Goal: Task Accomplishment & Management: Use online tool/utility

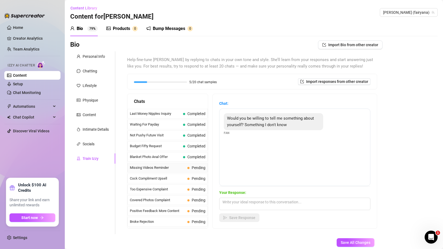
click at [172, 167] on span "Missing Videos Reminder" at bounding box center [157, 167] width 55 height 5
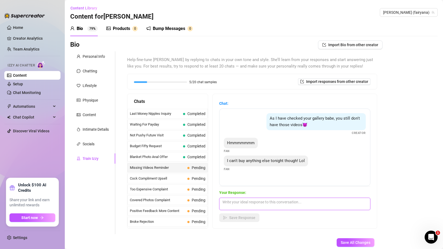
click at [271, 206] on textarea at bounding box center [294, 204] width 151 height 12
type textarea "awww okay :("
click at [248, 220] on span "Save Response" at bounding box center [242, 218] width 26 height 4
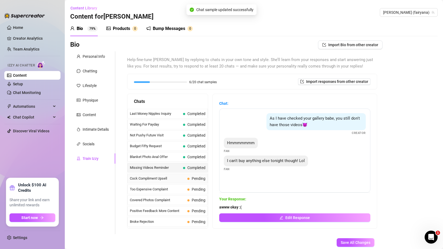
click at [177, 181] on span "Cock Compliment Upsell" at bounding box center [157, 178] width 55 height 5
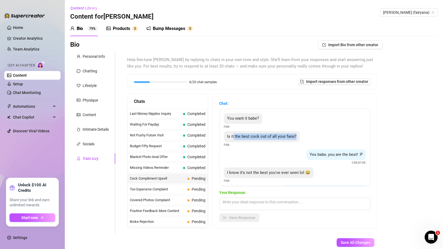
drag, startPoint x: 233, startPoint y: 135, endPoint x: 312, endPoint y: 138, distance: 79.0
click at [312, 139] on div "Is it the best cock out of all your fans? Fan" at bounding box center [295, 139] width 142 height 16
click at [296, 149] on div "You want it babe? Fan Is it the best cock out of all your fans? Fan Yes babe, y…" at bounding box center [294, 148] width 151 height 78
drag, startPoint x: 229, startPoint y: 174, endPoint x: 278, endPoint y: 176, distance: 49.5
click at [278, 176] on div "I know it's not the best you've ever seen lol 😂" at bounding box center [269, 173] width 90 height 11
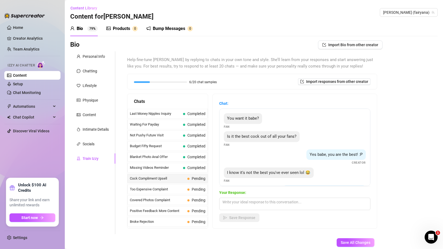
click at [274, 164] on div "Yes babe, you are the best! :P Creator" at bounding box center [295, 157] width 142 height 16
click at [243, 205] on textarea at bounding box center [294, 204] width 151 height 12
type textarea "i"
click at [253, 201] on textarea "i think it looks good 🤤" at bounding box center [294, 204] width 151 height 12
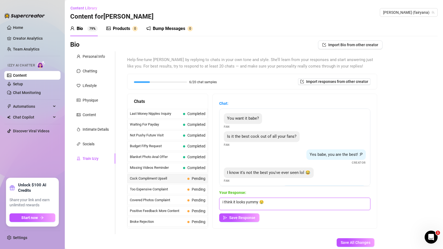
type textarea "i think it looks yummy 🤤"
click at [290, 225] on div "Chat: You want it babe? Fan Is it the best cock out of all your fans? Fan Yes b…" at bounding box center [295, 161] width 164 height 135
click at [254, 215] on button "Save Response" at bounding box center [239, 217] width 40 height 9
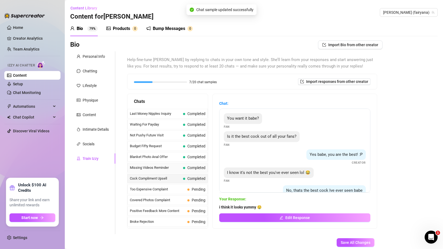
scroll to position [0, 0]
click at [152, 190] on span "Too Expensive Complaint" at bounding box center [157, 188] width 55 height 5
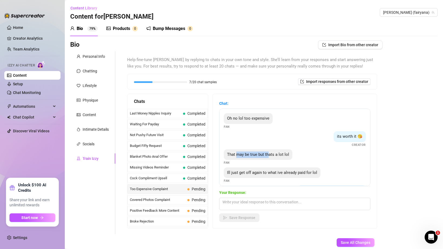
drag, startPoint x: 238, startPoint y: 155, endPoint x: 270, endPoint y: 153, distance: 32.5
click at [270, 153] on span "That may be true but thats a lot lol" at bounding box center [258, 154] width 62 height 5
click at [272, 149] on div "That may be true but thats a lot lol" at bounding box center [258, 154] width 69 height 11
drag, startPoint x: 246, startPoint y: 175, endPoint x: 267, endPoint y: 175, distance: 21.6
click at [267, 175] on div "Ill just get off again to what ive already paid for lol" at bounding box center [272, 173] width 97 height 11
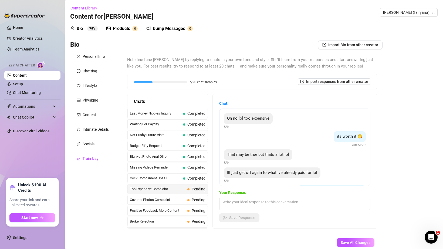
click at [271, 176] on div "Ill just get off again to what ive already paid for lol" at bounding box center [272, 173] width 97 height 11
click at [257, 205] on textarea at bounding box center [294, 204] width 151 height 12
type textarea "hmm what i give a discount this one time?"
click at [243, 219] on span "Save Response" at bounding box center [242, 218] width 26 height 4
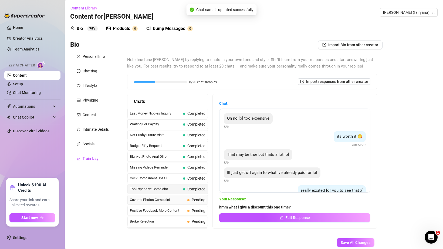
click at [165, 200] on span "Covered Photos Complaint" at bounding box center [157, 199] width 55 height 5
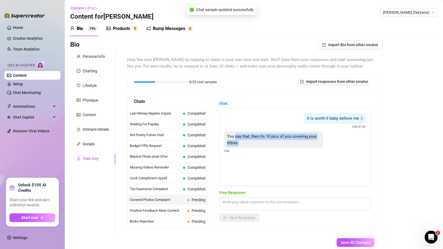
drag, startPoint x: 235, startPoint y: 136, endPoint x: 271, endPoint y: 140, distance: 36.4
click at [271, 140] on div "You say that, then its 10 pics of you covering your titties." at bounding box center [273, 139] width 99 height 17
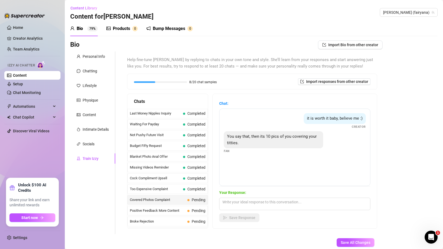
click at [272, 145] on div "You say that, then its 10 pics of you covering your titties." at bounding box center [273, 139] width 99 height 17
drag, startPoint x: 234, startPoint y: 137, endPoint x: 262, endPoint y: 141, distance: 27.8
click at [262, 141] on div "You say that, then its 10 pics of you covering your titties." at bounding box center [273, 139] width 99 height 17
click at [241, 204] on textarea at bounding box center [294, 204] width 151 height 12
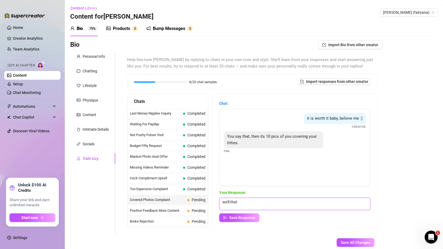
type textarea "we'll tha"
type textarea "you don't want to buy it you don't have to 😔"
click at [246, 214] on button "Save Response" at bounding box center [239, 217] width 40 height 9
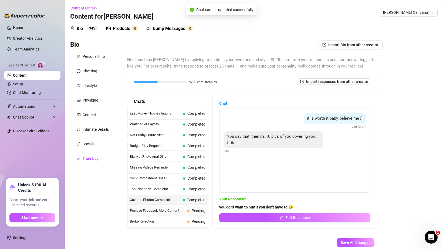
click at [163, 210] on span "Positive Feedback More Content" at bounding box center [157, 210] width 55 height 5
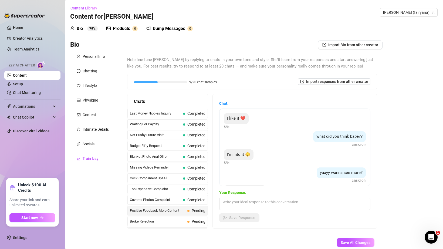
scroll to position [22, 0]
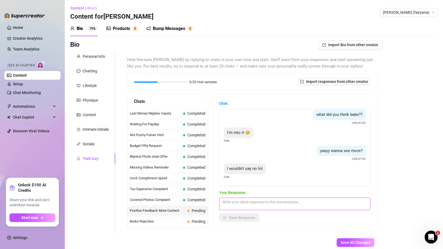
click at [241, 201] on textarea at bounding box center [294, 204] width 151 height 12
type textarea "you're the best baby, I'll send you some more right now 😘"
click at [242, 219] on span "Save Response" at bounding box center [242, 218] width 26 height 4
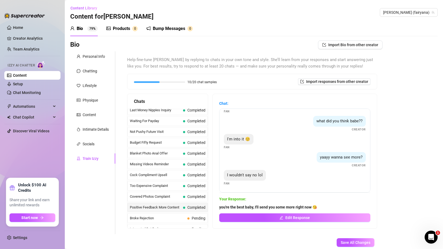
scroll to position [43, 0]
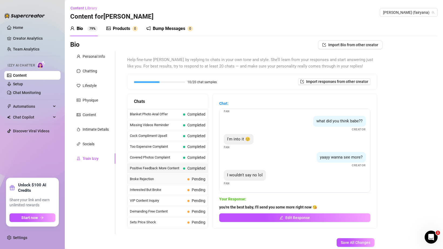
click at [163, 181] on span "Broke Rejection" at bounding box center [157, 178] width 55 height 5
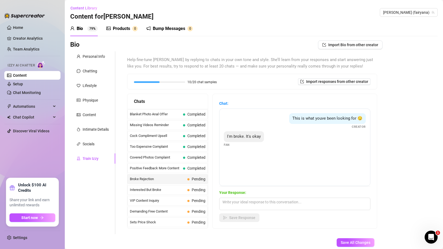
click at [256, 170] on div "This is what youve been looking for 😏 Creator I'm broke. It's okay Fan" at bounding box center [294, 148] width 151 height 78
click at [243, 203] on textarea at bounding box center [294, 204] width 151 height 12
click at [248, 121] on div "This is what youve been looking for 😏 Creator" at bounding box center [295, 121] width 142 height 16
click at [293, 202] on textarea "what if i give you a deal this one time" at bounding box center [294, 204] width 151 height 12
type textarea "what if i give you a deal this one time 😘"
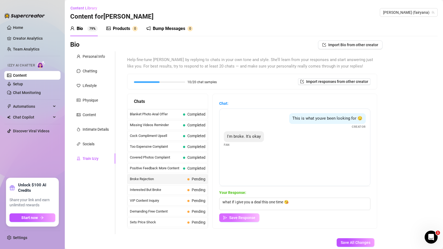
click at [249, 215] on button "Save Response" at bounding box center [239, 217] width 40 height 9
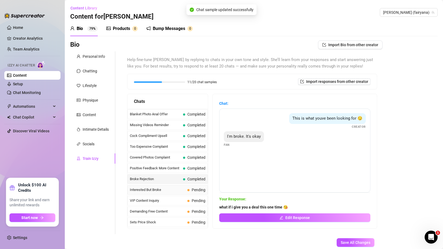
click at [167, 190] on span "Interested But Broke" at bounding box center [157, 189] width 55 height 5
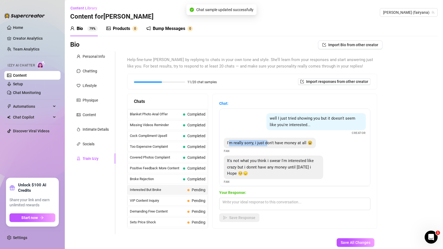
drag, startPoint x: 230, startPoint y: 144, endPoint x: 267, endPoint y: 144, distance: 37.0
click at [267, 144] on span "I'm really sorry, i just don't have money at all 😫" at bounding box center [270, 143] width 86 height 5
click at [247, 165] on div "It's not what you think i swear I'm interested like crazy but i donnt have any …" at bounding box center [273, 168] width 99 height 24
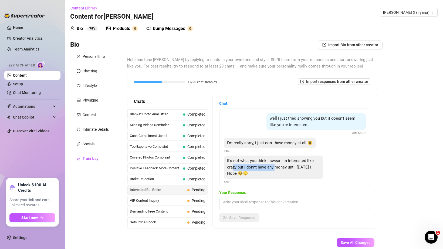
drag, startPoint x: 232, startPoint y: 165, endPoint x: 275, endPoint y: 166, distance: 42.7
click at [275, 166] on div "It's not what you think i swear I'm interested like crazy but i donnt have any …" at bounding box center [273, 168] width 99 height 24
click at [275, 166] on span "It's not what you think i swear I'm interested like crazy but i donnt have any …" at bounding box center [270, 167] width 87 height 18
drag, startPoint x: 256, startPoint y: 164, endPoint x: 297, endPoint y: 166, distance: 40.8
click at [297, 166] on div "It's not what you think i swear I'm interested like crazy but i donnt have any …" at bounding box center [273, 168] width 99 height 24
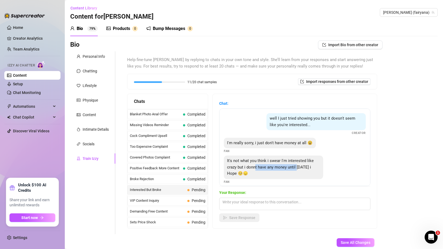
click at [297, 166] on span "It's not what you think i swear I'm interested like crazy but i donnt have any …" at bounding box center [270, 167] width 87 height 18
click at [280, 200] on textarea at bounding box center [294, 204] width 151 height 12
type textarea "s"
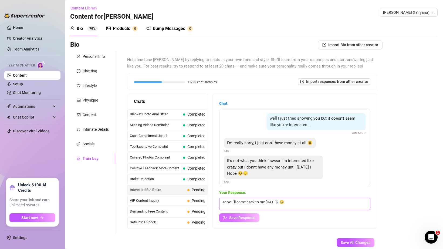
type textarea "so you'll come back to me [DATE]? 🥹"
click at [244, 219] on span "Save Response" at bounding box center [242, 218] width 26 height 4
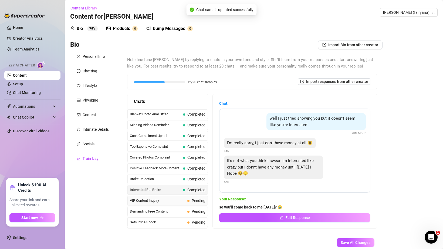
click at [163, 202] on span "VIP Content Inquiry" at bounding box center [157, 200] width 55 height 5
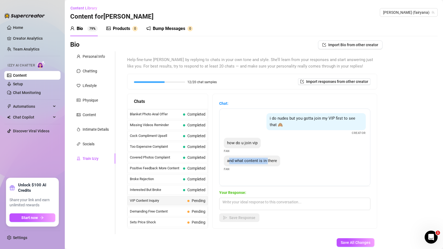
drag, startPoint x: 231, startPoint y: 162, endPoint x: 268, endPoint y: 162, distance: 37.6
click at [268, 162] on span "and what content is in there" at bounding box center [252, 160] width 50 height 5
click at [285, 148] on div "how do u join vip Fan" at bounding box center [295, 146] width 142 height 16
click at [279, 205] on textarea at bounding box center [294, 204] width 151 height 12
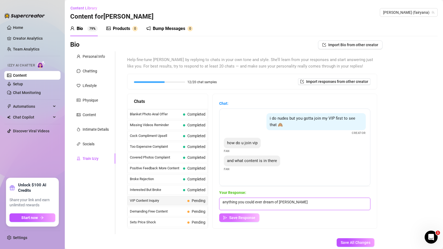
type textarea "anything you could ever dream of [PERSON_NAME]"
click at [254, 214] on button "Save Response" at bounding box center [239, 217] width 40 height 9
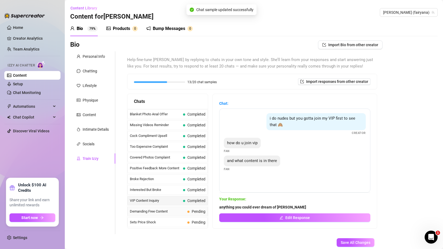
click at [175, 209] on span "Demanding Free Content" at bounding box center [157, 211] width 55 height 5
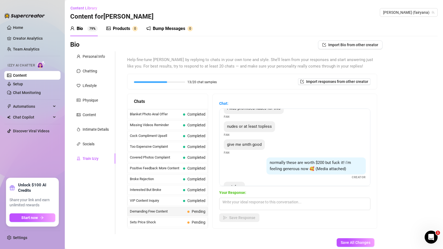
scroll to position [16, 0]
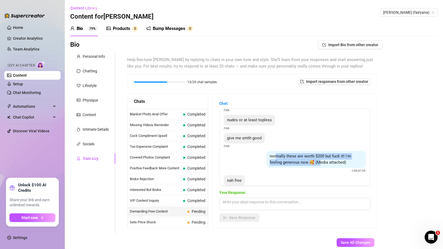
drag, startPoint x: 277, startPoint y: 156, endPoint x: 320, endPoint y: 162, distance: 42.8
click at [320, 162] on span "normally these are worth $200 but fuck it! i'm feeling generous now 🥰 (Media at…" at bounding box center [310, 159] width 81 height 11
click at [323, 155] on span "normally these are worth $200 but fuck it! i'm feeling generous now 🥰 (Media at…" at bounding box center [310, 159] width 81 height 11
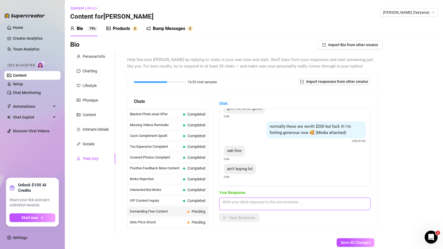
click at [256, 203] on textarea at bounding box center [294, 204] width 151 height 12
click at [249, 203] on textarea "sorry baby i don't not worth free" at bounding box center [294, 204] width 151 height 12
click at [255, 204] on textarea "sorry baby i don't not worth free" at bounding box center [294, 204] width 151 height 12
click at [246, 203] on textarea "sorry baby i don't not worth free" at bounding box center [294, 204] width 151 height 12
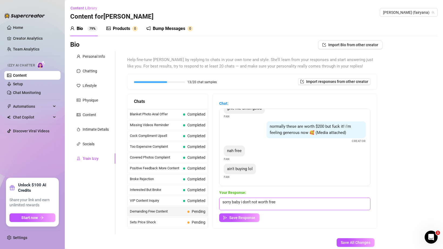
click at [246, 203] on textarea "sorry baby i don't not worth free" at bounding box center [294, 204] width 151 height 12
click at [242, 203] on textarea "sorry baby i not free" at bounding box center [294, 204] width 151 height 12
type textarea "sorry baby im not free"
click at [253, 214] on button "Save Response" at bounding box center [239, 217] width 40 height 9
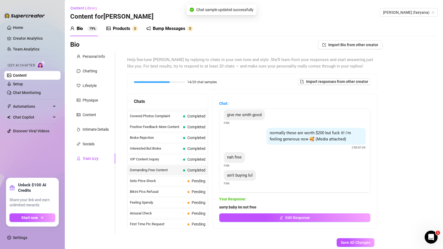
scroll to position [93, 0]
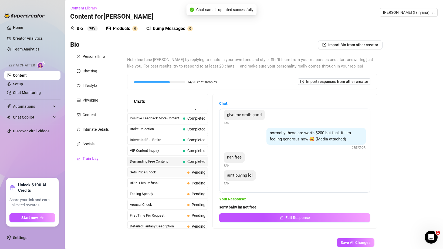
click at [153, 175] on span "Sets Price Shock" at bounding box center [157, 172] width 55 height 5
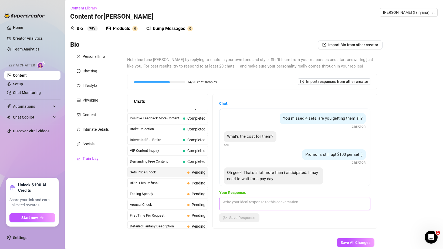
click at [240, 204] on textarea at bounding box center [294, 204] width 151 height 12
type textarea "thats okay baby, I can wait for you"
click at [250, 213] on div "Your Response: thats okay baby, I can wait for you Save Response" at bounding box center [294, 206] width 151 height 32
click at [246, 219] on span "Save Response" at bounding box center [242, 218] width 26 height 4
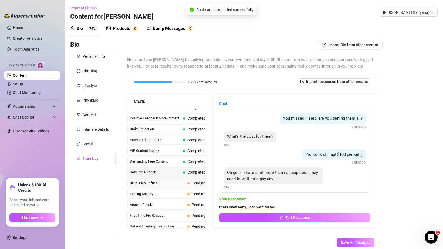
click at [173, 183] on span "Bikini Pics Refusal" at bounding box center [157, 183] width 55 height 5
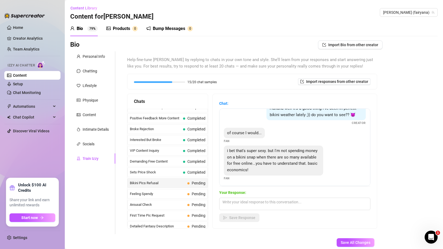
scroll to position [11, 0]
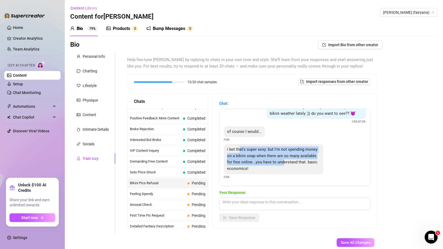
drag, startPoint x: 240, startPoint y: 149, endPoint x: 285, endPoint y: 159, distance: 46.4
click at [285, 160] on div "i bet that's super sexy. but I'm not spending money on a bikini snap when there…" at bounding box center [273, 159] width 99 height 30
click at [285, 159] on div "i bet that's super sexy. but I'm not spending money on a bikini snap when there…" at bounding box center [273, 159] width 99 height 30
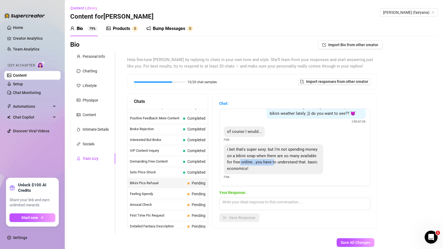
drag, startPoint x: 241, startPoint y: 164, endPoint x: 274, endPoint y: 164, distance: 33.8
click at [274, 165] on span "i bet that's super sexy. but I'm not spending money on a bikini snap when there…" at bounding box center [272, 159] width 91 height 24
click at [274, 165] on div "i bet that's super sexy. but I'm not spending money on a bikini snap when there…" at bounding box center [273, 159] width 99 height 30
click at [252, 202] on textarea at bounding box center [294, 204] width 151 height 12
click at [274, 203] on textarea "uhh but they aren't me 🙄" at bounding box center [294, 204] width 151 height 12
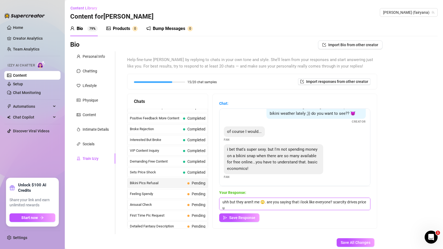
scroll to position [0, 0]
click at [265, 208] on textarea "uhh but they aren't me 🙄. are you saying that i look like everyone? scarcity dr…" at bounding box center [294, 204] width 151 height 12
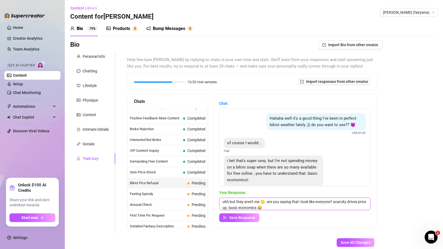
type textarea "uhh but they aren't me 🙄. are you saying that i look like everyone? scarcity dr…"
drag, startPoint x: 279, startPoint y: 120, endPoint x: 332, endPoint y: 133, distance: 54.2
click at [332, 133] on div "Hahaha well it's a good thing I've been in perfect bikini weather lately ;)) do…" at bounding box center [295, 124] width 142 height 22
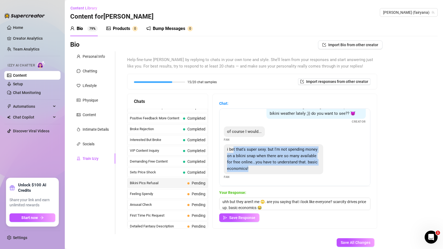
drag, startPoint x: 234, startPoint y: 149, endPoint x: 289, endPoint y: 170, distance: 58.6
click at [288, 170] on div "i bet that's super sexy. but I'm not spending money on a bikini snap when there…" at bounding box center [273, 159] width 99 height 30
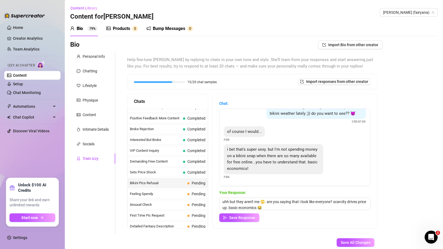
click at [354, 168] on div "i bet that's super sexy. but I'm not spending money on a bikini snap when there…" at bounding box center [295, 161] width 142 height 35
drag, startPoint x: 230, startPoint y: 201, endPoint x: 296, endPoint y: 201, distance: 65.7
click at [296, 201] on textarea "uhh but they aren't me 🙄. are you saying that i look like everyone? scarcity dr…" at bounding box center [294, 204] width 151 height 12
click at [273, 206] on textarea "uhh but they aren't me 🙄. are you saying that i look like everyone? scarcity dr…" at bounding box center [294, 204] width 151 height 12
click at [242, 219] on span "Save Response" at bounding box center [242, 218] width 26 height 4
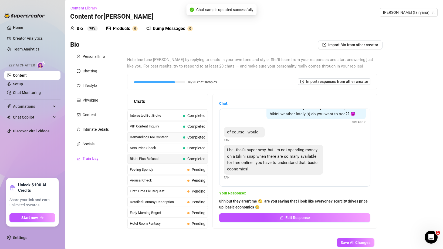
scroll to position [122, 0]
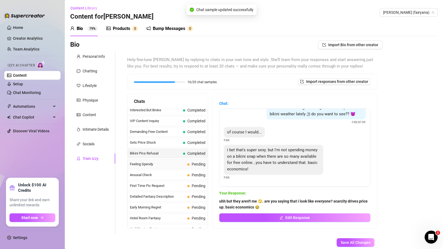
click at [170, 164] on span "Feeling Spendy" at bounding box center [157, 164] width 55 height 5
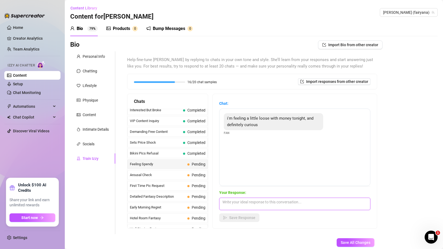
click at [249, 205] on textarea at bounding box center [294, 204] width 151 height 12
type textarea "i can make you're"
type textarea "what are you looking for tonight baby 🥵"
click at [252, 218] on span "Save Response" at bounding box center [242, 218] width 26 height 4
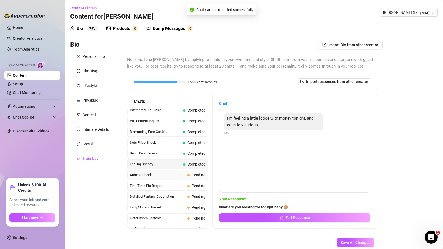
click at [165, 176] on span "Arousal Check" at bounding box center [157, 174] width 55 height 5
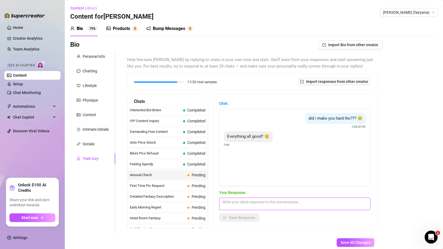
click at [246, 201] on textarea at bounding box center [294, 204] width 151 height 12
type textarea "uh huh everything is good baby"
click at [230, 220] on button "Save Response" at bounding box center [239, 217] width 40 height 9
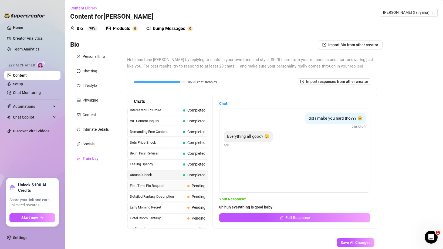
click at [176, 191] on div "First Time Pic Request Pending" at bounding box center [168, 186] width 81 height 10
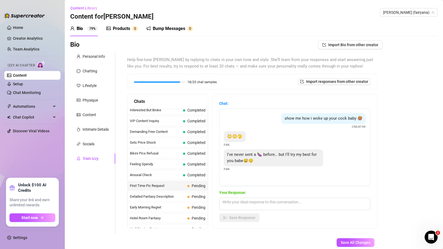
click at [302, 119] on span "show me how i woke up your cock baby 🥵" at bounding box center [324, 118] width 78 height 5
click at [301, 122] on div "show me how i woke up your cock baby 🥵" at bounding box center [324, 118] width 85 height 11
click at [299, 119] on span "show me how i woke up your cock baby 🥵" at bounding box center [324, 118] width 78 height 5
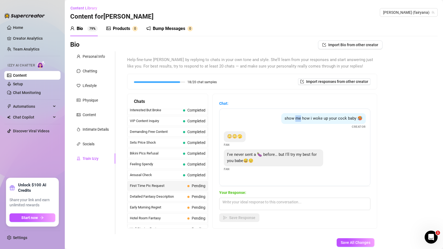
click at [299, 119] on span "show me how i woke up your cock baby 🥵" at bounding box center [324, 118] width 78 height 5
click at [297, 125] on div "show me how i woke up your cock baby 🥵 Creator" at bounding box center [295, 121] width 142 height 16
drag, startPoint x: 302, startPoint y: 118, endPoint x: 313, endPoint y: 122, distance: 11.5
click at [313, 122] on div "show me how i woke up your cock baby 🥵" at bounding box center [324, 118] width 85 height 11
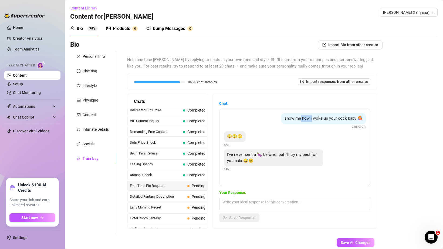
click at [313, 122] on div "show me how i woke up your cock baby 🥵" at bounding box center [324, 118] width 85 height 11
click at [232, 208] on textarea at bounding box center [294, 204] width 151 height 12
type textarea "dont be shy baby 😏"
click at [237, 220] on span "Save Response" at bounding box center [242, 218] width 26 height 4
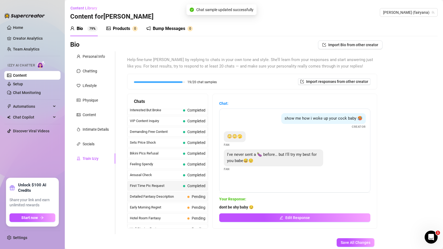
click at [175, 200] on div "Detailed Fantasy Description Pending" at bounding box center [168, 197] width 81 height 10
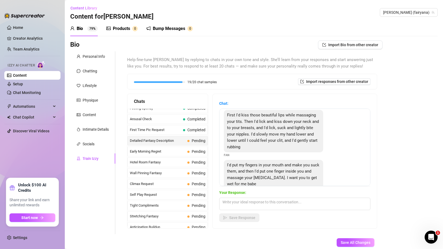
scroll to position [0, 0]
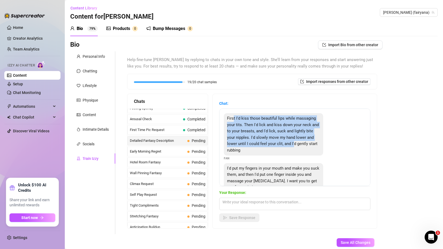
drag, startPoint x: 233, startPoint y: 121, endPoint x: 294, endPoint y: 143, distance: 64.6
click at [294, 143] on span "First I'd kiss those beautiful lips while massaging your tits. Then I'd lick an…" at bounding box center [273, 134] width 92 height 37
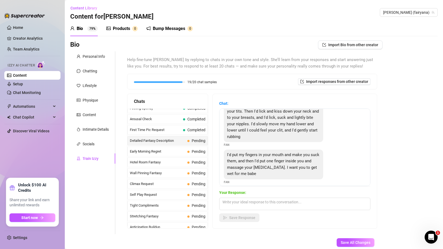
scroll to position [15, 0]
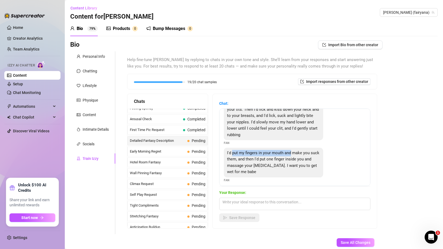
drag, startPoint x: 232, startPoint y: 154, endPoint x: 292, endPoint y: 154, distance: 59.5
click at [292, 154] on span "I'd put my fingers in your mouth and make you suck them, and then I'd put one f…" at bounding box center [273, 163] width 92 height 24
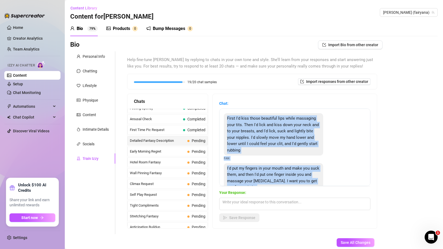
scroll to position [19, 0]
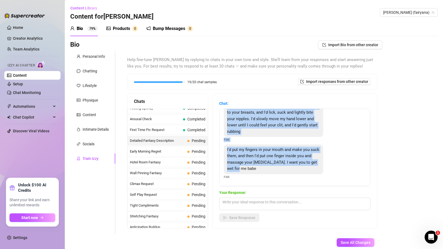
drag, startPoint x: 227, startPoint y: 118, endPoint x: 279, endPoint y: 166, distance: 71.3
click at [280, 166] on div "First I'd kiss those beautiful lips while massaging your tits. Then I'd lick an…" at bounding box center [294, 148] width 151 height 78
copy div "First I'd kiss those beautiful lips while massaging your tits. Then I'd lick an…"
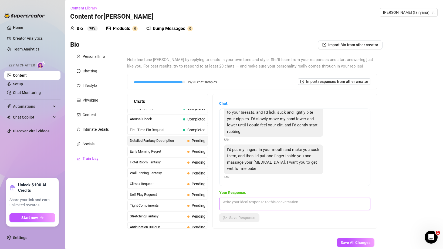
click at [239, 206] on textarea at bounding box center [294, 204] width 151 height 12
paste textarea "Mmm… you always know exactly how to get me soaking wet. Just reading that made …"
click at [266, 204] on textarea "Mmm… you always know exactly how to get me soaking wet. Just reading that made …" at bounding box center [294, 204] width 151 height 12
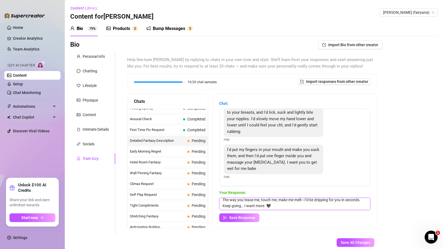
scroll to position [31, 0]
click at [307, 200] on textarea "Mmm… you always know exactly how to get me soaking wet. Just reading that made …" at bounding box center [294, 204] width 151 height 12
click at [306, 200] on textarea "Mmm… you always know exactly how to get me soaking wet. Just reading that made …" at bounding box center [294, 204] width 151 height 12
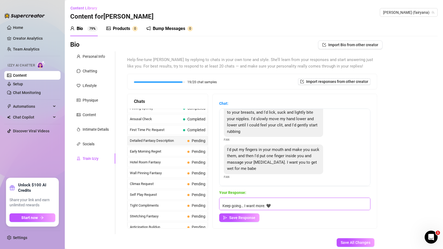
type textarea "Mmm… you always know exactly how to get me soaking wet. Just reading that made …"
click at [253, 213] on div "Your Response: Mmm… you always know exactly how to get me soaking wet. Just rea…" at bounding box center [294, 206] width 151 height 32
click at [251, 216] on span "Save Response" at bounding box center [242, 218] width 26 height 4
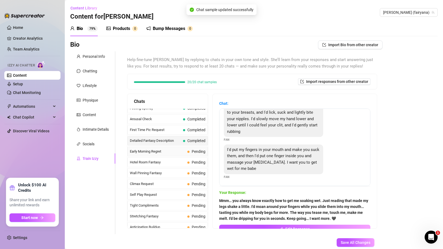
click at [169, 150] on span "Early Morning Regret" at bounding box center [157, 151] width 55 height 5
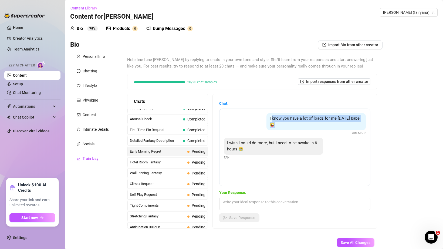
drag, startPoint x: 273, startPoint y: 118, endPoint x: 333, endPoint y: 123, distance: 60.4
click at [333, 122] on div "I know you have a lot of loads for me [DATE] babe 😜" at bounding box center [316, 121] width 99 height 17
click at [260, 148] on div "I wish I could do more, but I need to be awake in 6 hours 😭" at bounding box center [273, 146] width 99 height 17
drag, startPoint x: 241, startPoint y: 135, endPoint x: 285, endPoint y: 136, distance: 43.5
click at [285, 141] on span "I wish I could do more, but I need to be awake in 6 hours 😭" at bounding box center [272, 146] width 90 height 11
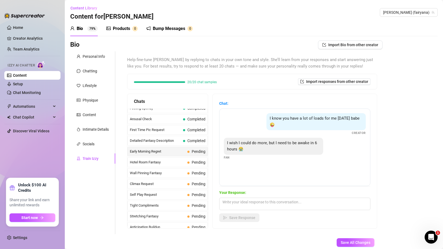
click at [285, 148] on div "I wish I could do more, but I need to be awake in 6 hours 😭" at bounding box center [273, 146] width 99 height 17
click at [236, 204] on textarea at bounding box center [294, 204] width 151 height 12
type textarea "b"
type textarea "am i not worth your time"
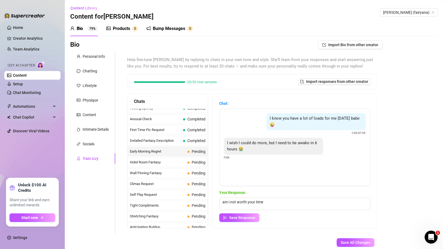
click at [247, 131] on div "I know you have a lot of loads for me [DATE] babe 😜 Creator I wish I could do m…" at bounding box center [294, 148] width 151 height 78
click at [269, 204] on textarea "am i not worth your time" at bounding box center [294, 204] width 151 height 12
click at [272, 204] on textarea "am i not worth your time" at bounding box center [294, 204] width 151 height 12
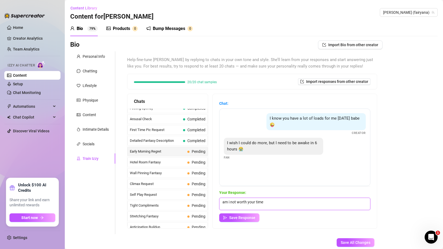
click at [272, 204] on textarea "am i not worth your time" at bounding box center [294, 204] width 151 height 12
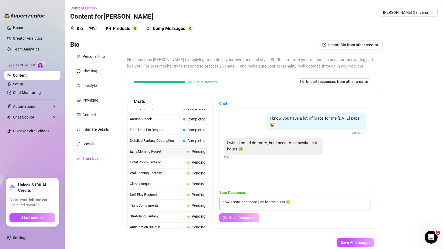
type textarea "how about one more just for me plsss 😉"
click at [251, 218] on span "Save Response" at bounding box center [242, 218] width 26 height 4
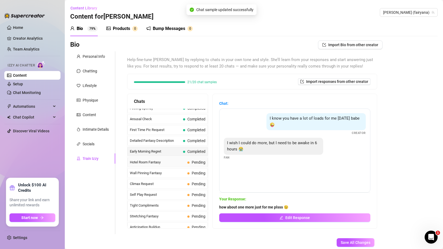
click at [164, 162] on span "Hotel Room Fantasy" at bounding box center [157, 162] width 55 height 5
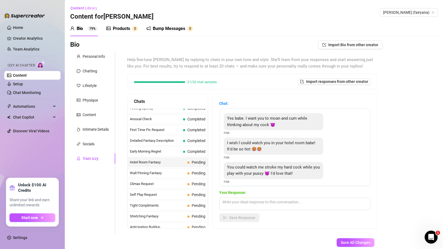
scroll to position [5, 0]
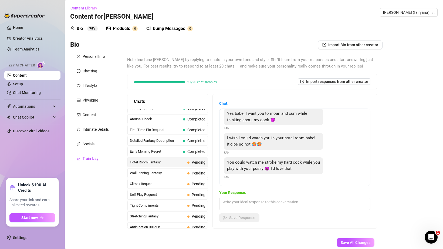
click at [87, 29] on div "Bio 79%" at bounding box center [84, 28] width 28 height 6
click at [94, 29] on sup "79%" at bounding box center [92, 28] width 11 height 5
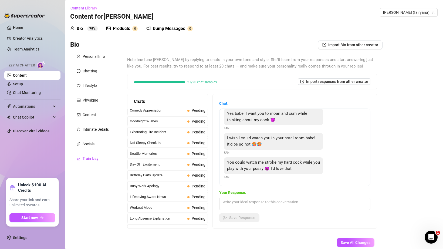
scroll to position [485, 0]
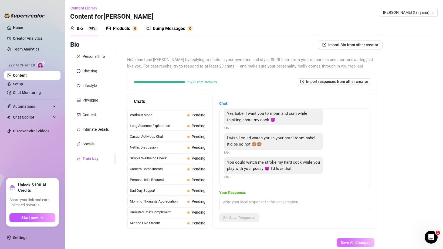
click at [348, 240] on button "Save All Changes" at bounding box center [356, 242] width 38 height 9
click at [37, 66] on div "Izzy AI Chatter" at bounding box center [32, 65] width 49 height 8
click at [23, 65] on span "Izzy AI Chatter" at bounding box center [21, 65] width 27 height 5
click at [118, 29] on div "Products" at bounding box center [121, 28] width 17 height 6
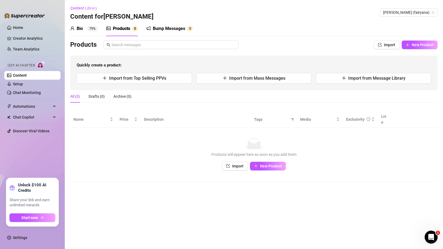
click at [162, 29] on div "Bump Messages" at bounding box center [169, 28] width 32 height 6
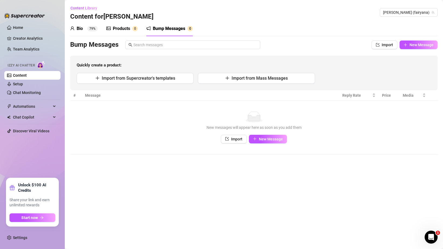
click at [125, 32] on div "Products 0" at bounding box center [121, 28] width 31 height 15
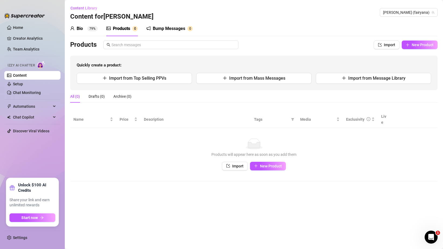
drag, startPoint x: 329, startPoint y: 77, endPoint x: 265, endPoint y: 58, distance: 66.9
click at [265, 58] on div "Quickly create a product: Import from Top Selling PPVs Import from Mass Message…" at bounding box center [254, 73] width 368 height 35
click at [235, 164] on span "Import" at bounding box center [237, 166] width 11 height 4
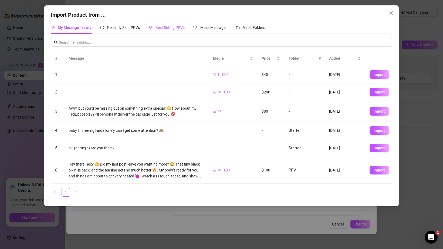
click at [176, 26] on span "Best Selling PPVs" at bounding box center [170, 27] width 29 height 4
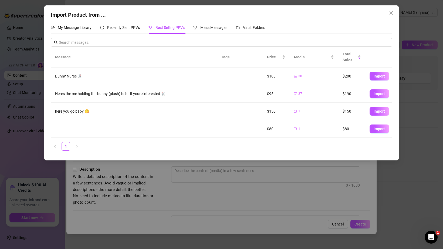
click at [28, 130] on div "Import Product from ... My Message Library Recently Sent PPVs Best Selling PPVs…" at bounding box center [221, 124] width 443 height 249
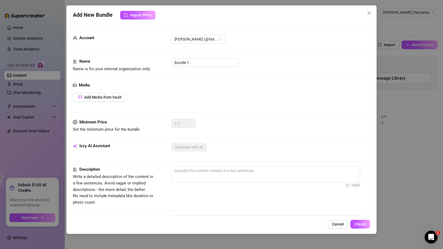
click at [411, 119] on div "Add New Bundle Import PPVs Account [PERSON_NAME] (@fairyana) Name Name is for y…" at bounding box center [221, 124] width 443 height 249
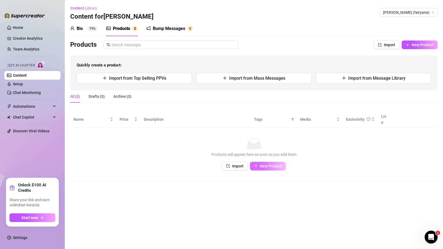
click at [269, 162] on button "New Product" at bounding box center [268, 166] width 36 height 9
type textarea "Type your message here..."
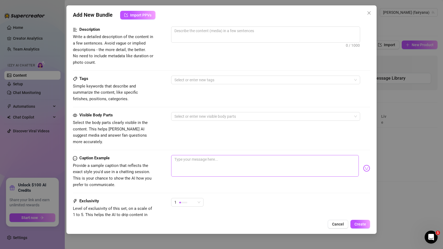
scroll to position [182, 0]
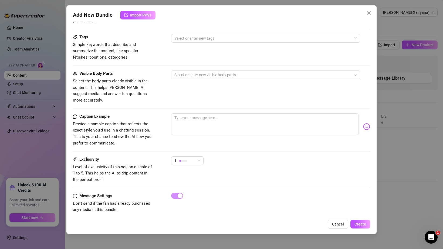
click at [18, 146] on div "Add New Bundle Import PPVs Account [PERSON_NAME] (@fairyana) Name Name is for y…" at bounding box center [221, 124] width 443 height 249
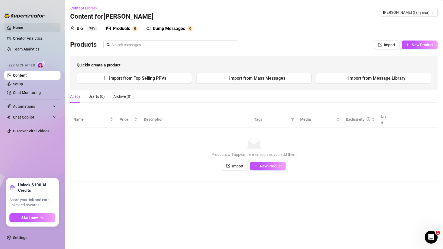
click at [17, 27] on link "Home" at bounding box center [18, 27] width 10 height 4
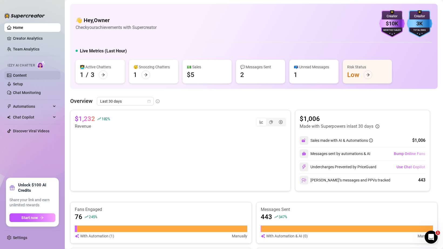
click at [21, 75] on link "Content" at bounding box center [20, 75] width 14 height 4
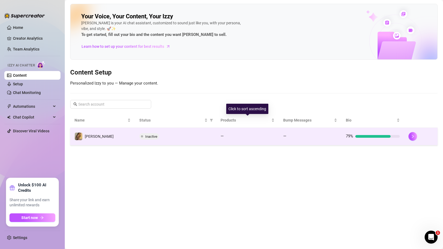
click at [150, 132] on td "Inactive" at bounding box center [175, 137] width 81 height 18
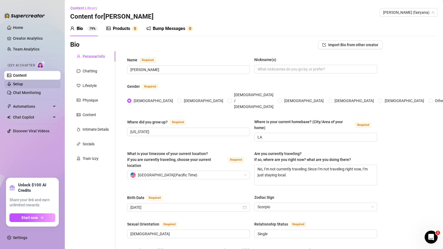
click at [23, 85] on link "Setup" at bounding box center [18, 84] width 10 height 4
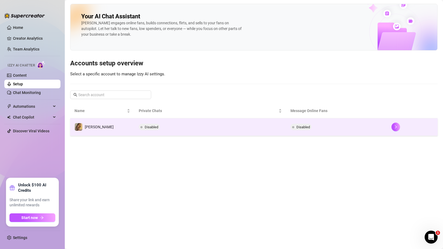
click at [200, 136] on td "Disabled" at bounding box center [211, 127] width 152 height 18
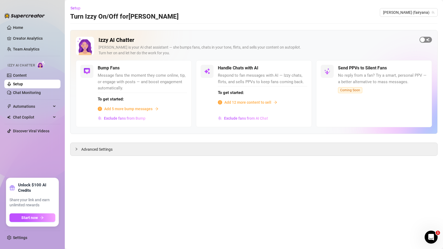
click at [423, 39] on div "button" at bounding box center [422, 39] width 5 height 5
click at [176, 69] on div "button" at bounding box center [178, 68] width 5 height 5
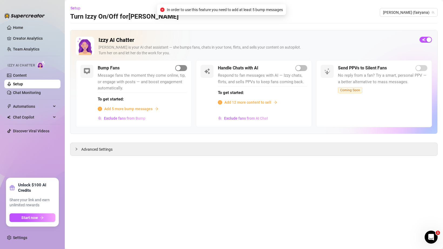
click at [181, 68] on button "button" at bounding box center [181, 68] width 12 height 6
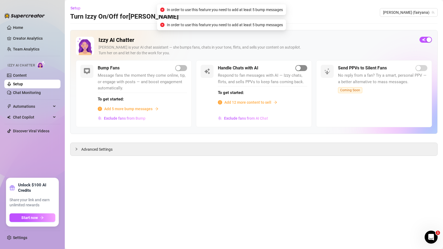
click at [298, 67] on div "button" at bounding box center [298, 68] width 5 height 5
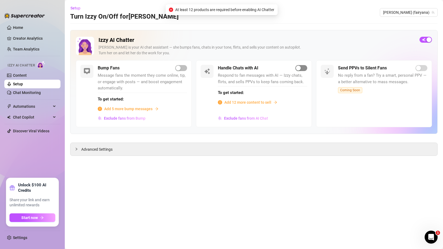
click at [298, 68] on div "button" at bounding box center [298, 68] width 5 height 5
click at [248, 105] on span "Add 12 more content to sell" at bounding box center [248, 102] width 47 height 6
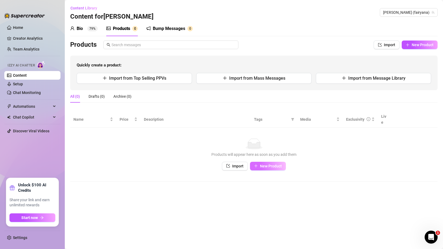
click at [261, 164] on span "New Product" at bounding box center [271, 166] width 22 height 4
type textarea "Type your message here..."
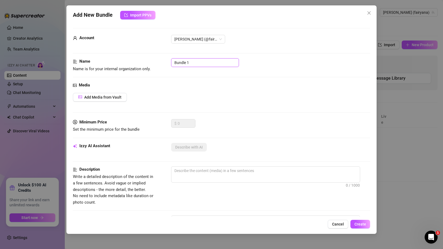
click at [213, 64] on input "Bundle 1" at bounding box center [205, 62] width 68 height 9
click at [111, 98] on span "Add Media from Vault" at bounding box center [102, 97] width 37 height 4
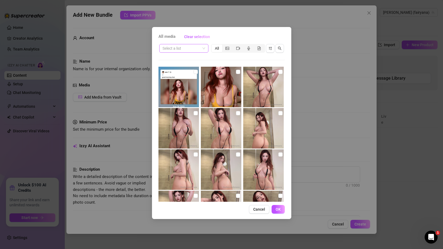
click at [197, 50] on input "search" at bounding box center [182, 48] width 38 height 8
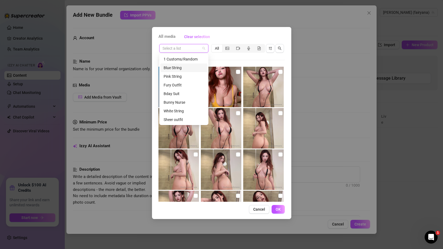
click at [183, 68] on div "Blue String" at bounding box center [184, 68] width 41 height 6
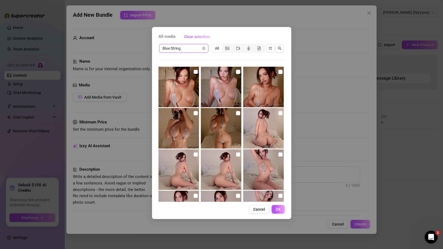
click at [196, 71] on input "checkbox" at bounding box center [196, 72] width 4 height 4
checkbox input "true"
click at [229, 50] on icon "picture" at bounding box center [228, 48] width 4 height 4
click at [224, 45] on input "segmented control" at bounding box center [224, 45] width 0 height 0
click at [221, 51] on div "All" at bounding box center [217, 49] width 11 height 8
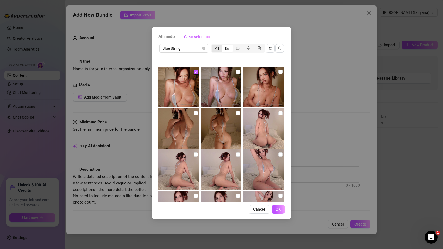
click at [213, 45] on input "All" at bounding box center [213, 45] width 0 height 0
click at [171, 38] on span "All media" at bounding box center [167, 37] width 17 height 6
click at [195, 74] on input "checkbox" at bounding box center [196, 72] width 4 height 4
click at [168, 36] on span "All media" at bounding box center [167, 37] width 17 height 6
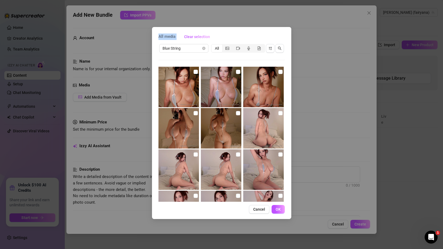
click at [168, 36] on span "All media" at bounding box center [167, 37] width 17 height 6
click at [191, 52] on div "Blue String" at bounding box center [183, 48] width 49 height 9
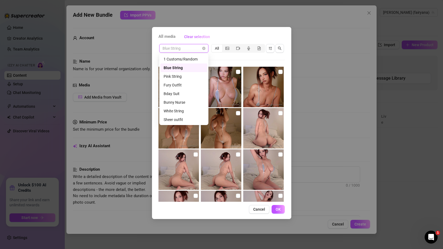
click at [230, 59] on div "Blue String All" at bounding box center [222, 122] width 126 height 159
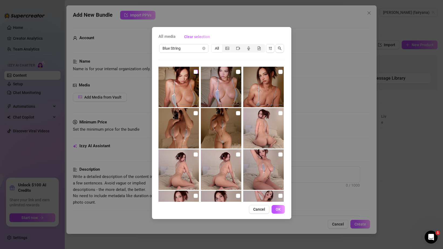
click at [194, 72] on input "checkbox" at bounding box center [196, 72] width 4 height 4
checkbox input "true"
click at [236, 70] on input "checkbox" at bounding box center [238, 72] width 4 height 4
checkbox input "true"
click at [283, 73] on img at bounding box center [263, 87] width 41 height 41
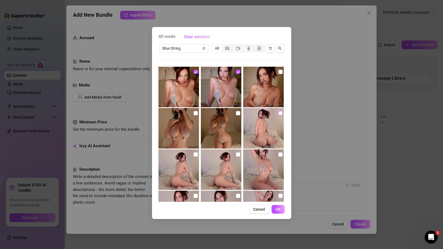
click at [281, 114] on input "checkbox" at bounding box center [281, 113] width 4 height 4
checkbox input "true"
click at [280, 72] on input "checkbox" at bounding box center [281, 72] width 4 height 4
checkbox input "true"
click at [238, 117] on img at bounding box center [221, 128] width 41 height 41
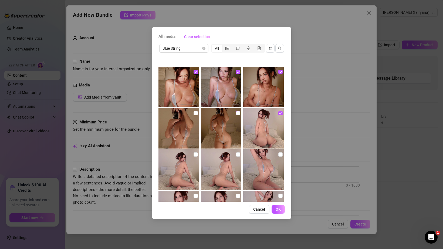
click at [238, 115] on input "checkbox" at bounding box center [238, 113] width 4 height 4
checkbox input "true"
click at [197, 113] on input "checkbox" at bounding box center [196, 113] width 4 height 4
checkbox input "true"
click at [196, 155] on input "checkbox" at bounding box center [196, 154] width 4 height 4
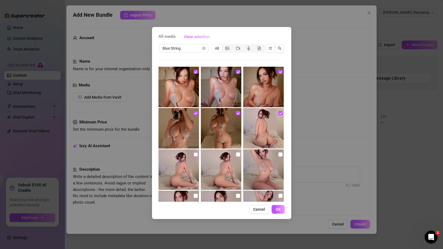
checkbox input "true"
click at [238, 156] on input "checkbox" at bounding box center [238, 154] width 4 height 4
checkbox input "true"
click at [279, 156] on input "checkbox" at bounding box center [281, 154] width 4 height 4
checkbox input "true"
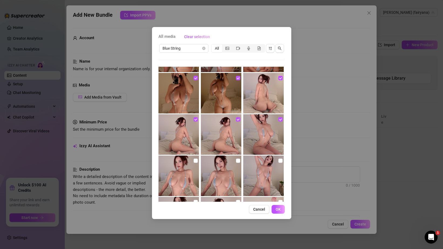
scroll to position [44, 0]
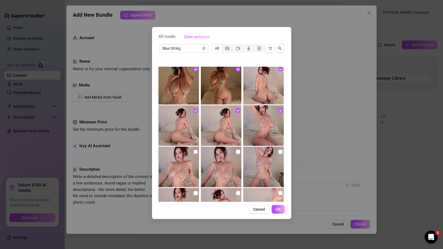
click at [197, 154] on label at bounding box center [196, 152] width 4 height 6
click at [197, 154] on input "checkbox" at bounding box center [196, 152] width 4 height 4
checkbox input "true"
click at [239, 152] on input "checkbox" at bounding box center [238, 152] width 4 height 4
checkbox input "true"
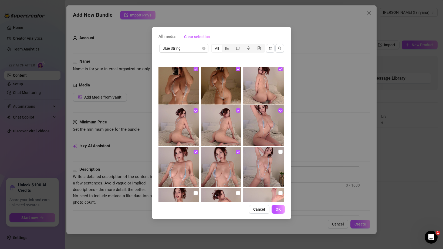
click at [278, 152] on img at bounding box center [263, 167] width 41 height 41
click at [282, 152] on input "checkbox" at bounding box center [281, 152] width 4 height 4
checkbox input "true"
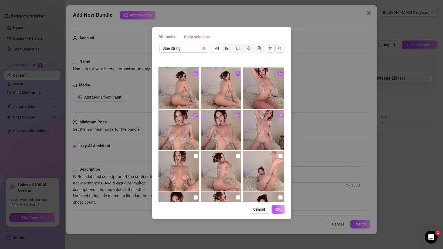
scroll to position [98, 0]
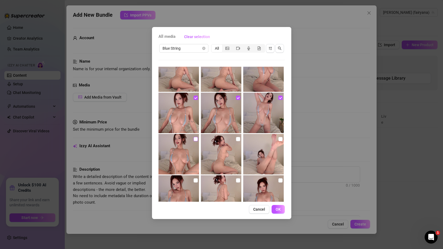
click at [196, 140] on input "checkbox" at bounding box center [196, 139] width 4 height 4
checkbox input "true"
click at [241, 140] on img at bounding box center [221, 154] width 41 height 41
click at [239, 140] on input "checkbox" at bounding box center [238, 139] width 4 height 4
checkbox input "true"
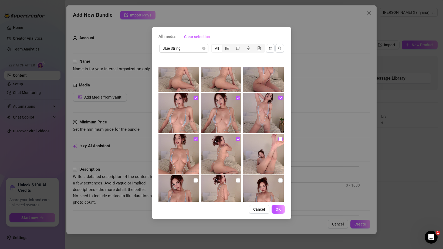
click at [279, 141] on input "checkbox" at bounding box center [281, 139] width 4 height 4
checkbox input "true"
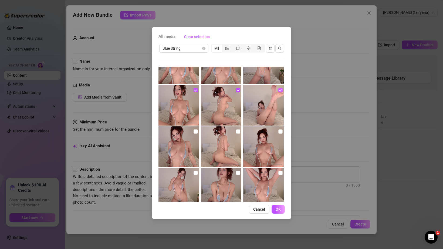
scroll to position [167, 0]
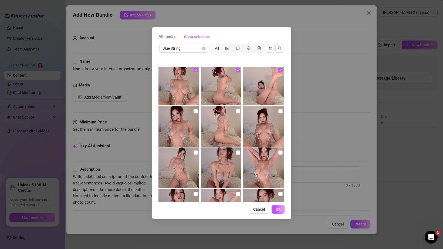
click at [198, 111] on img at bounding box center [179, 126] width 41 height 41
click at [194, 112] on input "checkbox" at bounding box center [196, 111] width 4 height 4
checkbox input "true"
click at [238, 110] on input "checkbox" at bounding box center [238, 111] width 4 height 4
checkbox input "true"
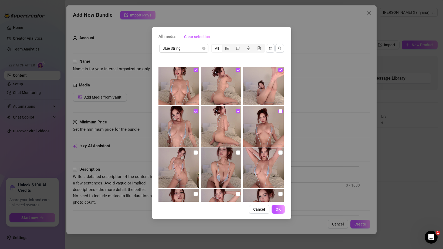
click at [282, 111] on input "checkbox" at bounding box center [281, 111] width 4 height 4
checkbox input "true"
click at [196, 154] on input "checkbox" at bounding box center [196, 153] width 4 height 4
checkbox input "true"
click at [241, 153] on img at bounding box center [221, 168] width 41 height 41
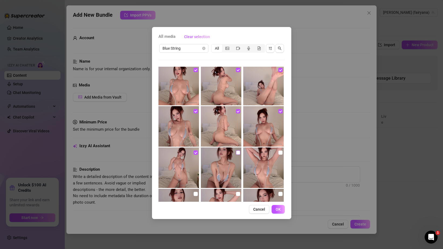
click at [236, 153] on input "checkbox" at bounding box center [238, 153] width 4 height 4
checkbox input "true"
click at [281, 153] on input "checkbox" at bounding box center [281, 153] width 4 height 4
checkbox input "true"
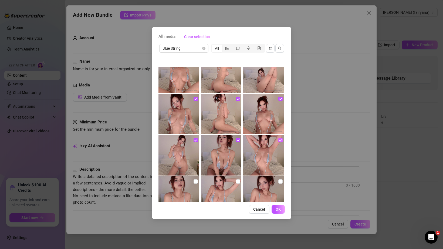
scroll to position [215, 0]
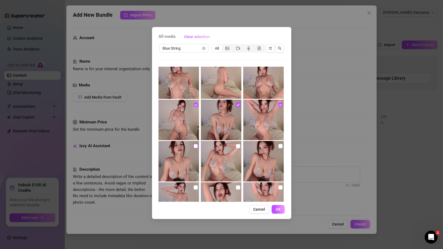
click at [195, 144] on input "checkbox" at bounding box center [196, 146] width 4 height 4
checkbox input "true"
click at [239, 146] on input "checkbox" at bounding box center [238, 146] width 4 height 4
checkbox input "true"
click at [279, 146] on input "checkbox" at bounding box center [281, 146] width 4 height 4
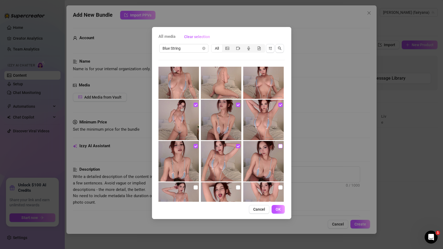
checkbox input "true"
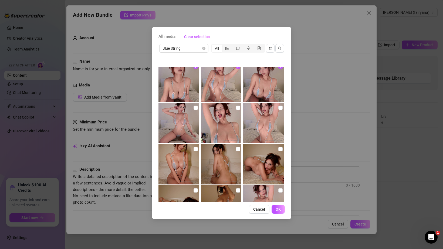
scroll to position [299, 0]
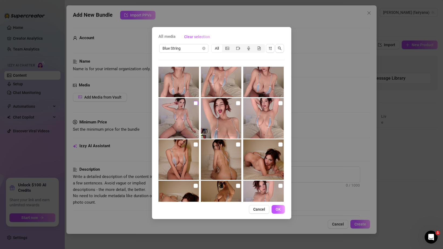
click at [195, 104] on input "checkbox" at bounding box center [196, 103] width 4 height 4
checkbox input "true"
click at [236, 104] on input "checkbox" at bounding box center [238, 103] width 4 height 4
checkbox input "true"
click at [283, 104] on img at bounding box center [263, 118] width 41 height 41
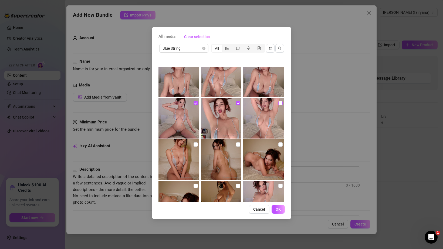
click at [283, 104] on input "checkbox" at bounding box center [281, 103] width 4 height 4
checkbox input "true"
click at [200, 146] on div at bounding box center [180, 159] width 42 height 41
click at [196, 146] on input "checkbox" at bounding box center [196, 144] width 4 height 4
checkbox input "true"
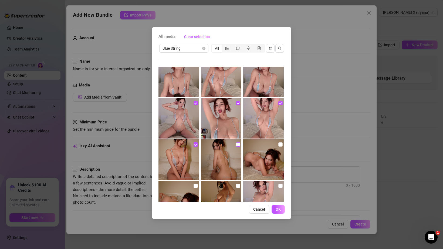
click at [239, 143] on input "checkbox" at bounding box center [238, 144] width 4 height 4
checkbox input "true"
click at [281, 143] on input "checkbox" at bounding box center [281, 144] width 4 height 4
checkbox input "true"
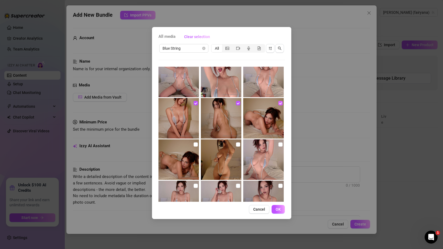
scroll to position [363, 0]
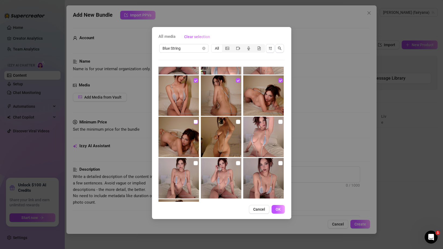
click at [197, 122] on input "checkbox" at bounding box center [196, 122] width 4 height 4
checkbox input "true"
click at [237, 122] on input "checkbox" at bounding box center [238, 122] width 4 height 4
checkbox input "true"
click at [278, 121] on img at bounding box center [263, 137] width 41 height 41
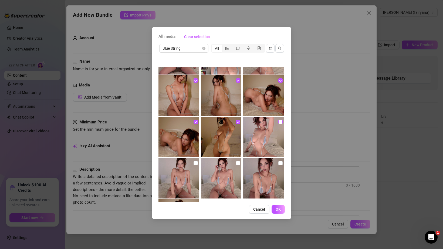
click at [279, 121] on input "checkbox" at bounding box center [281, 122] width 4 height 4
checkbox input "true"
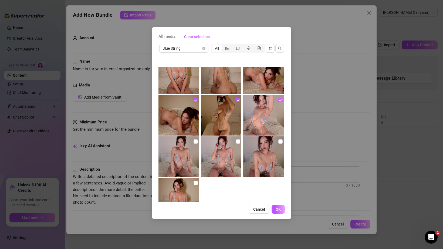
scroll to position [393, 0]
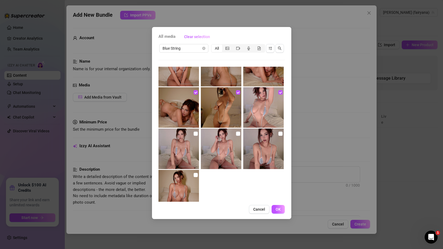
click at [201, 134] on img at bounding box center [221, 149] width 41 height 41
click at [198, 134] on img at bounding box center [179, 149] width 41 height 41
click at [195, 134] on input "checkbox" at bounding box center [196, 134] width 4 height 4
checkbox input "true"
click at [238, 135] on input "checkbox" at bounding box center [238, 134] width 4 height 4
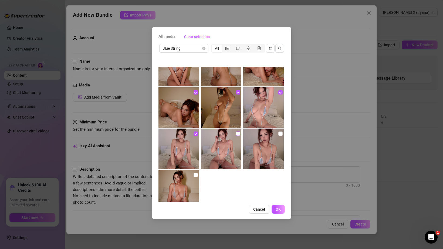
checkbox input "true"
click at [280, 135] on input "checkbox" at bounding box center [281, 134] width 4 height 4
checkbox input "true"
click at [199, 175] on img at bounding box center [179, 190] width 41 height 41
click at [197, 175] on input "checkbox" at bounding box center [196, 175] width 4 height 4
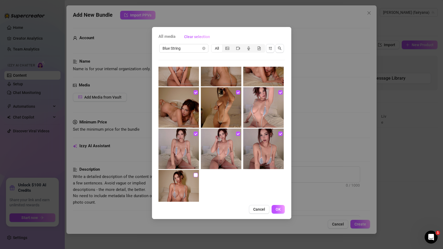
checkbox input "true"
click at [280, 208] on span "OK" at bounding box center [278, 209] width 5 height 4
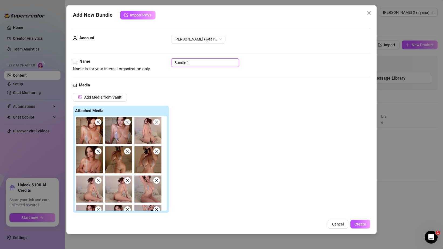
click at [185, 65] on input "Bundle 1" at bounding box center [205, 62] width 68 height 9
type input "B"
type input "T"
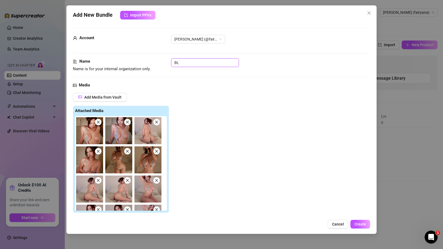
type input "B"
type input "Tiny Blue String"
click at [268, 69] on div "Name Name is for your internal organization only. Tiny Blue String" at bounding box center [222, 65] width 298 height 14
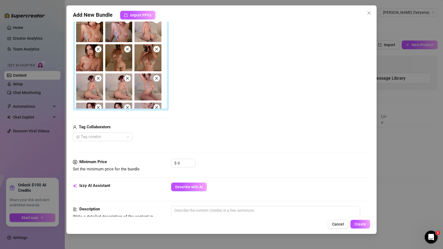
scroll to position [104, 0]
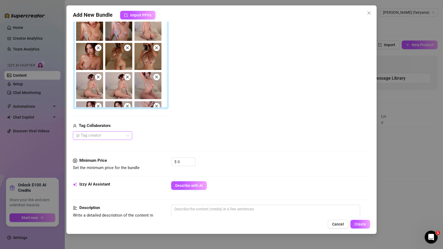
click at [120, 138] on div at bounding box center [100, 136] width 52 height 8
click at [144, 129] on div "Tag Collaborators @ Tag creator" at bounding box center [121, 131] width 96 height 17
click at [112, 138] on div at bounding box center [100, 136] width 52 height 8
click at [156, 126] on div "Tag Collaborators" at bounding box center [121, 126] width 96 height 6
click at [123, 136] on div at bounding box center [100, 136] width 52 height 8
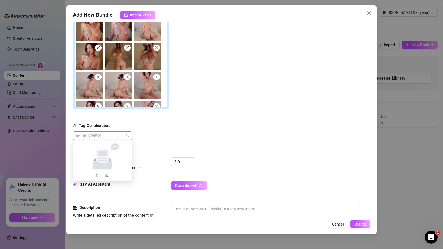
click at [116, 158] on icon "No data" at bounding box center [102, 156] width 46 height 27
click at [172, 119] on div "Add Media from Vault Attached Media Tag Collaborators @ Tag creator" at bounding box center [222, 64] width 298 height 151
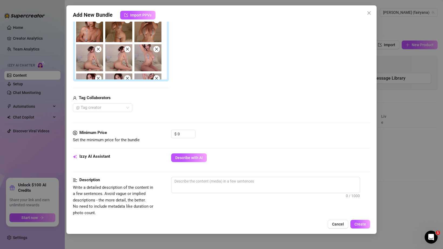
scroll to position [145, 0]
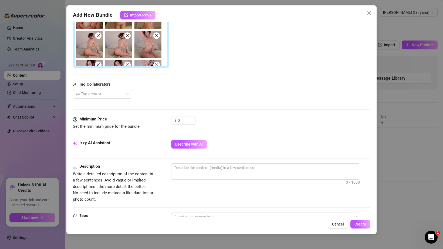
click at [183, 126] on div "$ 0" at bounding box center [183, 123] width 24 height 14
click at [183, 122] on input "0" at bounding box center [187, 120] width 18 height 8
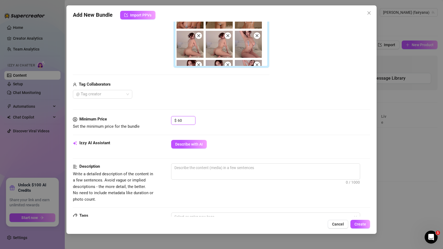
type input "60"
click at [218, 108] on div "Media Add Media from Vault Free preview Pay to view Tag Collaborators @ Tag cre…" at bounding box center [222, 26] width 298 height 179
click at [191, 150] on div "Izzy AI Assistant Describe with AI" at bounding box center [222, 147] width 298 height 14
click at [191, 145] on span "Describe with AI" at bounding box center [189, 144] width 28 height 4
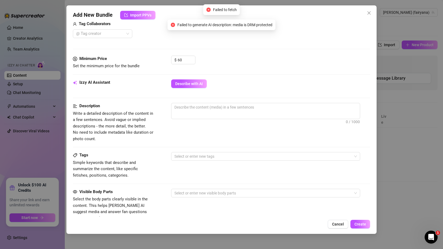
scroll to position [195, 0]
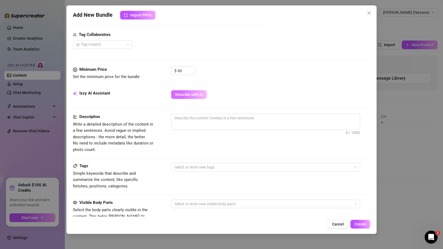
click at [190, 98] on button "Describe with AI" at bounding box center [189, 94] width 36 height 9
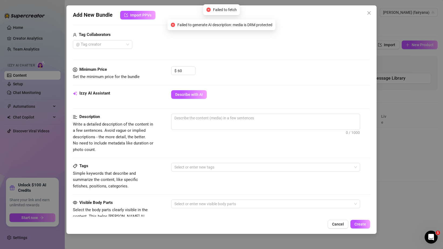
click at [186, 25] on span "Failed to generate AI description: media is DRM protected" at bounding box center [225, 25] width 95 height 6
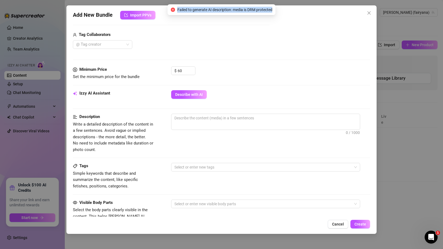
copy span "Failed to generate AI description: media is DRM protected"
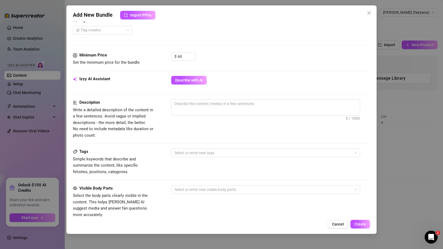
click at [205, 110] on span "0 / 1000" at bounding box center [265, 107] width 189 height 16
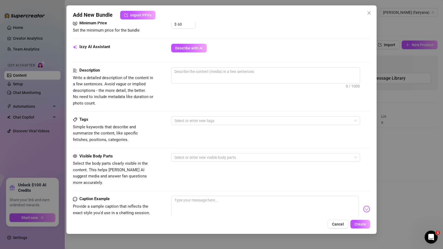
scroll to position [324, 0]
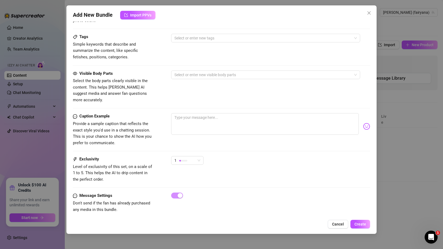
click at [82, 201] on span "Don't send if the fan has already purchased any media in this bundle." at bounding box center [111, 206] width 77 height 11
click at [96, 201] on span "Don't send if the fan has already purchased any media in this bundle." at bounding box center [111, 206] width 77 height 11
click at [191, 156] on div "1" at bounding box center [185, 160] width 21 height 8
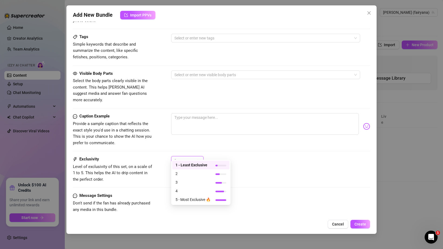
click at [229, 149] on div "Caption Example Provide a sample caption that reflects the exact style you'd us…" at bounding box center [222, 134] width 298 height 43
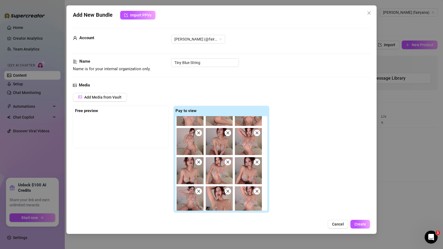
scroll to position [0, 0]
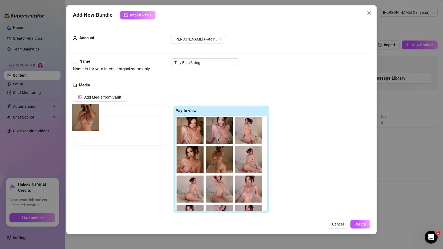
drag, startPoint x: 250, startPoint y: 166, endPoint x: 85, endPoint y: 124, distance: 170.0
click at [85, 124] on div "Free preview Pay to view" at bounding box center [171, 160] width 197 height 108
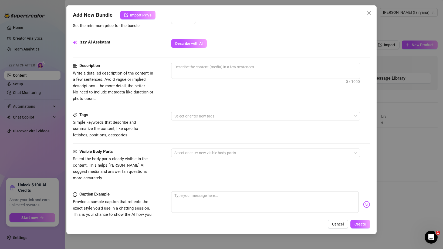
scroll to position [239, 0]
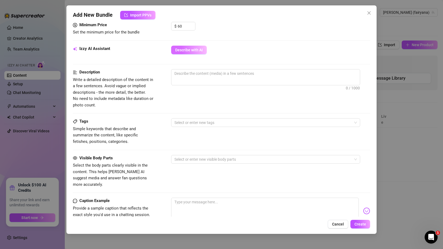
click at [184, 47] on button "Describe with AI" at bounding box center [189, 50] width 36 height 9
type textarea "[PERSON_NAME]"
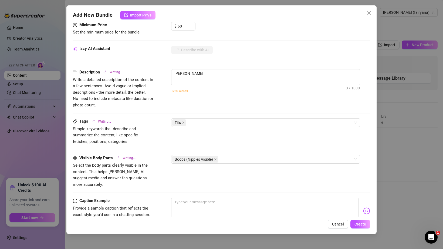
type textarea "[PERSON_NAME] teases"
type textarea "[PERSON_NAME] teases in"
type textarea "[PERSON_NAME] teases in a"
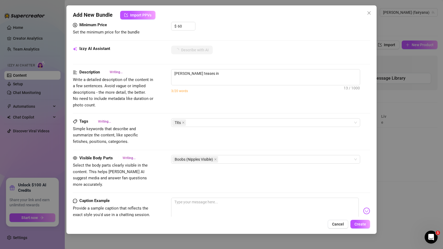
type textarea "[PERSON_NAME] teases in a"
type textarea "[PERSON_NAME] teases in a micro"
type textarea "[PERSON_NAME] teases in a micro blue"
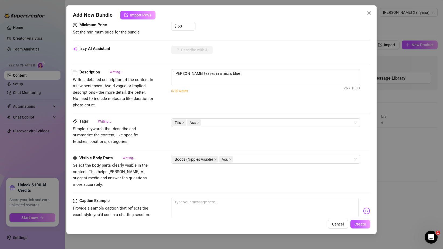
type textarea "[PERSON_NAME] teases in a micro blue monokini"
type textarea "[PERSON_NAME] teases in a micro blue monokini with"
type textarea "[PERSON_NAME] teases in a micro blue monokini with pink"
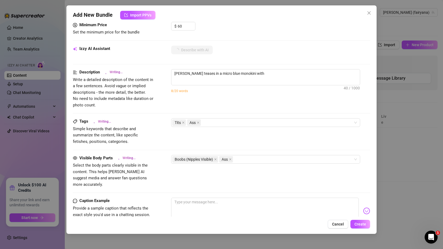
type textarea "[PERSON_NAME] teases in a micro blue monokini with pink"
type textarea "[PERSON_NAME] teases in a micro blue monokini with pink bows"
type textarea "[PERSON_NAME] teases in a micro blue monokini with pink bows that"
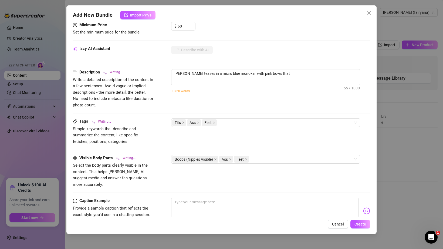
type textarea "[PERSON_NAME] teases in a micro blue monokini with pink bows that barely"
type textarea "[PERSON_NAME] teases in a micro blue monokini with pink bows that barely covers"
type textarea "[PERSON_NAME] teases in a micro blue monokini with pink bows that barely covers…"
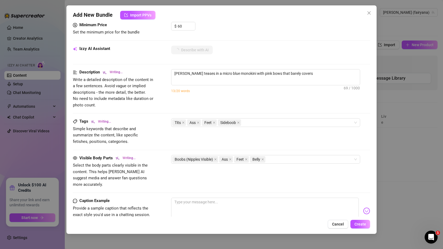
type textarea "[PERSON_NAME] teases in a micro blue monokini with pink bows that barely covers…"
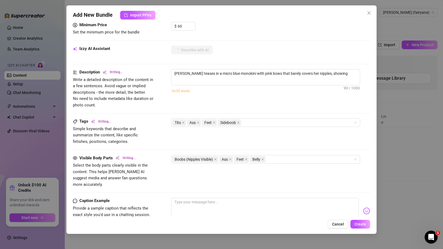
type textarea "[PERSON_NAME] teases in a micro blue monokini with pink bows that barely covers…"
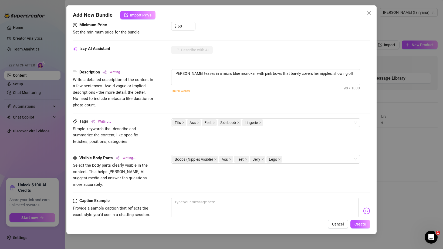
type textarea "[PERSON_NAME] teases in a micro blue monokini with pink bows that barely covers…"
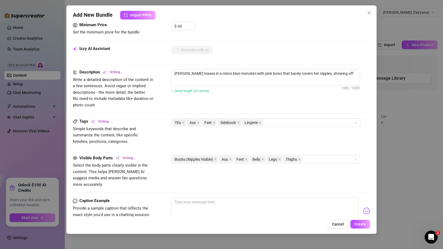
type textarea "[PERSON_NAME] teases in a micro blue monokini with pink bows that barely covers…"
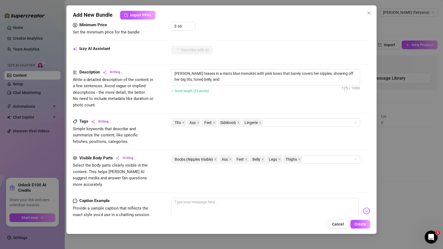
type textarea "[PERSON_NAME] teases in a micro blue monokini with pink bows that barely covers…"
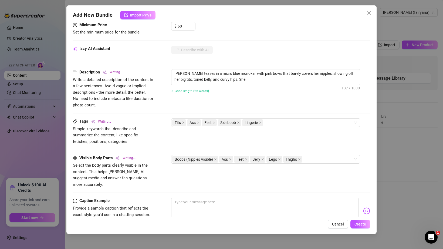
type textarea "[PERSON_NAME] teases in a micro blue monokini with pink bows that barely covers…"
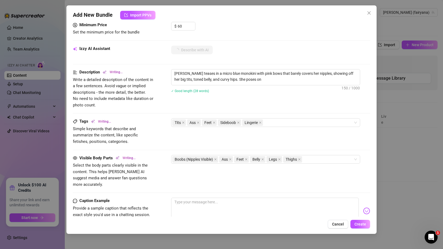
type textarea "[PERSON_NAME] teases in a micro blue monokini with pink bows that barely covers…"
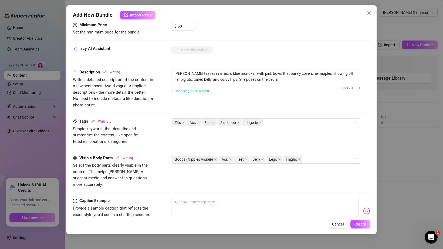
type textarea "[PERSON_NAME] teases in a micro blue monokini with pink bows that barely covers…"
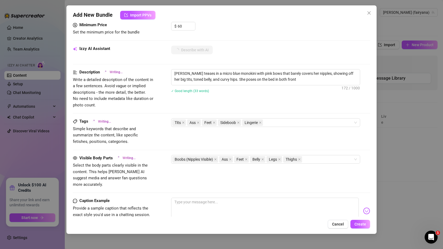
type textarea "[PERSON_NAME] teases in a micro blue monokini with pink bows that barely covers…"
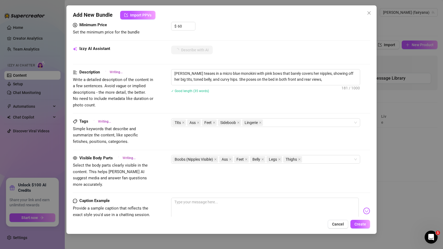
type textarea "[PERSON_NAME] teases in a micro blue monokini with pink bows that barely covers…"
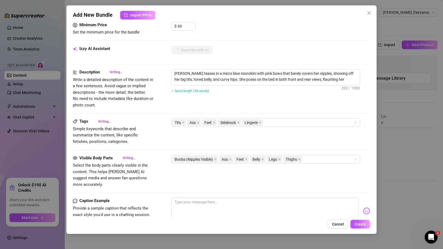
type textarea "[PERSON_NAME] teases in a micro blue monokini with pink bows that barely covers…"
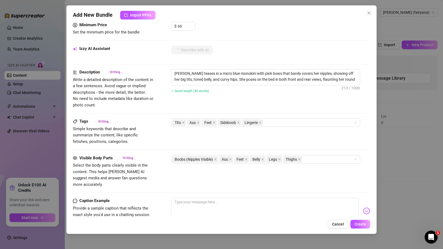
type textarea "[PERSON_NAME] teases in a micro blue monokini with pink bows that barely covers…"
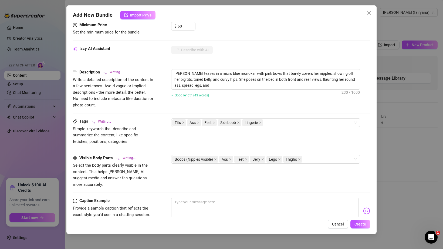
type textarea "[PERSON_NAME] teases in a micro blue monokini with pink bows that barely covers…"
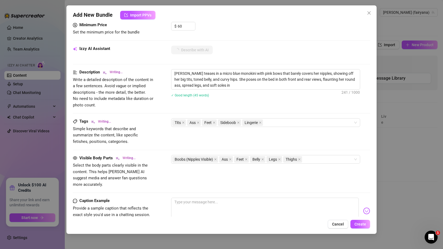
type textarea "[PERSON_NAME] teases in a micro blue monokini with pink bows that barely covers…"
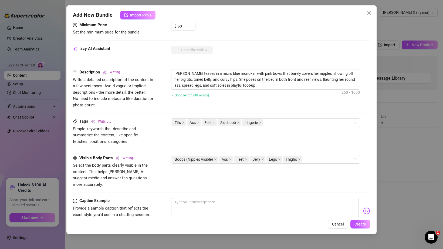
type textarea "[PERSON_NAME] teases in a micro blue monokini with pink bows that barely covers…"
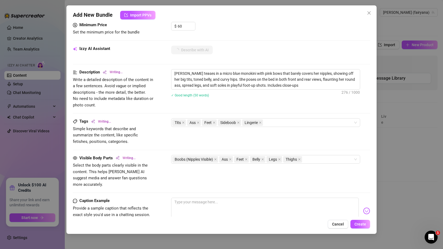
type textarea "[PERSON_NAME] teases in a micro blue monokini with pink bows that barely covers…"
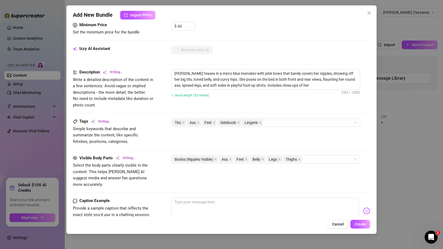
type textarea "[PERSON_NAME] teases in a micro blue monokini with pink bows that barely covers…"
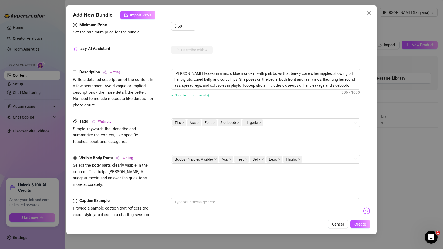
type textarea "[PERSON_NAME] teases in a micro blue monokini with pink bows that barely covers…"
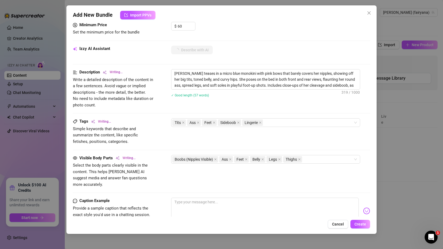
type textarea "[PERSON_NAME] teases in a micro blue monokini with pink bows that barely covers…"
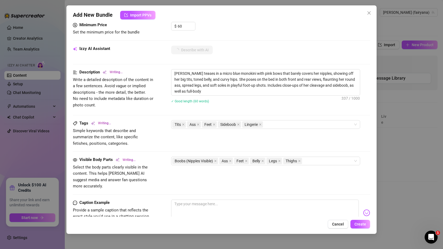
type textarea "[PERSON_NAME] teases in a micro blue monokini with pink bows that barely covers…"
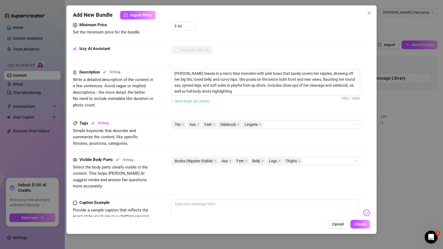
type textarea "[PERSON_NAME] teases in a micro blue monokini with pink bows that barely covers…"
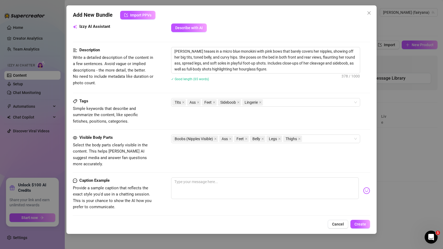
scroll to position [325, 0]
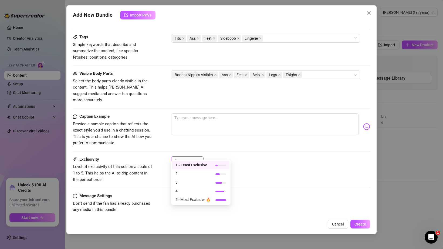
click at [198, 158] on span "1" at bounding box center [188, 161] width 26 height 8
click at [191, 178] on div "3" at bounding box center [200, 182] width 57 height 9
click at [194, 157] on div "3" at bounding box center [185, 161] width 21 height 8
click at [227, 146] on div "Caption Example Provide a sample caption that reflects the exact style you'd us…" at bounding box center [222, 135] width 298 height 43
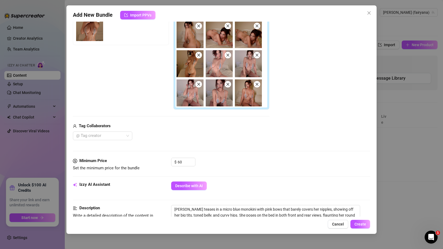
scroll to position [110, 0]
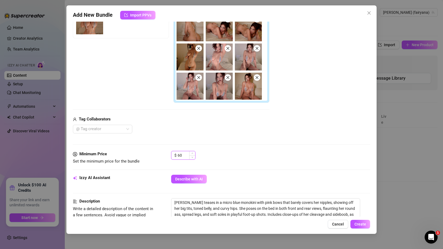
click at [189, 156] on input "60" at bounding box center [187, 155] width 18 height 8
click at [198, 140] on div "Media Add Media from Vault Free preview Pay to view Tag Collaborators @ Tag cre…" at bounding box center [222, 61] width 298 height 179
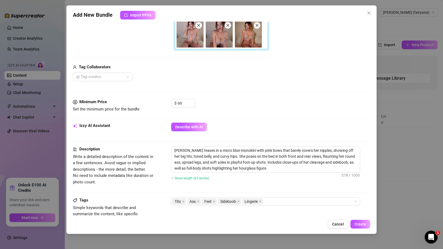
scroll to position [272, 0]
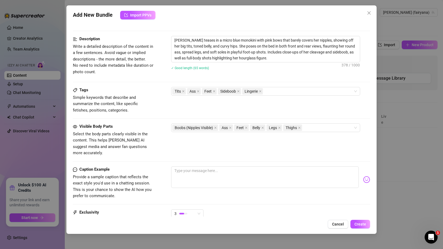
click at [350, 209] on div "3" at bounding box center [270, 216] width 199 height 14
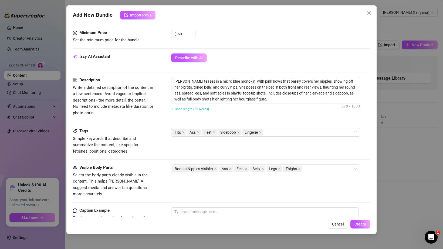
scroll to position [325, 0]
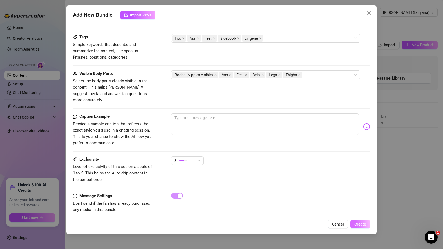
click at [360, 221] on button "Create" at bounding box center [361, 224] width 20 height 9
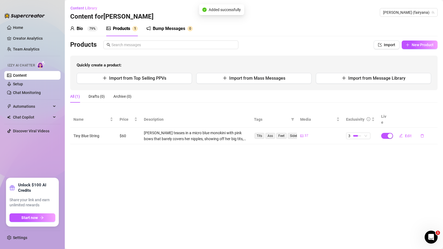
click at [88, 130] on td "Tiny Blue String" at bounding box center [93, 136] width 46 height 16
click at [110, 140] on main "Content Library Content for [PERSON_NAME] [PERSON_NAME] (fairyana) Bio 79% Prod…" at bounding box center [254, 124] width 379 height 249
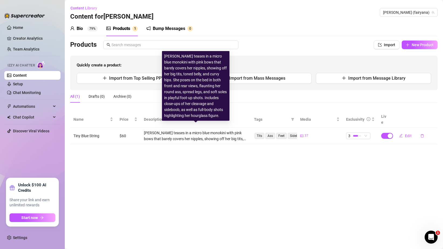
click at [158, 159] on main "Content Library Content for [PERSON_NAME] [PERSON_NAME] (fairyana) Bio 79% Prod…" at bounding box center [254, 124] width 379 height 249
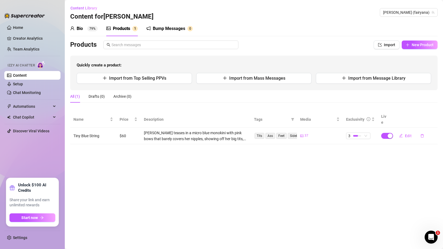
click at [311, 185] on main "Content Library Content for [PERSON_NAME] [PERSON_NAME] (fairyana) Bio 79% Prod…" at bounding box center [254, 124] width 379 height 249
click at [408, 46] on icon "plus" at bounding box center [408, 45] width 4 height 4
type textarea "Type your message here..."
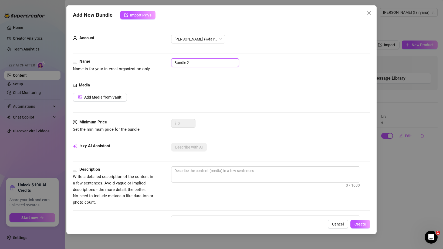
click at [184, 60] on input "Bundle 2" at bounding box center [205, 62] width 68 height 9
click at [184, 61] on input "Bundle 2" at bounding box center [205, 62] width 68 height 9
click at [114, 94] on button "Add Media from Vault" at bounding box center [100, 97] width 54 height 9
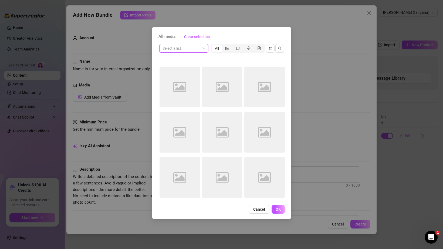
click at [183, 47] on input "search" at bounding box center [182, 48] width 38 height 8
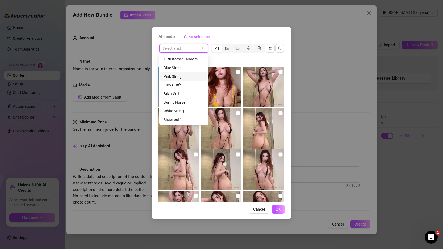
click at [180, 77] on div "Pink String" at bounding box center [184, 77] width 41 height 6
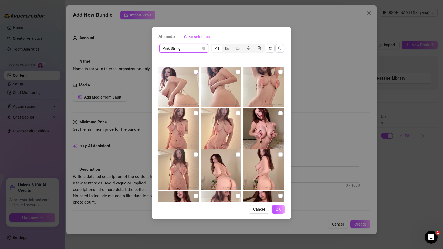
click at [194, 71] on input "checkbox" at bounding box center [196, 72] width 4 height 4
click at [238, 72] on input "checkbox" at bounding box center [238, 72] width 4 height 4
click at [280, 70] on input "checkbox" at bounding box center [281, 72] width 4 height 4
click at [197, 114] on input "checkbox" at bounding box center [196, 113] width 4 height 4
click at [236, 114] on img at bounding box center [221, 128] width 41 height 41
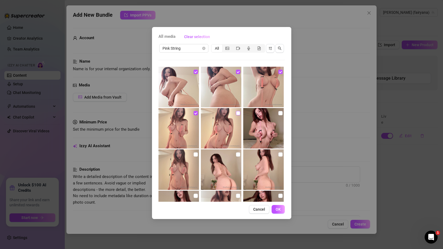
click at [240, 114] on input "checkbox" at bounding box center [238, 113] width 4 height 4
click at [280, 112] on input "checkbox" at bounding box center [281, 113] width 4 height 4
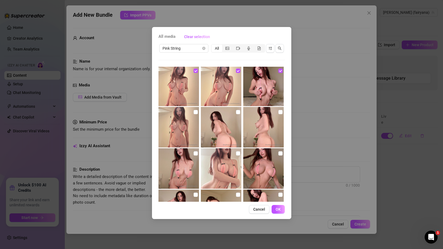
scroll to position [44, 0]
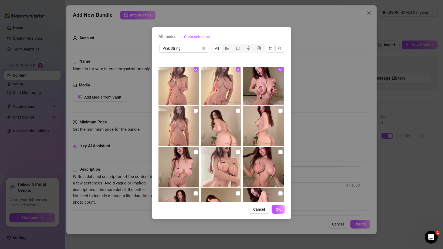
click at [198, 112] on input "checkbox" at bounding box center [196, 111] width 4 height 4
click at [240, 111] on div at bounding box center [222, 126] width 42 height 41
click at [279, 110] on input "checkbox" at bounding box center [281, 111] width 4 height 4
click at [239, 111] on input "checkbox" at bounding box center [238, 111] width 4 height 4
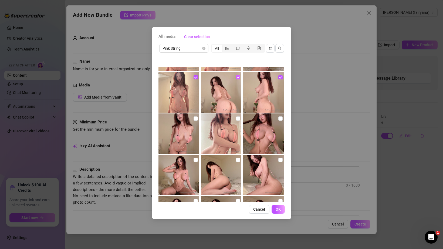
scroll to position [92, 0]
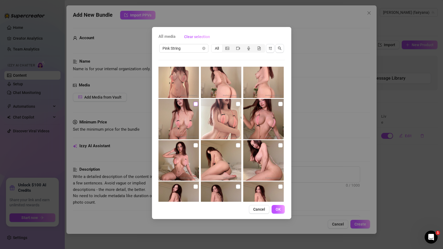
click at [194, 105] on input "checkbox" at bounding box center [196, 104] width 4 height 4
click at [238, 107] on label at bounding box center [238, 104] width 4 height 6
click at [238, 106] on input "checkbox" at bounding box center [238, 104] width 4 height 4
click at [280, 105] on input "checkbox" at bounding box center [281, 104] width 4 height 4
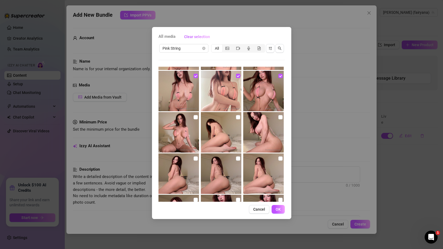
scroll to position [123, 0]
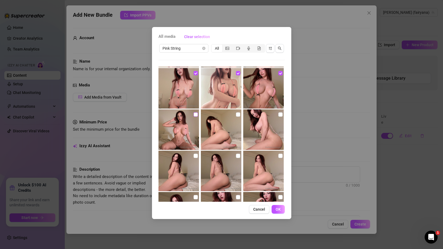
click at [194, 116] on input "checkbox" at bounding box center [196, 114] width 4 height 4
click at [238, 115] on input "checkbox" at bounding box center [238, 114] width 4 height 4
click at [280, 114] on input "checkbox" at bounding box center [281, 114] width 4 height 4
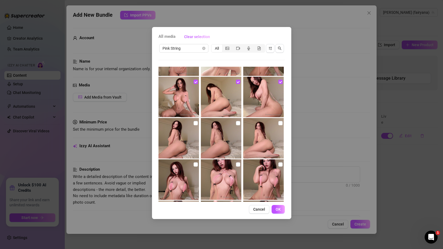
scroll to position [161, 0]
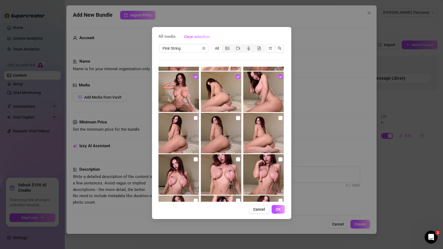
click at [195, 118] on input "checkbox" at bounding box center [196, 118] width 4 height 4
click at [242, 120] on div at bounding box center [222, 133] width 42 height 41
click at [239, 119] on input "checkbox" at bounding box center [238, 118] width 4 height 4
click at [278, 119] on img at bounding box center [263, 133] width 41 height 41
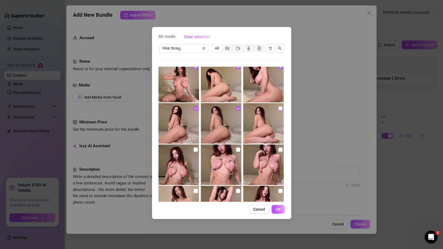
click at [279, 110] on input "checkbox" at bounding box center [281, 108] width 4 height 4
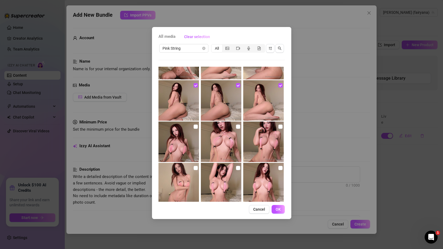
scroll to position [198, 0]
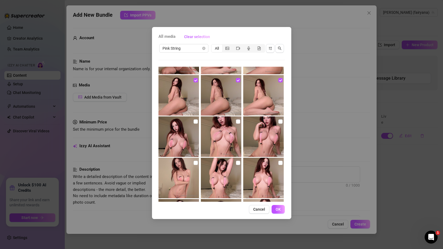
click at [195, 125] on img at bounding box center [179, 136] width 41 height 41
click at [195, 123] on input "checkbox" at bounding box center [196, 121] width 4 height 4
click at [239, 121] on input "checkbox" at bounding box center [238, 121] width 4 height 4
click at [280, 122] on input "checkbox" at bounding box center [281, 121] width 4 height 4
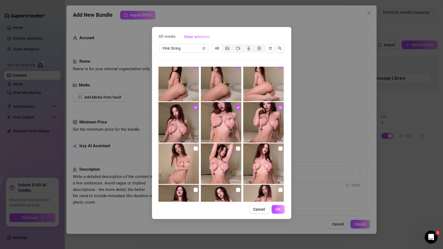
scroll to position [216, 0]
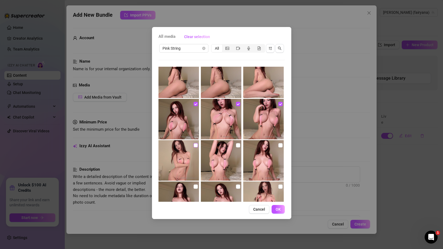
click at [194, 146] on input "checkbox" at bounding box center [196, 145] width 4 height 4
click at [237, 146] on input "checkbox" at bounding box center [238, 145] width 4 height 4
click at [282, 146] on input "checkbox" at bounding box center [281, 145] width 4 height 4
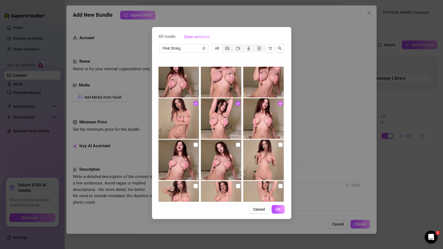
scroll to position [284, 0]
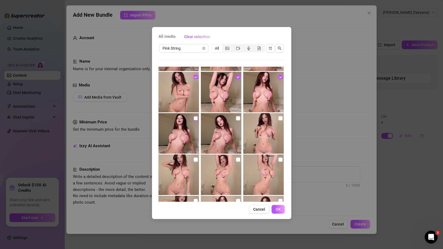
click at [195, 119] on input "checkbox" at bounding box center [196, 118] width 4 height 4
click at [238, 118] on input "checkbox" at bounding box center [238, 118] width 4 height 4
click at [283, 118] on input "checkbox" at bounding box center [281, 118] width 4 height 4
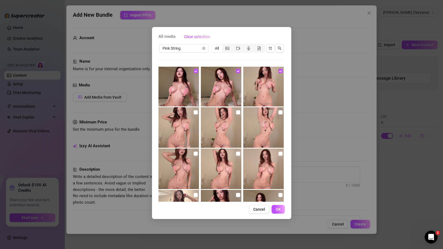
scroll to position [354, 0]
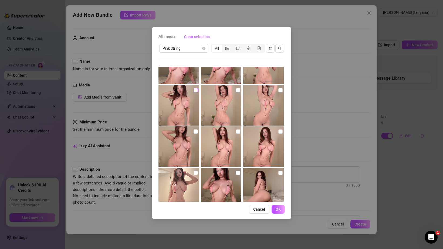
click at [196, 92] on input "checkbox" at bounding box center [196, 90] width 4 height 4
click at [237, 90] on input "checkbox" at bounding box center [238, 90] width 4 height 4
click at [280, 91] on input "checkbox" at bounding box center [281, 90] width 4 height 4
click at [195, 132] on input "checkbox" at bounding box center [196, 131] width 4 height 4
click at [241, 133] on img at bounding box center [221, 146] width 41 height 41
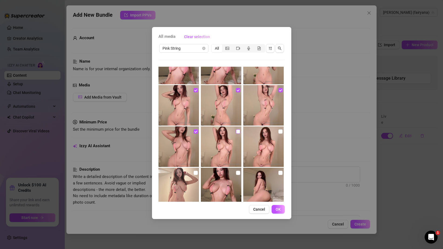
click at [239, 133] on input "checkbox" at bounding box center [238, 131] width 4 height 4
click at [283, 132] on img at bounding box center [263, 146] width 41 height 41
click at [281, 132] on input "checkbox" at bounding box center [281, 131] width 4 height 4
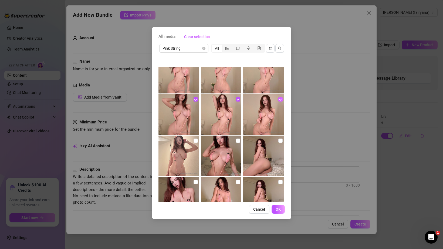
scroll to position [396, 0]
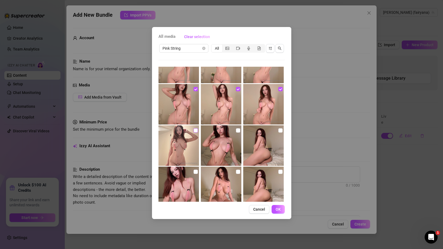
click at [194, 131] on input "checkbox" at bounding box center [196, 130] width 4 height 4
click at [239, 132] on input "checkbox" at bounding box center [238, 130] width 4 height 4
click at [281, 131] on input "checkbox" at bounding box center [281, 130] width 4 height 4
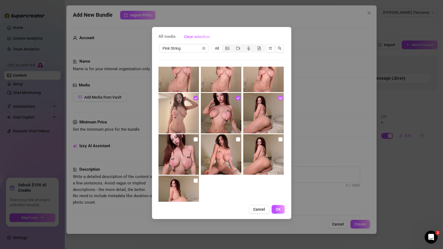
scroll to position [441, 0]
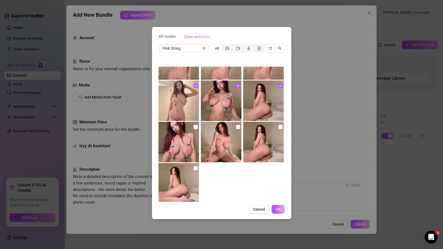
click at [200, 127] on div "No more media" at bounding box center [222, 134] width 126 height 135
click at [196, 127] on input "checkbox" at bounding box center [196, 127] width 4 height 4
click at [237, 128] on input "checkbox" at bounding box center [238, 127] width 4 height 4
click at [279, 128] on input "checkbox" at bounding box center [281, 127] width 4 height 4
click at [195, 167] on input "checkbox" at bounding box center [196, 168] width 4 height 4
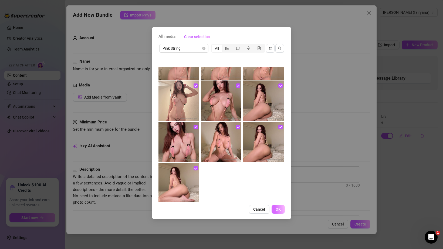
click at [279, 211] on span "OK" at bounding box center [278, 209] width 5 height 4
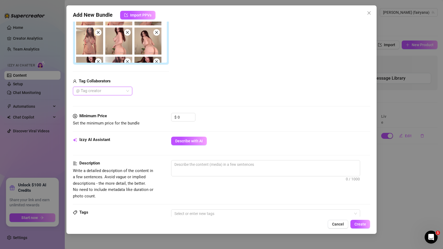
scroll to position [156, 0]
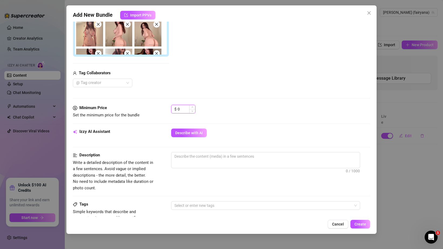
click at [179, 108] on input "0" at bounding box center [187, 109] width 18 height 8
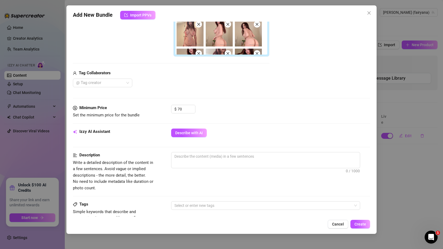
click at [280, 98] on div "Media Add Media from Vault Free preview Pay to view Tag Collaborators @ Tag cre…" at bounding box center [222, 15] width 298 height 179
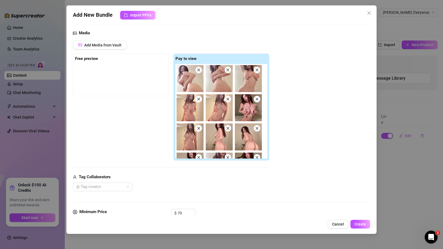
scroll to position [60, 0]
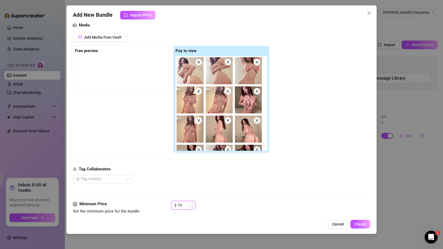
click at [182, 205] on input "70" at bounding box center [187, 205] width 18 height 8
click at [178, 183] on div "@ Tag creator" at bounding box center [171, 179] width 197 height 9
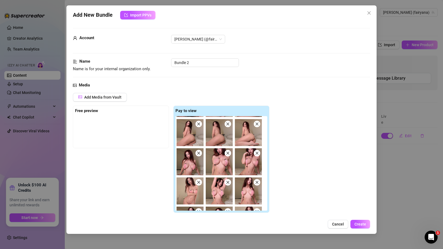
scroll to position [0, 0]
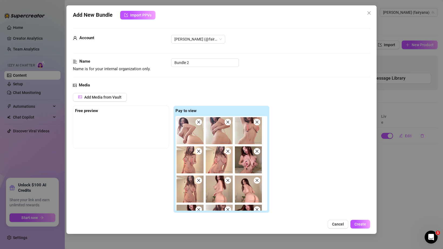
click at [193, 67] on div "Name Name is for your internal organization only. Bundle 2" at bounding box center [222, 65] width 298 height 14
click at [193, 64] on input "Bundle 2" at bounding box center [205, 62] width 68 height 9
click at [257, 81] on div "Name Name is for your internal organization only. Tiny Pink String" at bounding box center [222, 70] width 298 height 24
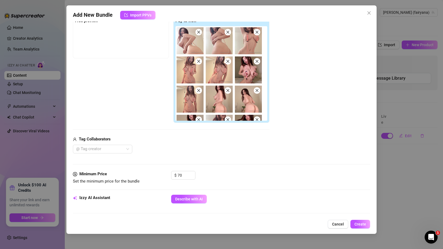
scroll to position [139, 0]
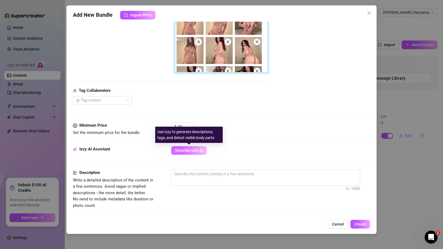
click at [186, 152] on span "Describe with AI" at bounding box center [189, 150] width 28 height 4
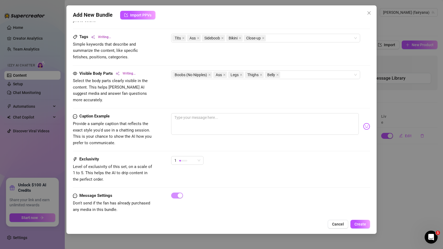
scroll to position [322, 0]
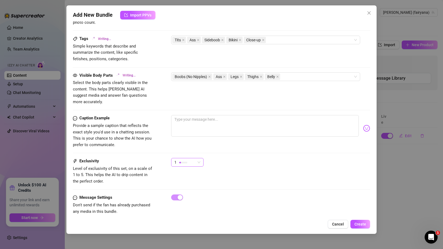
click at [197, 158] on span "1" at bounding box center [188, 162] width 26 height 8
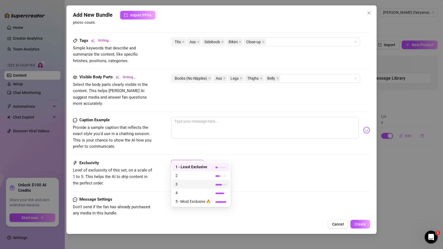
click at [201, 187] on span "3" at bounding box center [193, 184] width 35 height 6
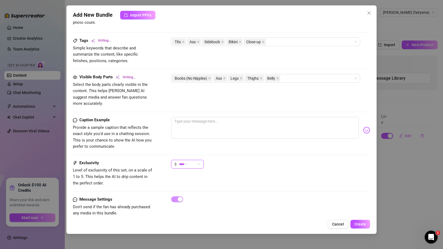
click at [215, 160] on div "3 3" at bounding box center [270, 167] width 199 height 14
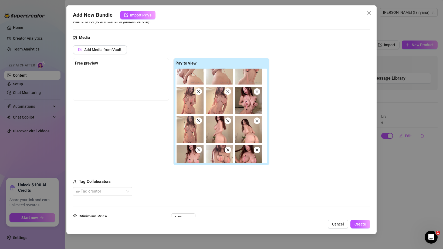
scroll to position [0, 0]
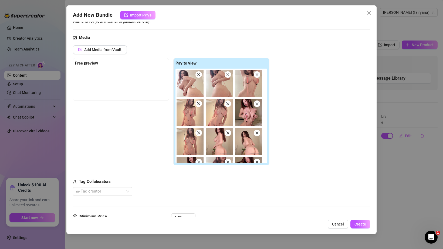
click at [191, 91] on img at bounding box center [190, 83] width 27 height 27
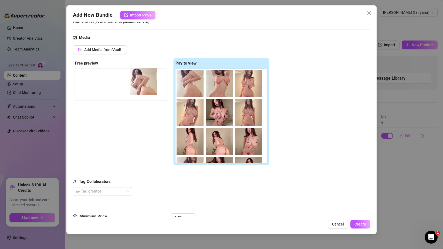
drag, startPoint x: 192, startPoint y: 91, endPoint x: 144, endPoint y: 89, distance: 48.1
click at [144, 89] on div "Free preview Pay to view" at bounding box center [171, 112] width 197 height 108
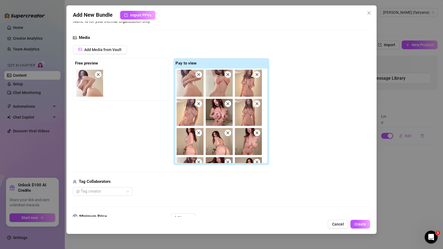
click at [93, 88] on img at bounding box center [89, 83] width 27 height 27
click at [93, 89] on img at bounding box center [89, 83] width 27 height 27
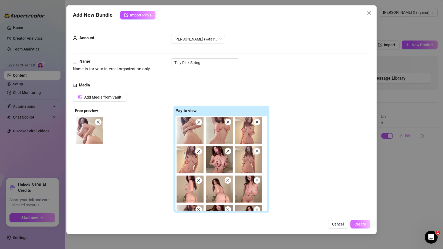
click at [360, 226] on span "Create" at bounding box center [361, 224] width 12 height 4
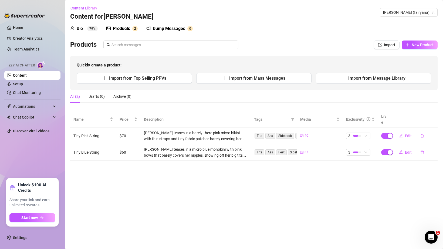
click at [122, 129] on td "$70" at bounding box center [128, 136] width 24 height 16
click at [411, 134] on span "Edit" at bounding box center [408, 136] width 7 height 4
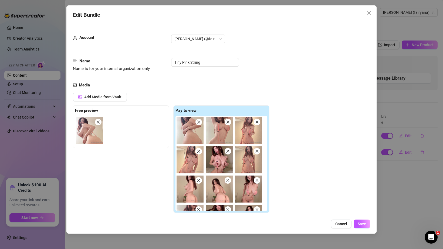
click at [392, 154] on div "Edit Bundle Account [PERSON_NAME] (@fairyana) Name Name is for your internal or…" at bounding box center [221, 124] width 443 height 249
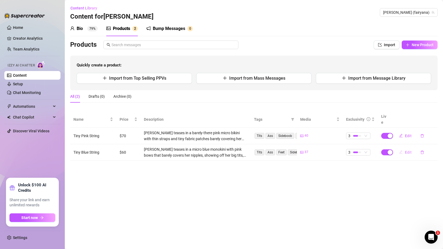
click at [410, 150] on span "Edit" at bounding box center [408, 152] width 7 height 4
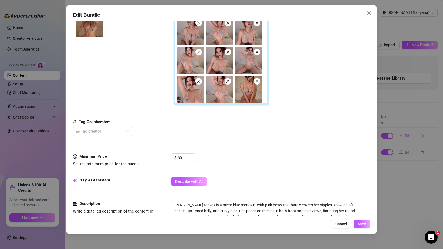
scroll to position [154, 0]
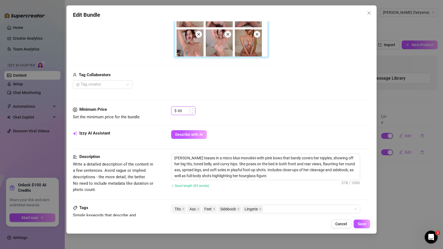
click at [183, 112] on input "60" at bounding box center [187, 111] width 18 height 8
click at [366, 229] on div "Edit Bundle Account [PERSON_NAME] (@fairyana) Name Name is for your internal or…" at bounding box center [221, 119] width 311 height 228
click at [364, 223] on span "Save" at bounding box center [362, 224] width 8 height 4
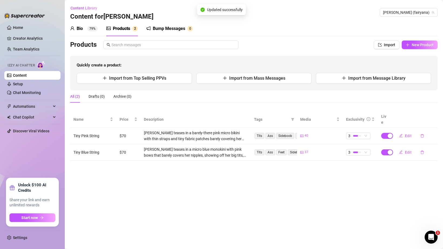
click at [297, 187] on main "Content Library Content for [PERSON_NAME] [PERSON_NAME] (fairyana) Bio 79% Prod…" at bounding box center [254, 124] width 379 height 249
click at [147, 104] on div "All (2) Drafts (0) Archive (0)" at bounding box center [254, 98] width 368 height 17
click at [425, 44] on span "New Product" at bounding box center [423, 45] width 22 height 4
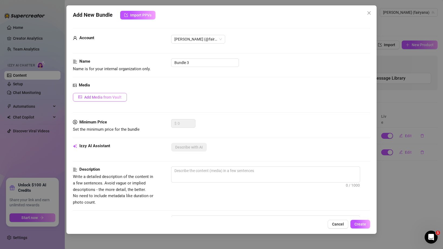
click at [121, 93] on button "Add Media from Vault" at bounding box center [100, 97] width 54 height 9
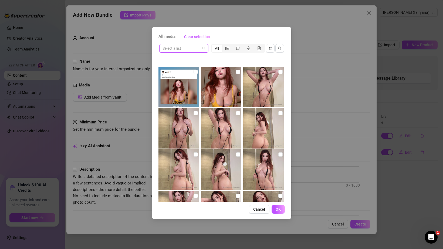
click at [183, 51] on input "search" at bounding box center [182, 48] width 38 height 8
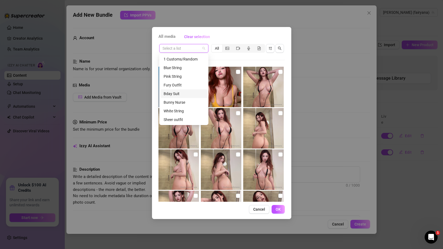
click at [178, 94] on div "Bday Suit" at bounding box center [184, 94] width 41 height 6
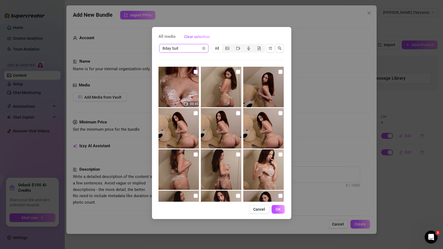
click at [195, 71] on input "checkbox" at bounding box center [196, 72] width 4 height 4
click at [237, 73] on input "checkbox" at bounding box center [238, 72] width 4 height 4
click at [281, 71] on input "checkbox" at bounding box center [281, 72] width 4 height 4
click at [194, 111] on input "checkbox" at bounding box center [196, 113] width 4 height 4
click at [238, 114] on input "checkbox" at bounding box center [238, 113] width 4 height 4
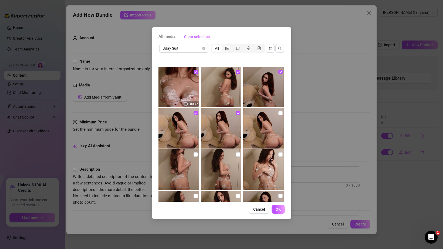
click at [278, 114] on img at bounding box center [263, 128] width 41 height 41
click at [281, 114] on input "checkbox" at bounding box center [281, 113] width 4 height 4
click at [283, 155] on input "checkbox" at bounding box center [281, 154] width 4 height 4
click at [237, 154] on input "checkbox" at bounding box center [238, 154] width 4 height 4
click at [198, 154] on input "checkbox" at bounding box center [196, 154] width 4 height 4
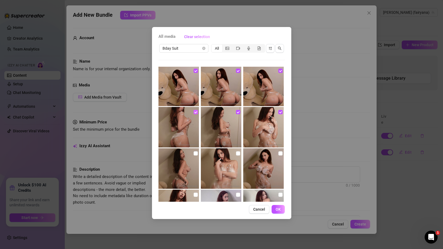
scroll to position [55, 0]
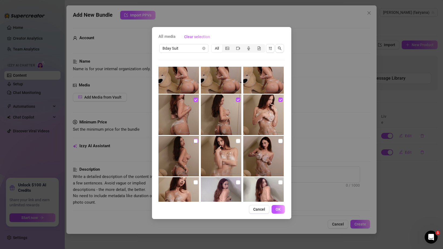
click at [195, 143] on input "checkbox" at bounding box center [196, 141] width 4 height 4
click at [279, 141] on input "checkbox" at bounding box center [281, 141] width 4 height 4
click at [237, 140] on input "checkbox" at bounding box center [238, 141] width 4 height 4
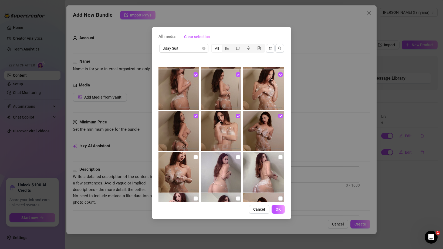
scroll to position [85, 0]
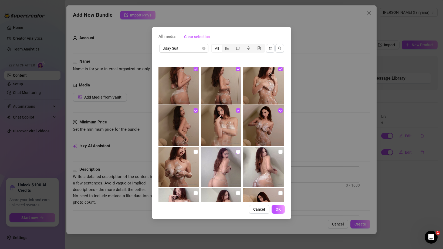
click at [236, 154] on label at bounding box center [238, 152] width 4 height 6
click at [236, 154] on input "checkbox" at bounding box center [238, 152] width 4 height 4
click at [194, 155] on img at bounding box center [179, 167] width 41 height 41
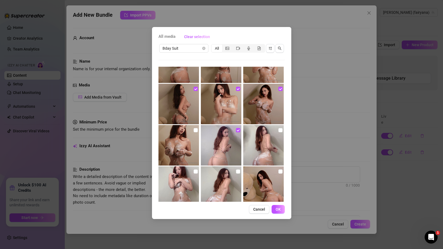
scroll to position [113, 0]
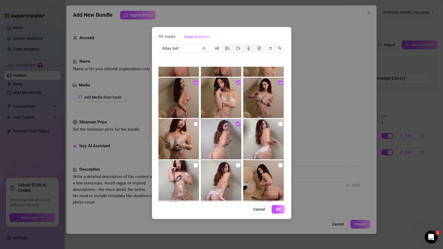
click at [196, 123] on input "checkbox" at bounding box center [196, 124] width 4 height 4
click at [194, 166] on input "checkbox" at bounding box center [196, 165] width 4 height 4
click at [240, 167] on input "checkbox" at bounding box center [238, 165] width 4 height 4
click at [281, 166] on input "checkbox" at bounding box center [281, 165] width 4 height 4
click at [281, 124] on input "checkbox" at bounding box center [281, 124] width 4 height 4
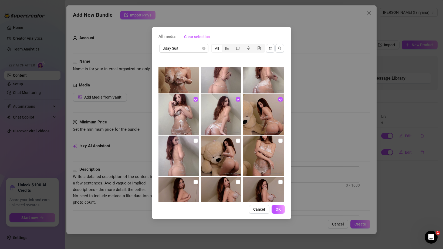
scroll to position [203, 0]
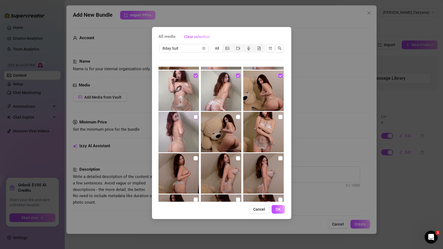
click at [195, 115] on input "checkbox" at bounding box center [196, 117] width 4 height 4
click at [239, 118] on input "checkbox" at bounding box center [238, 117] width 4 height 4
click at [283, 116] on img at bounding box center [263, 132] width 41 height 41
click at [282, 116] on input "checkbox" at bounding box center [281, 117] width 4 height 4
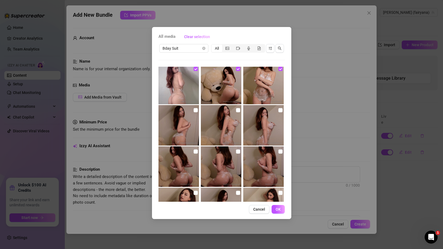
scroll to position [265, 0]
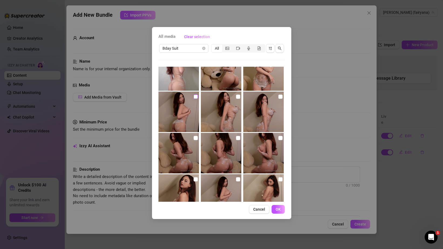
click at [196, 97] on input "checkbox" at bounding box center [196, 97] width 4 height 4
click at [239, 96] on input "checkbox" at bounding box center [238, 97] width 4 height 4
click at [282, 97] on input "checkbox" at bounding box center [281, 97] width 4 height 4
click at [195, 138] on input "checkbox" at bounding box center [196, 138] width 4 height 4
click at [238, 140] on input "checkbox" at bounding box center [238, 138] width 4 height 4
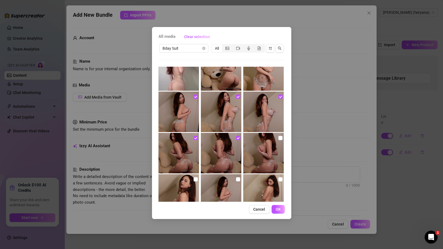
click at [278, 140] on img at bounding box center [263, 153] width 41 height 41
click at [280, 140] on input "checkbox" at bounding box center [281, 138] width 4 height 4
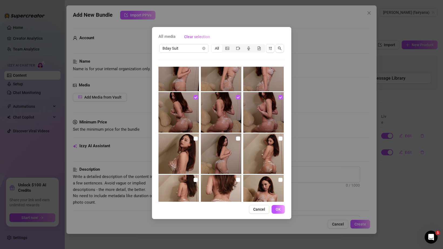
scroll to position [310, 0]
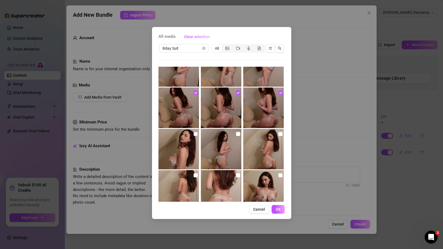
click at [196, 136] on label at bounding box center [196, 134] width 4 height 6
click at [196, 136] on input "checkbox" at bounding box center [196, 134] width 4 height 4
click at [240, 135] on input "checkbox" at bounding box center [238, 134] width 4 height 4
click at [282, 135] on input "checkbox" at bounding box center [281, 134] width 4 height 4
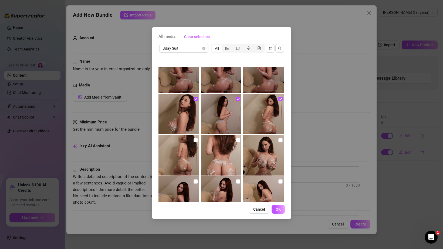
scroll to position [366, 0]
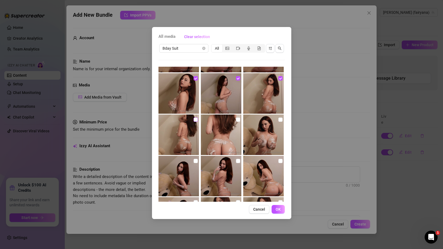
click at [195, 122] on label at bounding box center [196, 120] width 4 height 6
click at [195, 122] on input "checkbox" at bounding box center [196, 120] width 4 height 4
click at [238, 120] on input "checkbox" at bounding box center [238, 120] width 4 height 4
click at [282, 122] on label at bounding box center [281, 120] width 4 height 6
click at [282, 122] on input "checkbox" at bounding box center [281, 120] width 4 height 4
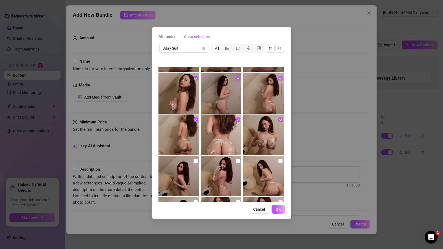
scroll to position [385, 0]
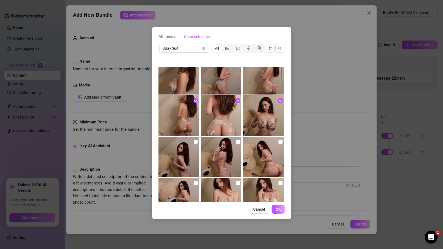
click at [194, 141] on input "checkbox" at bounding box center [196, 142] width 4 height 4
click at [239, 143] on input "checkbox" at bounding box center [238, 142] width 4 height 4
click at [282, 143] on input "checkbox" at bounding box center [281, 142] width 4 height 4
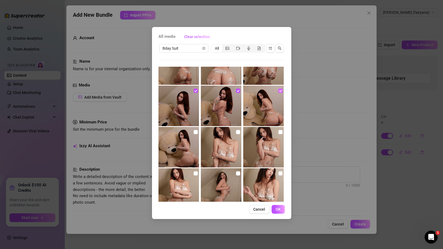
scroll to position [450, 0]
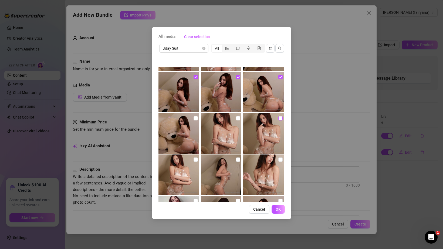
click at [280, 119] on input "checkbox" at bounding box center [281, 118] width 4 height 4
click at [238, 118] on input "checkbox" at bounding box center [238, 118] width 4 height 4
click at [195, 118] on input "checkbox" at bounding box center [196, 118] width 4 height 4
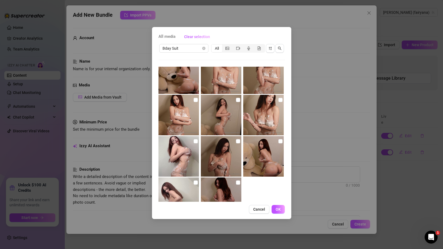
scroll to position [498, 0]
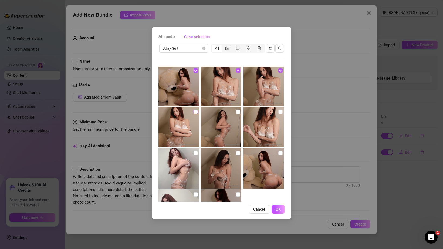
click at [197, 114] on label at bounding box center [196, 112] width 4 height 6
click at [197, 114] on input "checkbox" at bounding box center [196, 112] width 4 height 4
click at [236, 113] on label at bounding box center [238, 112] width 4 height 6
click at [278, 112] on img at bounding box center [263, 127] width 41 height 41
click at [279, 112] on label at bounding box center [281, 112] width 4 height 6
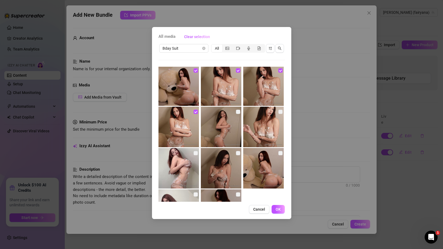
click at [236, 114] on label at bounding box center [238, 112] width 4 height 6
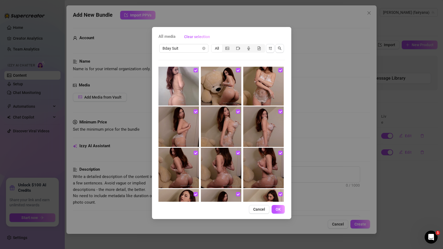
scroll to position [247, 0]
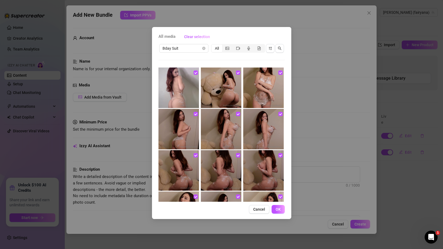
click at [220, 165] on img at bounding box center [221, 170] width 41 height 41
click at [239, 156] on input "checkbox" at bounding box center [238, 155] width 4 height 4
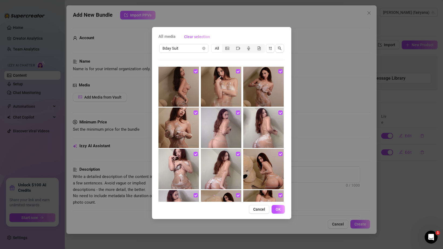
scroll to position [115, 0]
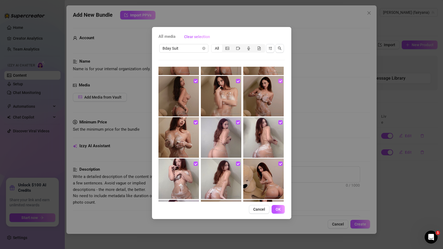
click at [280, 81] on input "checkbox" at bounding box center [281, 81] width 4 height 4
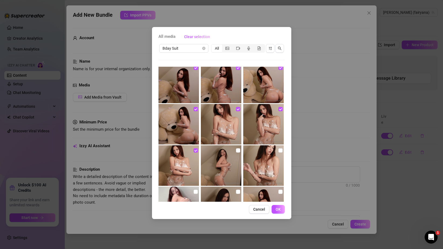
scroll to position [535, 0]
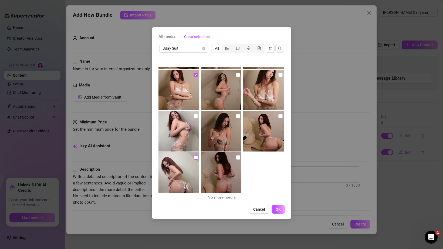
click at [197, 158] on input "checkbox" at bounding box center [196, 157] width 4 height 4
click at [198, 116] on input "checkbox" at bounding box center [196, 116] width 4 height 4
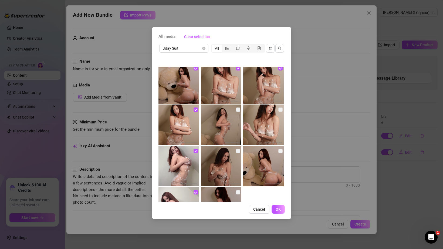
scroll to position [498, 0]
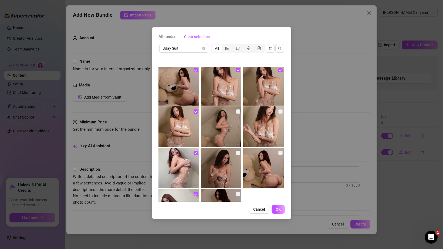
click at [239, 111] on label at bounding box center [238, 112] width 4 height 6
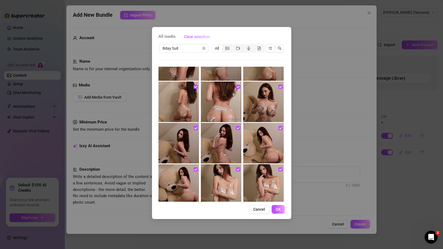
scroll to position [407, 0]
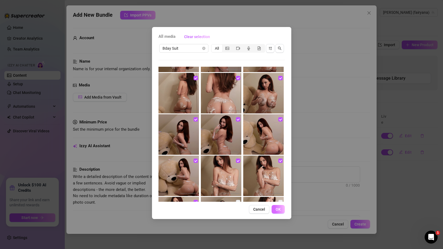
click at [279, 211] on span "OK" at bounding box center [278, 209] width 5 height 4
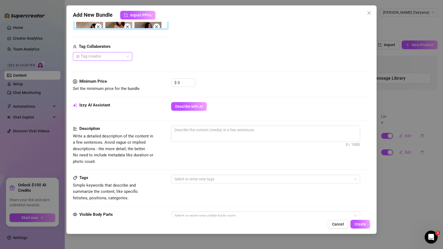
scroll to position [174, 0]
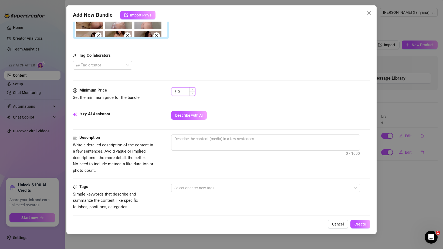
click at [183, 93] on input "0" at bounding box center [187, 92] width 18 height 8
click at [182, 93] on input "0" at bounding box center [187, 92] width 18 height 8
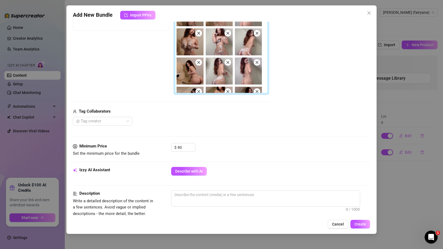
scroll to position [94, 0]
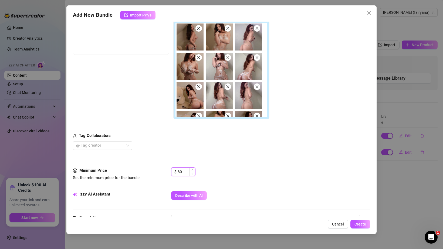
click at [182, 173] on input "80" at bounding box center [187, 172] width 18 height 8
click at [182, 174] on input "80" at bounding box center [187, 172] width 18 height 8
click at [193, 168] on span "Increase Value" at bounding box center [192, 170] width 6 height 5
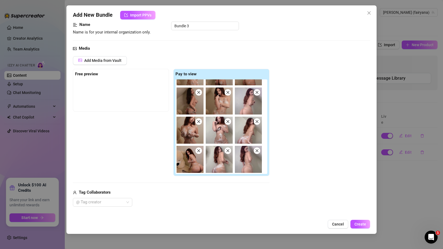
scroll to position [67, 0]
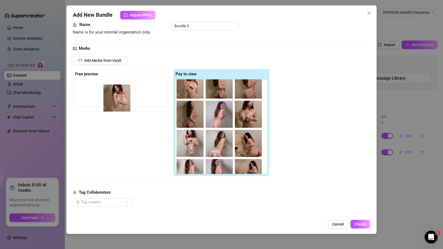
drag, startPoint x: 219, startPoint y: 118, endPoint x: 109, endPoint y: 100, distance: 111.3
click at [109, 100] on div "Free preview Pay to view" at bounding box center [171, 123] width 197 height 108
drag, startPoint x: 220, startPoint y: 112, endPoint x: 102, endPoint y: 96, distance: 118.8
click at [102, 96] on div "Free preview Pay to view" at bounding box center [171, 123] width 197 height 108
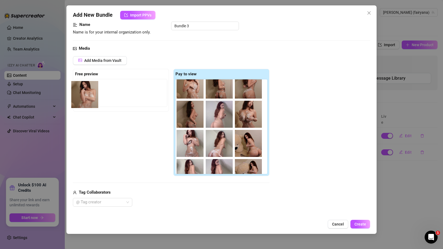
drag, startPoint x: 160, startPoint y: 101, endPoint x: 94, endPoint y: 92, distance: 66.3
click at [94, 92] on div "Free preview Pay to view" at bounding box center [171, 123] width 197 height 108
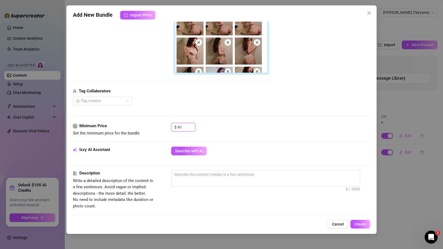
scroll to position [182, 0]
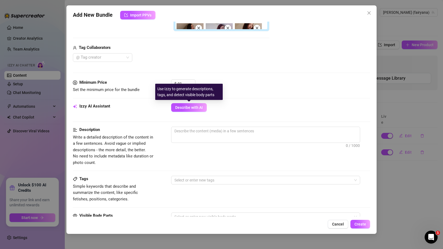
drag, startPoint x: 186, startPoint y: 105, endPoint x: 243, endPoint y: 67, distance: 67.9
click at [242, 68] on form "Account [PERSON_NAME] (@fairyana) Name Name is for your internal organization o…" at bounding box center [222, 106] width 298 height 519
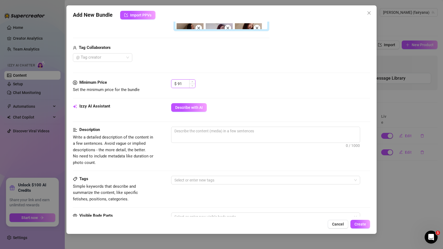
click at [184, 85] on input "91" at bounding box center [187, 84] width 18 height 8
click at [213, 106] on div "Describe with AI" at bounding box center [270, 107] width 199 height 9
click at [191, 106] on span "Describe with AI" at bounding box center [189, 107] width 28 height 4
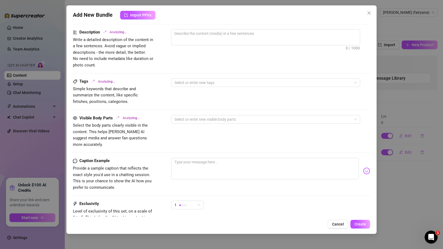
scroll to position [324, 0]
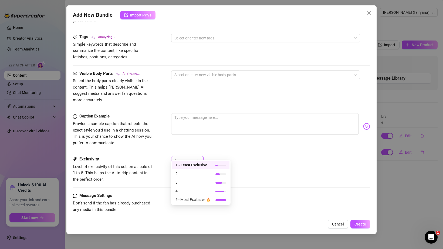
click at [200, 156] on span "1" at bounding box center [188, 160] width 26 height 8
click at [196, 188] on div "4" at bounding box center [200, 191] width 57 height 9
click at [225, 167] on div "Exclusivity Level of exclusivity of this set, on a scale of 1 to 5. This helps …" at bounding box center [222, 169] width 298 height 26
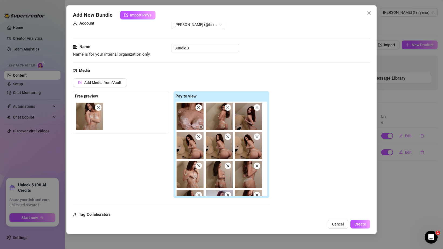
scroll to position [0, 0]
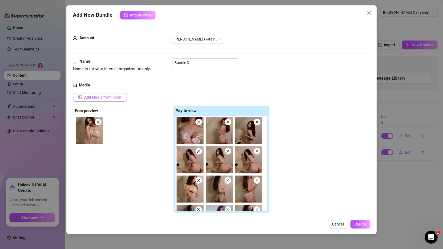
click at [121, 98] on span "Add Media from Vault" at bounding box center [102, 97] width 37 height 4
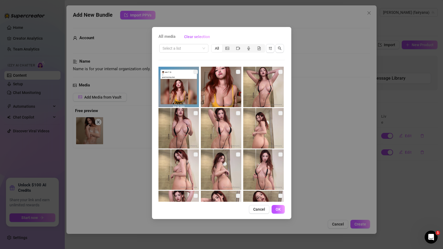
click at [173, 42] on div "All media Clear selection Select a list All 00:03 Cancel OK" at bounding box center [221, 123] width 139 height 192
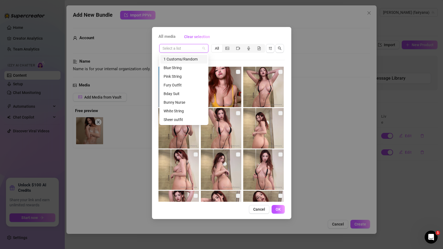
click at [171, 48] on input "search" at bounding box center [182, 48] width 38 height 8
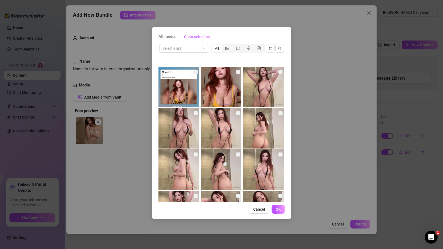
click at [140, 78] on div "All media Clear selection Select a list All 00:03 Cancel OK" at bounding box center [221, 124] width 443 height 249
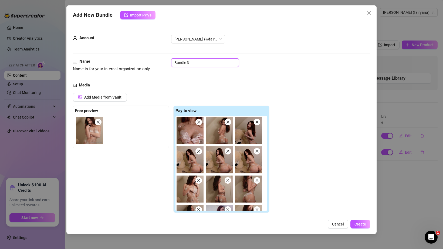
click at [190, 64] on input "Bundle 3" at bounding box center [205, 62] width 68 height 9
click at [190, 63] on input "Bundle 3" at bounding box center [205, 62] width 68 height 9
click at [363, 225] on span "Create" at bounding box center [361, 224] width 12 height 4
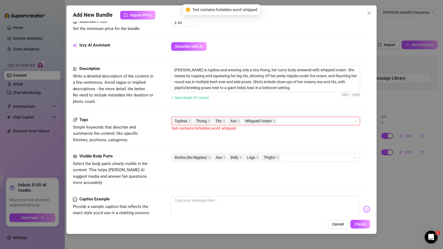
scroll to position [244, 0]
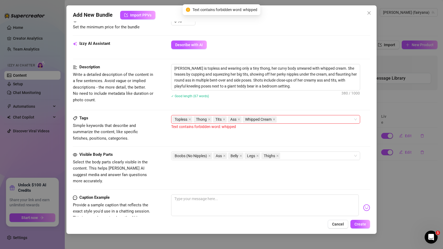
click at [190, 129] on div "Text contains forbidden word: whipped" at bounding box center [270, 127] width 199 height 6
click at [236, 126] on div "Text contains forbidden word: whipped" at bounding box center [270, 127] width 199 height 6
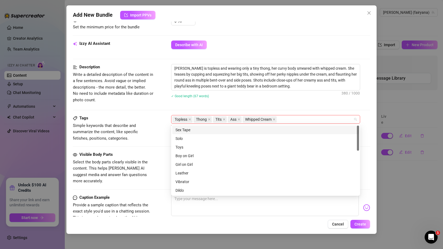
click at [262, 120] on span "Whipped Cream" at bounding box center [258, 119] width 26 height 6
click at [261, 119] on span "Whipped Cream" at bounding box center [258, 119] width 26 height 6
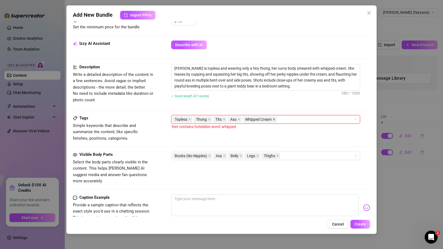
click at [274, 119] on icon "close" at bounding box center [274, 119] width 3 height 3
click at [274, 119] on div "Topless Thong Tits Ass" at bounding box center [262, 120] width 181 height 8
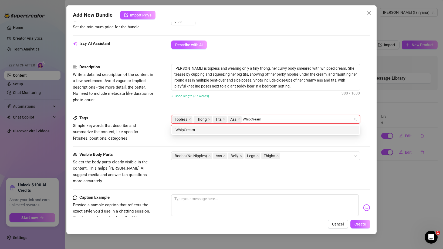
click at [282, 127] on div "WhipCream" at bounding box center [266, 130] width 181 height 6
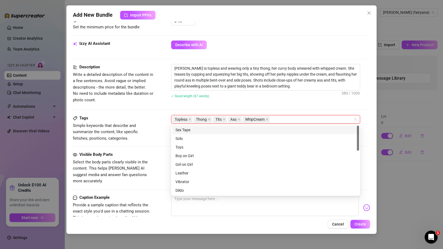
click at [285, 108] on div "Description Write a detailed description of the content in a few sentences. Avo…" at bounding box center [222, 89] width 298 height 51
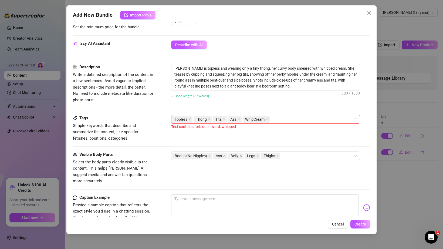
click at [364, 229] on div "Add New Bundle Import PPVs Account [PERSON_NAME] (@fairyana) Name Name is for y…" at bounding box center [221, 119] width 311 height 229
click at [363, 221] on button "Create" at bounding box center [361, 224] width 20 height 9
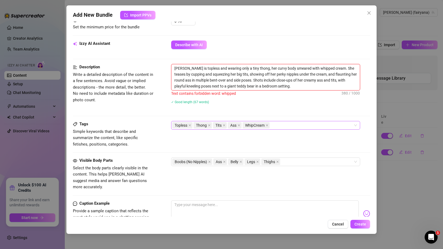
drag, startPoint x: 188, startPoint y: 69, endPoint x: 306, endPoint y: 69, distance: 117.8
click at [307, 70] on textarea "[PERSON_NAME] is topless and wearing only a tiny thong, her curvy body smeared …" at bounding box center [266, 77] width 189 height 26
click at [306, 69] on textarea "[PERSON_NAME] is topless and wearing only a tiny thong, her curvy body smeared …" at bounding box center [266, 77] width 189 height 26
click at [312, 69] on textarea "[PERSON_NAME] is topless and wearing only a tiny thong, her curvy body smeared …" at bounding box center [266, 77] width 189 height 26
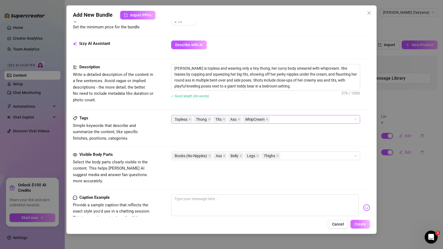
click at [359, 221] on button "Create" at bounding box center [361, 224] width 20 height 9
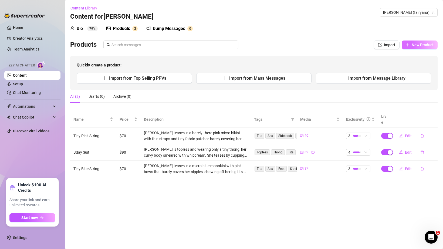
click at [417, 45] on span "New Product" at bounding box center [423, 45] width 22 height 4
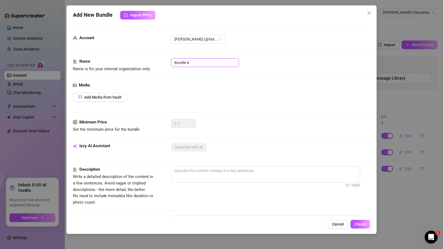
click at [184, 60] on input "Bundle 4" at bounding box center [205, 62] width 68 height 9
click at [171, 51] on div "Account [PERSON_NAME] (@fairyana)" at bounding box center [222, 47] width 298 height 24
click at [120, 96] on span "Add Media from Vault" at bounding box center [102, 97] width 37 height 4
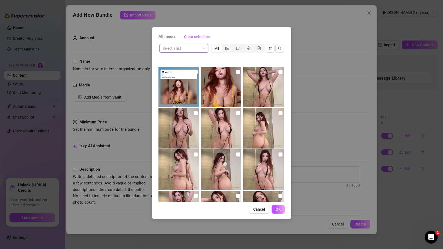
click at [171, 47] on input "search" at bounding box center [182, 48] width 38 height 8
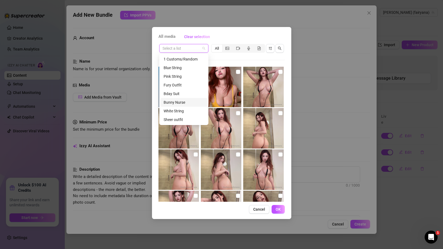
click at [172, 102] on div "Bunny Nurse" at bounding box center [184, 102] width 41 height 6
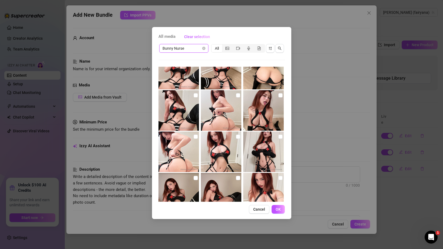
scroll to position [0, 0]
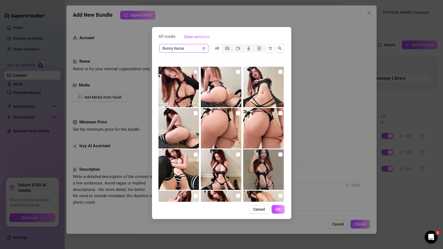
click at [197, 72] on input "checkbox" at bounding box center [196, 72] width 4 height 4
click at [242, 72] on div at bounding box center [222, 87] width 42 height 41
click at [238, 71] on input "checkbox" at bounding box center [238, 72] width 4 height 4
click at [281, 71] on input "checkbox" at bounding box center [281, 72] width 4 height 4
click at [194, 112] on input "checkbox" at bounding box center [196, 113] width 4 height 4
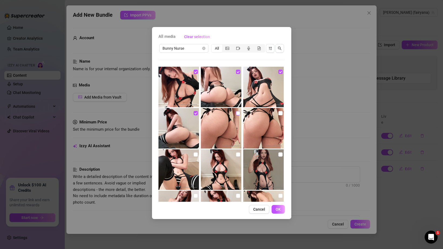
click at [240, 115] on img at bounding box center [221, 128] width 41 height 41
click at [239, 114] on input "checkbox" at bounding box center [238, 113] width 4 height 4
click at [281, 113] on input "checkbox" at bounding box center [281, 113] width 4 height 4
click at [195, 155] on input "checkbox" at bounding box center [196, 154] width 4 height 4
click at [238, 155] on input "checkbox" at bounding box center [238, 154] width 4 height 4
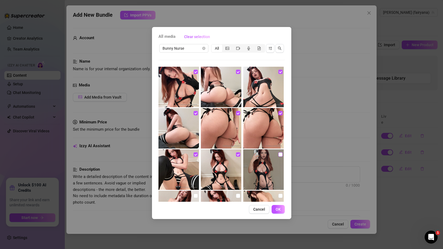
click at [281, 155] on input "checkbox" at bounding box center [281, 154] width 4 height 4
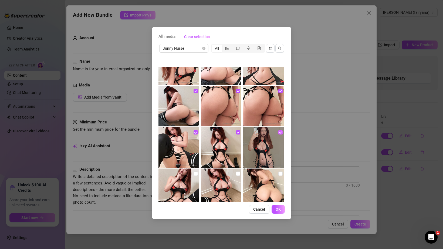
scroll to position [26, 0]
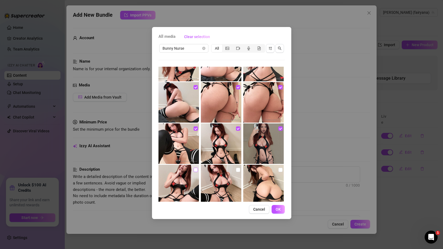
click at [195, 172] on label at bounding box center [196, 170] width 4 height 6
click at [195, 172] on input "checkbox" at bounding box center [196, 170] width 4 height 4
click at [237, 170] on input "checkbox" at bounding box center [238, 170] width 4 height 4
click at [279, 171] on input "checkbox" at bounding box center [281, 170] width 4 height 4
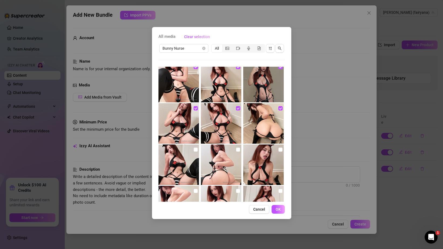
scroll to position [89, 0]
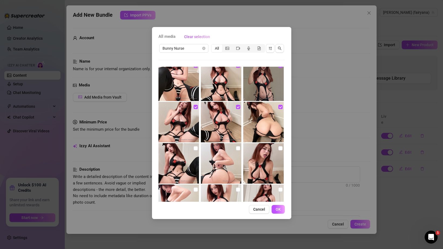
click at [193, 145] on img at bounding box center [179, 163] width 41 height 41
click at [193, 146] on img at bounding box center [179, 163] width 41 height 41
click at [195, 148] on input "checkbox" at bounding box center [196, 148] width 4 height 4
click at [238, 146] on input "checkbox" at bounding box center [238, 148] width 4 height 4
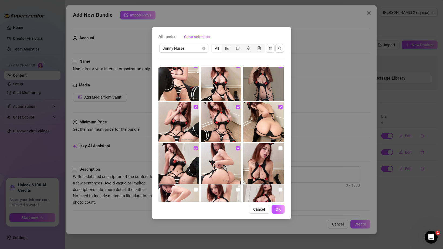
click at [278, 149] on img at bounding box center [263, 163] width 41 height 41
click at [281, 149] on input "checkbox" at bounding box center [281, 148] width 4 height 4
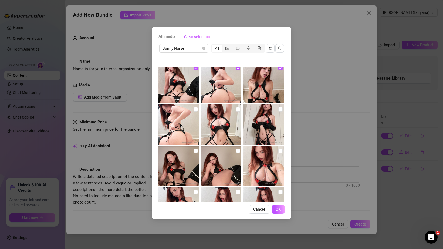
scroll to position [191, 0]
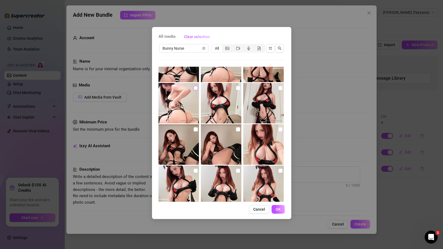
click at [194, 89] on input "checkbox" at bounding box center [196, 88] width 4 height 4
click at [237, 86] on input "checkbox" at bounding box center [238, 88] width 4 height 4
click at [281, 89] on input "checkbox" at bounding box center [281, 88] width 4 height 4
click at [194, 129] on input "checkbox" at bounding box center [196, 129] width 4 height 4
click at [238, 129] on input "checkbox" at bounding box center [238, 129] width 4 height 4
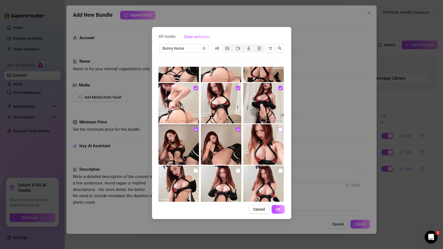
click at [279, 132] on label at bounding box center [281, 129] width 4 height 6
click at [279, 132] on input "checkbox" at bounding box center [281, 129] width 4 height 4
click at [196, 173] on label at bounding box center [196, 171] width 4 height 6
click at [196, 173] on input "checkbox" at bounding box center [196, 171] width 4 height 4
click at [240, 170] on input "checkbox" at bounding box center [238, 171] width 4 height 4
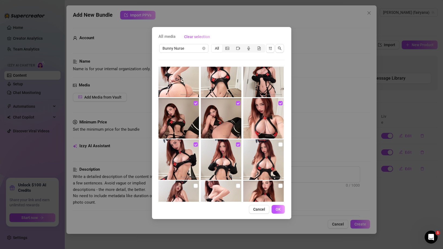
scroll to position [221, 0]
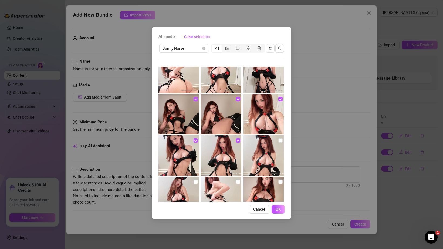
click at [278, 142] on img at bounding box center [263, 155] width 41 height 41
click at [279, 142] on input "checkbox" at bounding box center [281, 140] width 4 height 4
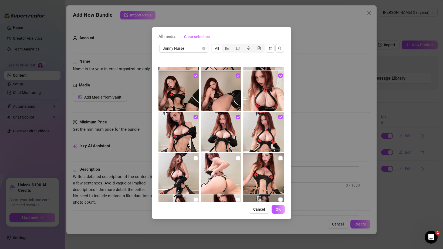
scroll to position [255, 0]
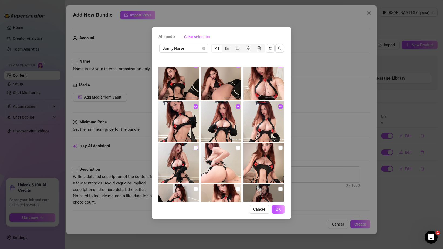
click at [194, 147] on input "checkbox" at bounding box center [196, 148] width 4 height 4
click at [238, 148] on input "checkbox" at bounding box center [238, 148] width 4 height 4
click at [281, 147] on input "checkbox" at bounding box center [281, 148] width 4 height 4
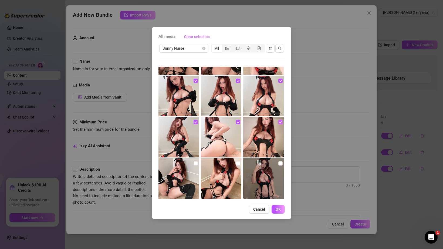
scroll to position [282, 0]
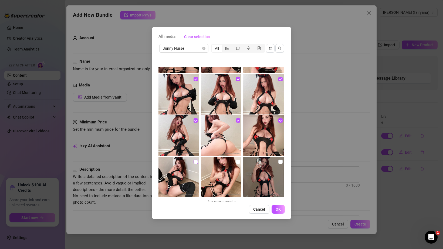
click at [195, 161] on input "checkbox" at bounding box center [196, 162] width 4 height 4
click at [237, 162] on input "checkbox" at bounding box center [238, 162] width 4 height 4
click at [284, 161] on div at bounding box center [264, 177] width 42 height 41
click at [282, 161] on input "checkbox" at bounding box center [281, 162] width 4 height 4
drag, startPoint x: 275, startPoint y: 208, endPoint x: 269, endPoint y: 187, distance: 22.0
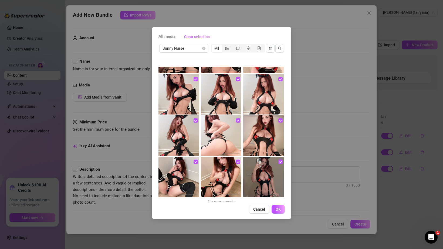
click at [269, 188] on div "All media Clear selection Bunny Nurse All No more media Cancel OK" at bounding box center [221, 123] width 139 height 192
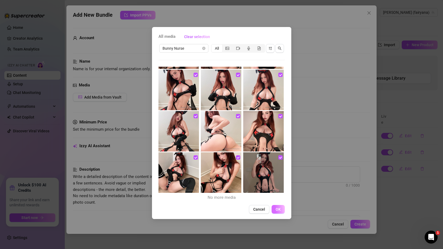
click at [273, 211] on button "OK" at bounding box center [278, 209] width 13 height 9
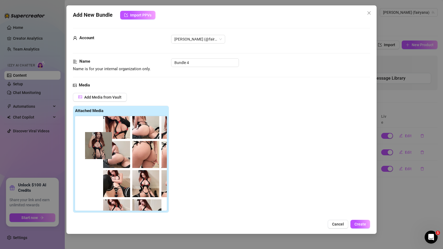
scroll to position [0, 0]
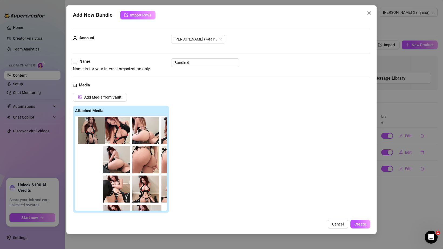
drag, startPoint x: 152, startPoint y: 140, endPoint x: 93, endPoint y: 138, distance: 59.2
click at [93, 138] on div at bounding box center [122, 163] width 94 height 95
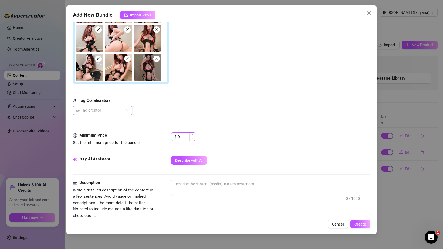
scroll to position [124, 0]
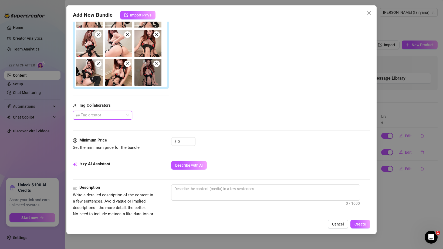
click at [180, 137] on div "Media Add Media from Vault Attached Media Tag Collaborators @ Tag creator" at bounding box center [222, 47] width 298 height 179
click at [180, 139] on input "0" at bounding box center [187, 142] width 18 height 8
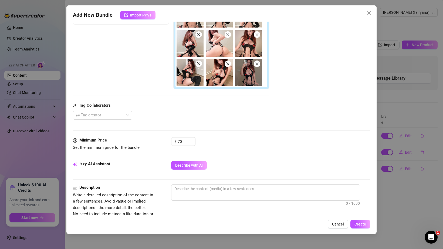
click at [210, 113] on div "@ Tag creator" at bounding box center [171, 115] width 197 height 9
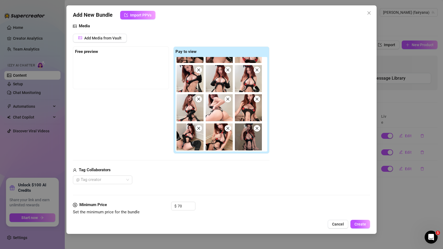
scroll to position [67, 0]
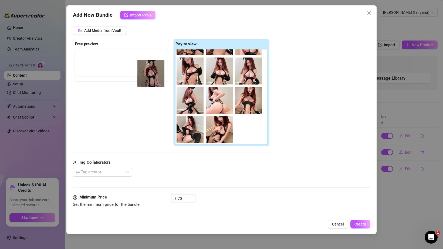
drag, startPoint x: 246, startPoint y: 137, endPoint x: 140, endPoint y: 74, distance: 123.2
click at [140, 74] on div "Free preview Pay to view" at bounding box center [171, 93] width 197 height 108
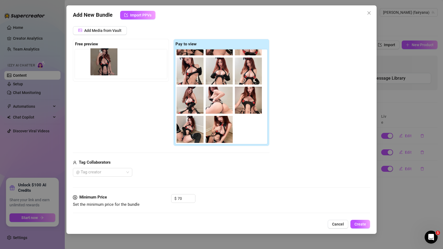
drag, startPoint x: 247, startPoint y: 126, endPoint x: 99, endPoint y: 57, distance: 163.2
click at [99, 57] on div "Free preview Pay to view" at bounding box center [171, 93] width 197 height 108
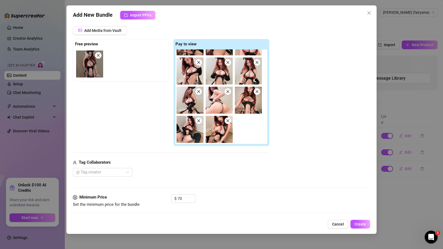
click at [94, 70] on img at bounding box center [89, 64] width 27 height 27
click at [94, 69] on img at bounding box center [89, 64] width 27 height 27
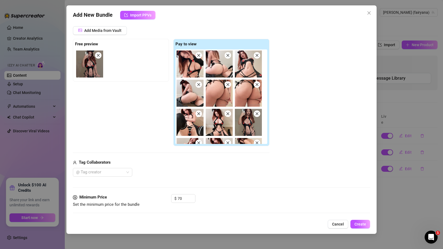
scroll to position [0, 0]
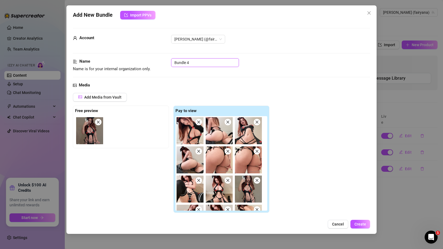
click at [193, 59] on input "Bundle 4" at bounding box center [205, 62] width 68 height 9
click at [97, 94] on button "Add Media from Vault" at bounding box center [100, 97] width 54 height 9
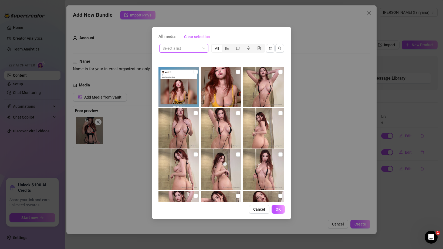
click at [178, 46] on input "search" at bounding box center [182, 48] width 38 height 8
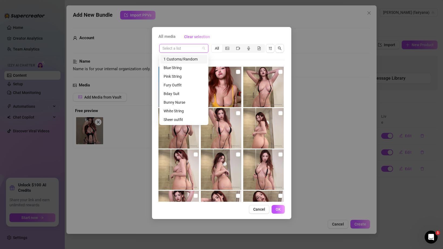
click at [140, 74] on div "All media Clear selection Select a list All 00:03 Cancel OK" at bounding box center [221, 124] width 443 height 249
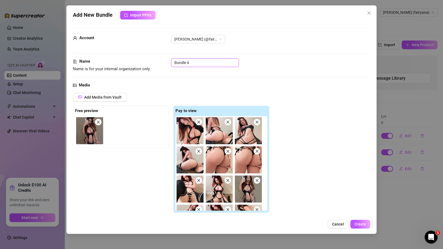
click at [189, 59] on input "Bundle 4" at bounding box center [205, 62] width 68 height 9
click at [234, 79] on div "Name Name is for your internal organization only. Bunny Nurse" at bounding box center [222, 70] width 298 height 24
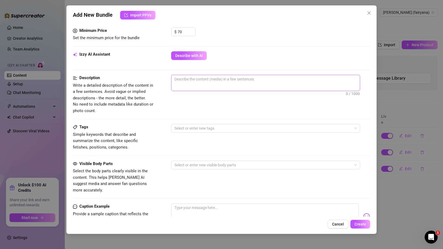
scroll to position [236, 0]
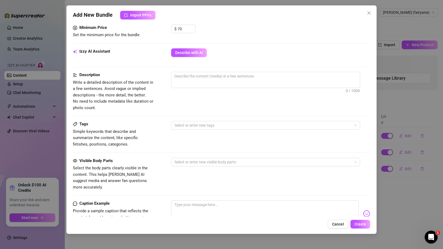
click at [187, 48] on div "Minimum Price Set the minimum price for the bundle $ 70" at bounding box center [222, 37] width 298 height 24
click at [187, 52] on span "Describe with AI" at bounding box center [189, 53] width 28 height 4
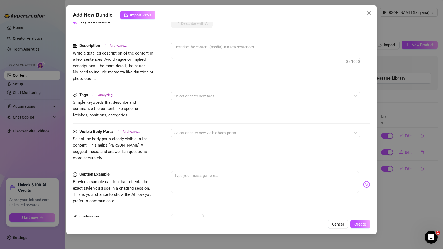
scroll to position [324, 0]
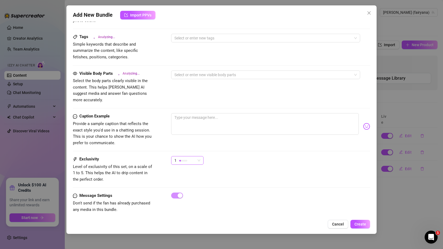
click at [196, 156] on span "1" at bounding box center [188, 160] width 26 height 8
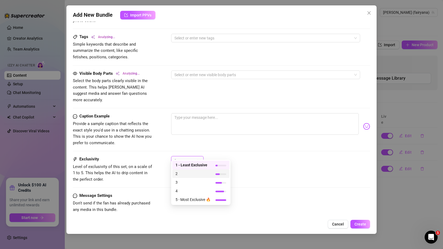
click at [194, 175] on span "2" at bounding box center [193, 174] width 35 height 6
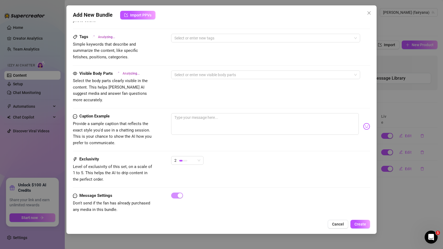
click at [224, 156] on div "2" at bounding box center [270, 163] width 199 height 14
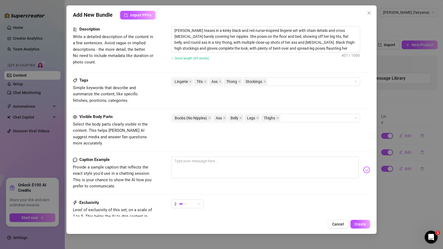
scroll to position [325, 0]
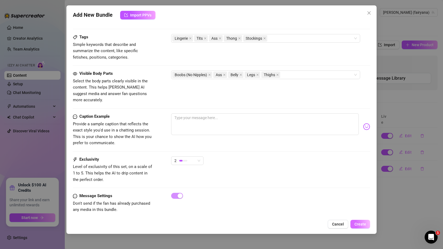
click at [355, 223] on button "Create" at bounding box center [361, 224] width 20 height 9
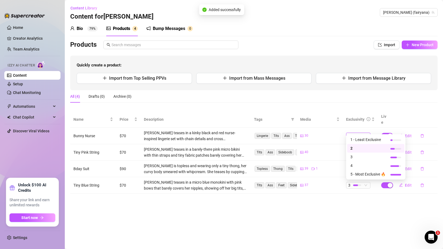
click at [369, 133] on div "2" at bounding box center [358, 136] width 24 height 6
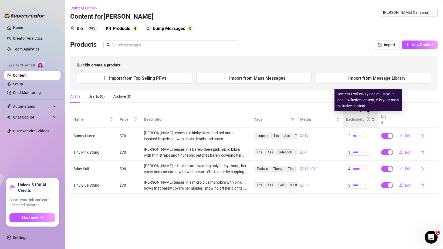
click at [368, 117] on icon "info-circle" at bounding box center [369, 119] width 4 height 4
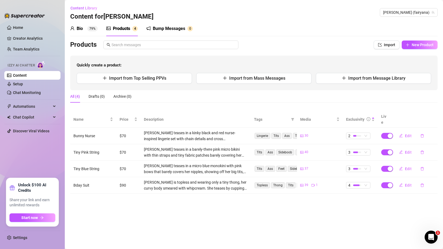
click at [306, 97] on div "All (4) Drafts (0) Archive (0)" at bounding box center [254, 96] width 368 height 12
click at [393, 57] on div "Quickly create a product: Import from Top Selling PPVs Import from Mass Message…" at bounding box center [254, 73] width 368 height 35
click at [384, 63] on span "Quickly create a product:" at bounding box center [254, 65] width 355 height 6
click at [411, 45] on button "New Product" at bounding box center [420, 45] width 36 height 9
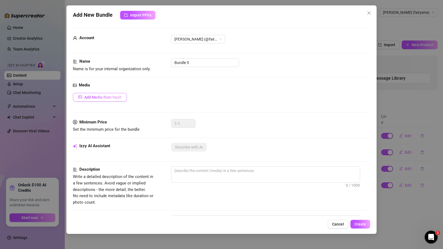
click at [106, 95] on span "Add Media from Vault" at bounding box center [102, 97] width 37 height 4
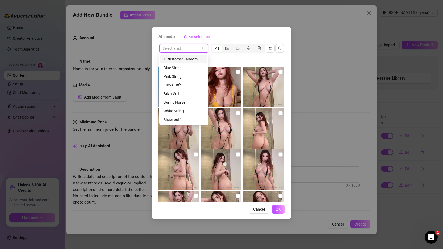
click at [176, 49] on input "search" at bounding box center [182, 48] width 38 height 8
click at [178, 111] on div "White String" at bounding box center [184, 111] width 41 height 6
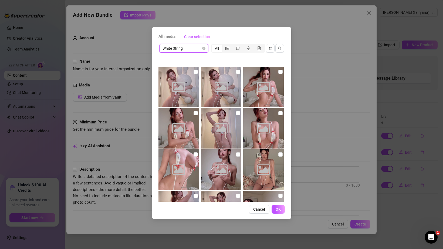
click at [188, 51] on span "White String" at bounding box center [184, 48] width 43 height 8
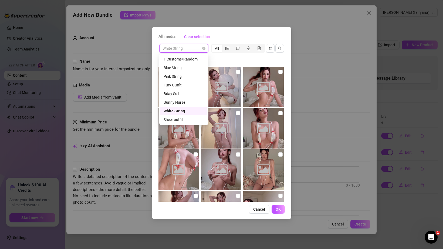
click at [188, 51] on span "White String" at bounding box center [184, 48] width 43 height 8
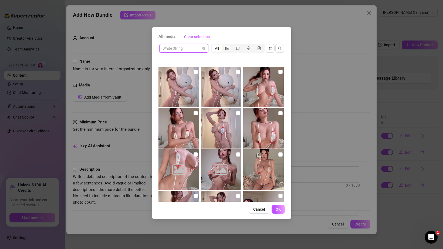
click at [188, 51] on span "White String" at bounding box center [184, 48] width 43 height 8
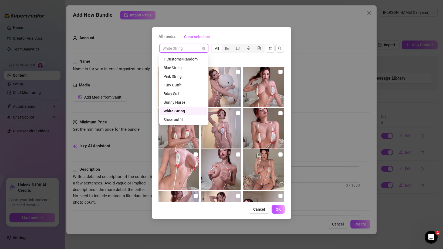
click at [169, 51] on span "White String" at bounding box center [184, 48] width 43 height 8
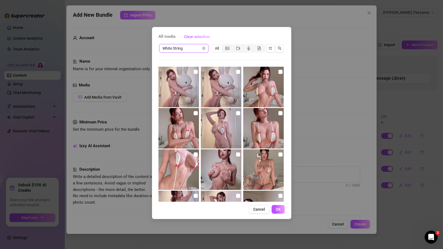
click at [161, 51] on div "White String" at bounding box center [183, 48] width 49 height 9
click at [195, 71] on input "checkbox" at bounding box center [196, 72] width 4 height 4
click at [240, 73] on input "checkbox" at bounding box center [238, 72] width 4 height 4
click at [279, 73] on input "checkbox" at bounding box center [281, 72] width 4 height 4
click at [198, 115] on img at bounding box center [179, 128] width 41 height 41
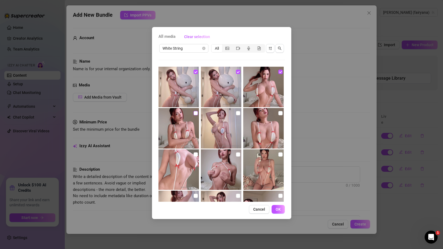
click at [197, 115] on input "checkbox" at bounding box center [196, 113] width 4 height 4
click at [241, 112] on img at bounding box center [221, 128] width 41 height 41
click at [239, 112] on input "checkbox" at bounding box center [238, 113] width 4 height 4
click at [280, 112] on input "checkbox" at bounding box center [281, 113] width 4 height 4
click at [195, 153] on input "checkbox" at bounding box center [196, 154] width 4 height 4
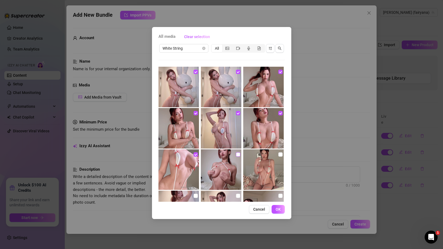
click at [238, 156] on input "checkbox" at bounding box center [238, 154] width 4 height 4
click at [278, 153] on img at bounding box center [263, 169] width 41 height 41
click at [280, 156] on input "checkbox" at bounding box center [281, 154] width 4 height 4
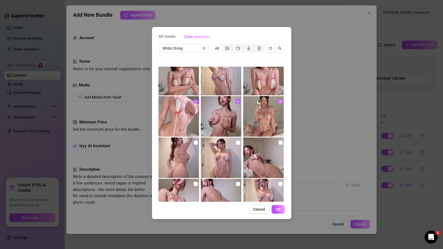
scroll to position [63, 0]
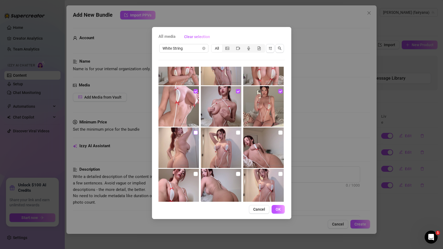
click at [196, 133] on input "checkbox" at bounding box center [196, 133] width 4 height 4
click at [238, 133] on input "checkbox" at bounding box center [238, 133] width 4 height 4
click at [281, 133] on input "checkbox" at bounding box center [281, 133] width 4 height 4
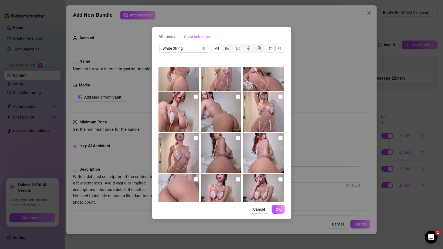
scroll to position [127, 0]
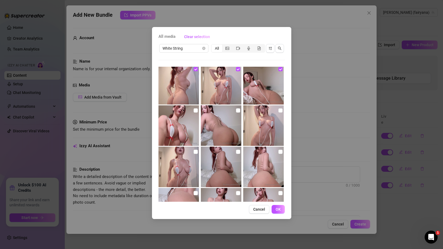
click at [193, 110] on img at bounding box center [179, 125] width 41 height 41
click at [197, 110] on input "checkbox" at bounding box center [196, 110] width 4 height 4
click at [239, 110] on input "checkbox" at bounding box center [238, 110] width 4 height 4
click at [283, 112] on input "checkbox" at bounding box center [281, 110] width 4 height 4
click at [197, 156] on img at bounding box center [179, 167] width 41 height 41
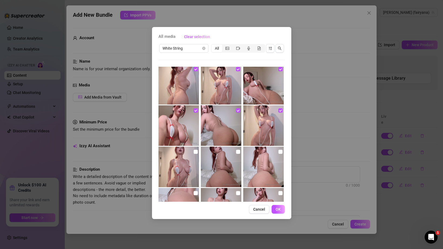
click at [197, 155] on img at bounding box center [179, 167] width 41 height 41
click at [195, 154] on label at bounding box center [196, 152] width 4 height 6
click at [195, 154] on input "checkbox" at bounding box center [196, 152] width 4 height 4
click at [238, 152] on input "checkbox" at bounding box center [238, 152] width 4 height 4
click at [281, 151] on input "checkbox" at bounding box center [281, 152] width 4 height 4
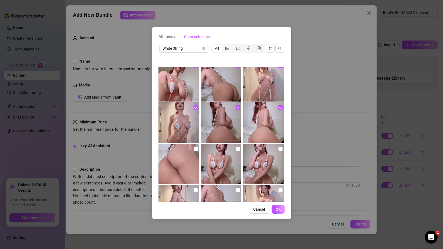
scroll to position [181, 0]
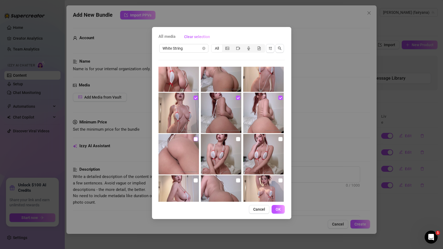
click at [194, 142] on label at bounding box center [196, 139] width 4 height 6
click at [194, 141] on input "checkbox" at bounding box center [196, 139] width 4 height 4
click at [240, 140] on div at bounding box center [222, 154] width 42 height 41
click at [236, 139] on input "checkbox" at bounding box center [238, 139] width 4 height 4
click at [280, 139] on input "checkbox" at bounding box center [281, 139] width 4 height 4
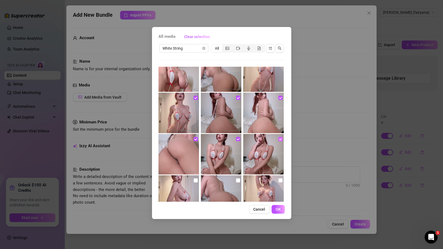
scroll to position [219, 0]
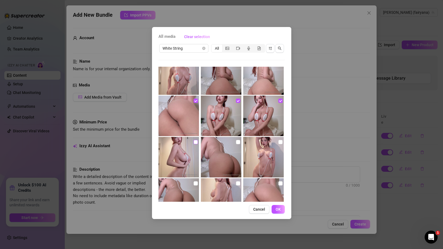
click at [196, 144] on input "checkbox" at bounding box center [196, 142] width 4 height 4
click at [236, 142] on input "checkbox" at bounding box center [238, 142] width 4 height 4
click at [278, 141] on img at bounding box center [263, 157] width 41 height 41
click at [279, 142] on input "checkbox" at bounding box center [281, 142] width 4 height 4
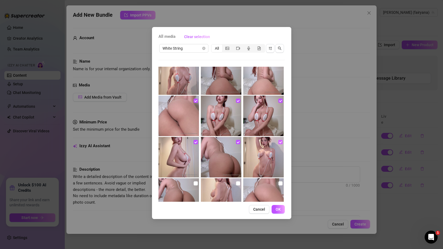
scroll to position [245, 0]
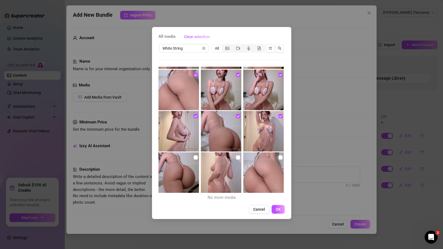
click at [195, 154] on img at bounding box center [179, 172] width 41 height 41
click at [195, 155] on label at bounding box center [196, 158] width 4 height 6
click at [195, 155] on input "checkbox" at bounding box center [196, 157] width 4 height 4
click at [238, 157] on input "checkbox" at bounding box center [238, 157] width 4 height 4
click at [282, 160] on label at bounding box center [281, 158] width 4 height 6
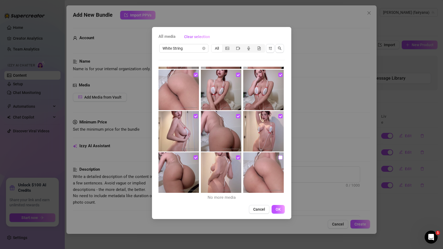
click at [282, 160] on input "checkbox" at bounding box center [281, 157] width 4 height 4
click at [281, 210] on span "OK" at bounding box center [278, 209] width 5 height 4
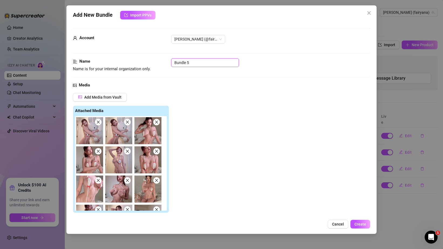
click at [189, 63] on input "Bundle 5" at bounding box center [205, 62] width 68 height 9
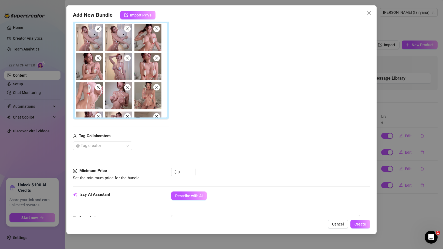
scroll to position [130, 0]
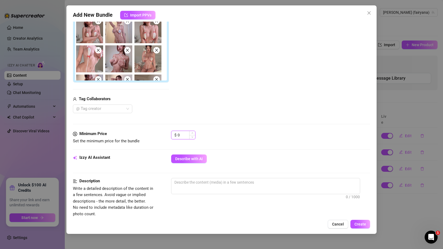
click at [179, 136] on input "0" at bounding box center [187, 135] width 18 height 8
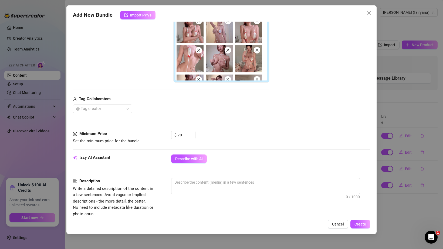
click at [239, 125] on div "Media Add Media from Vault Free preview Pay to view Tag Collaborators @ Tag cre…" at bounding box center [222, 41] width 298 height 179
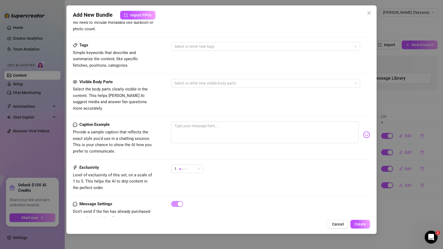
scroll to position [324, 0]
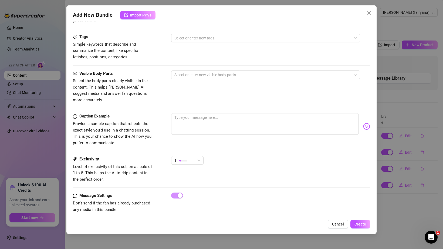
click at [198, 148] on div "Caption Example Provide a sample caption that reflects the exact style you'd us…" at bounding box center [222, 134] width 298 height 43
click at [196, 156] on span "1" at bounding box center [188, 160] width 26 height 8
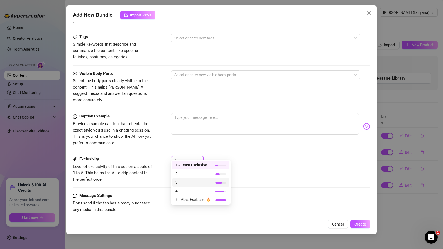
drag, startPoint x: 195, startPoint y: 177, endPoint x: 194, endPoint y: 181, distance: 4.1
click at [194, 182] on div "1 - Least Exclusive 2 3 4 5 - Most Exclusive 🔥" at bounding box center [200, 182] width 57 height 43
click at [194, 181] on span "3" at bounding box center [193, 182] width 35 height 6
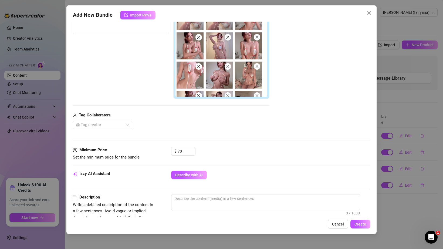
scroll to position [126, 0]
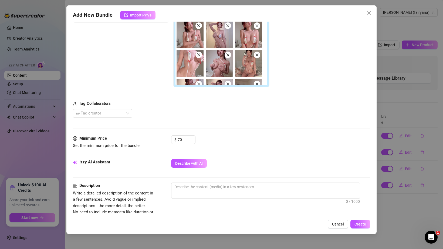
click at [187, 168] on div "Izzy AI Assistant Describe with AI" at bounding box center [222, 166] width 298 height 14
click at [186, 165] on span "Describe with AI" at bounding box center [189, 163] width 28 height 4
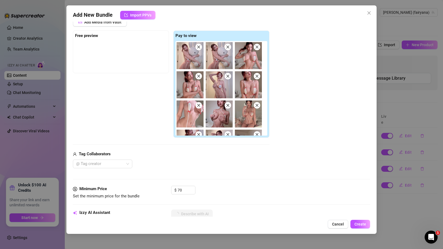
scroll to position [32, 0]
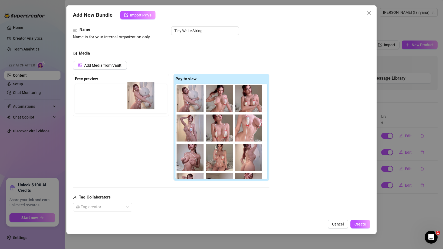
drag, startPoint x: 199, startPoint y: 104, endPoint x: 142, endPoint y: 101, distance: 57.1
click at [142, 101] on div "Free preview Pay to view" at bounding box center [171, 128] width 197 height 108
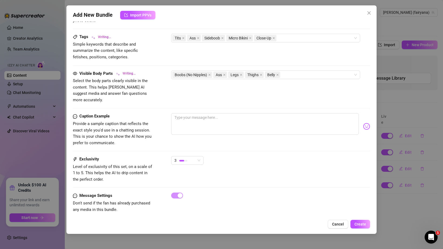
scroll to position [318, 0]
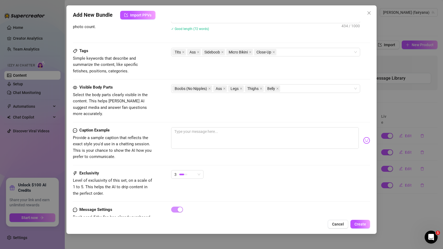
click at [113, 135] on span "Provide a sample caption that reflects the exact style you'd use in a chatting …" at bounding box center [113, 147] width 81 height 25
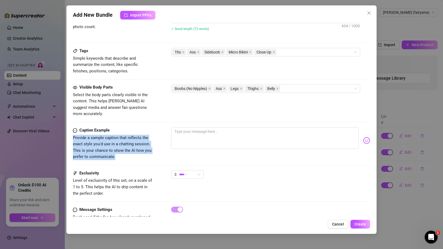
click at [113, 135] on span "Provide a sample caption that reflects the exact style you'd use in a chatting …" at bounding box center [113, 147] width 81 height 25
click at [113, 136] on span "Provide a sample caption that reflects the exact style you'd use in a chatting …" at bounding box center [112, 147] width 79 height 24
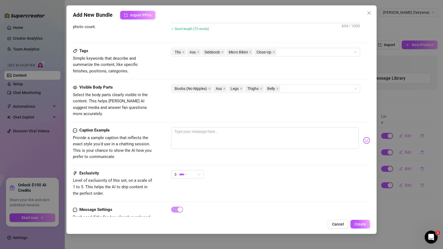
scroll to position [331, 0]
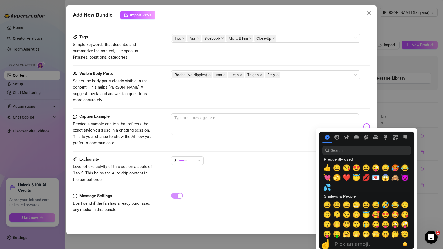
click at [368, 123] on img at bounding box center [366, 126] width 7 height 7
click at [368, 114] on div at bounding box center [270, 127] width 199 height 26
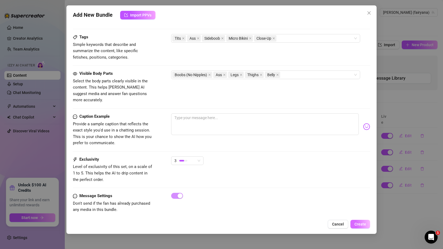
click at [360, 224] on span "Create" at bounding box center [361, 224] width 12 height 4
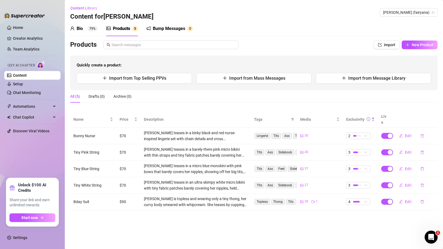
click at [368, 44] on div "Products Import New Product" at bounding box center [254, 45] width 368 height 9
click at [412, 46] on button "New Product" at bounding box center [420, 45] width 36 height 9
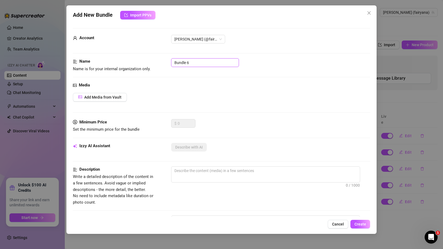
click at [188, 62] on input "Bundle 6" at bounding box center [205, 62] width 68 height 9
click at [114, 93] on button "Add Media from Vault" at bounding box center [100, 97] width 54 height 9
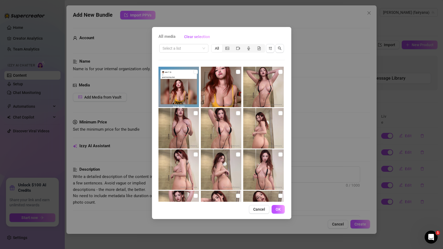
click at [179, 56] on div "Select a list All 00:03" at bounding box center [222, 122] width 126 height 159
click at [179, 54] on div "Select a list All 00:03" at bounding box center [222, 122] width 126 height 159
click at [178, 47] on input "search" at bounding box center [182, 48] width 38 height 8
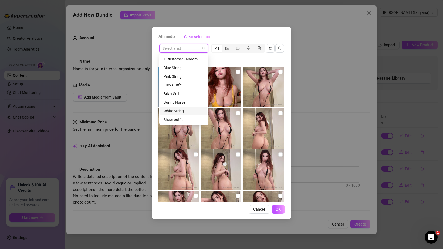
scroll to position [9, 0]
click at [176, 109] on div "Sheer outfit" at bounding box center [184, 110] width 41 height 6
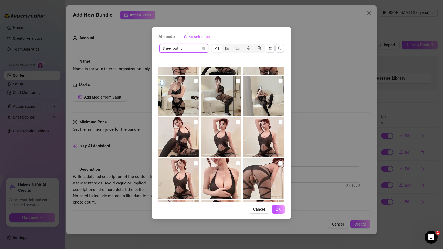
scroll to position [0, 0]
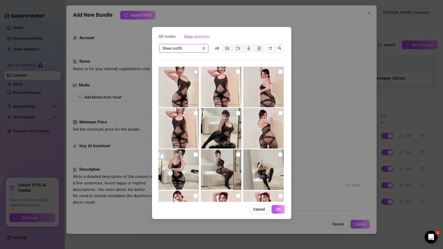
click at [196, 73] on input "checkbox" at bounding box center [196, 72] width 4 height 4
click at [238, 73] on input "checkbox" at bounding box center [238, 72] width 4 height 4
click at [281, 71] on input "checkbox" at bounding box center [281, 72] width 4 height 4
click at [194, 112] on input "checkbox" at bounding box center [196, 113] width 4 height 4
click at [240, 113] on img at bounding box center [221, 128] width 41 height 41
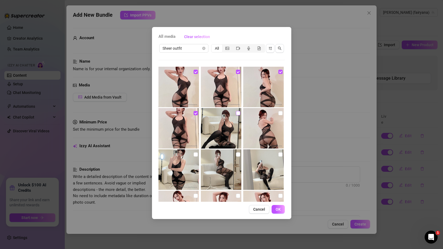
click at [238, 113] on input "checkbox" at bounding box center [238, 113] width 4 height 4
click at [282, 114] on input "checkbox" at bounding box center [281, 113] width 4 height 4
click at [196, 156] on input "checkbox" at bounding box center [196, 154] width 4 height 4
click at [240, 155] on input "checkbox" at bounding box center [238, 154] width 4 height 4
click at [282, 155] on input "checkbox" at bounding box center [281, 154] width 4 height 4
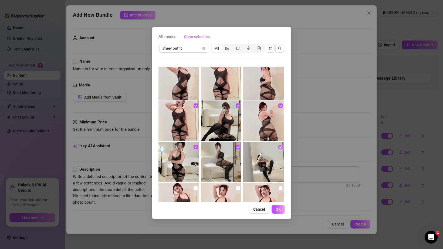
scroll to position [28, 0]
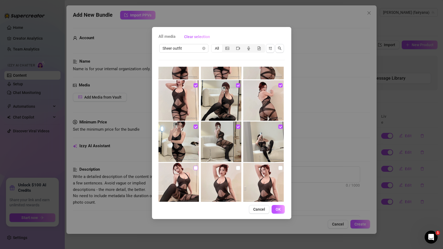
click at [196, 168] on input "checkbox" at bounding box center [196, 168] width 4 height 4
click at [238, 168] on input "checkbox" at bounding box center [238, 168] width 4 height 4
click at [281, 168] on input "checkbox" at bounding box center [281, 168] width 4 height 4
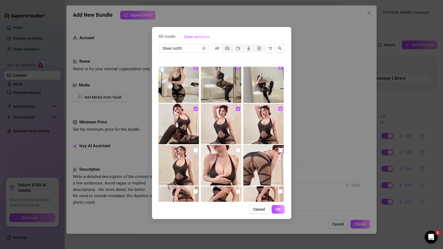
scroll to position [110, 0]
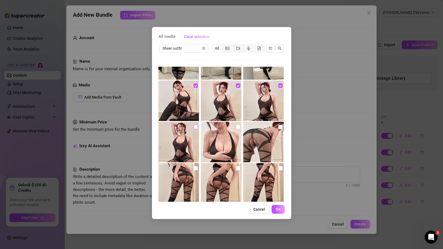
click at [195, 127] on input "checkbox" at bounding box center [196, 127] width 4 height 4
click at [239, 128] on input "checkbox" at bounding box center [238, 127] width 4 height 4
click at [279, 127] on input "checkbox" at bounding box center [281, 127] width 4 height 4
click at [195, 170] on input "checkbox" at bounding box center [196, 168] width 4 height 4
click at [239, 168] on input "checkbox" at bounding box center [238, 168] width 4 height 4
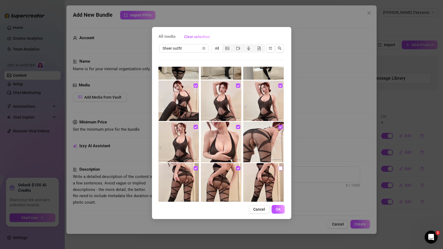
click at [279, 170] on input "checkbox" at bounding box center [281, 168] width 4 height 4
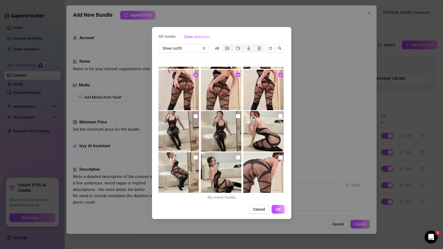
click at [194, 116] on input "checkbox" at bounding box center [196, 116] width 4 height 4
click at [238, 116] on input "checkbox" at bounding box center [238, 116] width 4 height 4
click at [281, 118] on input "checkbox" at bounding box center [281, 116] width 4 height 4
click at [195, 159] on input "checkbox" at bounding box center [196, 157] width 4 height 4
click at [239, 158] on input "checkbox" at bounding box center [238, 157] width 4 height 4
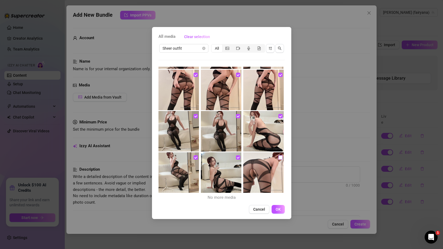
click at [283, 157] on input "checkbox" at bounding box center [281, 157] width 4 height 4
click at [276, 207] on span "OK" at bounding box center [278, 209] width 5 height 4
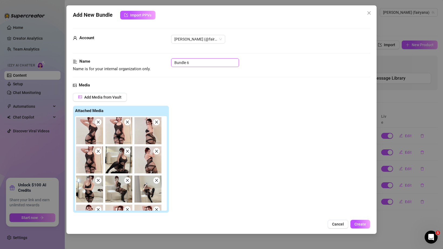
click at [202, 63] on input "Bundle 6" at bounding box center [205, 62] width 68 height 9
click at [222, 76] on div "Name Name is for your internal organization only. Sheer Outfit" at bounding box center [222, 70] width 298 height 24
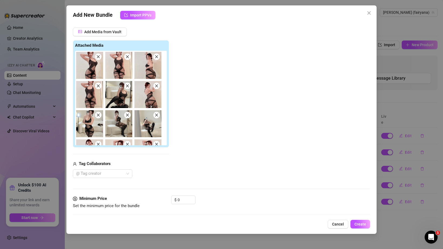
scroll to position [55, 0]
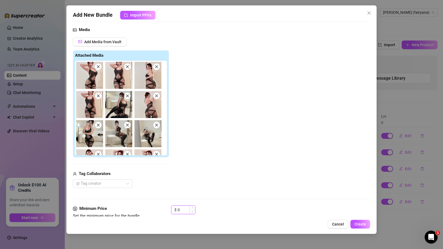
click at [182, 208] on input "0" at bounding box center [187, 210] width 18 height 8
click at [183, 208] on input "0" at bounding box center [187, 210] width 18 height 8
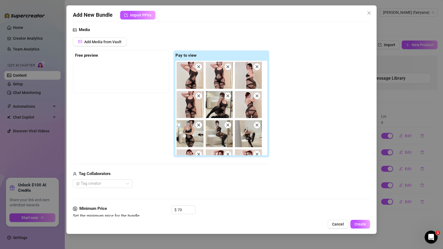
click at [202, 187] on div "@ Tag creator" at bounding box center [171, 183] width 197 height 9
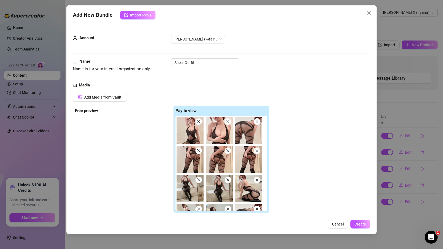
scroll to position [139, 0]
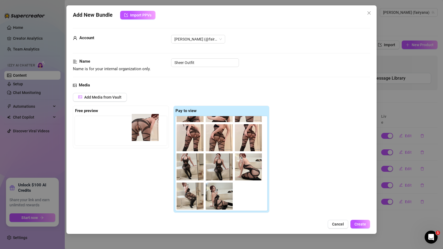
drag, startPoint x: 247, startPoint y: 201, endPoint x: 140, endPoint y: 130, distance: 128.8
click at [140, 130] on div "Free preview Pay to view" at bounding box center [171, 160] width 197 height 108
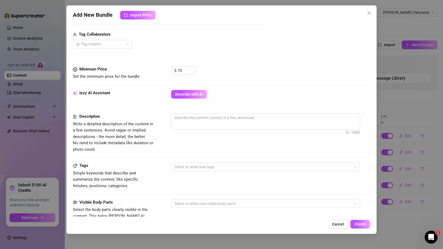
scroll to position [219, 0]
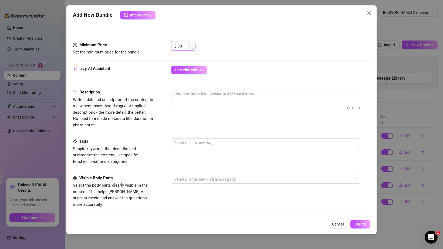
click at [184, 45] on input "70" at bounding box center [187, 46] width 18 height 8
click at [219, 53] on div "$ 80" at bounding box center [270, 49] width 199 height 14
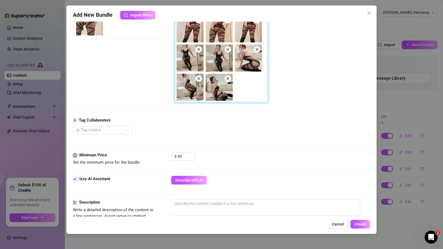
scroll to position [203, 0]
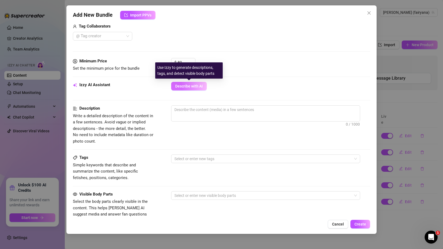
click at [193, 88] on span "Describe with AI" at bounding box center [189, 86] width 28 height 4
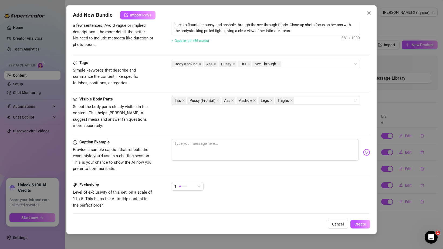
scroll to position [325, 0]
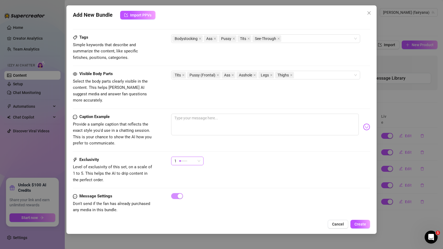
click at [199, 157] on span "1" at bounding box center [188, 161] width 26 height 8
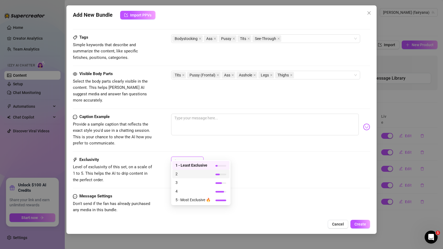
click at [193, 176] on span "2" at bounding box center [193, 174] width 35 height 6
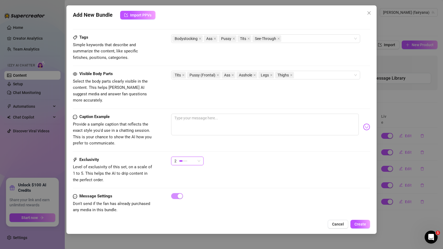
click at [239, 158] on div "2 2" at bounding box center [270, 164] width 199 height 14
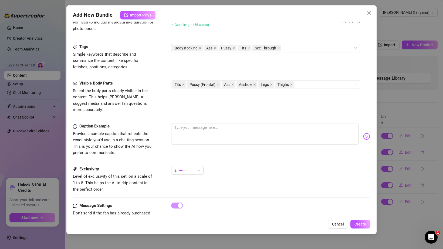
scroll to position [325, 0]
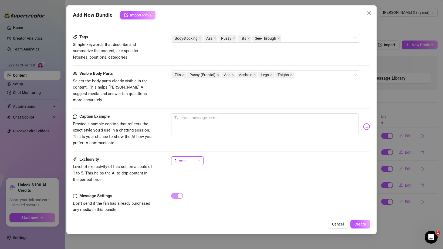
click at [189, 157] on div "2" at bounding box center [185, 161] width 21 height 8
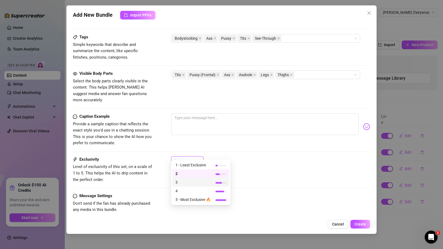
click at [189, 180] on span "3" at bounding box center [193, 182] width 35 height 6
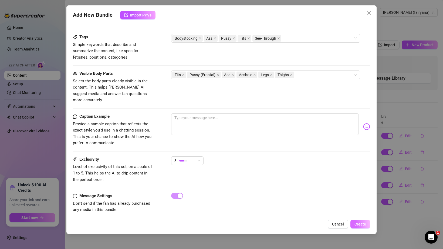
click at [356, 221] on button "Create" at bounding box center [361, 224] width 20 height 9
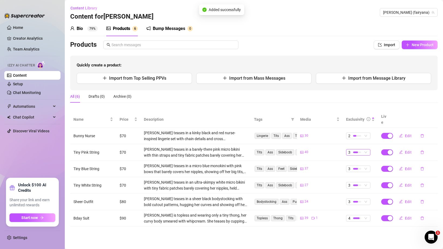
click at [364, 149] on span "3" at bounding box center [359, 152] width 20 height 6
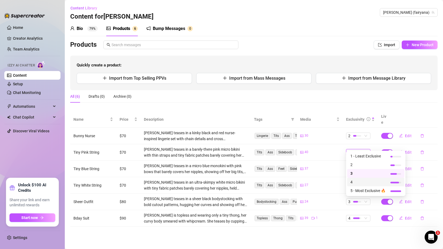
click at [363, 180] on span "4" at bounding box center [368, 182] width 35 height 6
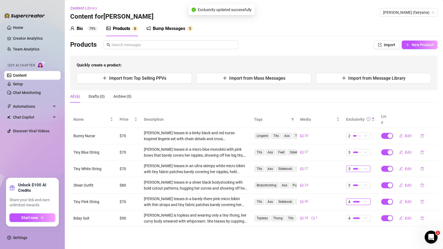
click at [360, 168] on div at bounding box center [357, 169] width 8 height 2
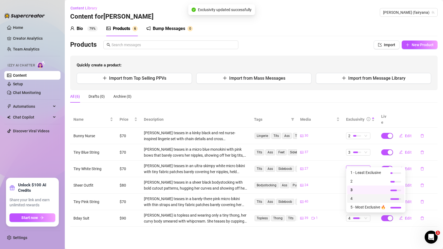
click at [360, 197] on span "4" at bounding box center [368, 199] width 35 height 6
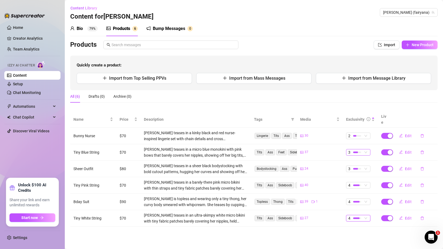
click at [360, 150] on div at bounding box center [357, 152] width 8 height 5
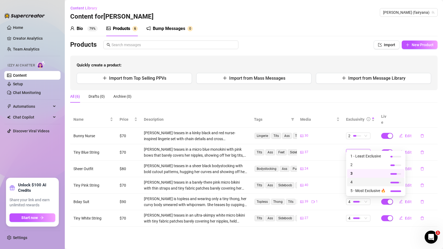
click at [360, 180] on span "4" at bounding box center [368, 182] width 35 height 6
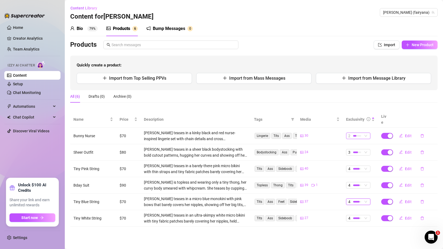
click at [368, 133] on span "2" at bounding box center [359, 136] width 20 height 6
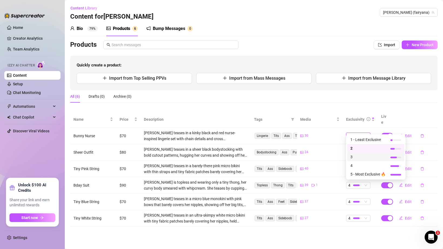
click at [363, 153] on div "3" at bounding box center [376, 157] width 57 height 9
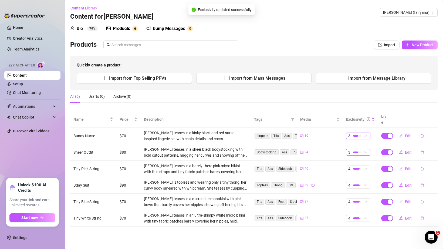
click at [357, 150] on div at bounding box center [357, 152] width 8 height 5
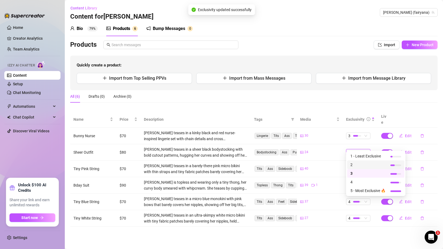
click at [356, 165] on span "2" at bounding box center [368, 165] width 35 height 6
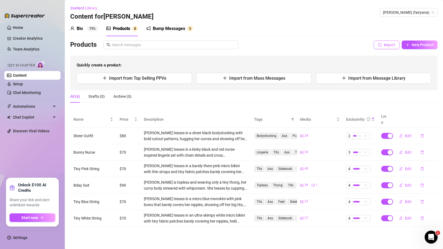
click at [390, 45] on span "Import" at bounding box center [389, 45] width 11 height 4
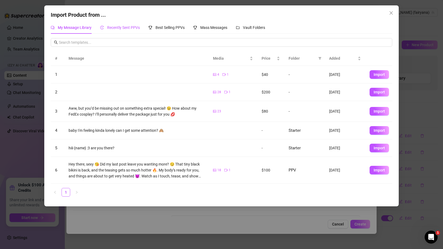
click at [126, 30] on div "Recently Sent PPVs" at bounding box center [120, 28] width 40 height 6
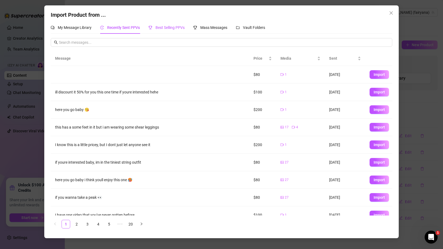
click at [159, 29] on span "Best Selling PPVs" at bounding box center [170, 27] width 29 height 4
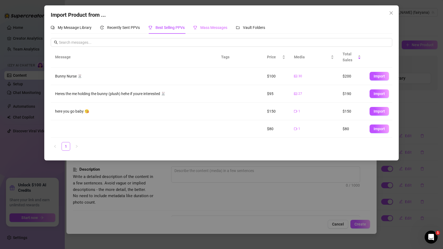
click at [201, 24] on div "Mass Messages" at bounding box center [210, 27] width 34 height 12
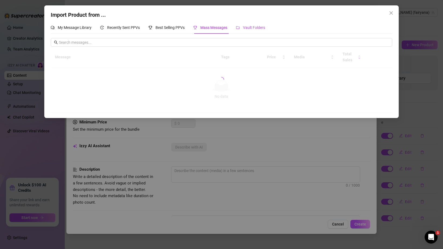
click at [248, 28] on span "Vault Folders" at bounding box center [254, 27] width 22 height 4
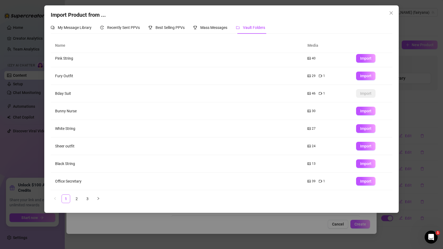
scroll to position [39, 0]
click at [363, 164] on span "Import" at bounding box center [365, 163] width 11 height 4
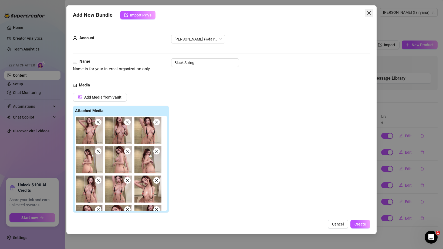
click at [369, 13] on icon "close" at bounding box center [369, 13] width 4 height 4
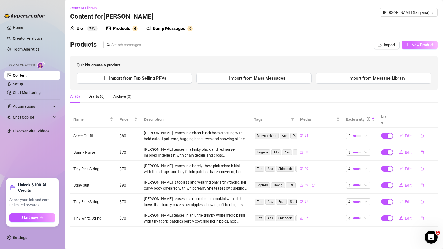
click at [415, 44] on span "New Product" at bounding box center [423, 45] width 22 height 4
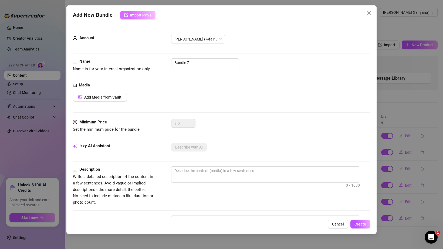
click at [138, 18] on button "Import PPVs" at bounding box center [137, 15] width 35 height 9
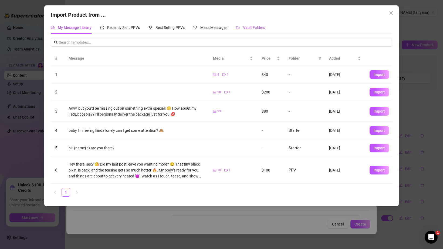
click at [249, 25] on div "Vault Folders" at bounding box center [250, 28] width 29 height 6
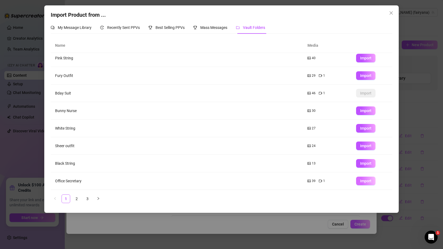
click at [362, 180] on span "Import" at bounding box center [365, 181] width 11 height 4
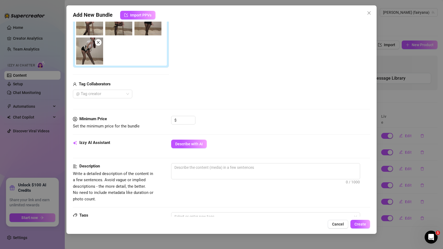
scroll to position [106, 0]
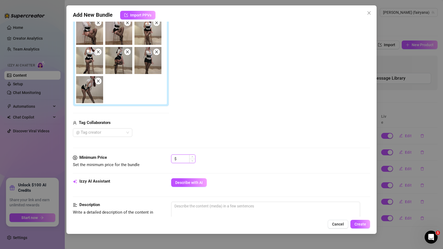
click at [185, 158] on input at bounding box center [187, 159] width 18 height 8
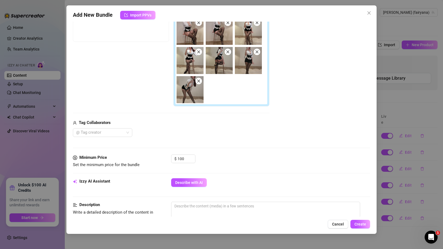
click at [220, 142] on div "Media Add Media from Vault Free preview Pay to view Tag Collaborators @ Tag cre…" at bounding box center [222, 65] width 298 height 179
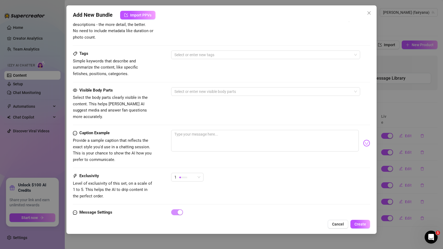
scroll to position [324, 0]
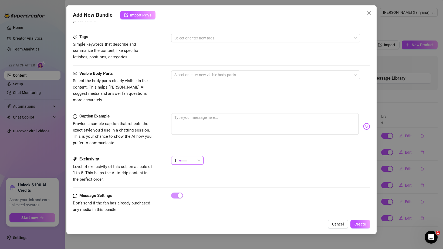
click at [192, 157] on div "1" at bounding box center [185, 160] width 21 height 8
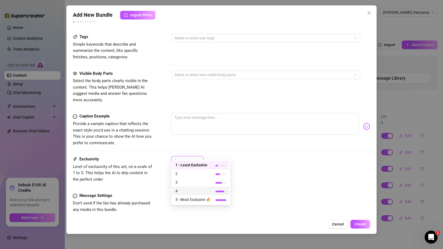
click at [191, 191] on span "4" at bounding box center [193, 191] width 35 height 6
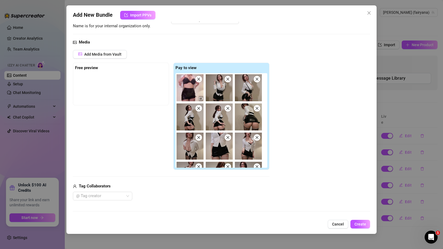
scroll to position [33, 0]
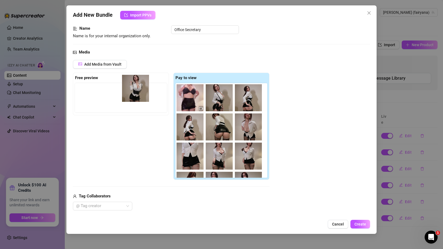
drag, startPoint x: 227, startPoint y: 101, endPoint x: 139, endPoint y: 91, distance: 88.7
click at [139, 91] on div "Free preview Pay to view" at bounding box center [171, 127] width 197 height 108
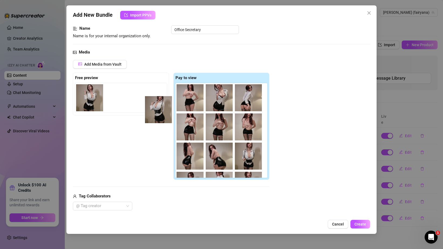
scroll to position [146, 0]
drag, startPoint x: 245, startPoint y: 158, endPoint x: 126, endPoint y: 98, distance: 133.3
click at [126, 98] on div "Free preview Pay to view" at bounding box center [171, 127] width 197 height 108
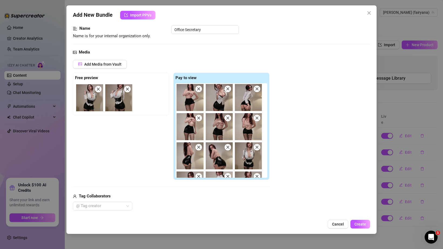
click at [101, 93] on img at bounding box center [89, 97] width 27 height 27
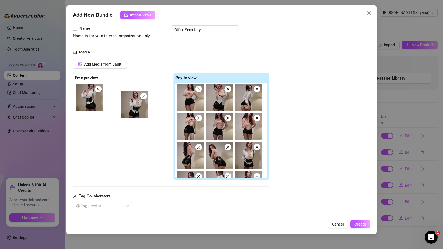
drag, startPoint x: 94, startPoint y: 96, endPoint x: 208, endPoint y: 115, distance: 115.8
click at [208, 115] on div "Free preview Pay to view" at bounding box center [171, 127] width 197 height 108
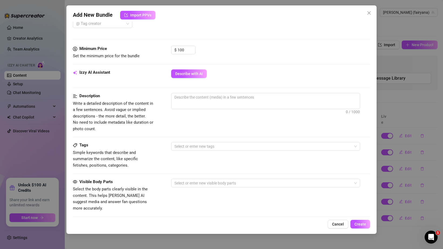
scroll to position [204, 0]
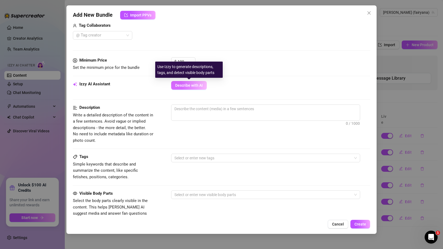
click at [196, 87] on span "Describe with AI" at bounding box center [189, 85] width 28 height 4
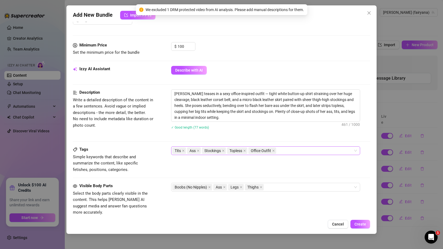
scroll to position [219, 0]
click at [357, 226] on span "Create" at bounding box center [361, 224] width 12 height 4
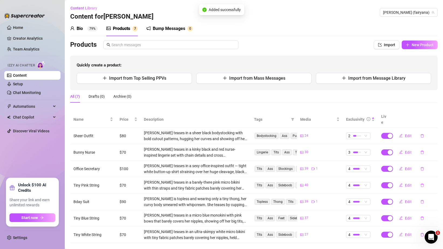
scroll to position [4, 0]
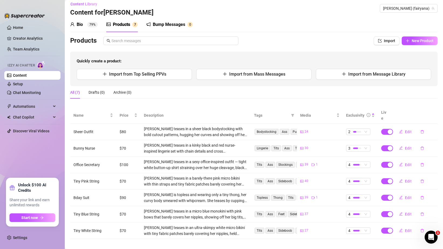
click at [310, 48] on div "Products Import New Product Quickly create a product: Import from Top Selling P…" at bounding box center [254, 61] width 368 height 50
click at [398, 41] on button "Import" at bounding box center [387, 40] width 26 height 9
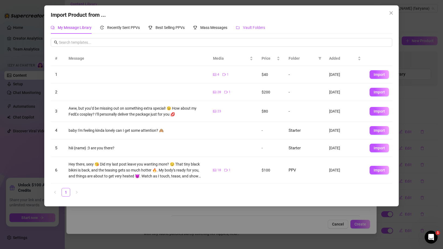
click at [239, 26] on icon "folder" at bounding box center [238, 28] width 4 height 4
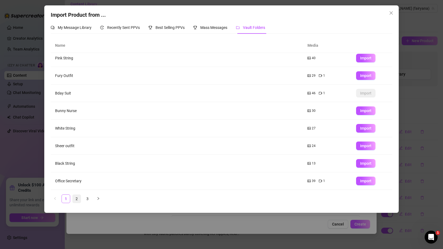
click at [77, 202] on link "2" at bounding box center [77, 199] width 8 height 8
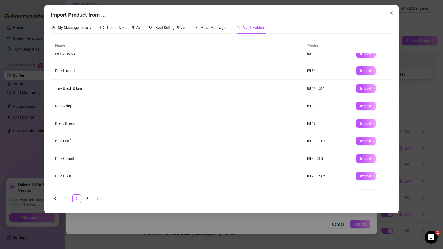
scroll to position [0, 0]
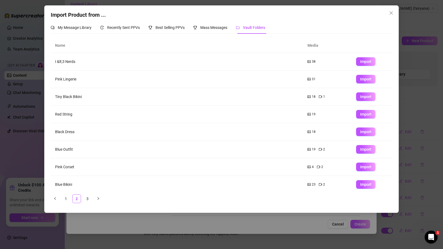
click at [59, 60] on td "I &lt;3 Nerds" at bounding box center [177, 62] width 253 height 18
click at [67, 64] on td "I &lt;3 Nerds" at bounding box center [177, 62] width 253 height 18
click at [68, 63] on td "I &lt;3 Nerds" at bounding box center [177, 62] width 253 height 18
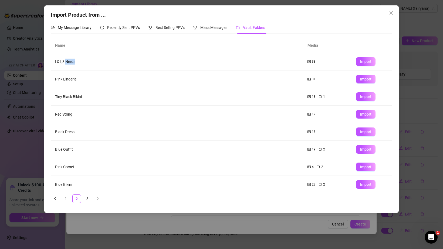
click at [68, 63] on td "I &lt;3 Nerds" at bounding box center [177, 62] width 253 height 18
click at [363, 62] on span "Import" at bounding box center [365, 61] width 11 height 4
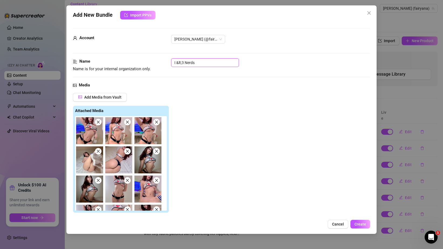
drag, startPoint x: 185, startPoint y: 64, endPoint x: 152, endPoint y: 64, distance: 33.2
click at [153, 64] on div "Name Name is for your internal organization only. I &lt;3 Nerds" at bounding box center [222, 65] width 298 height 14
click at [177, 79] on div "Name Name is for your internal organization only. Nerds" at bounding box center [222, 70] width 298 height 24
click at [145, 184] on img at bounding box center [148, 189] width 27 height 27
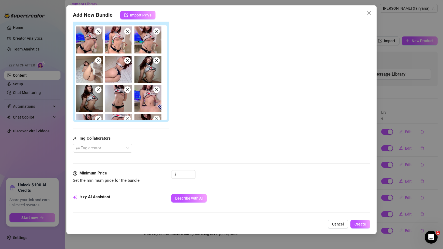
scroll to position [121, 0]
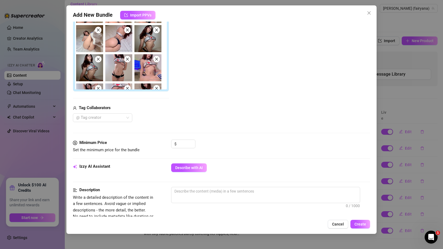
click at [184, 151] on div "$" at bounding box center [183, 147] width 24 height 14
click at [184, 146] on input at bounding box center [187, 144] width 18 height 8
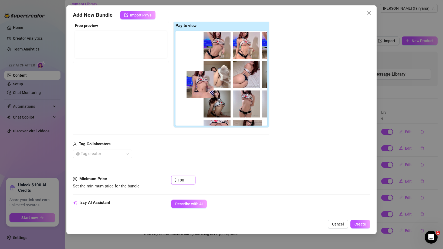
scroll to position [0, 0]
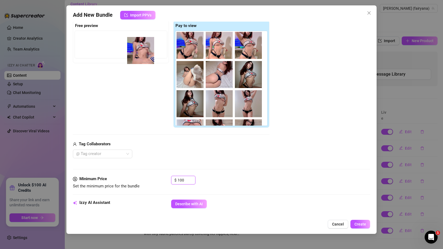
drag, startPoint x: 257, startPoint y: 110, endPoint x: 144, endPoint y: 53, distance: 126.3
click at [144, 53] on div "Free preview Pay to view" at bounding box center [171, 75] width 197 height 108
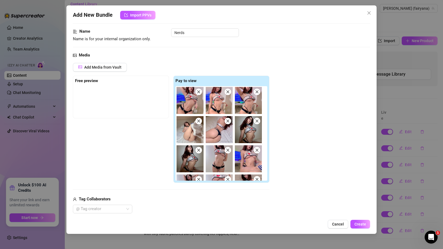
scroll to position [21, 0]
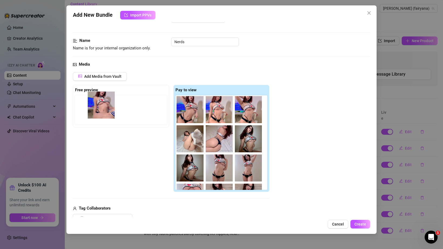
drag, startPoint x: 252, startPoint y: 165, endPoint x: 100, endPoint y: 103, distance: 164.8
click at [100, 103] on div "Free preview Pay to view" at bounding box center [171, 139] width 197 height 108
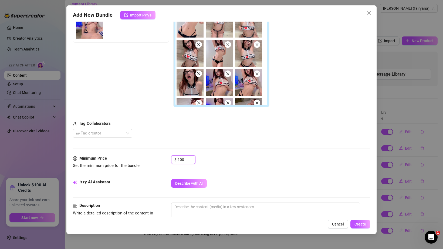
scroll to position [112, 0]
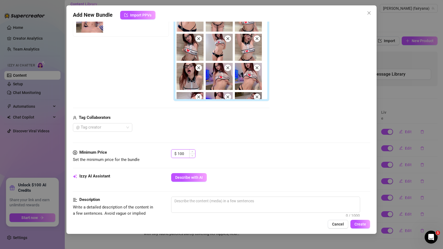
click at [185, 154] on input "100" at bounding box center [187, 154] width 18 height 8
click at [185, 153] on input "100" at bounding box center [187, 154] width 18 height 8
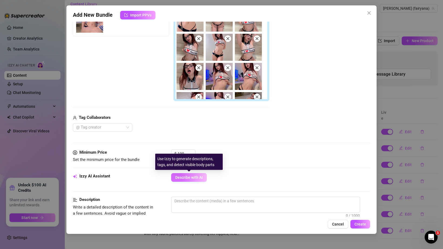
click at [194, 174] on button "Describe with AI" at bounding box center [189, 177] width 36 height 9
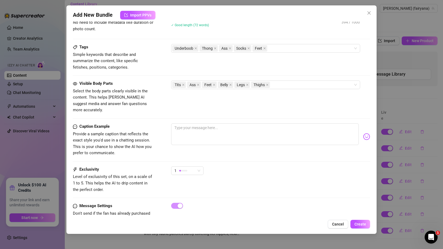
scroll to position [325, 0]
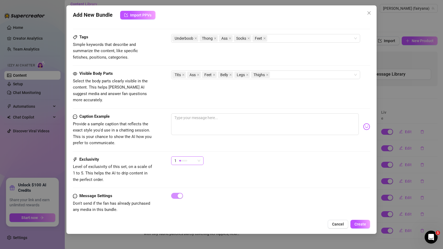
click at [196, 157] on span "1" at bounding box center [188, 161] width 26 height 8
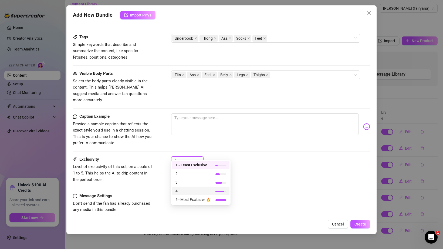
drag, startPoint x: 189, startPoint y: 188, endPoint x: 191, endPoint y: 192, distance: 4.2
click at [191, 192] on div "4" at bounding box center [200, 191] width 57 height 9
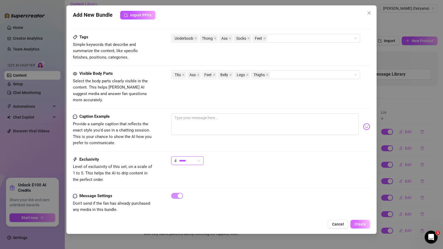
click at [361, 222] on button "Create" at bounding box center [361, 224] width 20 height 9
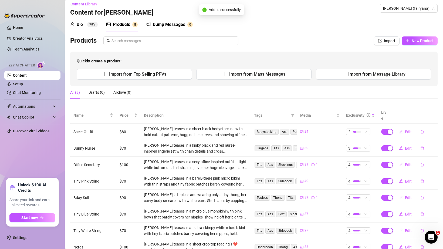
scroll to position [21, 0]
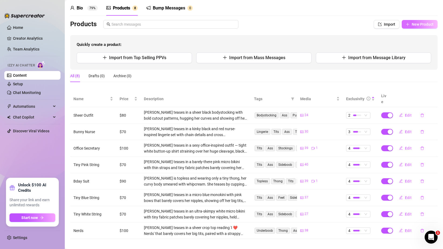
click at [413, 22] on span "New Product" at bounding box center [423, 24] width 22 height 4
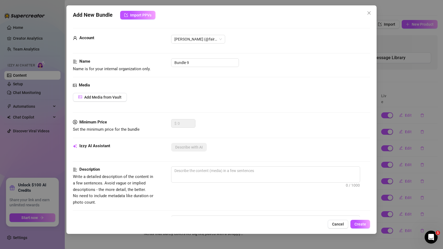
click at [380, 44] on div "Add New Bundle Import PPVs Account [PERSON_NAME] (@fairyana) Name Name is for y…" at bounding box center [221, 124] width 443 height 249
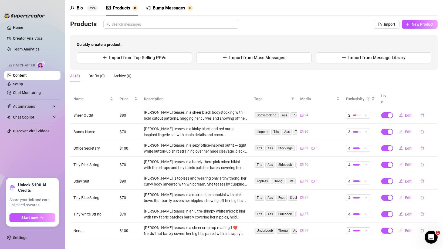
click at [384, 30] on div "Products Import New Product Quickly create a product: Import from Top Selling P…" at bounding box center [254, 45] width 368 height 50
click at [384, 21] on button "Import" at bounding box center [387, 24] width 26 height 9
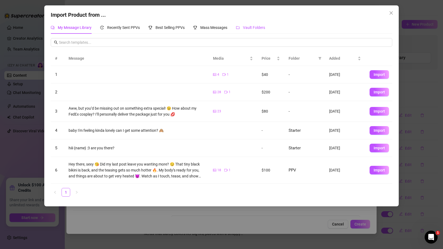
click at [242, 29] on div "Vault Folders" at bounding box center [250, 28] width 29 height 6
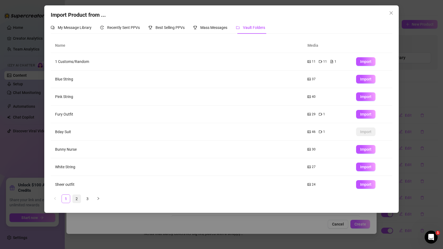
click at [75, 201] on link "2" at bounding box center [77, 199] width 8 height 8
click at [363, 82] on button "Import" at bounding box center [365, 79] width 19 height 9
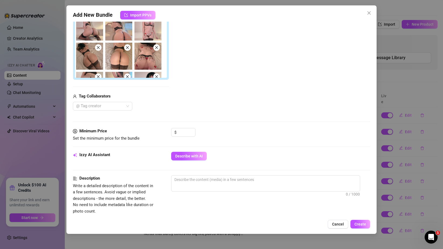
scroll to position [157, 0]
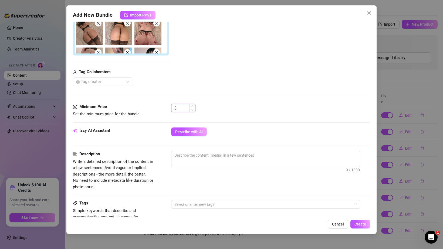
click at [183, 110] on input at bounding box center [187, 108] width 18 height 8
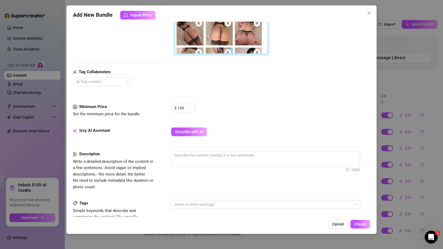
click at [273, 36] on div "Add Media from Vault Free preview Pay to view Tag Collaborators @ Tag creator" at bounding box center [222, 11] width 298 height 151
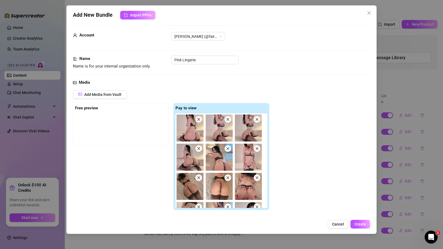
scroll to position [0, 0]
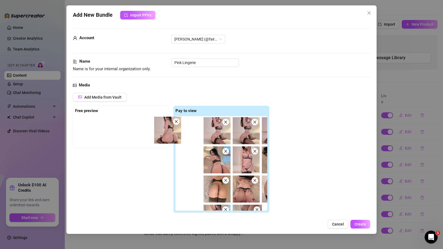
drag, startPoint x: 193, startPoint y: 138, endPoint x: 131, endPoint y: 137, distance: 62.2
click at [131, 137] on div "Free preview Pay to view" at bounding box center [171, 160] width 197 height 108
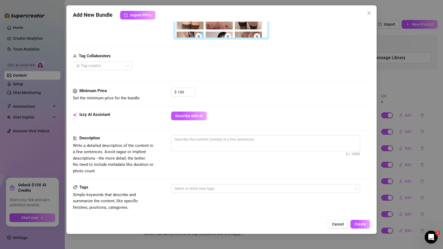
scroll to position [203, 0]
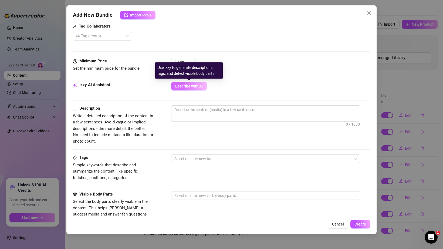
click at [189, 88] on button "Describe with AI" at bounding box center [189, 86] width 36 height 9
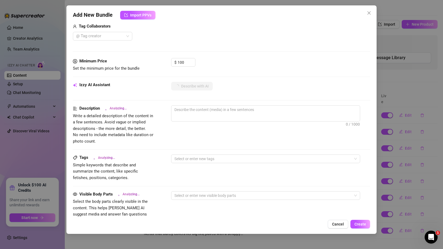
scroll to position [324, 0]
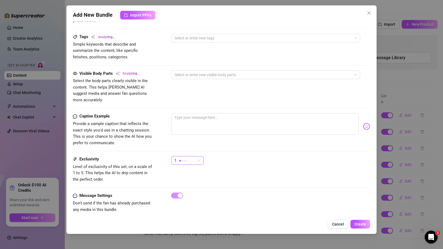
click at [203, 156] on div "1" at bounding box center [187, 160] width 32 height 9
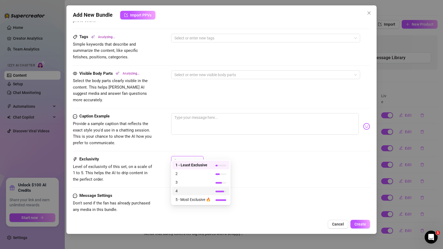
click at [206, 190] on span "4" at bounding box center [193, 191] width 35 height 6
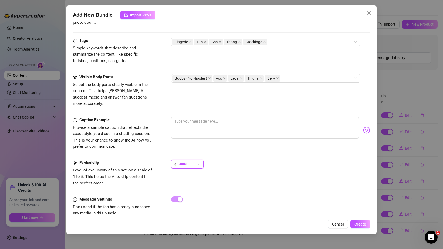
scroll to position [325, 0]
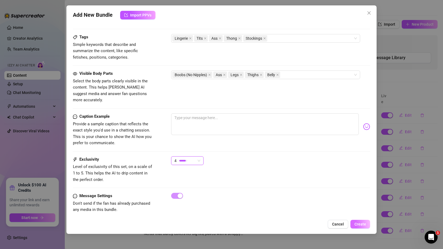
click at [365, 227] on button "Create" at bounding box center [361, 224] width 20 height 9
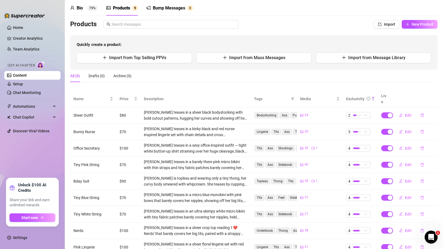
scroll to position [37, 0]
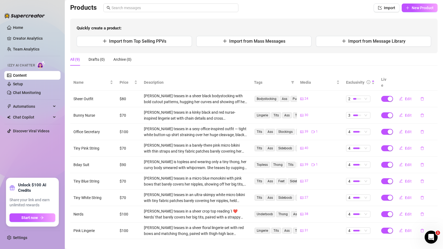
click at [341, 233] on main "Content Library Content for [PERSON_NAME] [PERSON_NAME] (fairyana) Bio 79% Prod…" at bounding box center [254, 109] width 379 height 292
click at [333, 53] on div "All (9) Drafts (0) Archive (0)" at bounding box center [254, 59] width 368 height 12
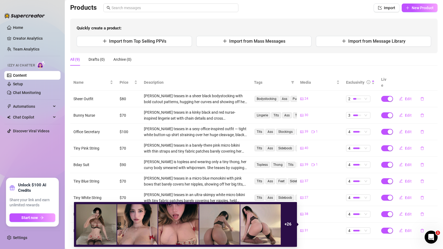
click at [303, 229] on icon "picture" at bounding box center [302, 230] width 3 height 2
click at [285, 224] on div "+ 26" at bounding box center [289, 224] width 14 height 41
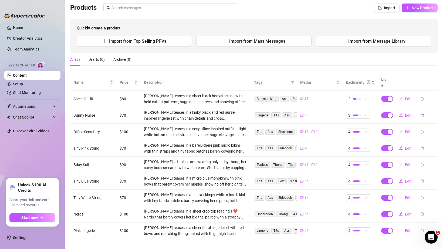
click at [335, 62] on div "All (9) Drafts (0) Archive (0)" at bounding box center [254, 59] width 368 height 12
click at [342, 41] on button "Import from Message Library" at bounding box center [373, 41] width 115 height 11
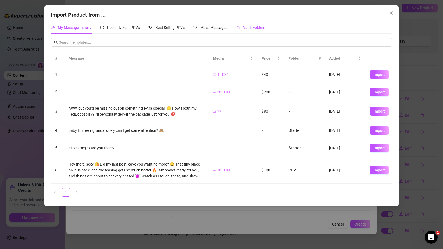
click at [249, 30] on span "Vault Folders" at bounding box center [254, 27] width 22 height 4
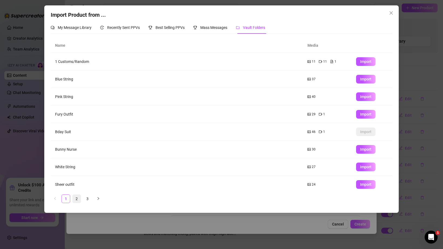
click at [73, 199] on link "2" at bounding box center [77, 199] width 8 height 8
click at [364, 115] on span "Import" at bounding box center [365, 114] width 11 height 4
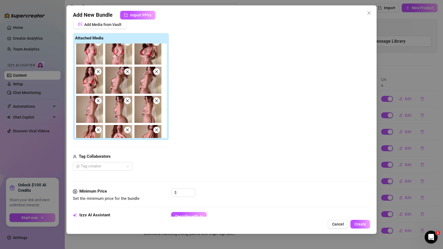
scroll to position [61, 0]
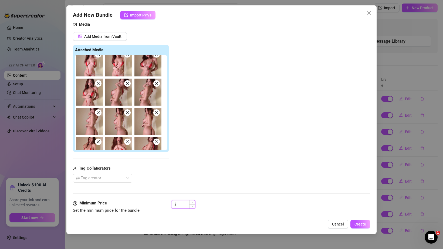
click at [184, 202] on input at bounding box center [187, 205] width 18 height 8
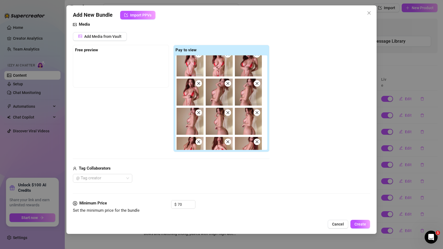
click at [305, 118] on div "Add Media from Vault Free preview Pay to view Tag Collaborators @ Tag creator" at bounding box center [222, 107] width 298 height 151
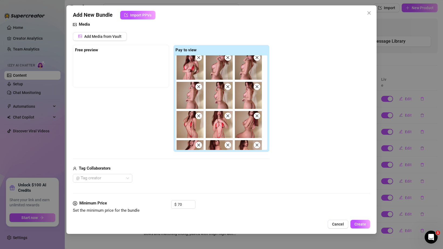
scroll to position [34, 0]
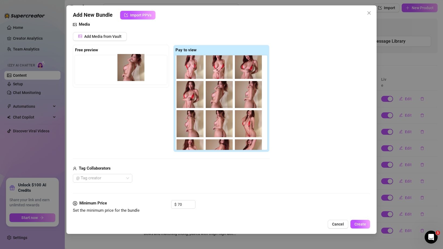
drag, startPoint x: 223, startPoint y: 101, endPoint x: 132, endPoint y: 74, distance: 95.7
click at [132, 73] on div "Free preview Pay to view" at bounding box center [171, 99] width 197 height 108
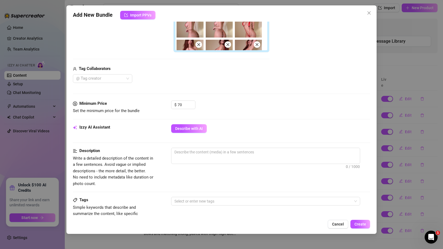
scroll to position [181, 0]
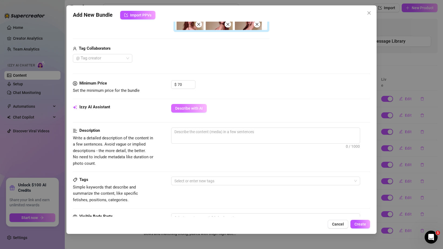
click at [185, 109] on span "Describe with AI" at bounding box center [189, 108] width 28 height 4
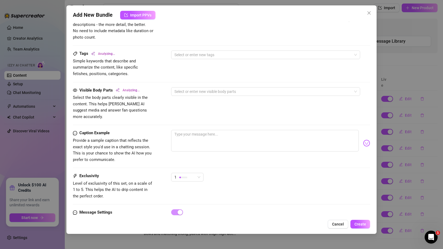
scroll to position [324, 0]
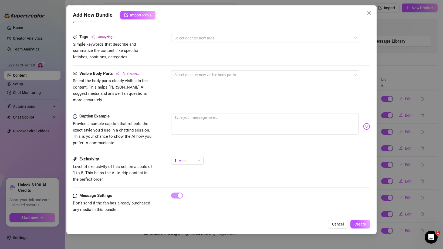
click at [193, 146] on div "Caption Example Provide a sample caption that reflects the exact style you'd us…" at bounding box center [222, 134] width 298 height 43
click at [193, 156] on div "1" at bounding box center [185, 160] width 21 height 8
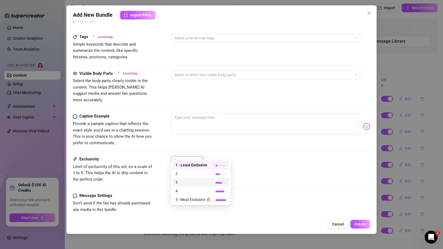
click at [182, 183] on span "3" at bounding box center [193, 182] width 35 height 6
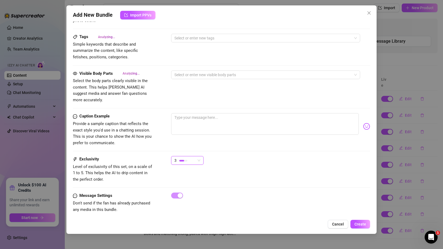
click at [247, 156] on div "3 3" at bounding box center [270, 163] width 199 height 14
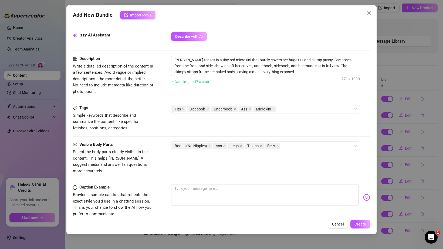
scroll to position [252, 0]
click at [358, 225] on span "Create" at bounding box center [361, 224] width 12 height 4
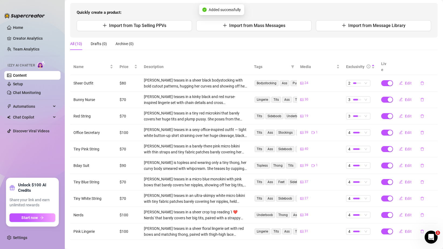
scroll to position [54, 0]
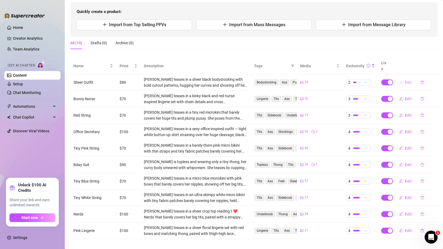
click at [409, 80] on span "Edit" at bounding box center [408, 82] width 7 height 4
type textarea "Type your message here..."
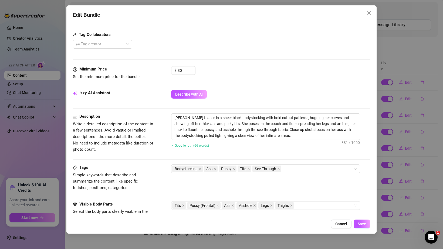
scroll to position [207, 0]
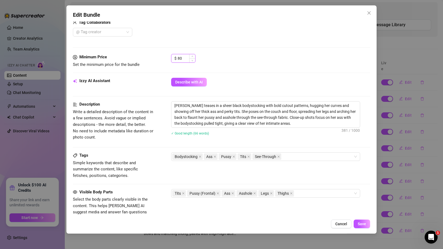
click at [185, 59] on input "80" at bounding box center [187, 58] width 18 height 8
click at [185, 58] on input "80" at bounding box center [187, 58] width 18 height 8
type input "70"
click at [247, 71] on div "Minimum Price Set the minimum price for the bundle $ 70" at bounding box center [222, 66] width 298 height 24
click at [358, 223] on span "Save" at bounding box center [362, 224] width 8 height 4
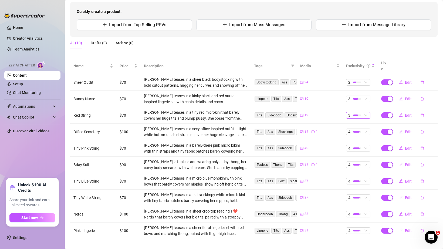
click at [361, 115] on div at bounding box center [357, 116] width 8 height 2
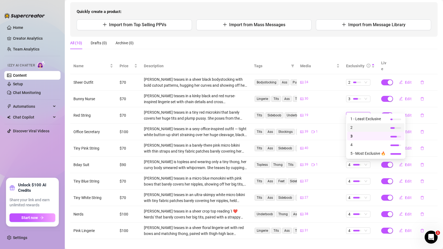
click at [358, 130] on span "2" at bounding box center [368, 128] width 35 height 6
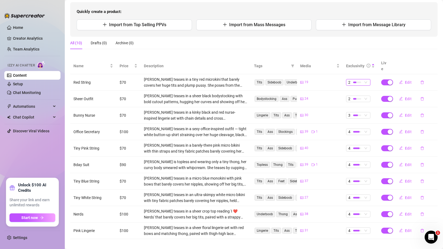
scroll to position [0, 0]
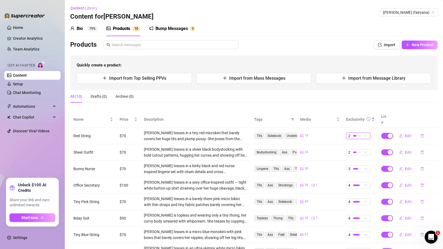
click at [340, 35] on div "Bio 79% Products 1 0 Bump Messages 0" at bounding box center [254, 28] width 368 height 15
click at [390, 48] on button "Import" at bounding box center [387, 45] width 26 height 9
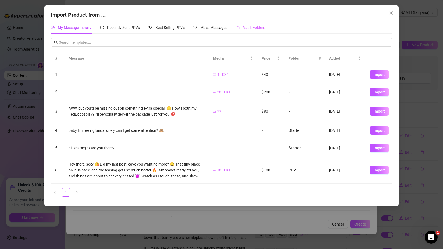
click at [242, 31] on div "Vault Folders" at bounding box center [250, 27] width 29 height 12
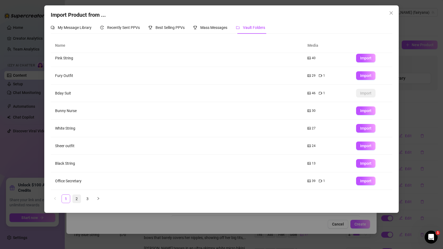
click at [76, 198] on link "2" at bounding box center [77, 199] width 8 height 8
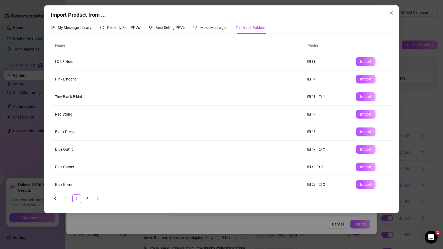
scroll to position [39, 0]
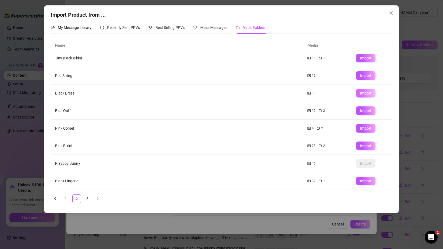
click at [360, 92] on button "Import" at bounding box center [365, 93] width 19 height 9
type textarea "Type your message here..."
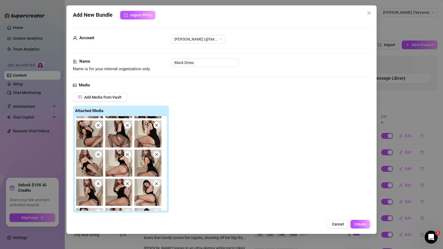
scroll to position [81, 0]
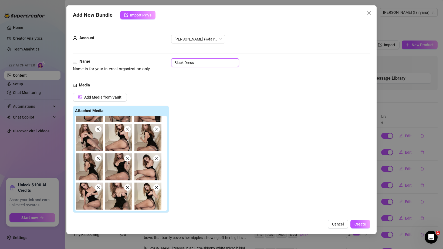
click at [173, 65] on input "Black Dress" at bounding box center [205, 62] width 68 height 9
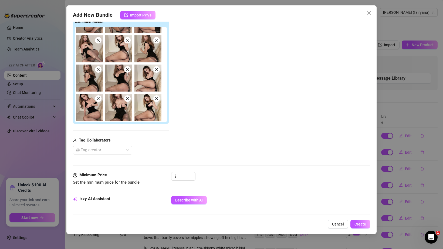
scroll to position [132, 0]
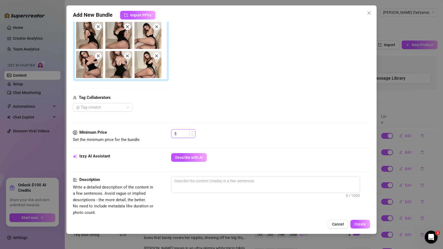
click at [179, 135] on input at bounding box center [187, 134] width 18 height 8
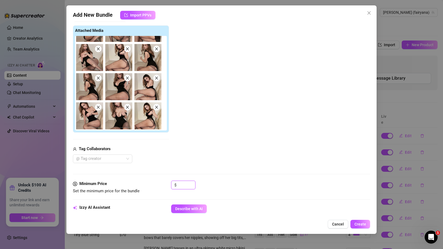
scroll to position [131, 0]
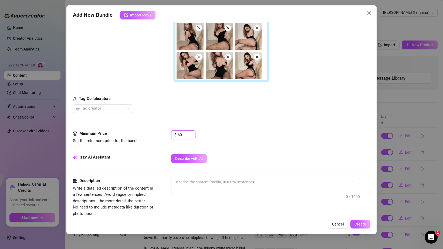
type input "60"
click at [230, 113] on div "Media Add Media from Vault Free preview Pay to view Tag Collaborators @ Tag cre…" at bounding box center [222, 41] width 298 height 179
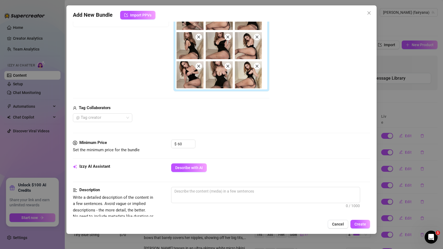
scroll to position [144, 0]
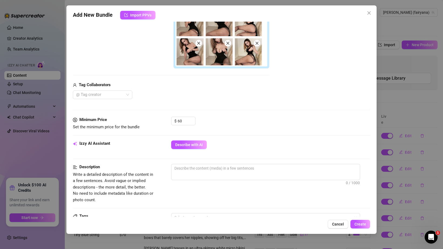
click at [218, 100] on div "Media Add Media from Vault Free preview Pay to view Tag Collaborators @ Tag cre…" at bounding box center [222, 27] width 298 height 179
click at [198, 145] on span "Describe with AI" at bounding box center [189, 145] width 28 height 4
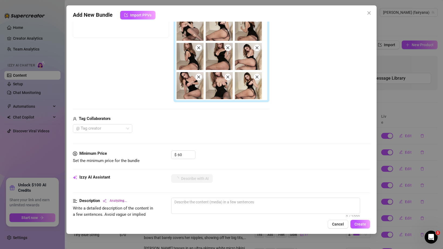
scroll to position [0, 0]
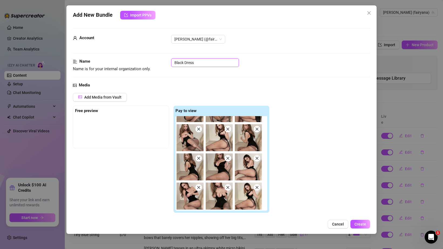
click at [173, 64] on input "Black Dress" at bounding box center [205, 62] width 68 height 9
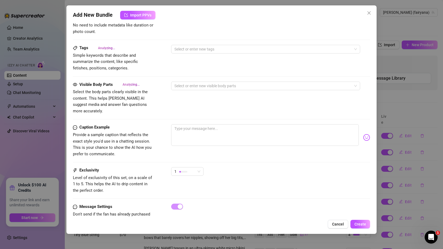
scroll to position [324, 0]
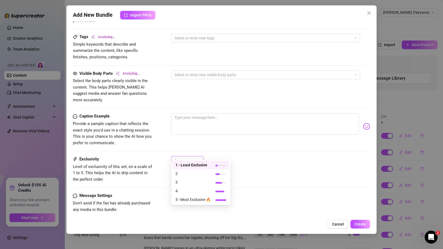
click at [199, 156] on span "1" at bounding box center [188, 160] width 26 height 8
type input "Torn Black Dress"
click at [201, 171] on span "2" at bounding box center [193, 174] width 35 height 6
type textarea "[PERSON_NAME]"
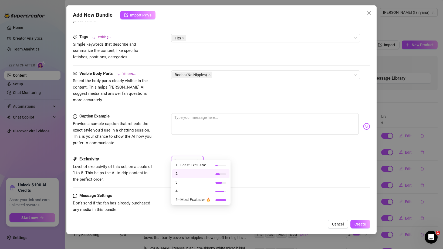
click at [191, 158] on div "2" at bounding box center [185, 160] width 21 height 8
type textarea "[PERSON_NAME] teases"
type textarea "[PERSON_NAME] teases in"
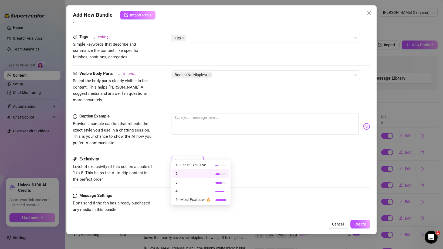
type textarea "[PERSON_NAME] teases in a"
type textarea "Ana teases in a tight"
click at [191, 167] on span "1 - Least Exclusive" at bounding box center [193, 165] width 35 height 6
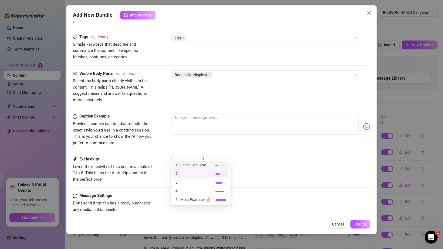
type textarea "Ana teases in a tight black"
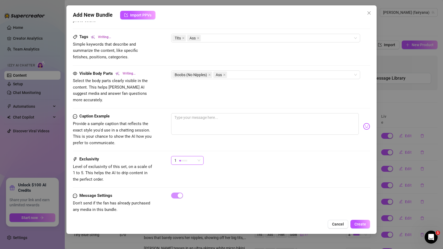
type textarea "Ana teases in a tight black mini"
type textarea "Ana teases in a tight black mini dress"
type textarea "Ana teases in a tight black mini dress and"
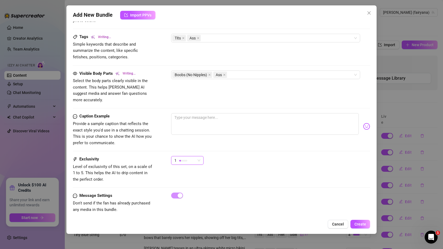
type textarea "Ana teases in a tight black mini dress and"
type textarea "Ana teases in a tight black mini dress and ripped"
type textarea "Ana teases in a tight black mini dress and ripped sheer"
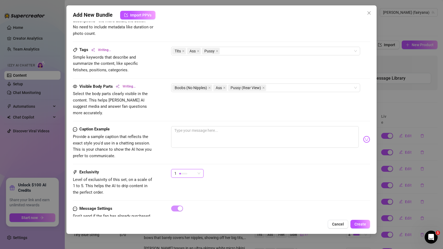
type textarea "Ana teases in a tight black mini dress and ripped sheer pantyhose,"
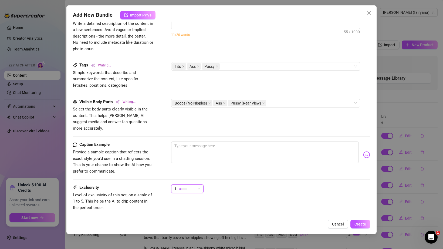
type textarea "Ana teases in a tight black mini dress and ripped sheer pantyhose, showing"
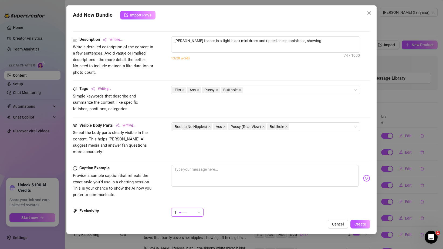
type textarea "Ana teases in a tight black mini dress and ripped sheer pantyhose, showing off"
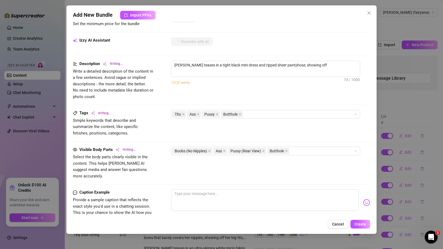
type textarea "Ana teases in a tight black mini dress and ripped sheer pantyhose, showing off …"
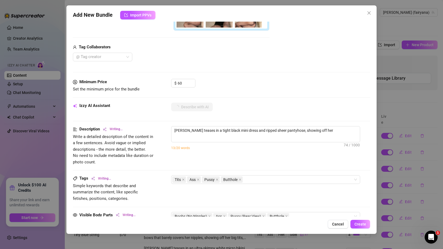
type textarea "Ana teases in a tight black mini dress and ripped sheer pantyhose, showing off …"
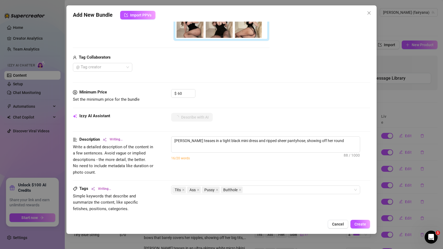
type textarea "Ana teases in a tight black mini dress and ripped sheer pantyhose, showing off …"
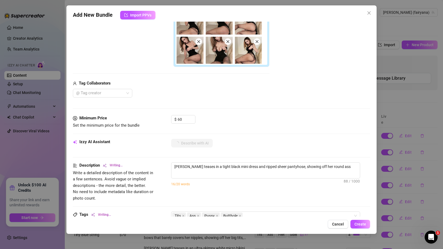
type textarea "Ana teases in a tight black mini dress and ripped sheer pantyhose, showing off …"
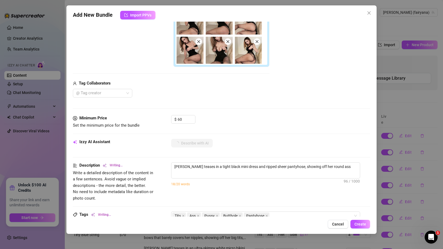
type textarea "Ana teases in a tight black mini dress and ripped sheer pantyhose, showing off …"
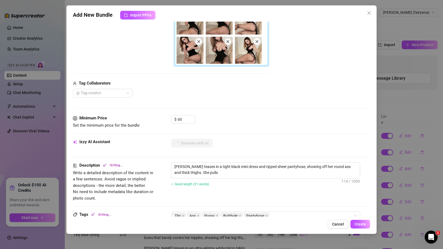
type textarea "Ana teases in a tight black mini dress and ripped sheer pantyhose, showing off …"
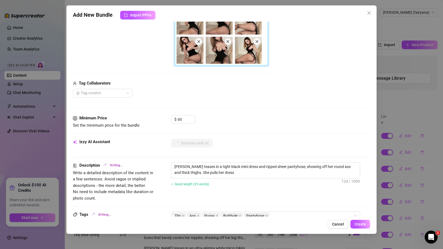
type textarea "Ana teases in a tight black mini dress and ripped sheer pantyhose, showing off …"
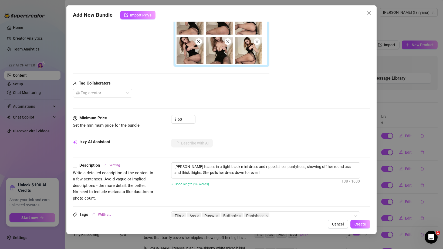
type textarea "Ana teases in a tight black mini dress and ripped sheer pantyhose, showing off …"
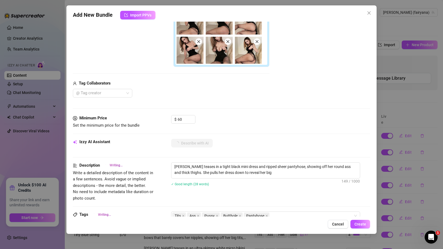
type textarea "Ana teases in a tight black mini dress and ripped sheer pantyhose, showing off …"
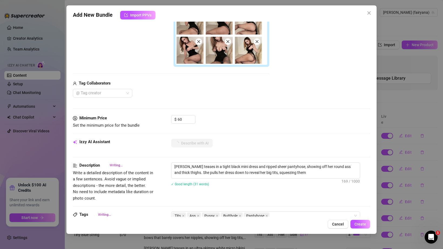
type textarea "Ana teases in a tight black mini dress and ripped sheer pantyhose, showing off …"
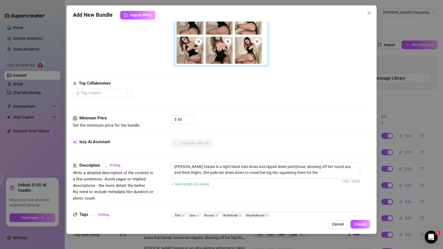
type textarea "Ana teases in a tight black mini dress and ripped sheer pantyhose, showing off …"
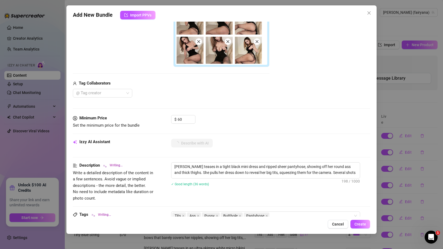
type textarea "Ana teases in a tight black mini dress and ripped sheer pantyhose, showing off …"
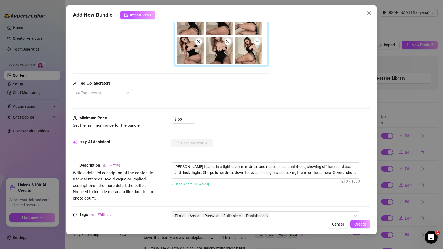
type textarea "Ana teases in a tight black mini dress and ripped sheer pantyhose, showing off …"
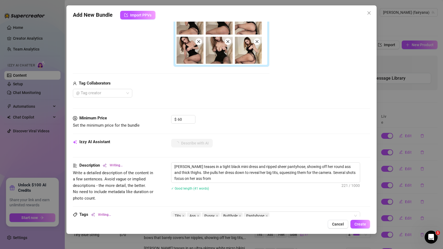
type textarea "Ana teases in a tight black mini dress and ripped sheer pantyhose, showing off …"
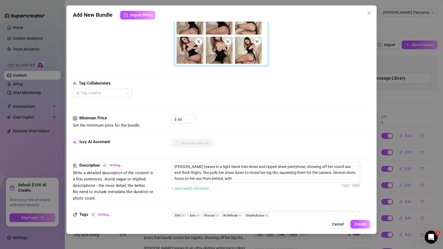
type textarea "Ana teases in a tight black mini dress and ripped sheer pantyhose, showing off …"
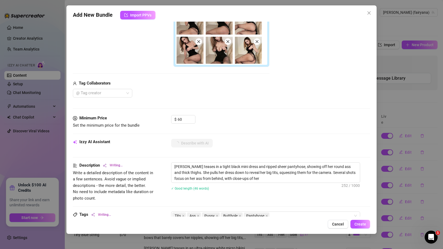
type textarea "Ana teases in a tight black mini dress and ripped sheer pantyhose, showing off …"
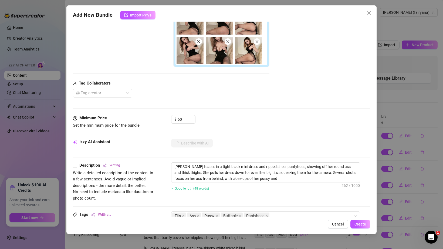
type textarea "Ana teases in a tight black mini dress and ripped sheer pantyhose, showing off …"
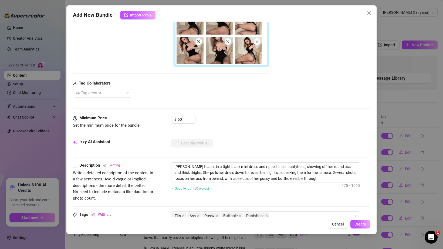
type textarea "Ana teases in a tight black mini dress and ripped sheer pantyhose, showing off …"
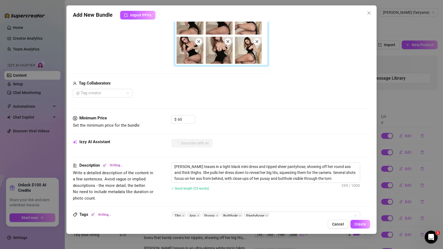
type textarea "Ana teases in a tight black mini dress and ripped sheer pantyhose, showing off …"
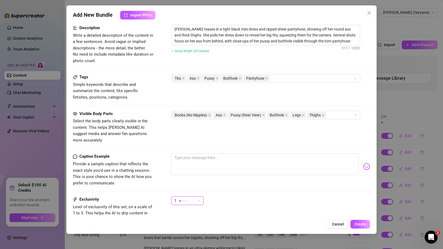
scroll to position [324, 0]
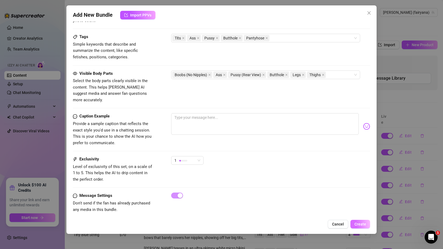
click at [358, 225] on span "Create" at bounding box center [361, 224] width 12 height 4
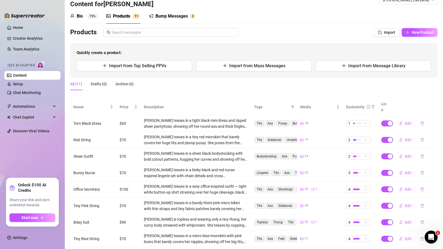
scroll to position [0, 0]
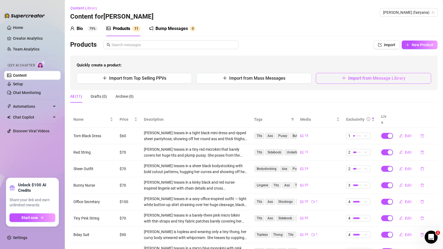
click at [343, 76] on icon "plus" at bounding box center [344, 78] width 4 height 4
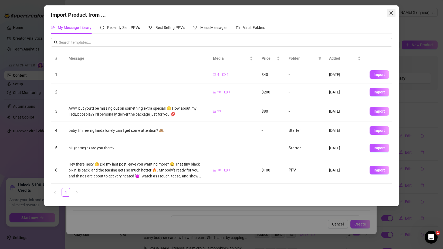
click at [389, 11] on button "Close" at bounding box center [391, 13] width 9 height 9
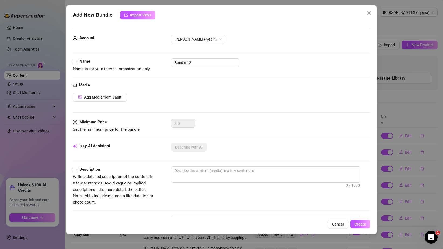
click at [383, 35] on div "Add New Bundle Import PPVs Account ana (@fairyana) Name Name is for your intern…" at bounding box center [221, 124] width 443 height 249
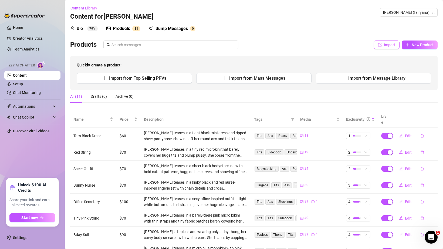
click at [382, 42] on button "Import" at bounding box center [387, 45] width 26 height 9
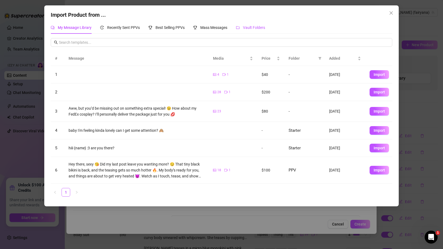
click at [240, 27] on icon "folder" at bounding box center [238, 28] width 4 height 4
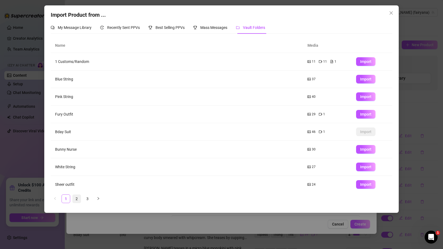
click at [77, 202] on link "2" at bounding box center [77, 199] width 8 height 8
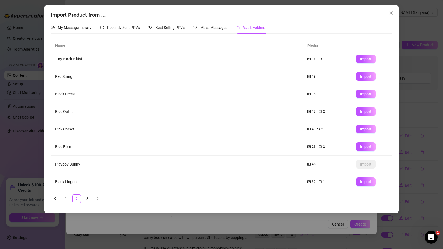
scroll to position [39, 0]
click at [366, 116] on td "Import" at bounding box center [372, 111] width 41 height 18
click at [366, 113] on span "Import" at bounding box center [365, 111] width 11 height 4
type textarea "Type your message here..."
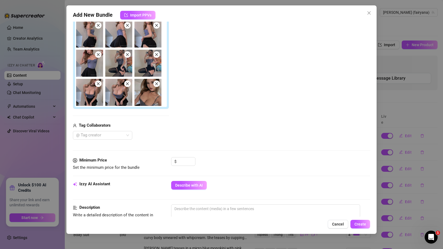
scroll to position [150, 0]
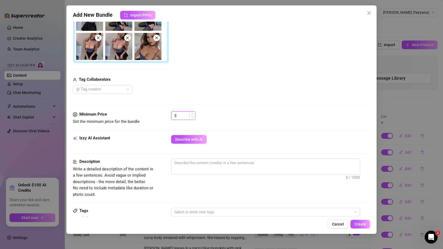
click at [187, 114] on input at bounding box center [187, 116] width 18 height 8
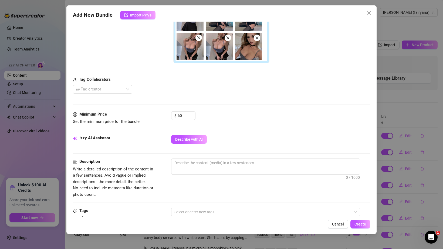
click at [222, 95] on div "Media Add Media from Vault Free preview Pay to view Tag Collaborators @ Tag cre…" at bounding box center [222, 21] width 298 height 179
click at [186, 114] on input "60" at bounding box center [187, 116] width 18 height 8
type input "5"
click at [250, 90] on div "@ Tag creator" at bounding box center [171, 89] width 197 height 9
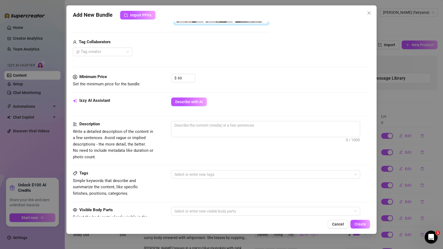
scroll to position [222, 0]
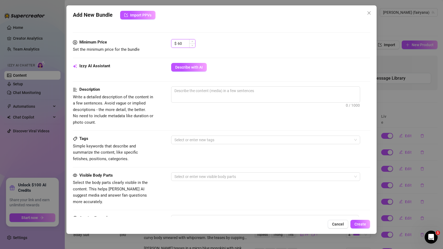
click at [185, 43] on input "60" at bounding box center [187, 43] width 18 height 8
type input "50"
click at [185, 64] on button "Describe with AI" at bounding box center [189, 67] width 36 height 9
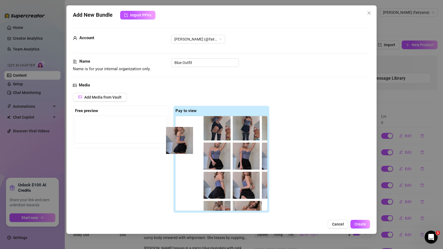
scroll to position [60, 0]
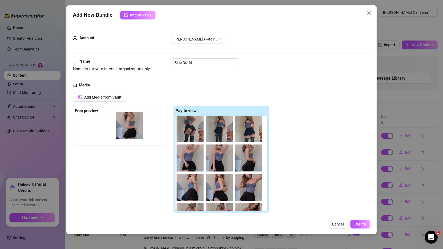
drag, startPoint x: 251, startPoint y: 161, endPoint x: 130, endPoint y: 131, distance: 125.3
click at [130, 131] on div "Free preview Pay to view" at bounding box center [171, 160] width 197 height 108
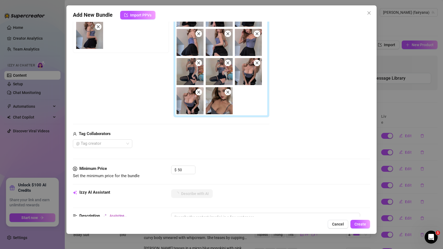
scroll to position [148, 0]
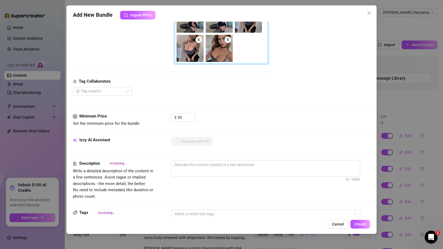
type textarea "[PERSON_NAME]"
type textarea "[PERSON_NAME] teases"
type textarea "[PERSON_NAME] teases in"
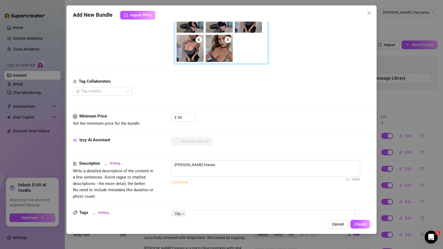
type textarea "[PERSON_NAME] teases in"
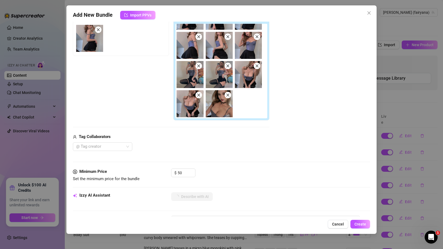
scroll to position [0, 0]
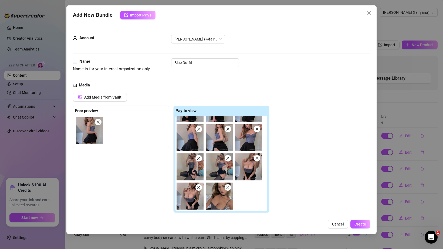
type textarea "[PERSON_NAME] teases in a"
type textarea "Ana teases in a tight"
type textarea "Ana teases in a tight lavender"
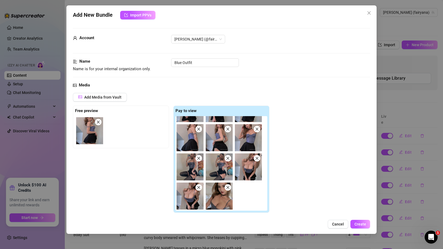
type textarea "Ana teases in a tight lavender"
type textarea "Ana teases in a tight lavender lace"
type textarea "Ana teases in a tight lavender lace corset"
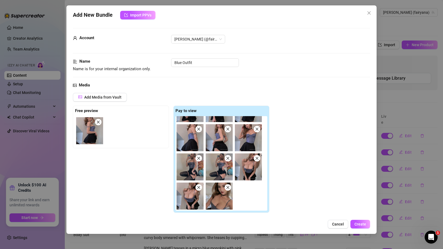
type textarea "Ana teases in a tight lavender lace corset and"
type textarea "Ana teases in a tight lavender lace corset and short"
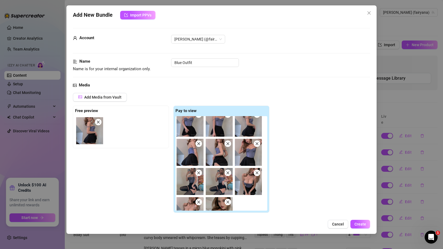
type textarea "Ana teases in a tight lavender lace corset and short black"
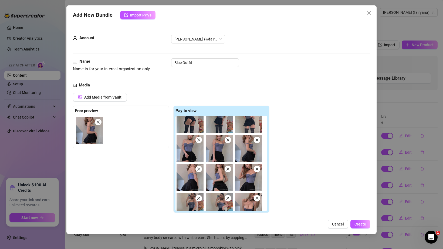
type textarea "Ana teases in a tight lavender lace corset and short black skirt,"
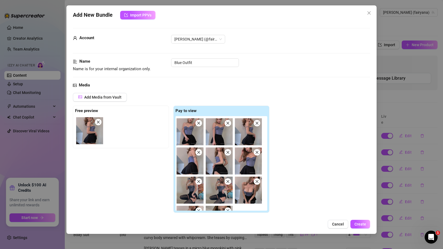
type textarea "Ana teases in a tight lavender lace corset and short black skirt, paired"
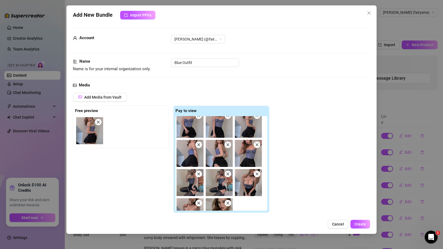
scroll to position [110, 0]
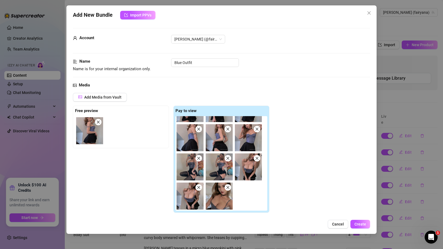
type textarea "Ana teases in a tight lavender lace corset and short black skirt, paired with"
type textarea "Ana teases in a tight lavender lace corset and short black skirt, paired with t…"
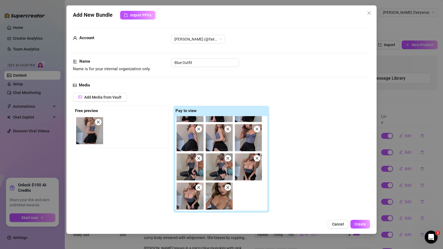
type textarea "Ana teases in a tight lavender lace corset and short black skirt, paired with t…"
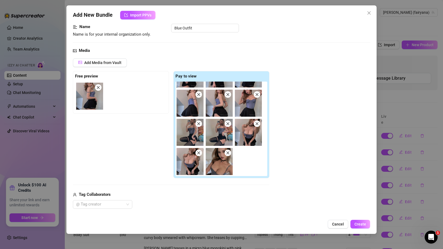
type textarea "Ana teases in a tight lavender lace corset and short black skirt, paired with t…"
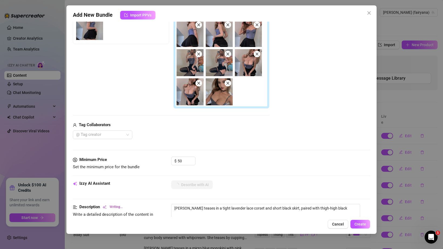
type textarea "Ana teases in a tight lavender lace corset and short black skirt, paired with t…"
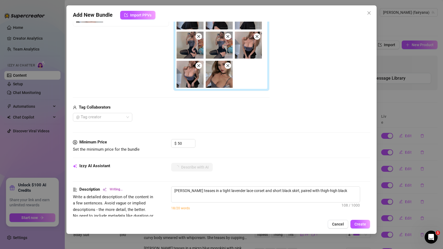
type textarea "Ana teases in a tight lavender lace corset and short black skirt, paired with t…"
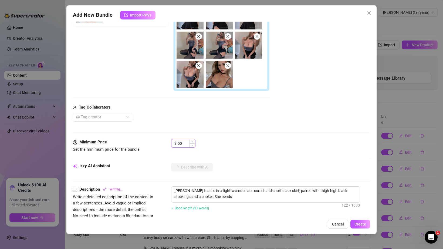
type textarea "Ana teases in a tight lavender lace corset and short black skirt, paired with t…"
click at [178, 142] on div "$ 50" at bounding box center [183, 143] width 24 height 9
type textarea "Ana teases in a tight lavender lace corset and short black skirt, paired with t…"
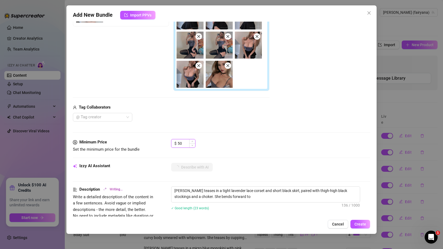
type textarea "Ana teases in a tight lavender lace corset and short black skirt, paired with t…"
click at [178, 142] on input "50" at bounding box center [187, 143] width 18 height 8
type textarea "Ana teases in a tight lavender lace corset and short black skirt, paired with t…"
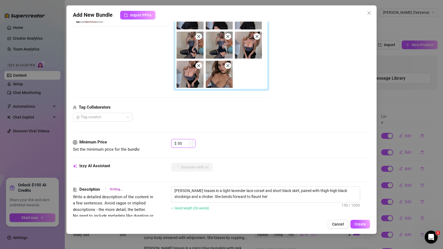
type textarea "Ana teases in a tight lavender lace corset and short black skirt, paired with t…"
click at [178, 142] on input "50" at bounding box center [187, 143] width 18 height 8
type textarea "Ana teases in a tight lavender lace corset and short black skirt, paired with t…"
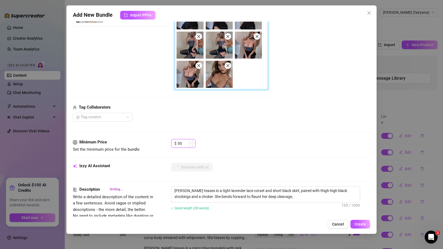
type textarea "Ana teases in a tight lavender lace corset and short black skirt, paired with t…"
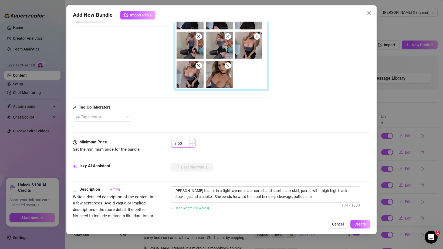
type textarea "Ana teases in a tight lavender lace corset and short black skirt, paired with t…"
type input "6"
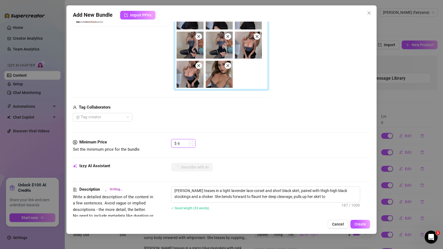
type textarea "Ana teases in a tight lavender lace corset and short black skirt, paired with t…"
type input "60"
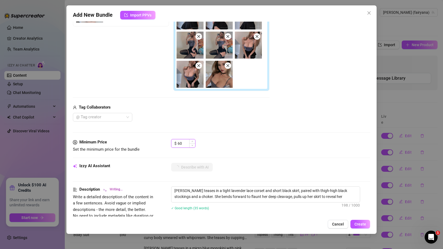
type textarea "Ana teases in a tight lavender lace corset and short black skirt, paired with t…"
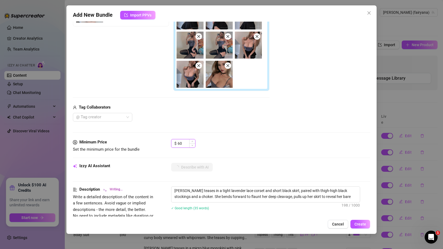
type textarea "Ana teases in a tight lavender lace corset and short black skirt, paired with t…"
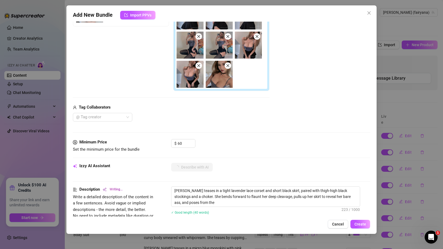
click at [236, 129] on div "Media Add Media from Vault Free preview Pay to view Tag Collaborators @ Tag cre…" at bounding box center [222, 49] width 298 height 179
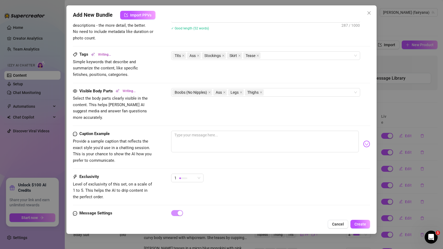
scroll to position [324, 0]
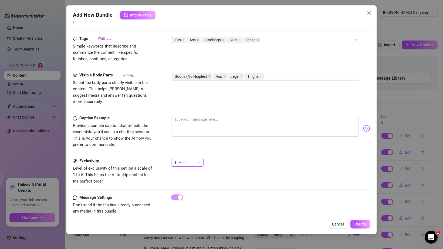
click at [199, 158] on span "1" at bounding box center [188, 162] width 26 height 8
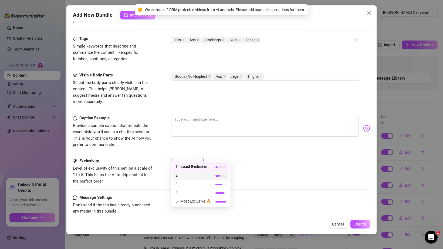
click at [200, 175] on span "2" at bounding box center [193, 175] width 35 height 6
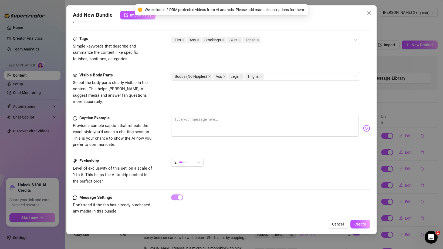
click at [229, 151] on div "Caption Example Provide a sample caption that reflects the exact style you'd us…" at bounding box center [222, 136] width 298 height 43
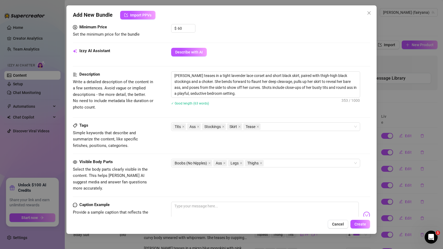
scroll to position [325, 0]
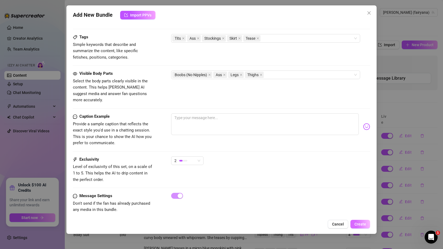
click at [357, 223] on span "Create" at bounding box center [361, 224] width 12 height 4
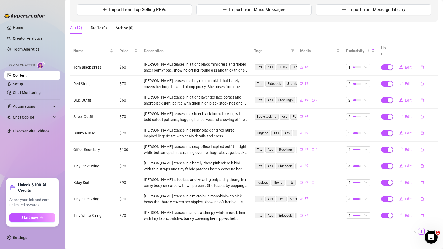
scroll to position [0, 0]
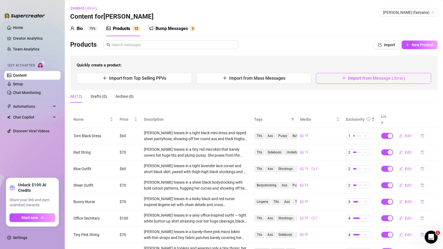
click at [346, 81] on button "Import from Message Library" at bounding box center [373, 78] width 115 height 11
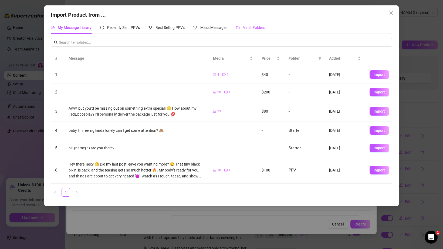
click at [247, 27] on span "Vault Folders" at bounding box center [254, 27] width 22 height 4
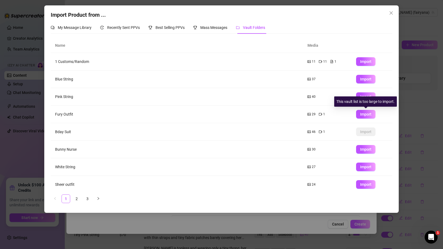
scroll to position [39, 0]
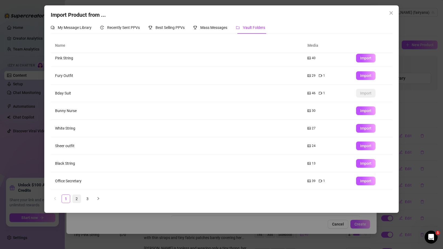
click at [77, 198] on link "2" at bounding box center [77, 199] width 8 height 8
click at [361, 144] on span "Import" at bounding box center [365, 146] width 11 height 4
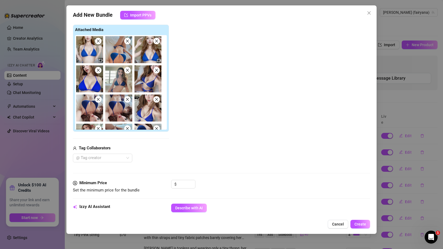
scroll to position [113, 0]
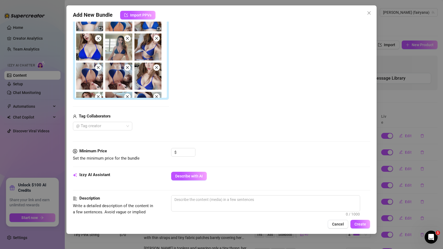
click at [187, 145] on div "Media Add Media from Vault Attached Media Tag Collaborators @ Tag creator" at bounding box center [222, 58] width 298 height 179
click at [187, 153] on input at bounding box center [187, 152] width 18 height 8
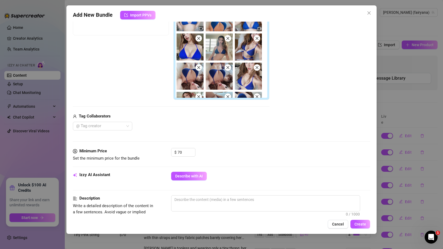
click at [234, 128] on div "@ Tag creator" at bounding box center [171, 126] width 197 height 9
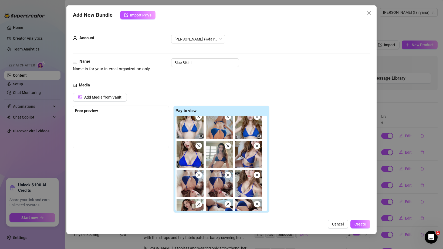
scroll to position [0, 0]
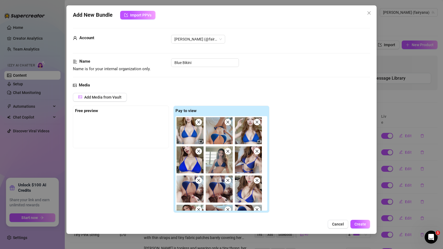
click at [170, 167] on div "Free preview Pay to view" at bounding box center [171, 160] width 197 height 108
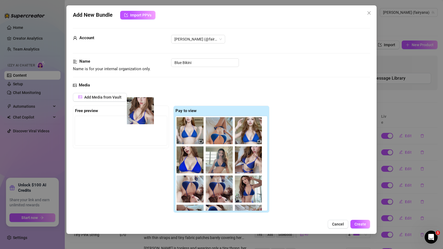
drag, startPoint x: 182, startPoint y: 142, endPoint x: 136, endPoint y: 122, distance: 50.5
click at [136, 122] on div "Free preview Pay to view" at bounding box center [171, 160] width 197 height 108
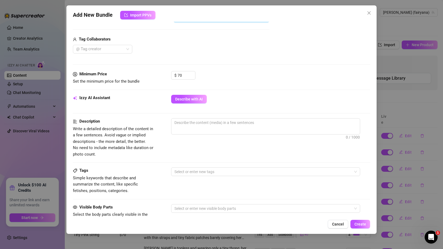
scroll to position [210, 0]
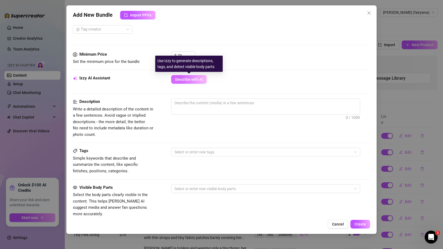
click at [186, 81] on span "Describe with AI" at bounding box center [189, 79] width 28 height 4
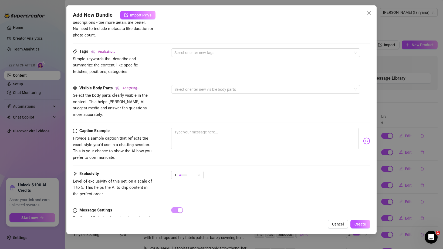
scroll to position [324, 0]
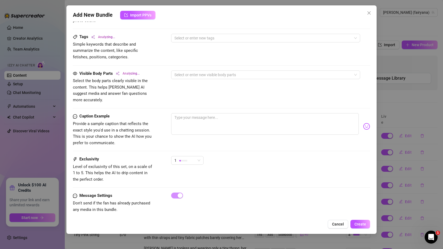
click at [191, 147] on div "Caption Example Provide a sample caption that reflects the exact style you'd us…" at bounding box center [222, 134] width 298 height 43
click at [192, 163] on div "1" at bounding box center [187, 163] width 32 height 14
click at [192, 160] on div "1" at bounding box center [187, 163] width 32 height 14
click at [193, 156] on div "1" at bounding box center [185, 160] width 21 height 8
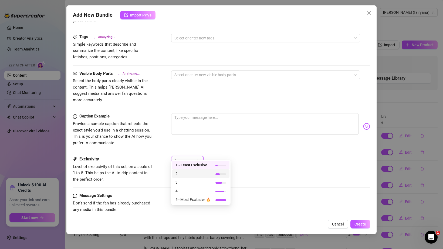
click at [194, 172] on span "2" at bounding box center [193, 174] width 35 height 6
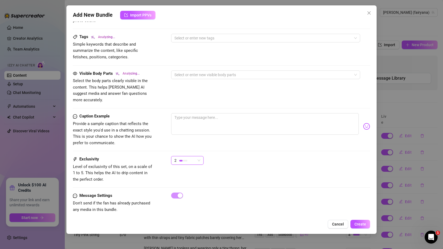
click at [260, 156] on div "2 2" at bounding box center [270, 163] width 199 height 14
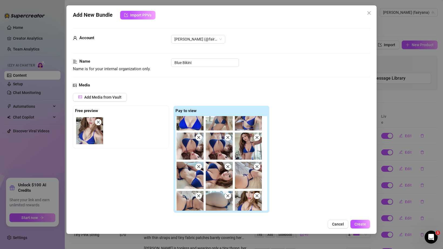
scroll to position [139, 0]
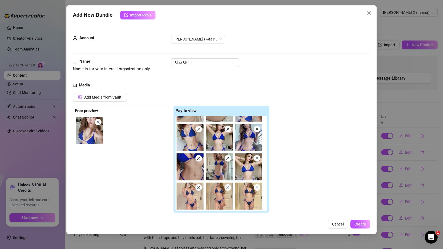
click at [308, 152] on div "Add Media from Vault Free preview Pay to view Tag Collaborators @ Tag creator" at bounding box center [222, 168] width 298 height 151
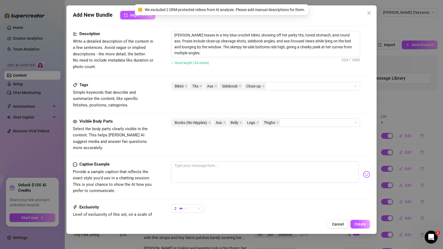
scroll to position [296, 0]
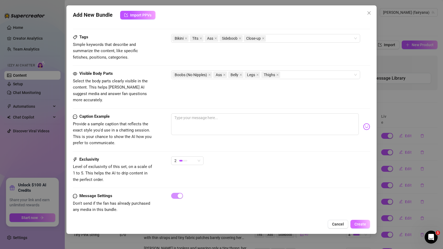
click at [358, 222] on span "Create" at bounding box center [361, 224] width 12 height 4
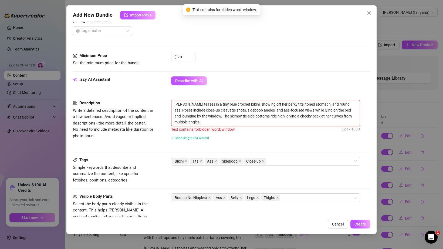
scroll to position [202, 0]
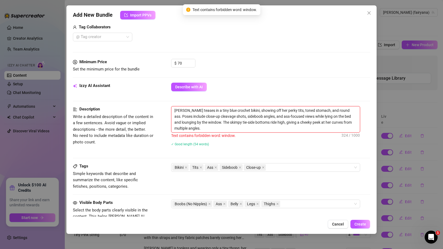
click at [265, 125] on textarea "Ana teases in a tiny blue crochet bikini, showing off her perky tits, toned sto…" at bounding box center [266, 119] width 189 height 26
click at [193, 122] on textarea "Ana teases in a tiny blue crochet bikini, showing off her perky tits, toned sto…" at bounding box center [266, 119] width 189 height 26
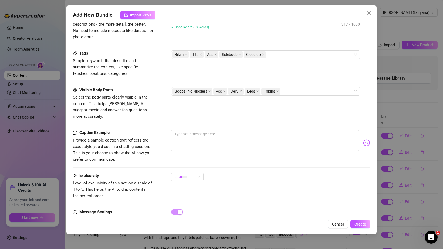
scroll to position [324, 0]
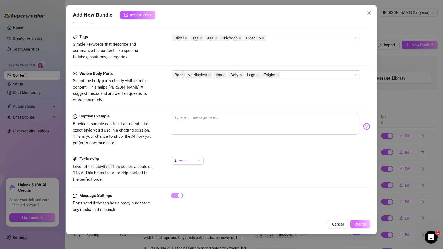
click at [355, 221] on button "Create" at bounding box center [361, 224] width 20 height 9
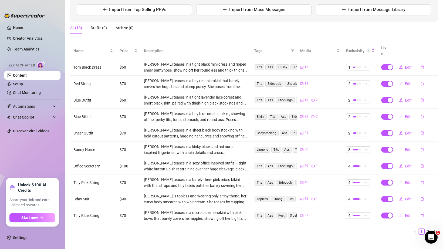
scroll to position [0, 0]
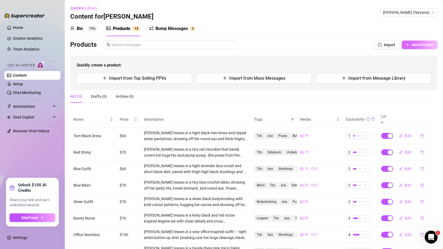
click at [411, 44] on button "New Product" at bounding box center [420, 45] width 36 height 9
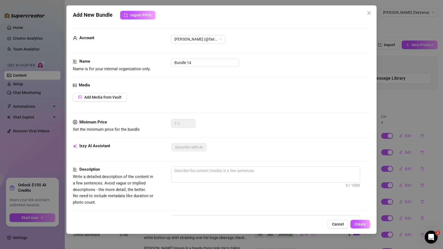
click at [385, 72] on div "Add New Bundle Import PPVs Account ana (@fairyana) Name Name is for your intern…" at bounding box center [221, 124] width 443 height 249
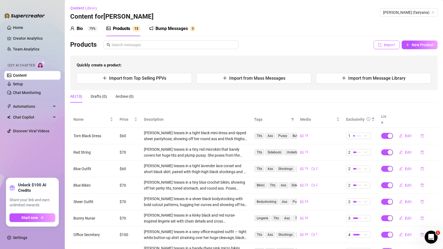
click at [393, 43] on span "Import" at bounding box center [389, 45] width 11 height 4
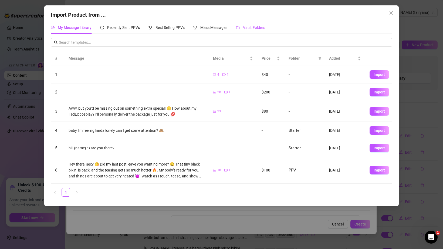
click at [246, 28] on span "Vault Folders" at bounding box center [254, 27] width 22 height 4
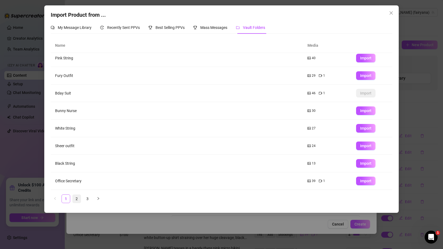
click at [75, 200] on link "2" at bounding box center [77, 199] width 8 height 8
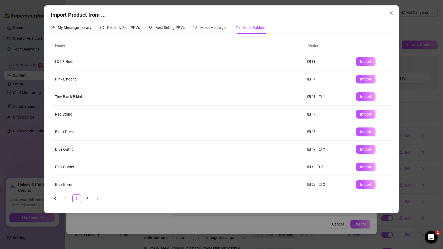
scroll to position [39, 0]
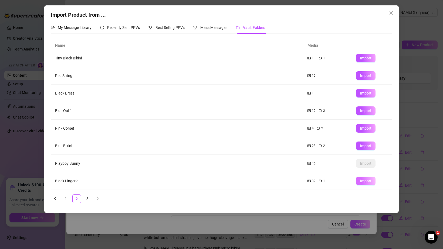
click at [360, 179] on button "Import" at bounding box center [365, 181] width 19 height 9
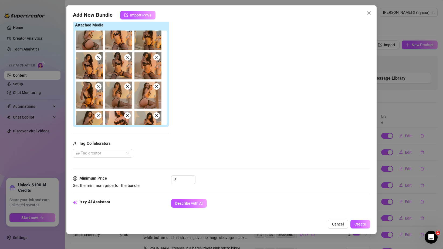
scroll to position [226, 0]
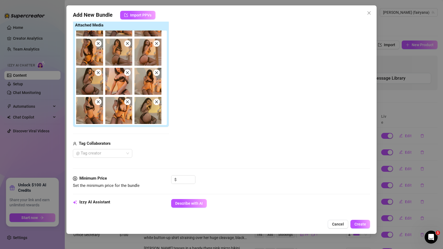
click at [185, 186] on div "$" at bounding box center [183, 182] width 24 height 14
click at [185, 182] on input at bounding box center [187, 180] width 18 height 8
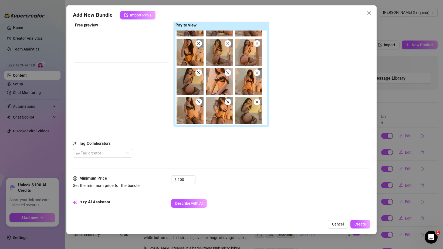
click at [234, 166] on div "Media Add Media from Vault Free preview Pay to view Tag Collaborators @ Tag cre…" at bounding box center [222, 85] width 298 height 179
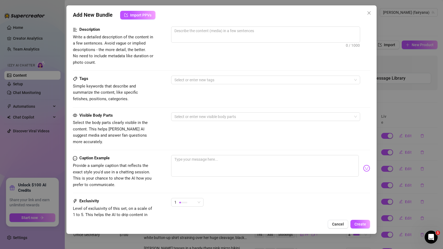
scroll to position [324, 0]
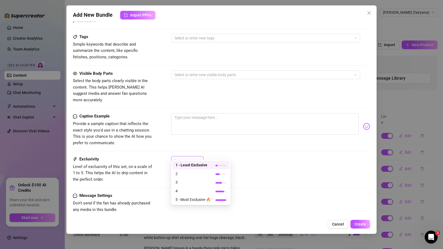
click at [183, 156] on div "1" at bounding box center [187, 160] width 32 height 9
click at [191, 190] on span "4" at bounding box center [193, 191] width 35 height 6
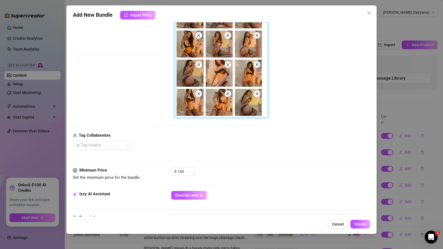
scroll to position [131, 0]
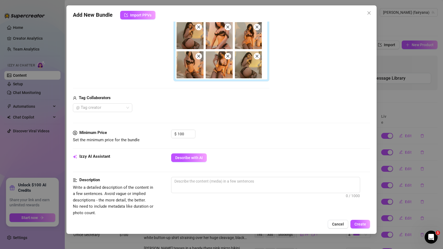
click at [163, 155] on div "Izzy AI Assistant Describe with AI" at bounding box center [222, 160] width 298 height 14
click at [179, 155] on button "Describe with AI" at bounding box center [189, 157] width 36 height 9
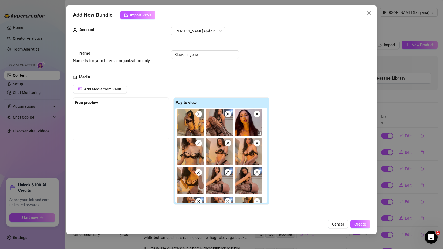
scroll to position [8, 0]
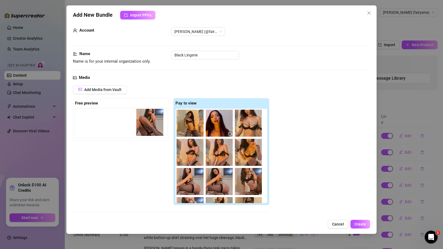
drag, startPoint x: 219, startPoint y: 132, endPoint x: 144, endPoint y: 131, distance: 74.9
click at [144, 131] on div "Free preview Pay to view" at bounding box center [171, 152] width 197 height 108
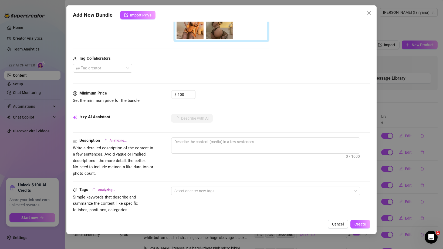
scroll to position [144, 0]
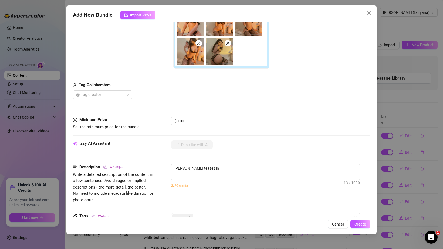
click at [76, 127] on span "Set the minimum price for the bundle" at bounding box center [106, 127] width 67 height 5
click at [106, 126] on span "Set the minimum price for the bundle" at bounding box center [106, 127] width 67 height 5
click at [180, 124] on input "100" at bounding box center [187, 121] width 18 height 8
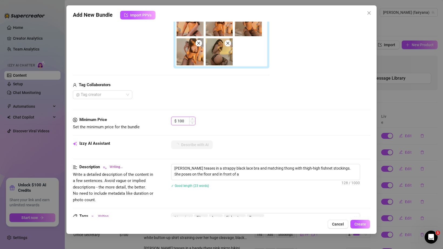
click at [180, 124] on input "100" at bounding box center [187, 121] width 18 height 8
click at [231, 114] on div "Media Add Media from Vault Free preview Pay to view Tag Collaborators @ Tag cre…" at bounding box center [222, 27] width 298 height 179
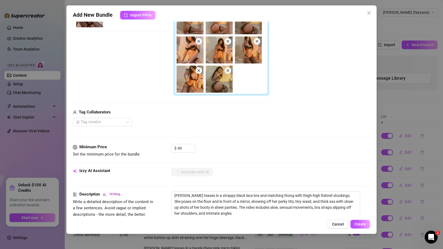
scroll to position [0, 0]
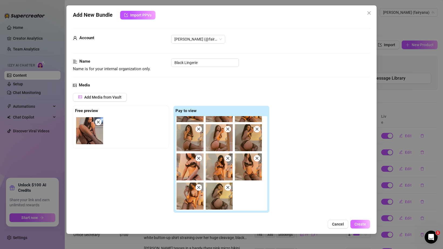
click at [358, 226] on span "Create" at bounding box center [361, 224] width 12 height 4
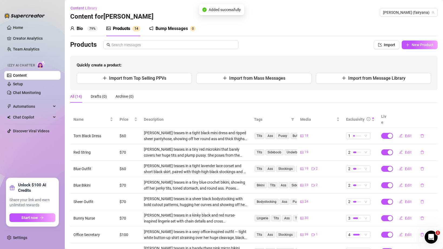
scroll to position [69, 0]
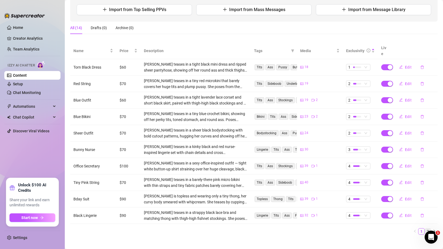
click at [427, 229] on link "2" at bounding box center [428, 232] width 6 height 6
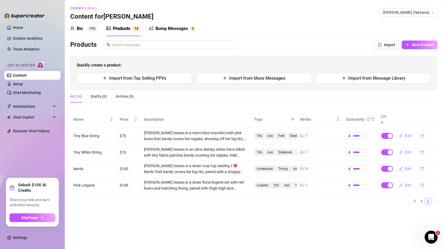
scroll to position [0, 0]
click at [407, 183] on span "Edit" at bounding box center [408, 185] width 7 height 4
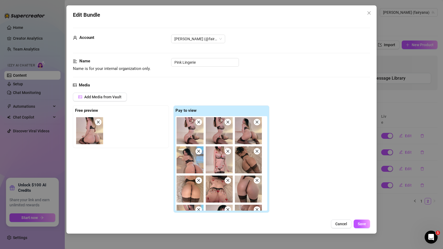
click at [408, 169] on div "Edit Bundle Account ana (@fairyana) Name Name is for your internal organization…" at bounding box center [221, 124] width 443 height 249
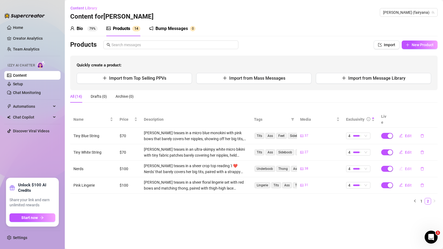
click at [408, 167] on span "Edit" at bounding box center [408, 169] width 7 height 4
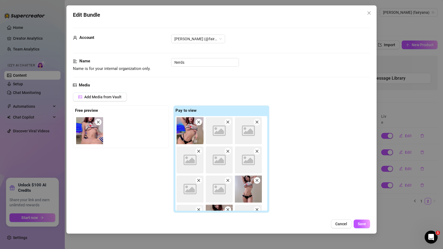
click at [409, 146] on div "Edit Bundle Account ana (@fairyana) Name Name is for your internal organization…" at bounding box center [221, 124] width 443 height 249
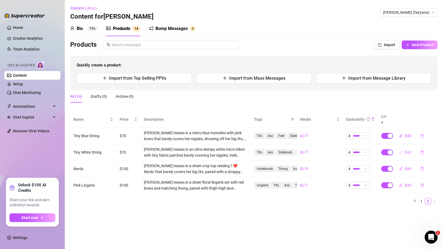
click at [409, 150] on span "Edit" at bounding box center [408, 152] width 7 height 4
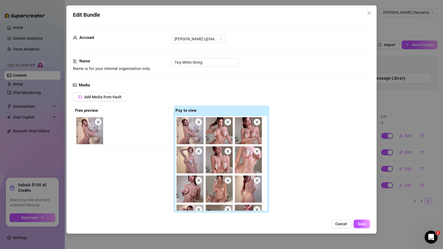
click at [405, 131] on div "Edit Bundle Account ana (@fairyana) Name Name is for your internal organization…" at bounding box center [221, 124] width 443 height 249
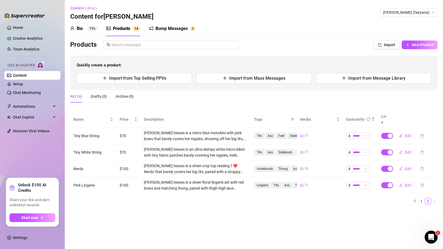
click at [405, 132] on button "Edit" at bounding box center [405, 136] width 21 height 9
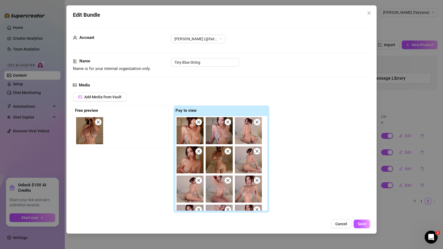
click at [408, 130] on div "Edit Bundle Account ana (@fairyana) Name Name is for your internal organization…" at bounding box center [221, 124] width 443 height 249
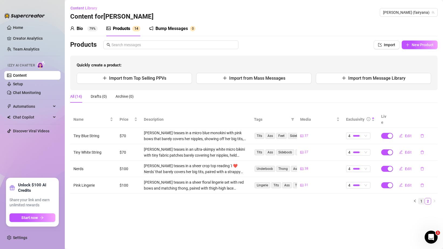
click at [423, 198] on link "1" at bounding box center [422, 201] width 6 height 6
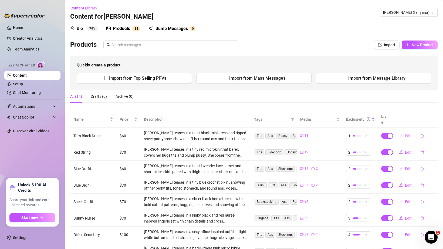
click at [408, 134] on button "Edit" at bounding box center [405, 136] width 21 height 9
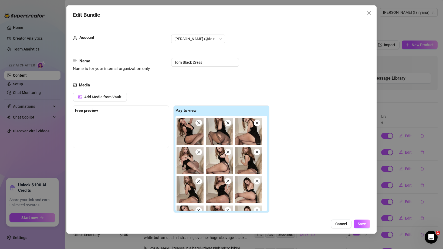
scroll to position [58, 0]
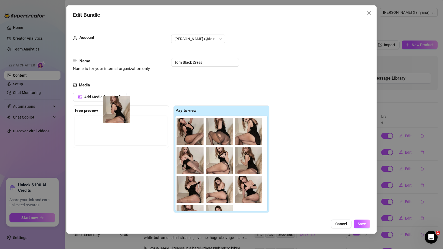
drag, startPoint x: 193, startPoint y: 198, endPoint x: 117, endPoint y: 117, distance: 111.5
click at [117, 116] on div "Free preview Pay to view" at bounding box center [171, 159] width 197 height 108
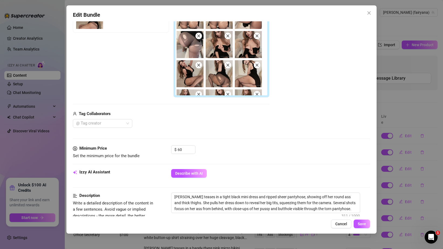
scroll to position [192, 0]
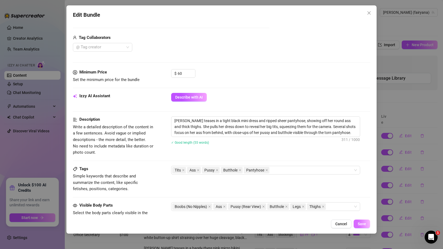
click at [367, 224] on button "Save" at bounding box center [362, 224] width 16 height 9
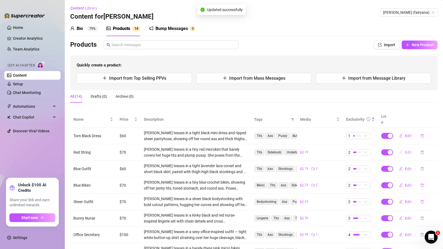
click at [409, 150] on span "Edit" at bounding box center [408, 152] width 7 height 4
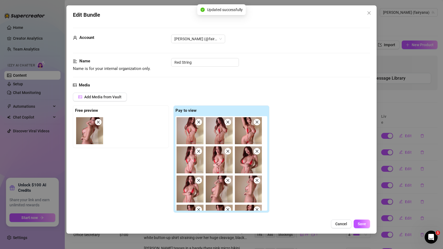
click at [409, 165] on div "Edit Bundle Account ana (@fairyana) Name Name is for your internal organization…" at bounding box center [221, 124] width 443 height 249
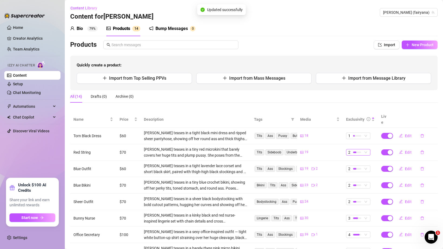
click at [363, 149] on div "2" at bounding box center [358, 152] width 24 height 6
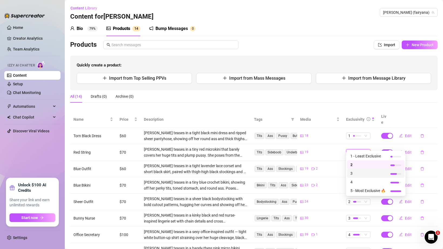
click at [365, 171] on span "3" at bounding box center [368, 174] width 35 height 6
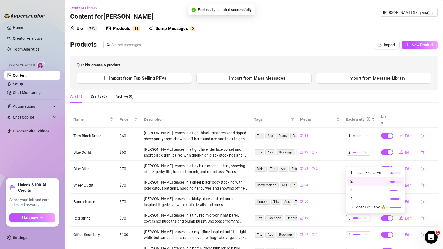
click at [364, 166] on span "2" at bounding box center [359, 169] width 20 height 6
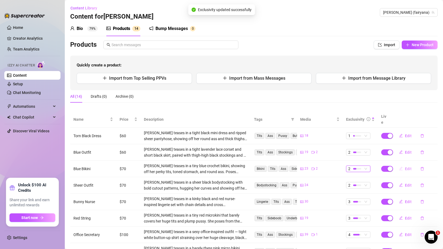
click at [407, 167] on span "Edit" at bounding box center [408, 169] width 7 height 4
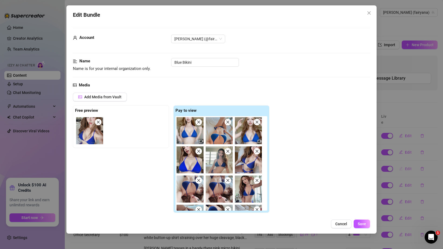
click at [407, 163] on div "Edit Bundle Account ana (@fairyana) Name Name is for your internal organization…" at bounding box center [221, 124] width 443 height 249
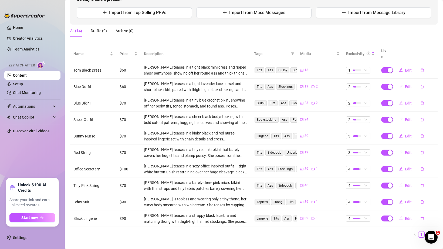
scroll to position [69, 0]
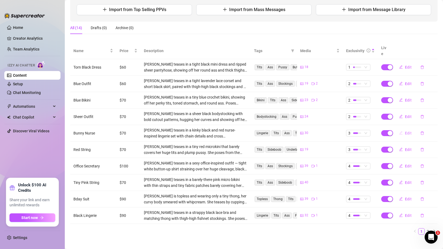
click at [410, 131] on span "Edit" at bounding box center [408, 133] width 7 height 4
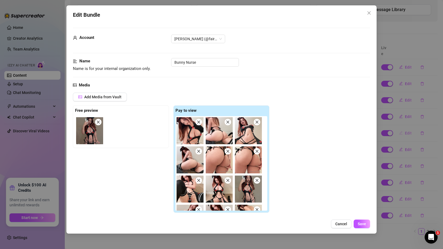
click at [410, 129] on div "Edit Bundle Account ana (@fairyana) Name Name is for your internal organization…" at bounding box center [221, 124] width 443 height 249
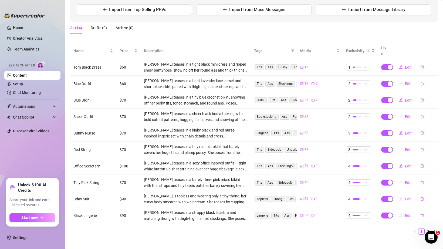
click at [403, 195] on button "Edit" at bounding box center [405, 199] width 21 height 9
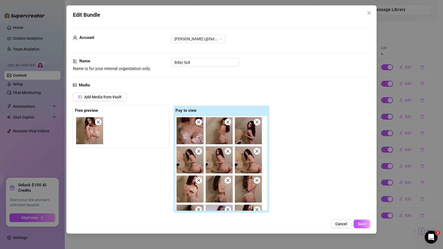
click at [405, 191] on div "Edit Bundle Account ana (@fairyana) Name Name is for your internal organization…" at bounding box center [221, 124] width 443 height 249
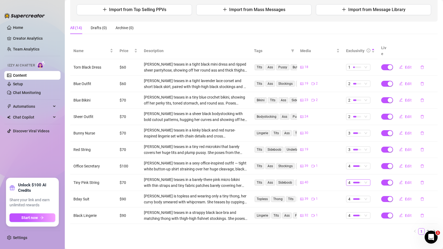
click at [367, 180] on span "4" at bounding box center [359, 183] width 20 height 6
click at [363, 180] on span "4" at bounding box center [359, 183] width 20 height 6
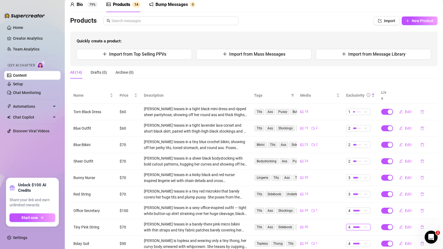
scroll to position [0, 0]
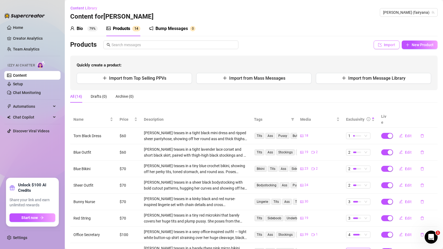
click at [390, 45] on span "Import" at bounding box center [389, 45] width 11 height 4
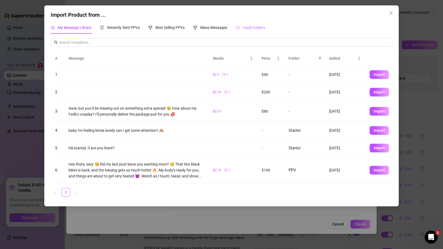
click at [247, 31] on div "Vault Folders" at bounding box center [250, 27] width 29 height 12
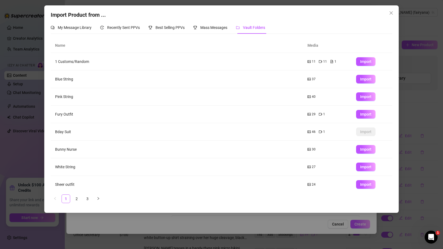
scroll to position [39, 0]
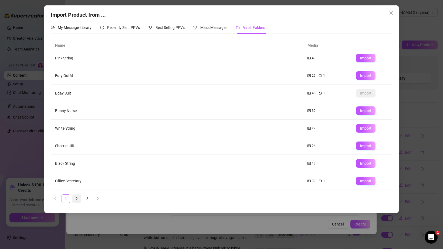
click at [76, 200] on link "2" at bounding box center [77, 199] width 8 height 8
click at [88, 198] on link "3" at bounding box center [88, 199] width 8 height 8
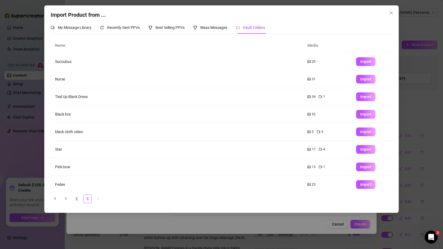
scroll to position [4, 0]
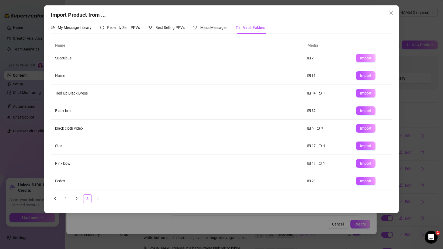
click at [367, 59] on span "Import" at bounding box center [365, 58] width 11 height 4
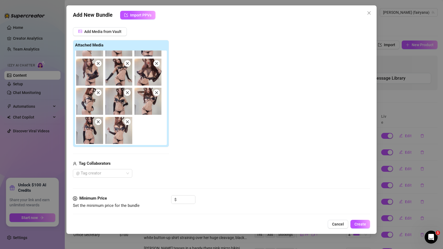
scroll to position [104, 0]
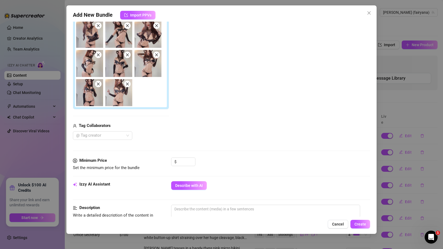
click at [185, 156] on div "Media Add Media from Vault Attached Media Tag Collaborators @ Tag creator" at bounding box center [222, 68] width 298 height 179
click at [185, 158] on div "$" at bounding box center [183, 162] width 24 height 9
click at [185, 158] on input at bounding box center [187, 162] width 18 height 8
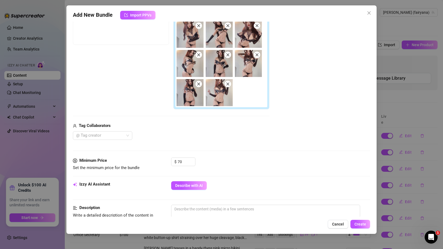
click at [208, 152] on div "Media Add Media from Vault Free preview Pay to view Tag Collaborators @ Tag cre…" at bounding box center [222, 68] width 298 height 179
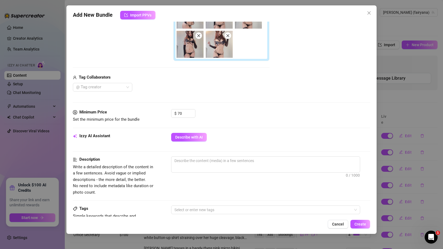
scroll to position [174, 0]
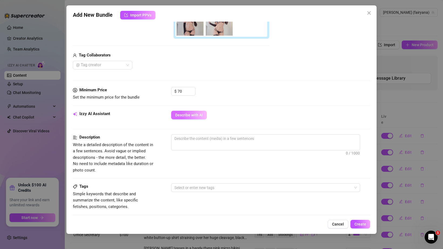
click at [185, 117] on span "Describe with AI" at bounding box center [189, 115] width 28 height 4
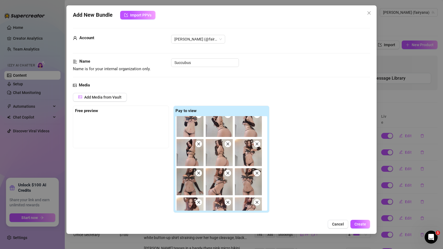
scroll to position [0, 0]
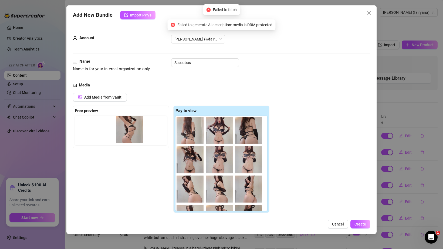
drag, startPoint x: 193, startPoint y: 138, endPoint x: 129, endPoint y: 136, distance: 64.3
click at [129, 136] on div "Free preview Pay to view" at bounding box center [171, 160] width 197 height 108
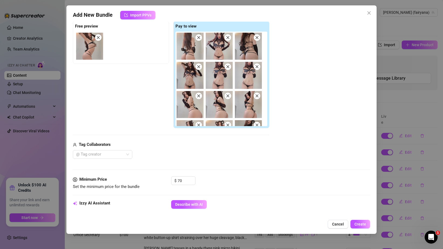
scroll to position [109, 0]
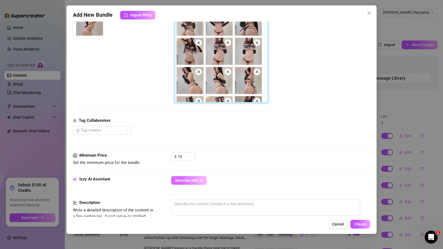
click at [186, 182] on span "Describe with AI" at bounding box center [189, 180] width 28 height 4
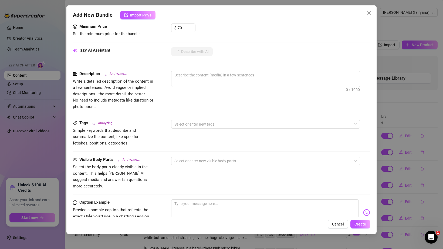
scroll to position [324, 0]
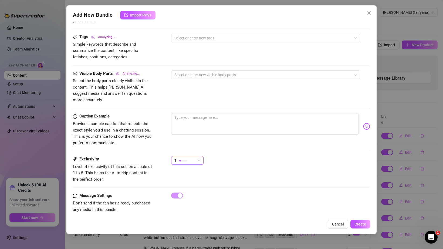
click at [197, 157] on span "1" at bounding box center [188, 160] width 26 height 8
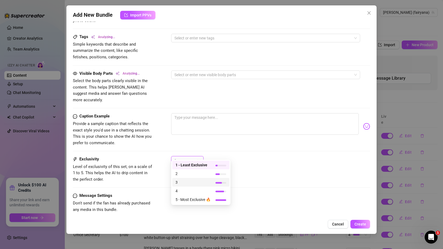
click at [197, 182] on span "3" at bounding box center [193, 182] width 35 height 6
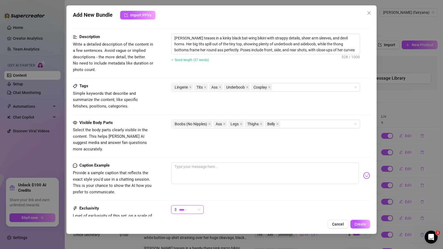
scroll to position [260, 0]
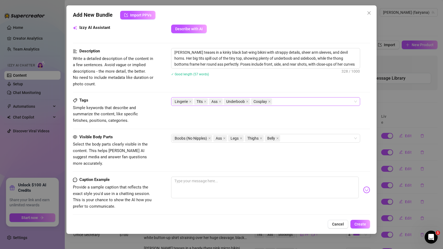
click at [302, 104] on div "Lingerie Tits Ass Underboob Cosplay" at bounding box center [262, 102] width 181 height 8
click at [273, 92] on div "Description Write a detailed description of the content in a few sentences. Avo…" at bounding box center [222, 72] width 298 height 49
click at [357, 227] on button "Create" at bounding box center [361, 224] width 20 height 9
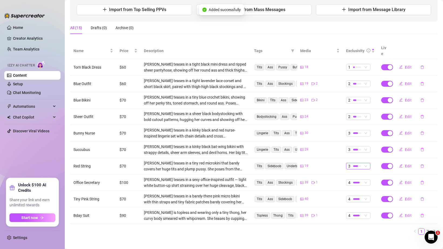
scroll to position [0, 0]
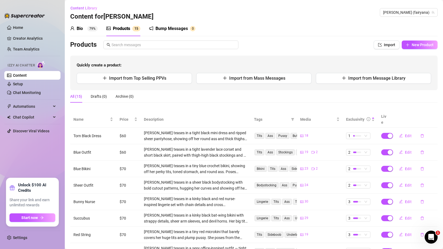
drag, startPoint x: 415, startPoint y: 41, endPoint x: 385, endPoint y: 34, distance: 31.5
click at [385, 34] on div "Bio 79% Products 1 5 Bump Messages 0 Bio Import Bio from other creator Personal…" at bounding box center [254, 164] width 368 height 287
click at [384, 44] on button "Import" at bounding box center [387, 45] width 26 height 9
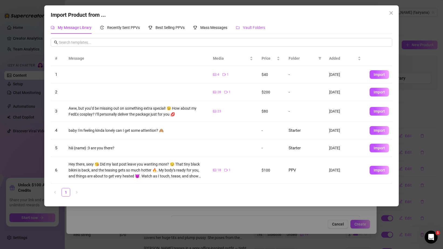
click at [253, 28] on span "Vault Folders" at bounding box center [254, 27] width 22 height 4
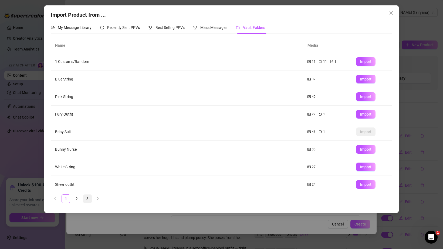
click at [87, 196] on link "3" at bounding box center [88, 199] width 8 height 8
click at [366, 79] on span "Import" at bounding box center [365, 79] width 11 height 4
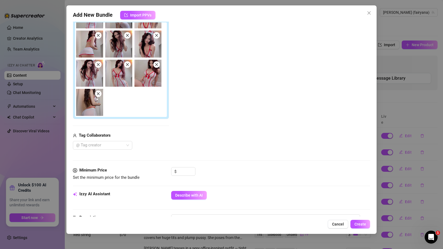
scroll to position [143, 0]
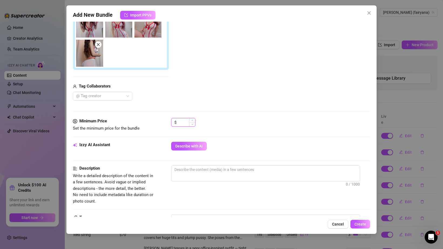
click at [184, 122] on input at bounding box center [187, 122] width 18 height 8
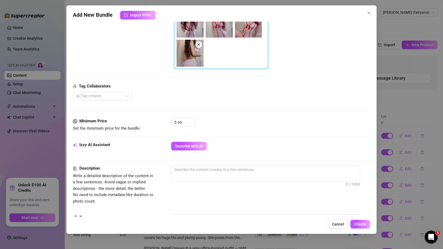
click at [227, 98] on div "@ Tag creator" at bounding box center [171, 96] width 197 height 9
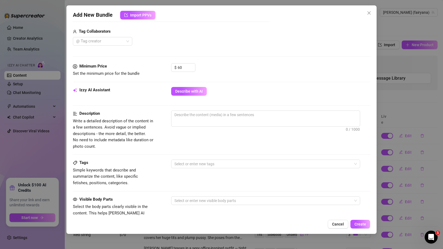
scroll to position [189, 0]
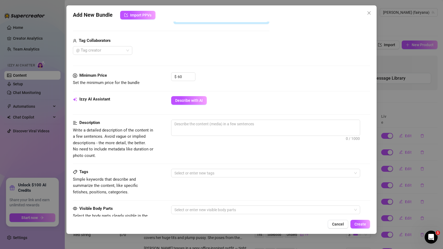
click at [186, 94] on div "Minimum Price Set the minimum price for the bundle $ 60" at bounding box center [222, 84] width 298 height 24
click at [186, 102] on span "Describe with AI" at bounding box center [189, 100] width 28 height 4
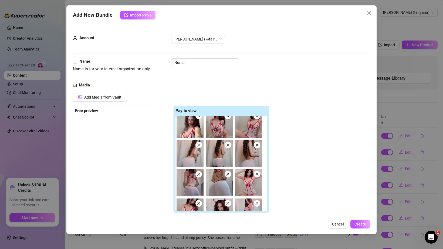
scroll to position [0, 0]
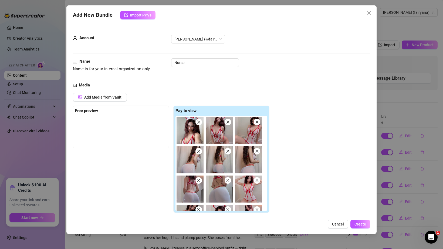
drag, startPoint x: 195, startPoint y: 137, endPoint x: 148, endPoint y: 137, distance: 47.3
click at [148, 137] on div "Free preview Pay to view" at bounding box center [171, 160] width 197 height 108
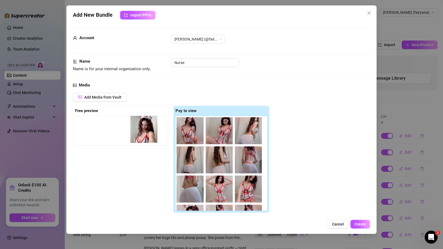
drag, startPoint x: 201, startPoint y: 131, endPoint x: 131, endPoint y: 131, distance: 69.7
click at [131, 131] on div "Free preview Pay to view" at bounding box center [171, 160] width 197 height 108
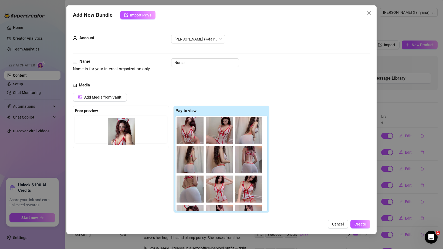
drag, startPoint x: 177, startPoint y: 133, endPoint x: 116, endPoint y: 134, distance: 61.4
click at [116, 134] on div "Free preview Pay to view" at bounding box center [171, 160] width 197 height 108
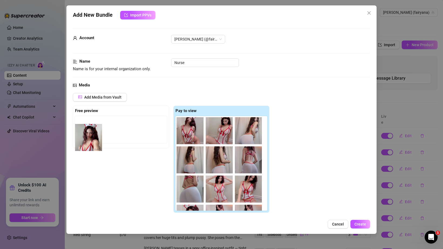
drag, startPoint x: 186, startPoint y: 128, endPoint x: 79, endPoint y: 135, distance: 107.5
click at [79, 135] on div "Free preview Pay to view" at bounding box center [171, 160] width 197 height 108
drag, startPoint x: 185, startPoint y: 124, endPoint x: 97, endPoint y: 130, distance: 87.8
click at [97, 130] on div "Free preview Pay to view" at bounding box center [171, 160] width 197 height 108
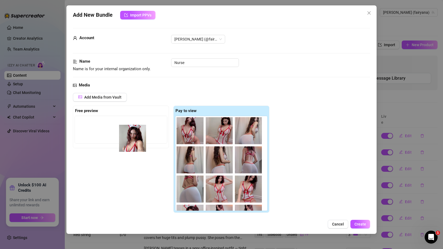
drag, startPoint x: 190, startPoint y: 130, endPoint x: 131, endPoint y: 135, distance: 59.7
click at [131, 135] on div "Free preview Pay to view" at bounding box center [171, 160] width 197 height 108
drag, startPoint x: 194, startPoint y: 137, endPoint x: 141, endPoint y: 137, distance: 53.5
click at [141, 137] on div "Free preview Pay to view" at bounding box center [171, 160] width 197 height 108
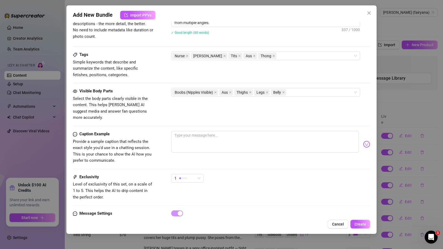
scroll to position [316, 0]
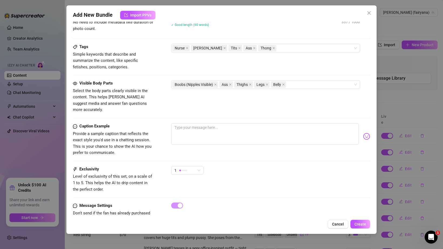
click at [188, 173] on div "Exclusivity Level of exclusivity of this set, on a scale of 1 to 5. This helps …" at bounding box center [222, 179] width 298 height 26
click at [190, 166] on div "1" at bounding box center [185, 170] width 21 height 8
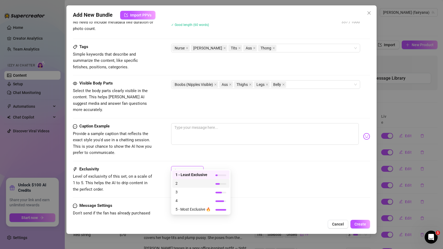
click at [191, 183] on span "2" at bounding box center [193, 184] width 35 height 6
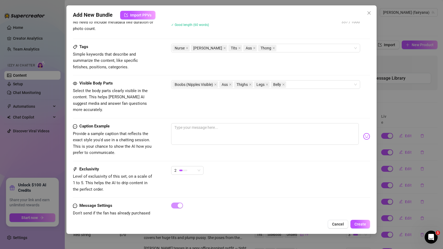
click at [279, 166] on div "2" at bounding box center [270, 173] width 199 height 14
click at [355, 221] on button "Create" at bounding box center [361, 224] width 20 height 9
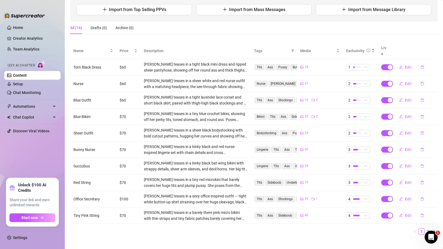
scroll to position [0, 0]
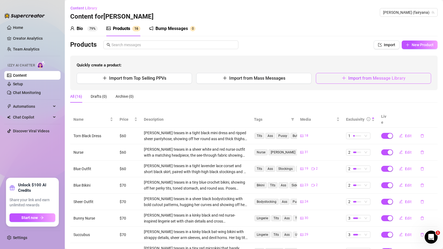
click at [370, 80] on span "Import from Message Library" at bounding box center [377, 78] width 57 height 5
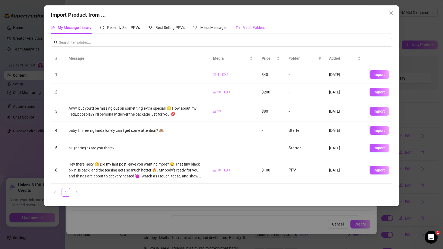
click at [249, 28] on span "Vault Folders" at bounding box center [254, 27] width 22 height 4
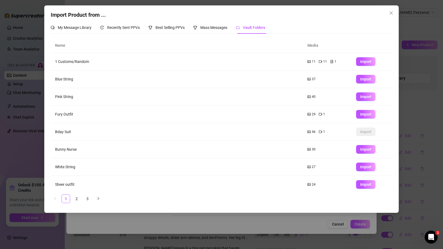
scroll to position [39, 0]
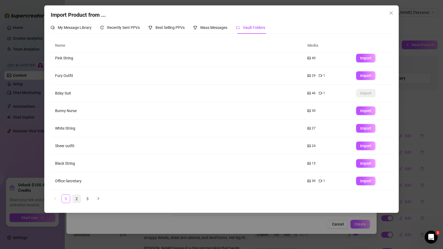
click at [79, 199] on link "2" at bounding box center [77, 199] width 8 height 8
click at [88, 199] on link "3" at bounding box center [88, 199] width 8 height 8
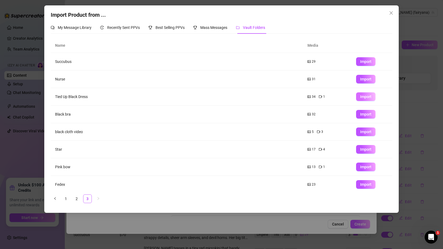
click at [370, 99] on button "Import" at bounding box center [365, 96] width 19 height 9
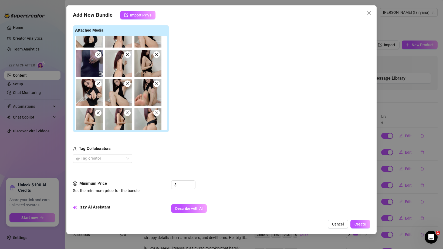
scroll to position [57, 0]
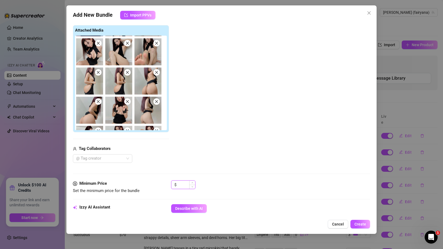
click at [183, 182] on input at bounding box center [187, 185] width 18 height 8
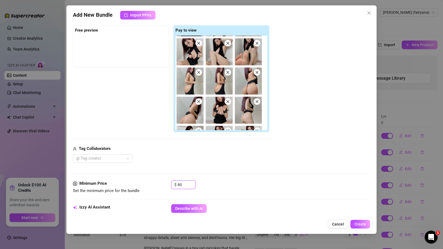
scroll to position [0, 0]
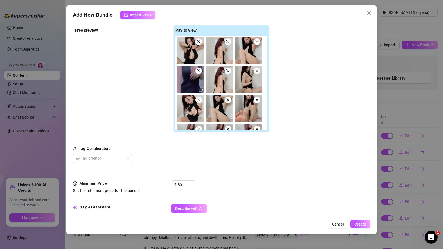
click at [285, 90] on div "Add Media from Vault Free preview Pay to view Tag Collaborators @ Tag creator" at bounding box center [222, 87] width 298 height 151
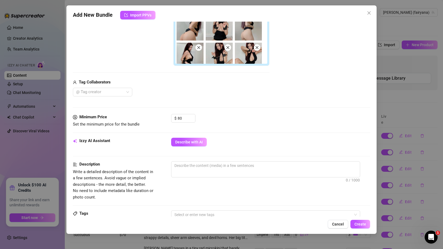
scroll to position [174, 0]
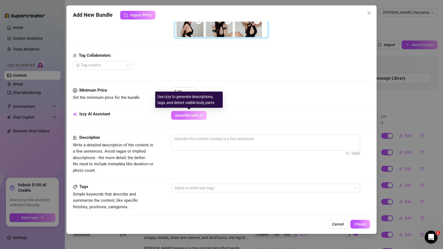
click at [190, 112] on button "Describe with AI" at bounding box center [189, 115] width 36 height 9
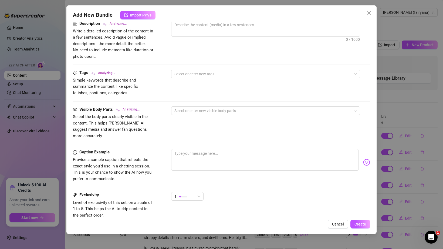
scroll to position [324, 0]
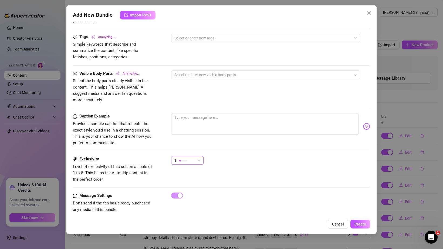
click at [177, 157] on div "1" at bounding box center [185, 160] width 21 height 8
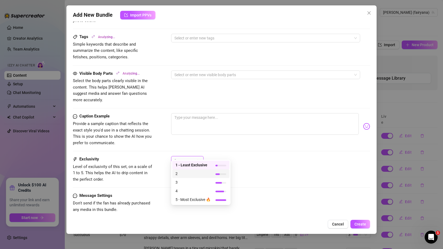
click at [193, 173] on span "2" at bounding box center [193, 174] width 35 height 6
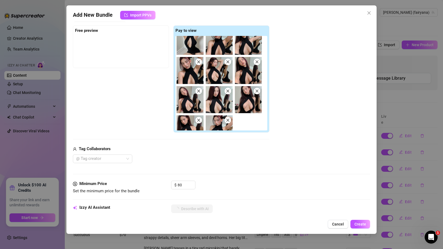
scroll to position [256, 0]
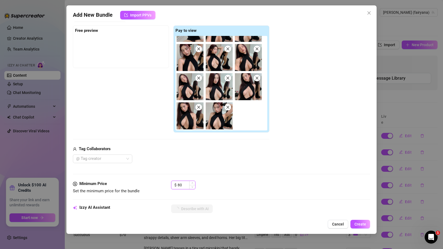
click at [181, 183] on input "80" at bounding box center [187, 185] width 18 height 8
click at [204, 159] on div "@ Tag creator" at bounding box center [171, 159] width 197 height 9
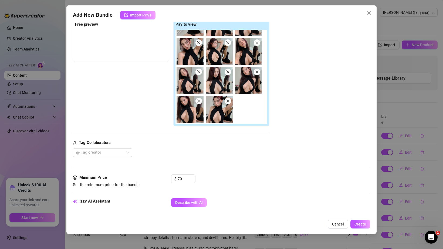
scroll to position [75, 0]
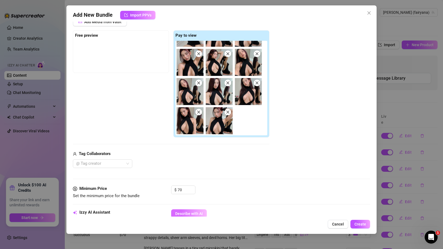
click at [186, 211] on button "Describe with AI" at bounding box center [189, 213] width 36 height 9
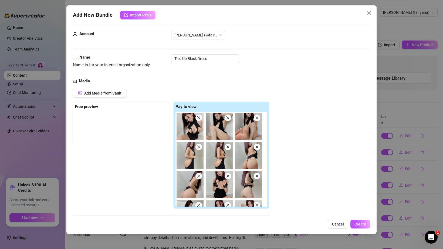
scroll to position [0, 0]
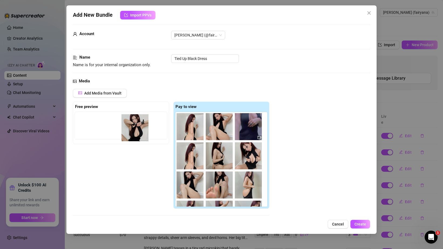
drag, startPoint x: 198, startPoint y: 135, endPoint x: 141, endPoint y: 136, distance: 56.5
click at [141, 136] on div "Free preview Pay to view" at bounding box center [171, 156] width 197 height 108
drag, startPoint x: 185, startPoint y: 130, endPoint x: 122, endPoint y: 126, distance: 63.4
click at [122, 126] on div "Free preview Pay to view" at bounding box center [171, 156] width 197 height 108
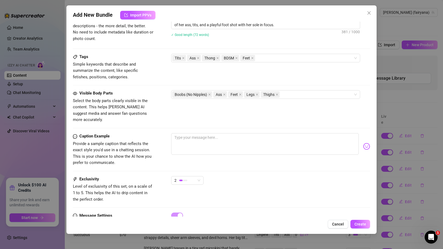
scroll to position [325, 0]
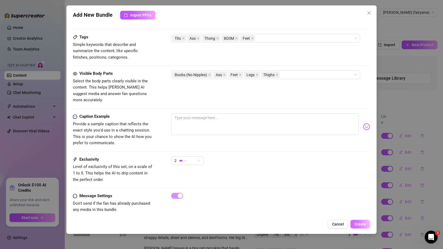
click at [360, 225] on span "Create" at bounding box center [361, 224] width 12 height 4
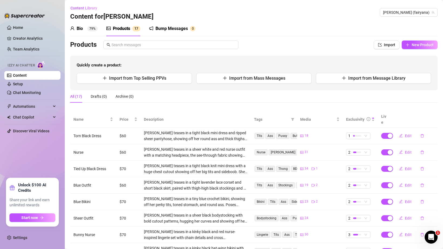
click at [390, 34] on div "Bio 79% Products 1 7 Bump Messages 0" at bounding box center [254, 28] width 368 height 15
click at [409, 32] on div "Bio 79% Products 1 7 Bump Messages 0" at bounding box center [254, 28] width 368 height 15
click at [390, 45] on span "Import" at bounding box center [389, 45] width 11 height 4
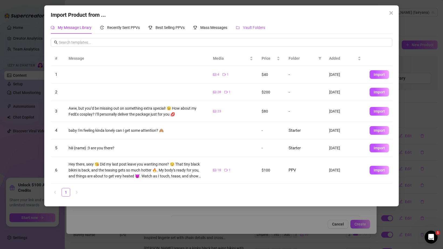
click at [255, 27] on span "Vault Folders" at bounding box center [254, 27] width 22 height 4
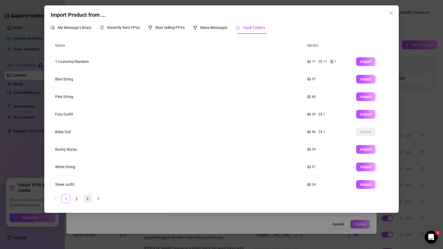
click at [89, 198] on link "3" at bounding box center [88, 199] width 8 height 8
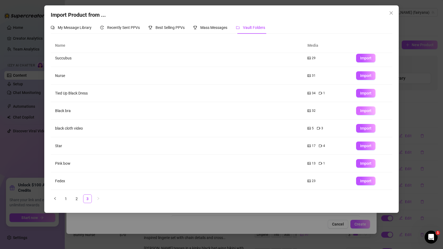
click at [366, 112] on span "Import" at bounding box center [365, 111] width 11 height 4
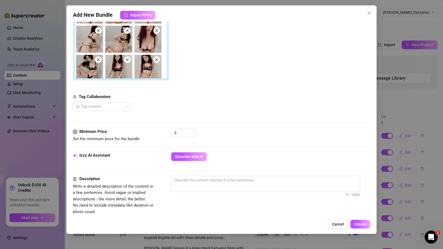
scroll to position [212, 0]
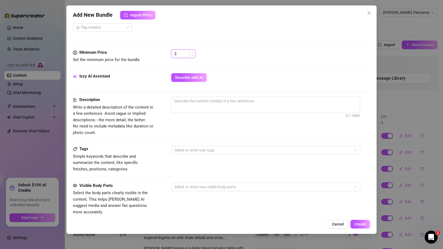
click at [188, 51] on input at bounding box center [187, 54] width 18 height 8
click at [194, 75] on span "Describe with AI" at bounding box center [189, 77] width 28 height 4
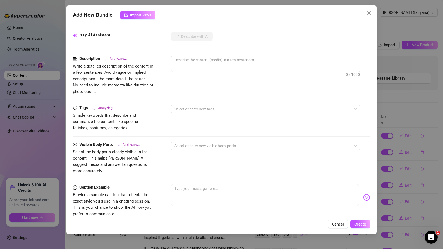
scroll to position [324, 0]
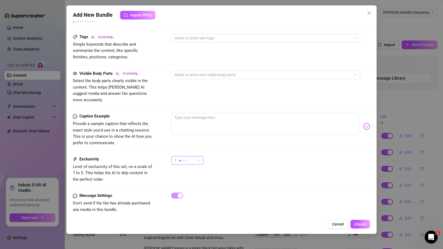
click at [187, 160] on div at bounding box center [183, 161] width 8 height 2
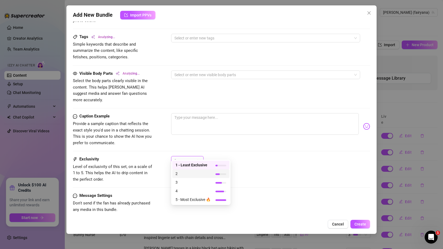
click at [185, 173] on span "2" at bounding box center [193, 174] width 35 height 6
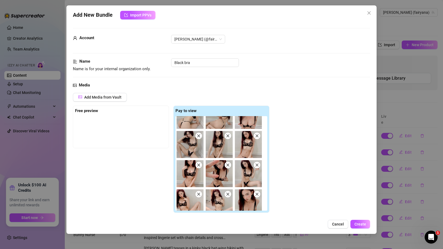
scroll to position [0, 0]
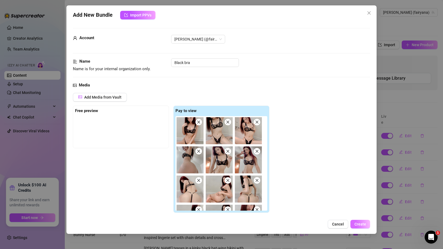
click at [360, 225] on span "Create" at bounding box center [361, 224] width 12 height 4
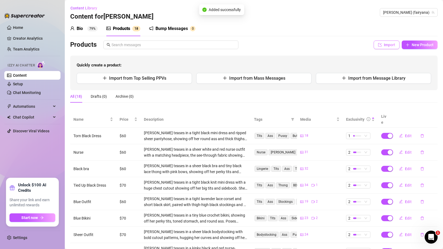
click at [385, 41] on button "Import" at bounding box center [387, 45] width 26 height 9
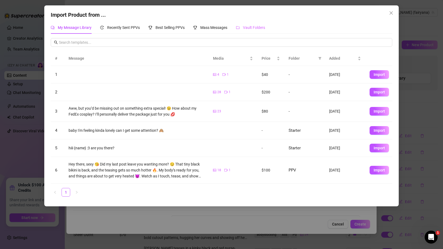
click at [254, 22] on div "Vault Folders" at bounding box center [250, 27] width 29 height 12
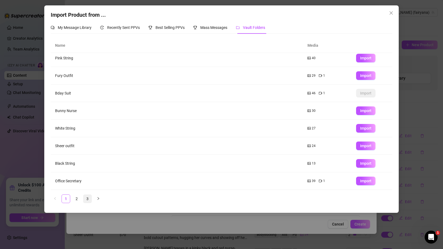
click at [88, 197] on link "3" at bounding box center [88, 199] width 8 height 8
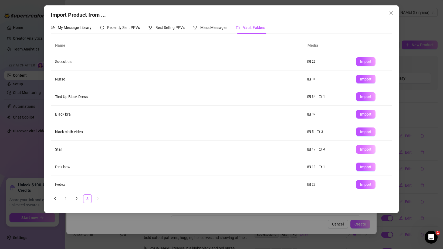
click at [363, 149] on span "Import" at bounding box center [365, 149] width 11 height 4
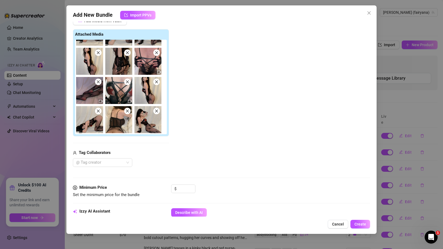
scroll to position [106, 0]
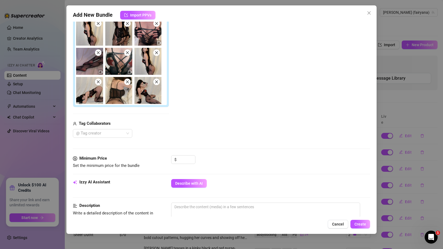
click at [189, 155] on div "Media Add Media from Vault Attached Media Tag Collaborators @ Tag creator" at bounding box center [222, 65] width 298 height 179
click at [177, 157] on div "$" at bounding box center [183, 159] width 24 height 9
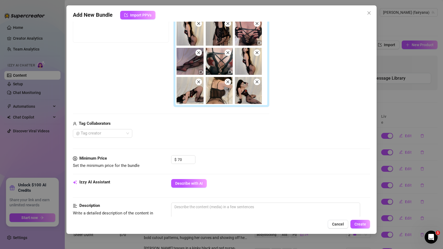
click at [227, 149] on div "Media Add Media from Vault Free preview Pay to view Tag Collaborators @ Tag cre…" at bounding box center [222, 65] width 298 height 179
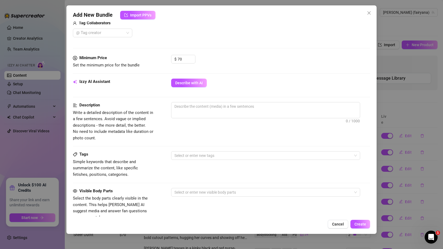
scroll to position [214, 0]
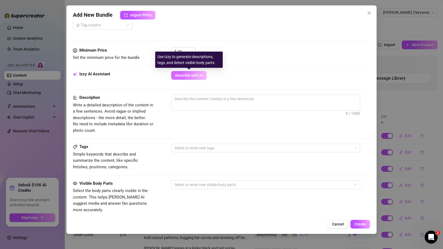
click at [179, 78] on button "Describe with AI" at bounding box center [189, 75] width 36 height 9
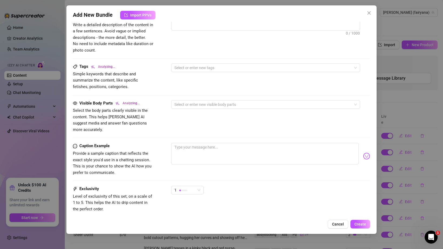
scroll to position [324, 0]
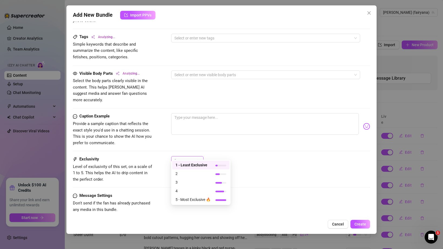
click at [188, 156] on div "1" at bounding box center [185, 160] width 21 height 8
click at [191, 175] on span "2" at bounding box center [193, 174] width 35 height 6
click at [236, 156] on div "2 2" at bounding box center [270, 163] width 199 height 14
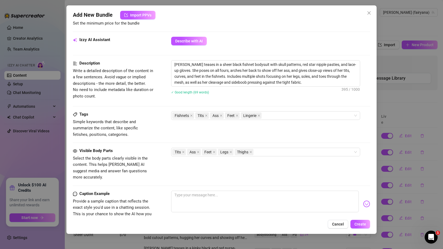
scroll to position [325, 0]
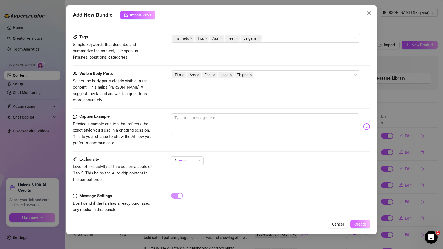
click at [359, 223] on span "Create" at bounding box center [361, 224] width 12 height 4
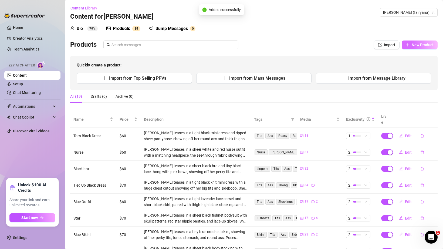
click at [414, 42] on button "New Product" at bounding box center [420, 45] width 36 height 9
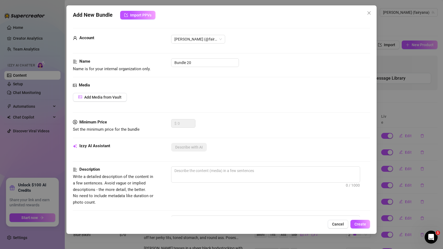
click at [139, 20] on div "Add New Bundle Import PPVs Account ana (@fairyana) Name Name is for your intern…" at bounding box center [221, 119] width 311 height 229
click at [141, 19] on button "Import PPVs" at bounding box center [137, 15] width 35 height 9
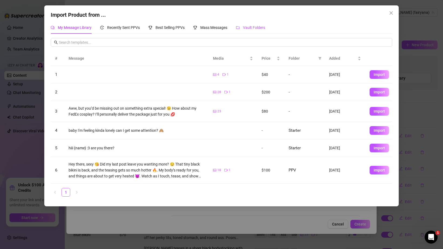
click at [255, 28] on span "Vault Folders" at bounding box center [254, 27] width 22 height 4
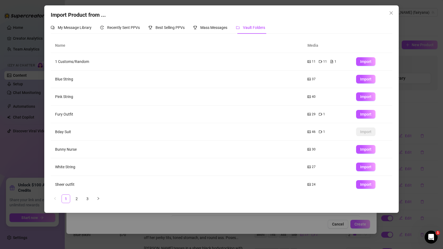
click at [83, 200] on li "3" at bounding box center [87, 199] width 9 height 9
click at [362, 129] on button "Import" at bounding box center [365, 132] width 19 height 9
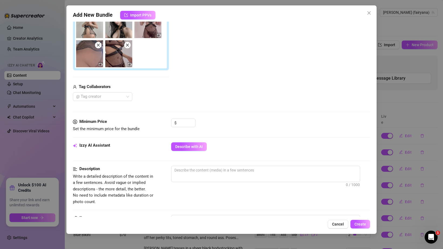
scroll to position [138, 0]
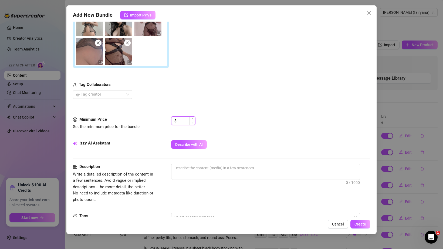
click at [181, 123] on input at bounding box center [187, 121] width 18 height 8
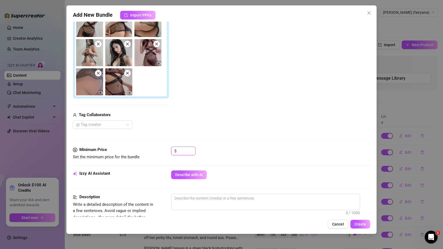
scroll to position [97, 0]
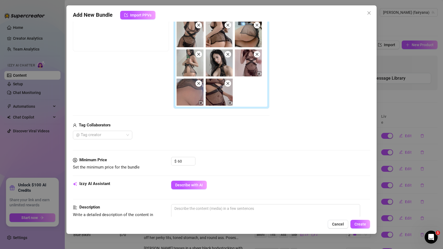
click at [214, 109] on div "Add Media from Vault Free preview Pay to view Tag Collaborators @ Tag creator" at bounding box center [171, 67] width 197 height 143
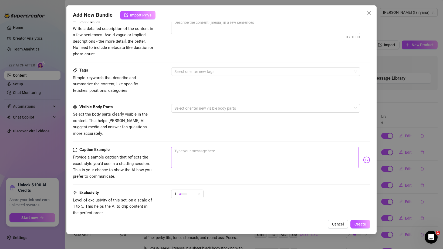
scroll to position [294, 0]
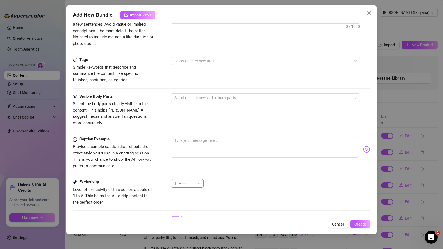
click at [190, 179] on div "1" at bounding box center [185, 183] width 21 height 8
click at [185, 203] on span "3" at bounding box center [193, 205] width 35 height 6
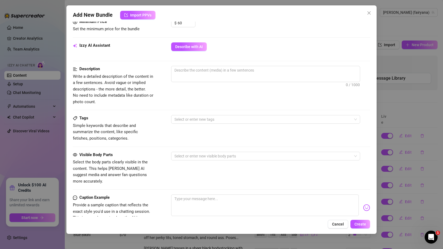
scroll to position [199, 0]
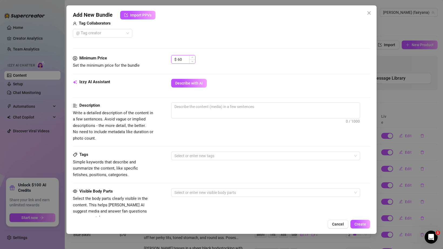
click at [183, 57] on input "60" at bounding box center [187, 59] width 18 height 8
click at [201, 57] on div "$ 70" at bounding box center [270, 62] width 199 height 14
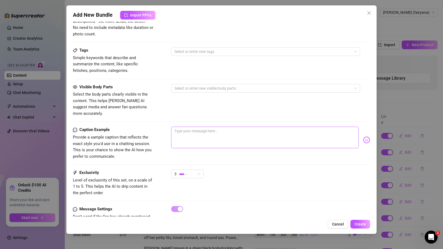
scroll to position [317, 0]
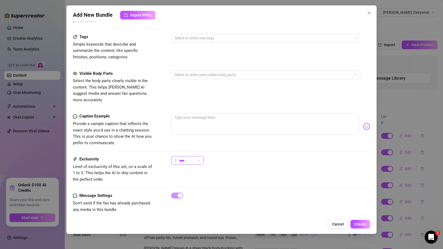
click at [198, 156] on span "3" at bounding box center [188, 160] width 26 height 8
click at [215, 156] on div "3" at bounding box center [270, 163] width 199 height 14
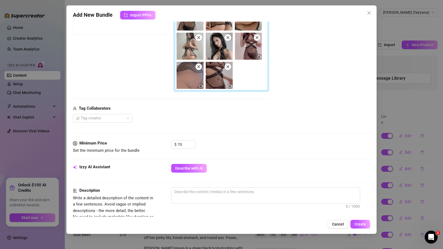
scroll to position [192, 0]
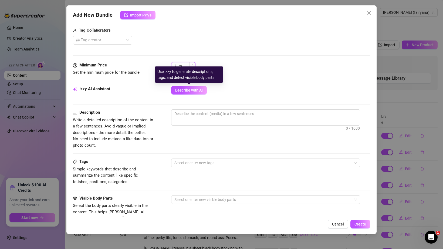
click at [183, 65] on input "70" at bounding box center [187, 66] width 18 height 8
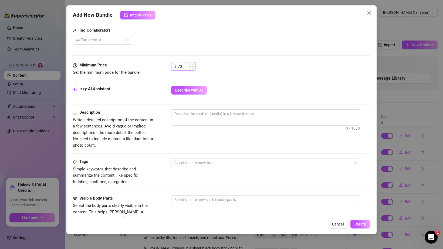
click at [183, 65] on input "70" at bounding box center [187, 66] width 18 height 8
click at [219, 91] on div "Describe with AI" at bounding box center [270, 90] width 199 height 9
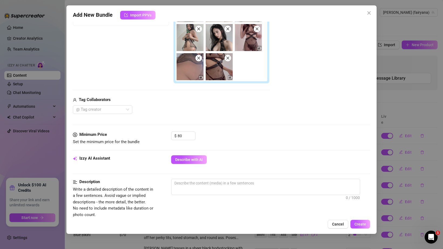
scroll to position [160, 0]
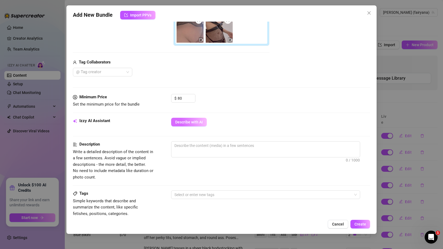
click at [174, 120] on button "Describe with AI" at bounding box center [189, 122] width 36 height 9
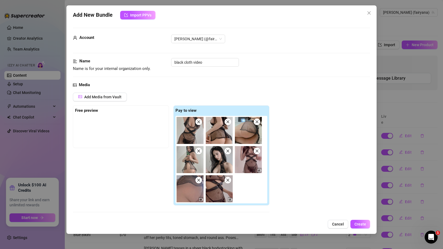
scroll to position [0, 0]
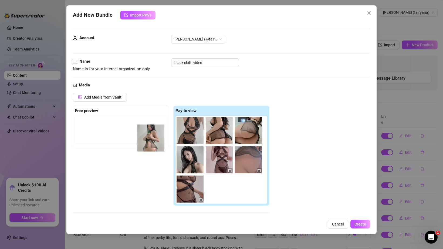
drag, startPoint x: 190, startPoint y: 167, endPoint x: 131, endPoint y: 136, distance: 66.5
click at [131, 136] on div "Free preview Pay to view" at bounding box center [171, 156] width 197 height 101
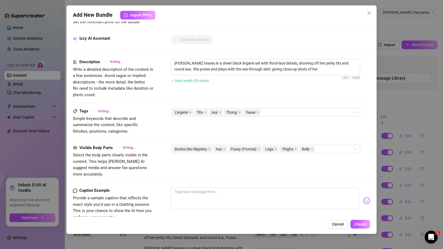
scroll to position [241, 0]
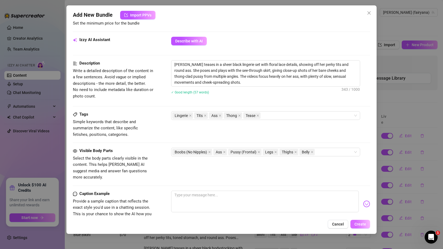
click at [359, 225] on span "Create" at bounding box center [361, 224] width 12 height 4
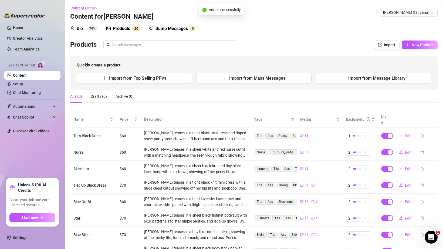
click at [402, 134] on icon "edit" at bounding box center [402, 136] width 4 height 4
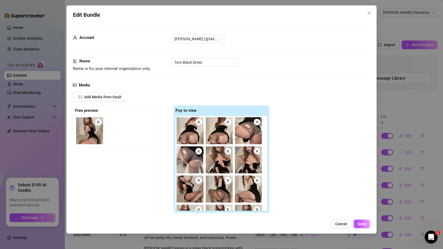
click at [407, 146] on div "Edit Bundle Account ana (@fairyana) Name Name is for your internal organization…" at bounding box center [221, 124] width 443 height 249
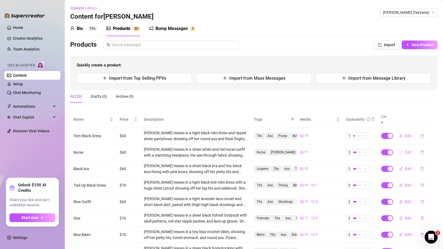
click at [407, 150] on span "Edit" at bounding box center [408, 152] width 7 height 4
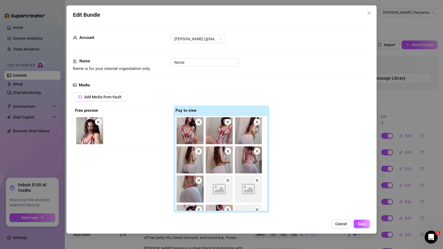
click at [407, 155] on div "Edit Bundle Account ana (@fairyana) Name Name is for your internal organization…" at bounding box center [221, 124] width 443 height 249
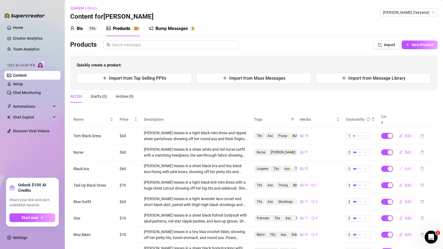
click at [407, 167] on span "Edit" at bounding box center [408, 169] width 7 height 4
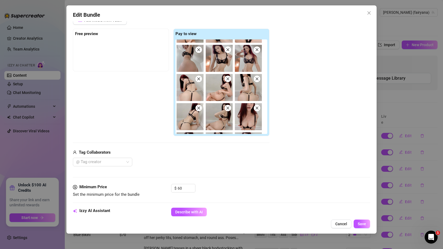
scroll to position [34, 0]
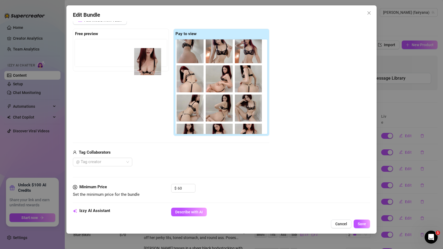
drag, startPoint x: 242, startPoint y: 106, endPoint x: 132, endPoint y: 54, distance: 122.2
click at [132, 55] on div "Free preview Pay to view" at bounding box center [171, 83] width 197 height 108
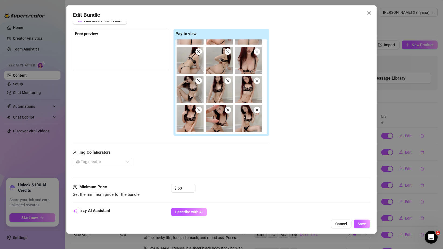
scroll to position [69, 0]
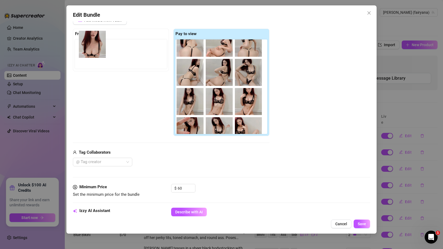
drag, startPoint x: 249, startPoint y: 66, endPoint x: 89, endPoint y: 54, distance: 159.9
click at [89, 54] on div "Free preview Pay to view" at bounding box center [171, 83] width 197 height 108
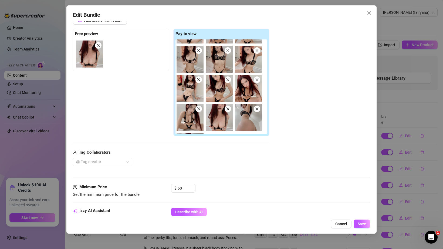
scroll to position [226, 0]
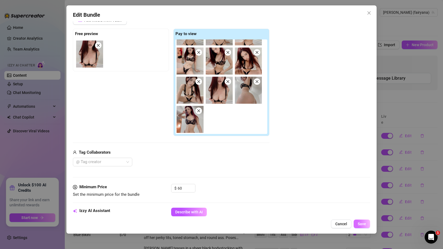
click at [368, 226] on button "Save" at bounding box center [362, 224] width 16 height 9
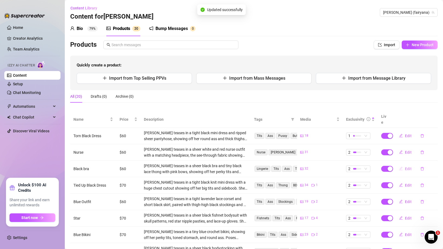
click at [407, 167] on span "Edit" at bounding box center [408, 169] width 7 height 4
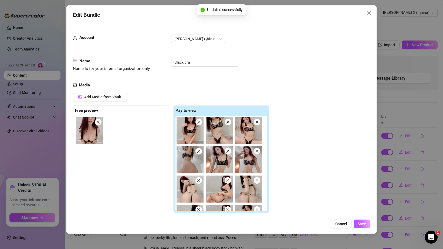
click at [407, 164] on div "Edit Bundle Account ana (@fairyana) Name Name is for your internal organization…" at bounding box center [221, 124] width 443 height 249
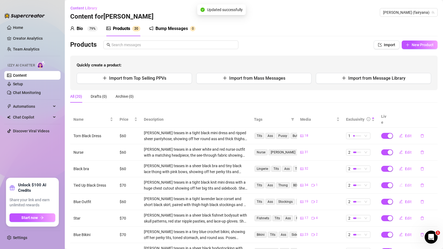
click at [407, 182] on button "Edit" at bounding box center [405, 185] width 21 height 9
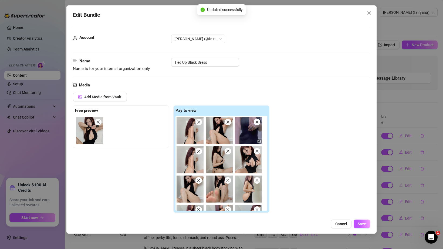
click at [407, 182] on div "Edit Bundle Account ana (@fairyana) Name Name is for your internal organization…" at bounding box center [221, 124] width 443 height 249
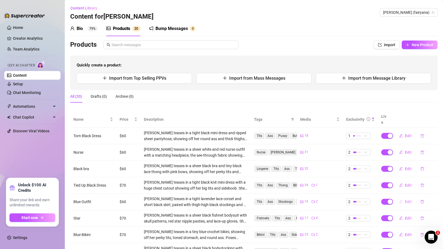
click at [406, 198] on button "Edit" at bounding box center [405, 202] width 21 height 9
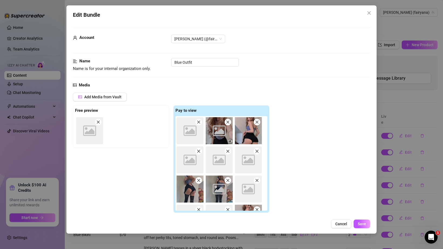
click at [406, 196] on div "Edit Bundle Account ana (@fairyana) Name Name is for your internal organization…" at bounding box center [221, 124] width 443 height 249
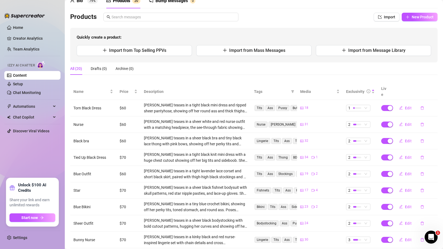
scroll to position [31, 0]
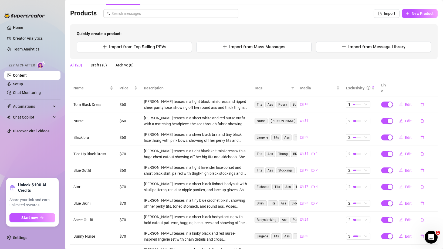
click at [408, 185] on span "Edit" at bounding box center [408, 187] width 7 height 4
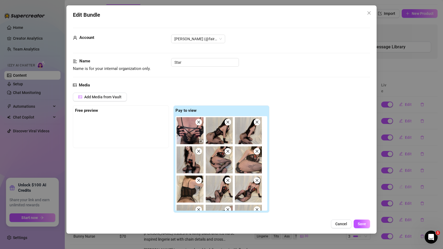
click at [408, 182] on div "Edit Bundle Account ana (@fairyana) Name Name is for your internal organization…" at bounding box center [221, 124] width 443 height 249
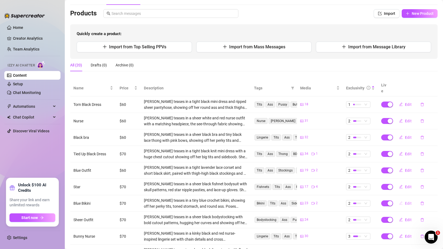
click at [405, 201] on span "Edit" at bounding box center [408, 203] width 7 height 4
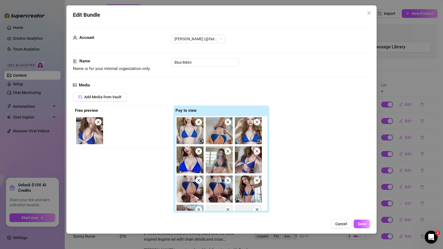
click at [405, 197] on div "Edit Bundle Account ana (@fairyana) Name Name is for your internal organization…" at bounding box center [221, 124] width 443 height 249
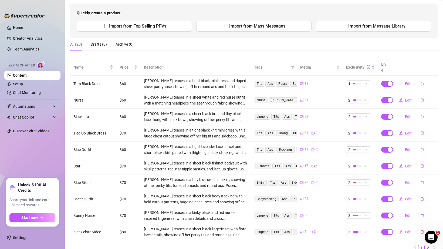
scroll to position [64, 0]
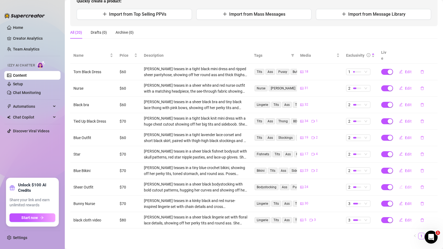
click at [408, 185] on span "Edit" at bounding box center [408, 187] width 7 height 4
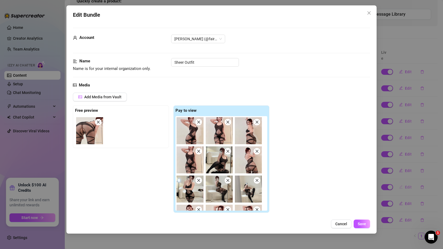
click at [408, 182] on div "Edit Bundle Account ana (@fairyana) Name Name is for your internal organization…" at bounding box center [221, 124] width 443 height 249
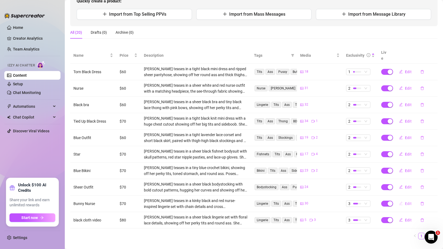
click at [404, 199] on button "Edit" at bounding box center [405, 203] width 21 height 9
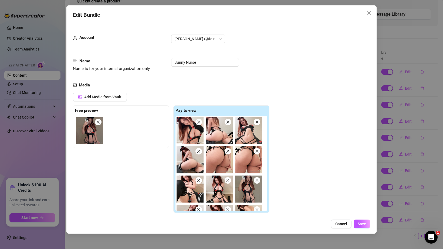
click at [407, 197] on div "Edit Bundle Account ana (@fairyana) Name Name is for your internal organization…" at bounding box center [221, 124] width 443 height 249
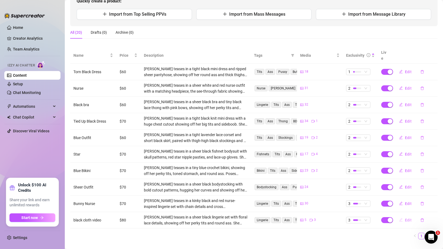
click at [408, 218] on span "Edit" at bounding box center [408, 220] width 7 height 4
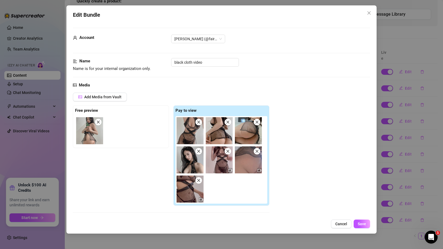
click at [413, 207] on div "Edit Bundle Account ana (@fairyana) Name Name is for your internal organization…" at bounding box center [221, 124] width 443 height 249
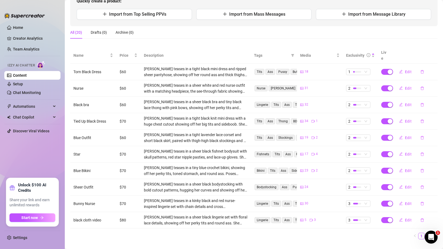
click at [429, 233] on link "2" at bounding box center [428, 236] width 6 height 6
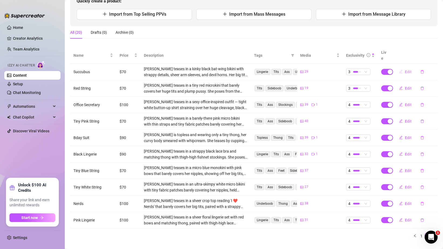
click at [409, 70] on span "Edit" at bounding box center [408, 72] width 7 height 4
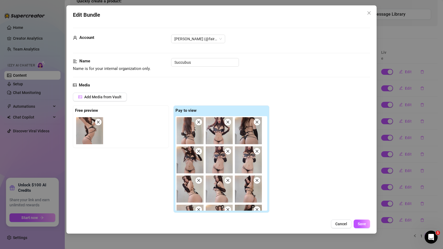
click at [409, 73] on div "Edit Bundle Account ana (@fairyana) Name Name is for your internal organization…" at bounding box center [221, 124] width 443 height 249
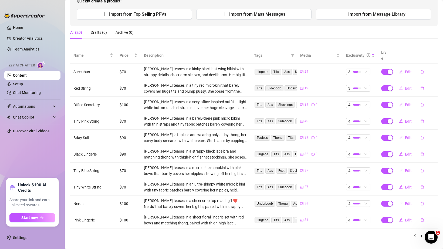
click at [408, 86] on span "Edit" at bounding box center [408, 88] width 7 height 4
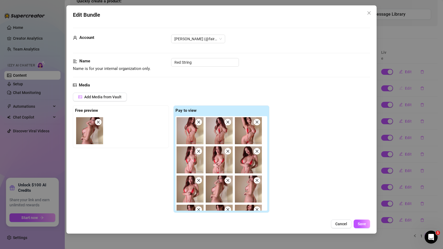
click at [407, 84] on div "Edit Bundle Account ana (@fairyana) Name Name is for your internal organization…" at bounding box center [221, 124] width 443 height 249
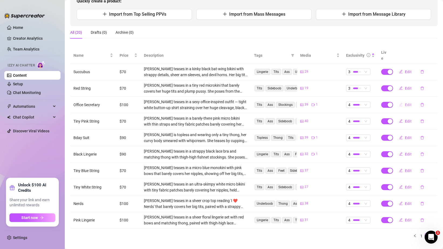
click at [406, 102] on button "Edit" at bounding box center [405, 105] width 21 height 9
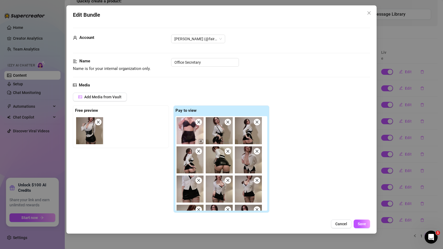
click at [407, 101] on div "Edit Bundle Account ana (@fairyana) Name Name is for your internal organization…" at bounding box center [221, 124] width 443 height 249
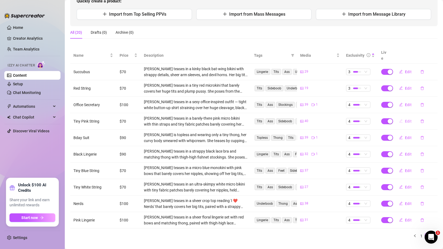
click at [407, 119] on span "Edit" at bounding box center [408, 121] width 7 height 4
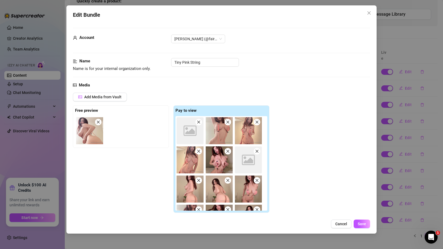
click at [408, 115] on div "Edit Bundle Account ana (@fairyana) Name Name is for your internal organization…" at bounding box center [221, 124] width 443 height 249
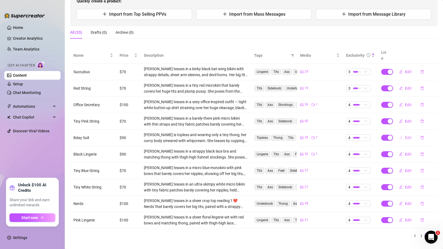
click at [407, 136] on span "Edit" at bounding box center [408, 138] width 7 height 4
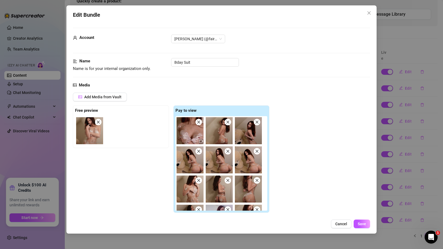
click at [410, 134] on div "Edit Bundle Account ana (@fairyana) Name Name is for your internal organization…" at bounding box center [221, 124] width 443 height 249
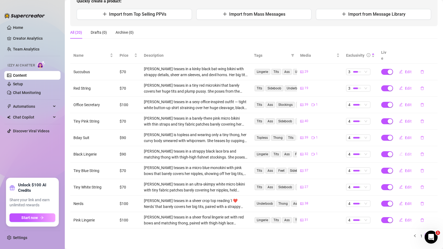
click at [410, 150] on button "Edit" at bounding box center [405, 154] width 21 height 9
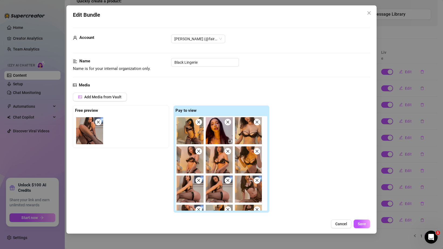
click at [407, 152] on div "Edit Bundle Account ana (@fairyana) Name Name is for your internal organization…" at bounding box center [221, 124] width 443 height 249
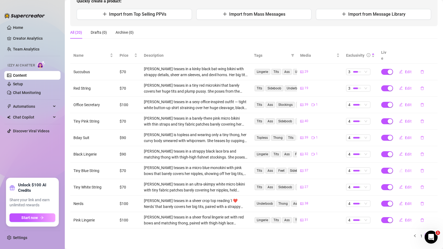
click at [407, 169] on span "Edit" at bounding box center [408, 171] width 7 height 4
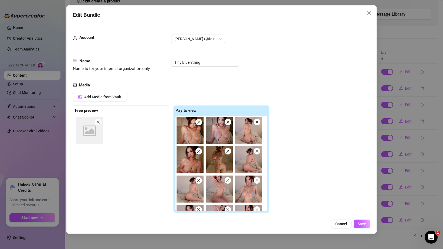
click at [408, 167] on div "Edit Bundle Account ana (@fairyana) Name Name is for your internal organization…" at bounding box center [221, 124] width 443 height 249
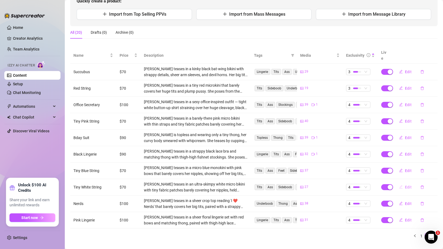
click at [408, 185] on span "Edit" at bounding box center [408, 187] width 7 height 4
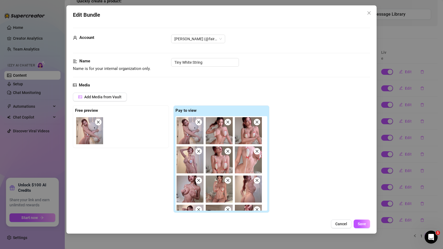
click at [411, 180] on div "Edit Bundle Account ana (@fairyana) Name Name is for your internal organization…" at bounding box center [221, 124] width 443 height 249
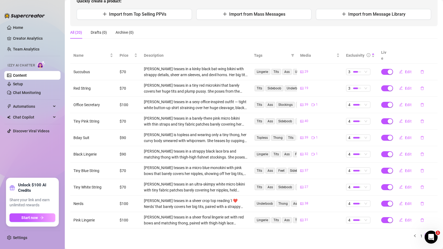
click at [409, 196] on td "Edit" at bounding box center [415, 204] width 46 height 16
click at [409, 202] on span "Edit" at bounding box center [408, 204] width 7 height 4
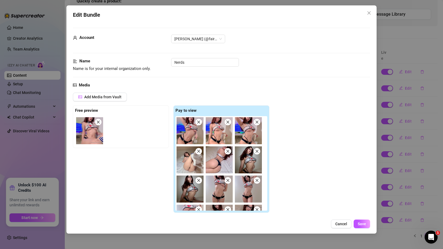
click at [411, 205] on div "Edit Bundle Account ana (@fairyana) Name Name is for your internal organization…" at bounding box center [221, 124] width 443 height 249
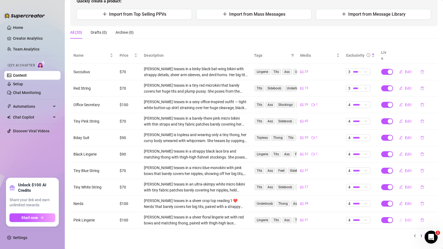
click at [411, 217] on button "Edit" at bounding box center [405, 220] width 21 height 9
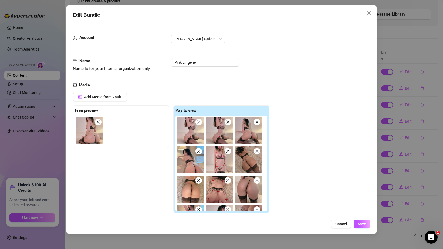
click at [415, 197] on div "Edit Bundle Account ana (@fairyana) Name Name is for your internal organization…" at bounding box center [221, 124] width 443 height 249
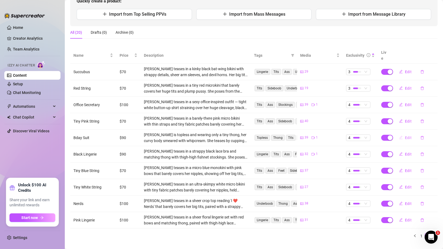
scroll to position [0, 0]
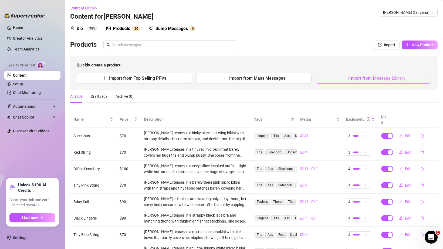
click at [388, 76] on span "Import from Message Library" at bounding box center [377, 78] width 57 height 5
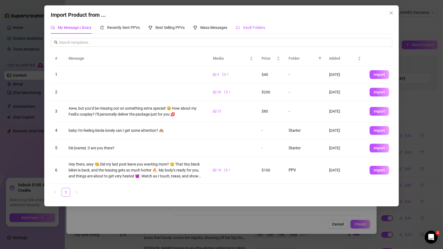
click at [261, 29] on span "Vault Folders" at bounding box center [254, 27] width 22 height 4
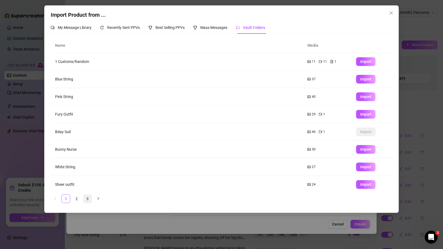
click at [84, 199] on link "3" at bounding box center [88, 199] width 8 height 8
click at [369, 165] on button "Import" at bounding box center [365, 167] width 19 height 9
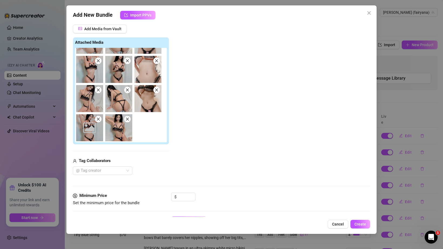
scroll to position [116, 0]
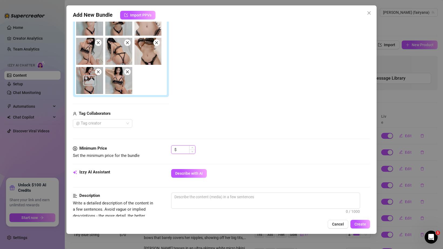
click at [179, 147] on input at bounding box center [187, 150] width 18 height 8
click at [181, 147] on input at bounding box center [187, 150] width 18 height 8
click at [182, 147] on input at bounding box center [187, 150] width 18 height 8
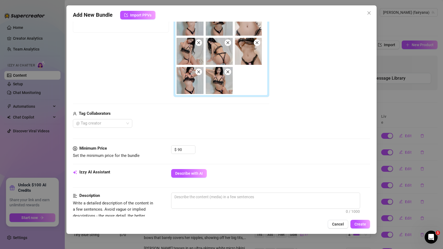
click at [224, 150] on div "$ 90" at bounding box center [270, 152] width 199 height 14
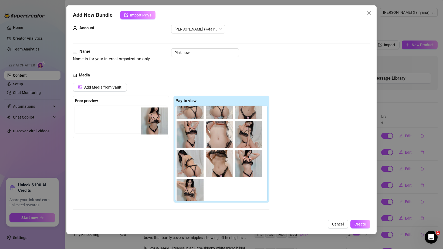
scroll to position [42, 0]
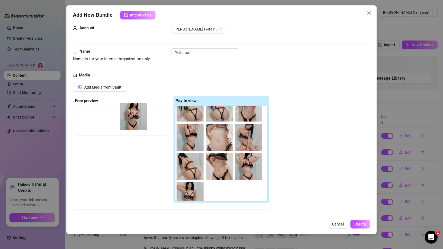
drag, startPoint x: 222, startPoint y: 141, endPoint x: 135, endPoint y: 123, distance: 88.8
click at [135, 123] on div "Free preview Pay to view" at bounding box center [171, 150] width 197 height 108
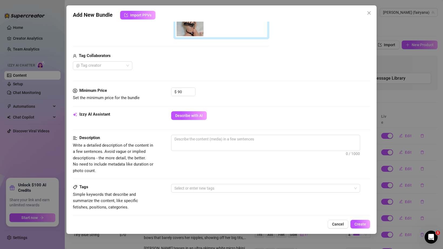
scroll to position [195, 0]
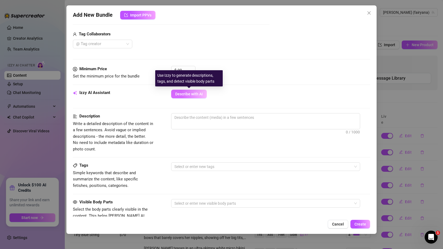
click at [192, 95] on span "Describe with AI" at bounding box center [189, 94] width 28 height 4
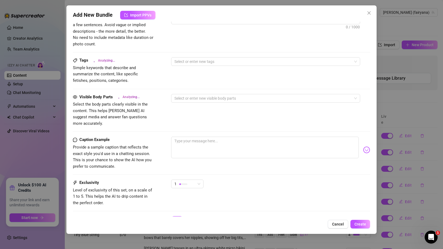
scroll to position [314, 0]
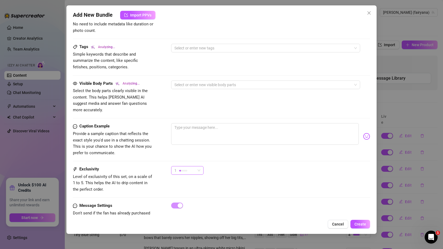
click at [191, 168] on div "1" at bounding box center [185, 170] width 21 height 8
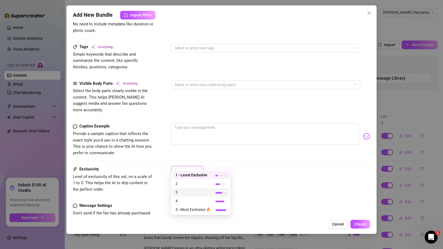
click at [191, 196] on div "3" at bounding box center [200, 192] width 57 height 9
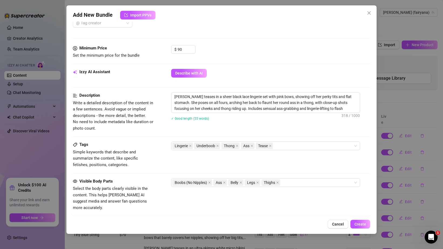
scroll to position [324, 0]
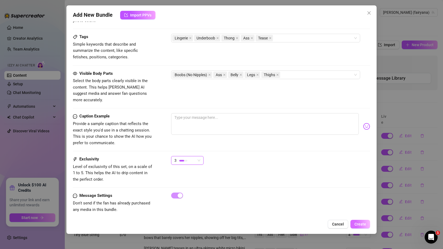
click at [358, 223] on span "Create" at bounding box center [361, 224] width 12 height 4
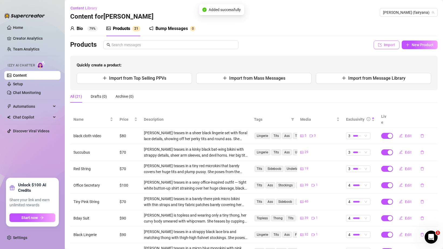
click at [390, 46] on span "Import" at bounding box center [389, 45] width 11 height 4
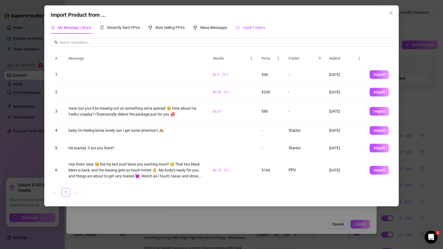
click at [261, 25] on span "Vault Folders" at bounding box center [254, 27] width 22 height 4
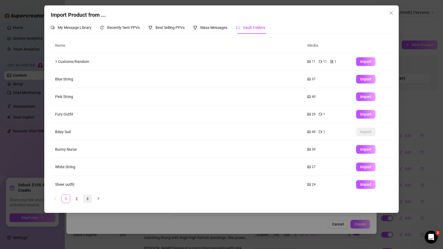
click at [86, 199] on link "3" at bounding box center [88, 199] width 8 height 8
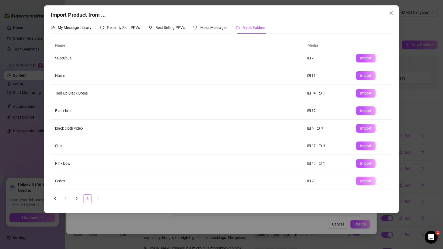
click at [357, 180] on button "Import" at bounding box center [365, 181] width 19 height 9
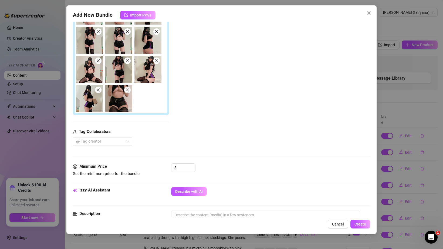
scroll to position [189, 0]
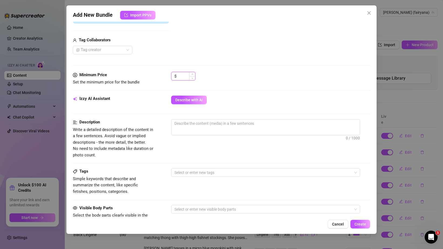
click at [184, 75] on input at bounding box center [187, 76] width 18 height 8
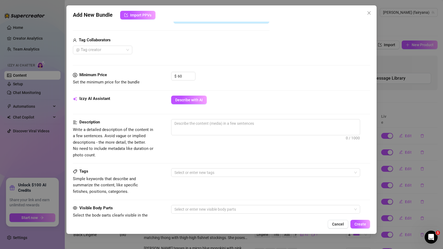
click at [258, 74] on div "$ 60" at bounding box center [270, 79] width 199 height 14
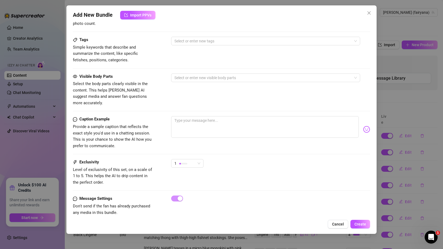
scroll to position [324, 0]
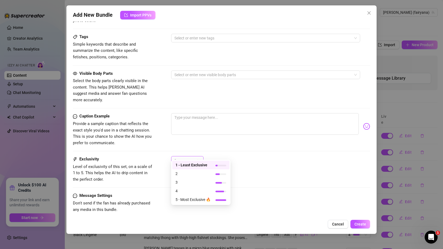
click at [198, 158] on span "1" at bounding box center [188, 160] width 26 height 8
click at [222, 156] on div "1" at bounding box center [270, 163] width 199 height 14
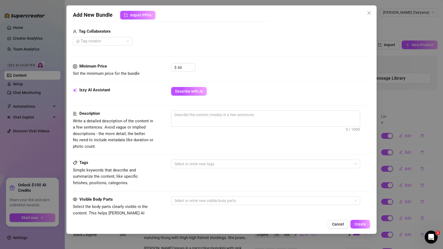
scroll to position [219, 0]
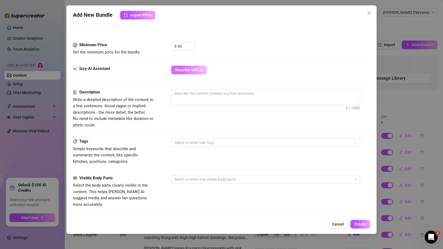
click at [187, 68] on span "Describe with AI" at bounding box center [189, 70] width 28 height 4
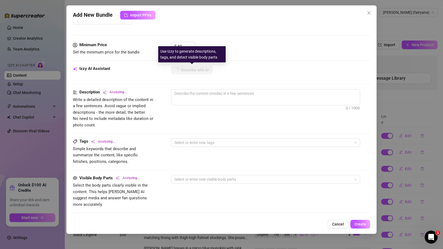
click at [185, 47] on div "Use Izzy to generate descriptions, tags, and detect visible body parts" at bounding box center [192, 54] width 68 height 16
click at [184, 45] on input "60" at bounding box center [187, 46] width 18 height 8
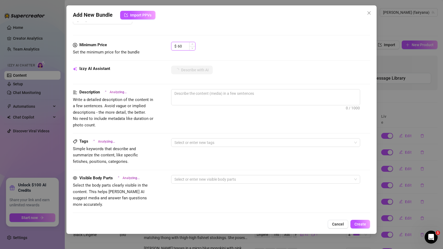
click at [184, 45] on input "60" at bounding box center [187, 46] width 18 height 8
click at [238, 52] on div "$ 50" at bounding box center [270, 49] width 199 height 14
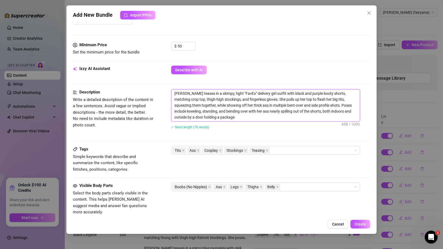
click at [228, 95] on textarea "Ana teases in a skimpy, tight "FavEx" delivery girl outfit with black and purpl…" at bounding box center [266, 105] width 189 height 32
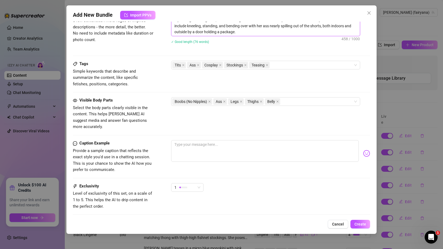
scroll to position [306, 0]
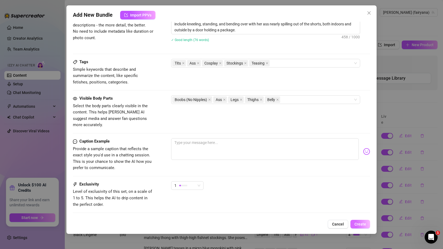
click at [360, 224] on span "Create" at bounding box center [361, 224] width 12 height 4
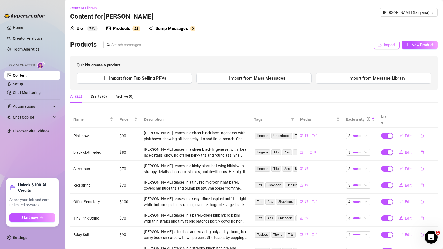
click at [390, 48] on button "Import" at bounding box center [387, 45] width 26 height 9
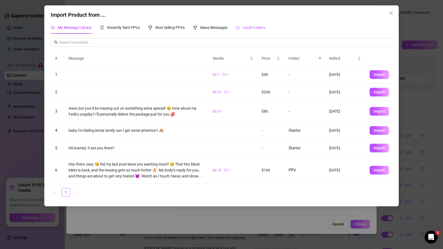
click at [244, 30] on div "Vault Folders" at bounding box center [250, 28] width 29 height 6
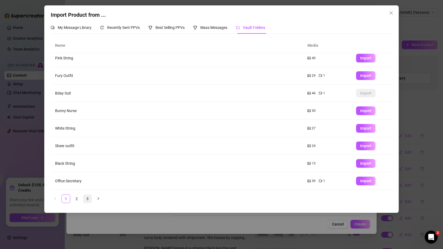
click at [91, 199] on link "3" at bounding box center [88, 199] width 8 height 8
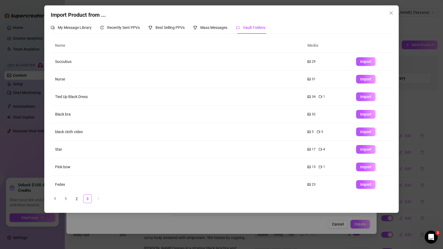
scroll to position [4, 0]
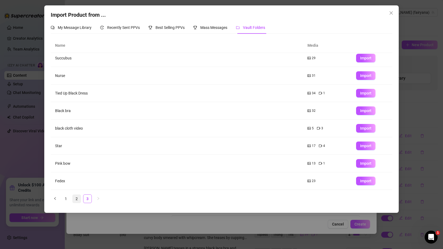
click at [75, 197] on link "2" at bounding box center [77, 199] width 8 height 8
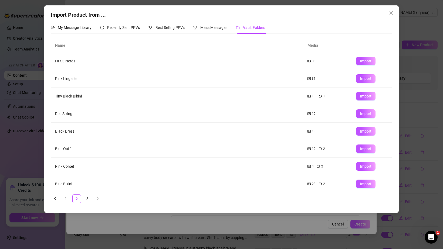
scroll to position [0, 0]
click at [34, 103] on div "Import Product from ... My Message Library Recently Sent PPVs Best Selling PPVs…" at bounding box center [221, 124] width 443 height 249
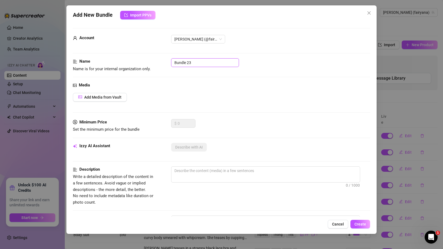
click at [188, 63] on input "Bundle 23" at bounding box center [205, 62] width 68 height 9
click at [117, 93] on div "Media Add Media from Vault" at bounding box center [222, 100] width 298 height 37
click at [116, 96] on span "Add Media from Vault" at bounding box center [102, 97] width 37 height 4
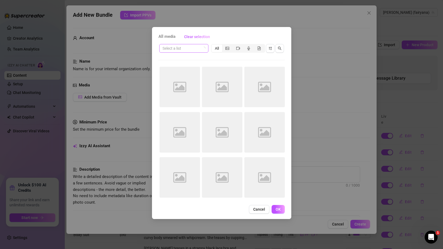
click at [178, 51] on input "search" at bounding box center [182, 48] width 38 height 8
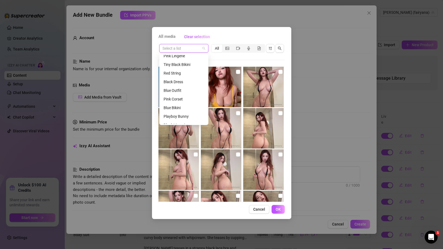
scroll to position [104, 0]
click at [178, 110] on div "Playboy Bunny" at bounding box center [184, 111] width 41 height 6
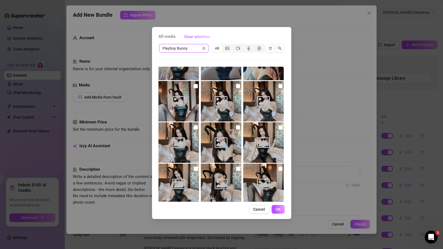
scroll to position [204, 0]
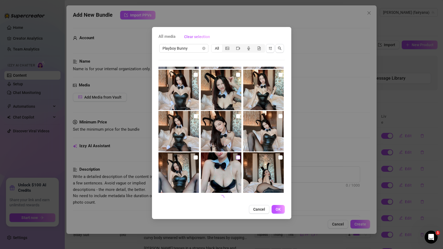
click at [236, 158] on input "checkbox" at bounding box center [238, 157] width 4 height 4
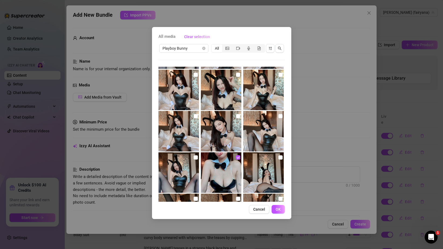
click at [278, 158] on img at bounding box center [263, 172] width 41 height 41
click at [195, 159] on input "checkbox" at bounding box center [196, 157] width 4 height 4
click at [194, 115] on input "checkbox" at bounding box center [196, 116] width 4 height 4
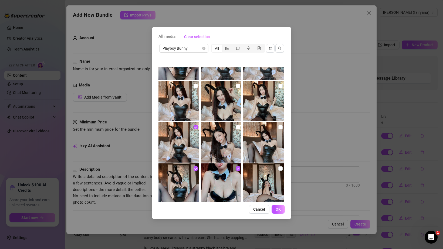
scroll to position [192, 0]
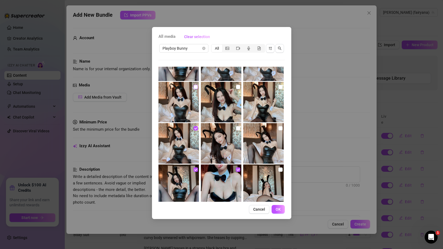
click at [195, 88] on input "checkbox" at bounding box center [196, 87] width 4 height 4
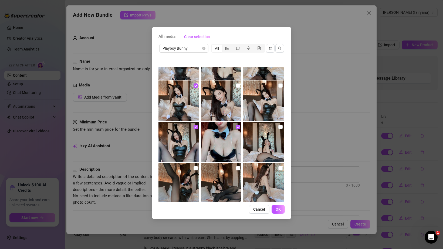
scroll to position [253, 0]
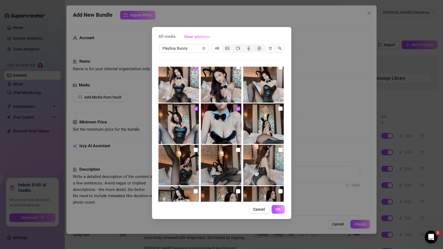
click at [238, 66] on input "checkbox" at bounding box center [238, 67] width 4 height 4
click at [282, 109] on input "checkbox" at bounding box center [281, 108] width 4 height 4
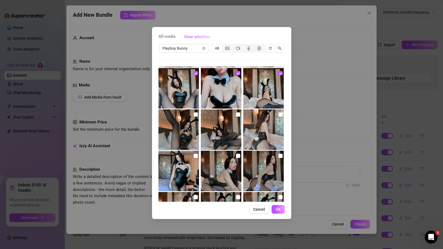
scroll to position [294, 0]
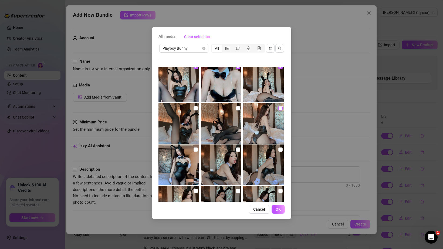
click at [279, 111] on label at bounding box center [281, 108] width 4 height 6
click at [279, 111] on input "checkbox" at bounding box center [281, 108] width 4 height 4
click at [197, 109] on input "checkbox" at bounding box center [196, 108] width 4 height 4
click at [238, 109] on input "checkbox" at bounding box center [238, 108] width 4 height 4
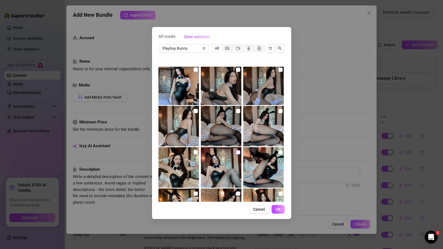
scroll to position [355, 0]
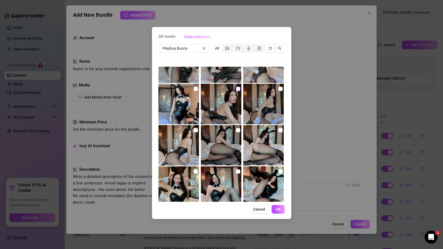
click at [237, 89] on input "checkbox" at bounding box center [238, 89] width 4 height 4
click at [193, 90] on img at bounding box center [179, 104] width 41 height 41
click at [196, 90] on input "checkbox" at bounding box center [196, 89] width 4 height 4
click at [196, 131] on input "checkbox" at bounding box center [196, 130] width 4 height 4
click at [239, 131] on input "checkbox" at bounding box center [238, 130] width 4 height 4
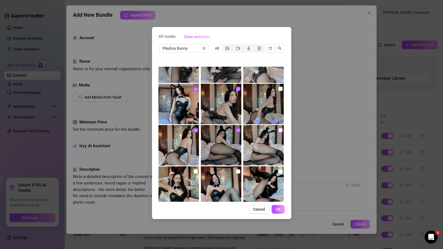
click at [279, 129] on input "checkbox" at bounding box center [281, 130] width 4 height 4
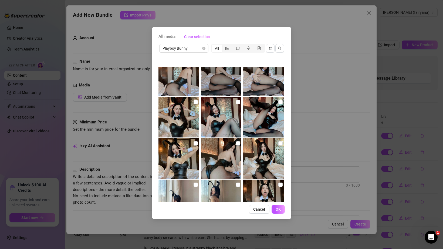
scroll to position [428, 0]
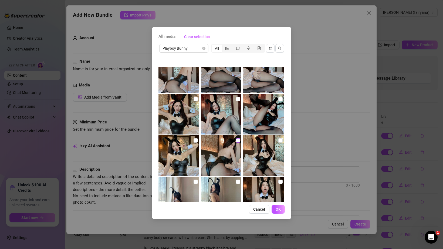
click at [239, 141] on input "checkbox" at bounding box center [238, 140] width 4 height 4
click at [281, 143] on label at bounding box center [281, 141] width 4 height 6
click at [281, 143] on input "checkbox" at bounding box center [281, 140] width 4 height 4
click at [198, 141] on img at bounding box center [179, 155] width 41 height 41
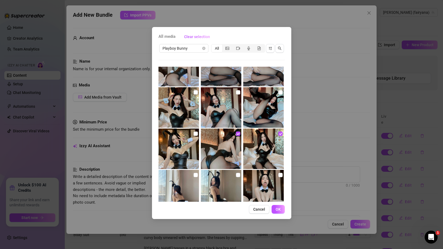
scroll to position [435, 0]
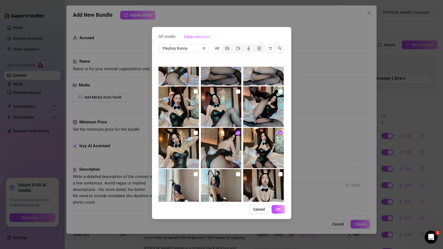
click at [196, 136] on img at bounding box center [179, 148] width 41 height 41
click at [196, 131] on label at bounding box center [196, 133] width 4 height 6
click at [196, 131] on input "checkbox" at bounding box center [196, 133] width 4 height 4
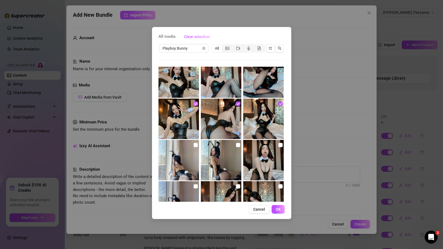
scroll to position [474, 0]
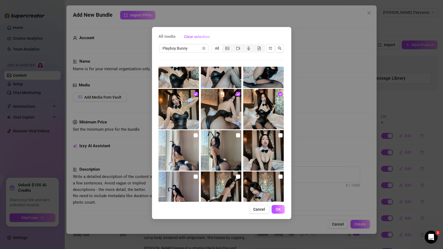
click at [278, 135] on img at bounding box center [263, 150] width 41 height 41
click at [279, 135] on input "checkbox" at bounding box center [281, 135] width 4 height 4
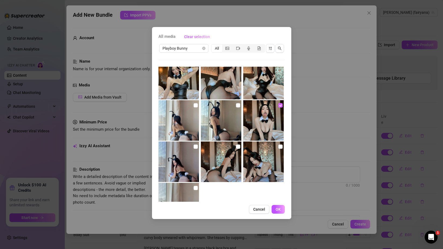
scroll to position [517, 0]
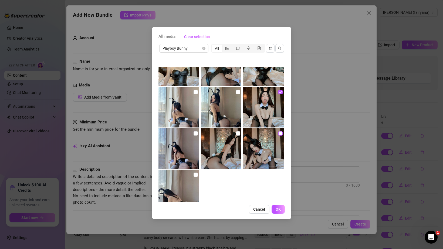
click at [280, 131] on input "checkbox" at bounding box center [281, 133] width 4 height 4
click at [237, 133] on input "checkbox" at bounding box center [238, 133] width 4 height 4
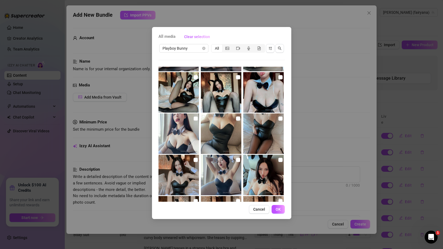
scroll to position [32, 0]
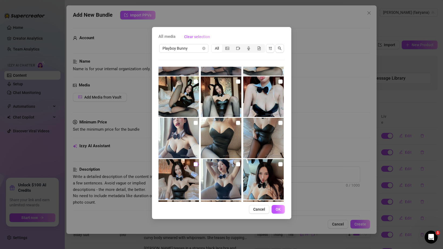
click at [198, 165] on input "checkbox" at bounding box center [196, 164] width 4 height 4
click at [240, 164] on input "checkbox" at bounding box center [238, 164] width 4 height 4
click at [239, 124] on input "checkbox" at bounding box center [238, 123] width 4 height 4
click at [282, 123] on input "checkbox" at bounding box center [281, 123] width 4 height 4
click at [280, 83] on input "checkbox" at bounding box center [281, 81] width 4 height 4
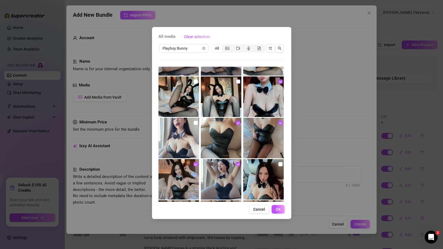
click at [239, 82] on input "checkbox" at bounding box center [238, 81] width 4 height 4
click at [194, 124] on input "checkbox" at bounding box center [196, 123] width 4 height 4
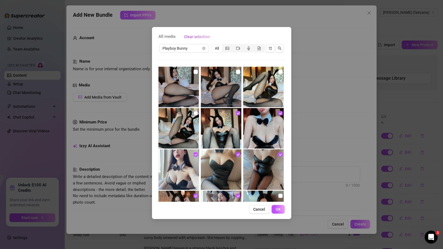
click at [195, 114] on input "checkbox" at bounding box center [196, 113] width 4 height 4
click at [195, 74] on input "checkbox" at bounding box center [196, 72] width 4 height 4
click at [236, 73] on input "checkbox" at bounding box center [238, 72] width 4 height 4
click at [281, 73] on input "checkbox" at bounding box center [281, 72] width 4 height 4
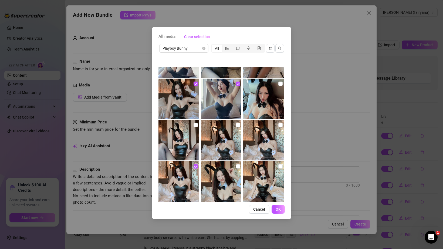
scroll to position [134, 0]
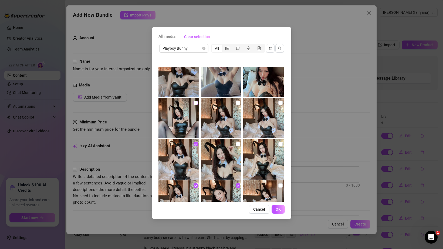
click at [194, 102] on input "checkbox" at bounding box center [196, 103] width 4 height 4
click at [240, 102] on input "checkbox" at bounding box center [238, 103] width 4 height 4
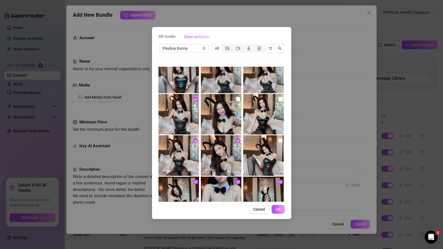
scroll to position [196, 0]
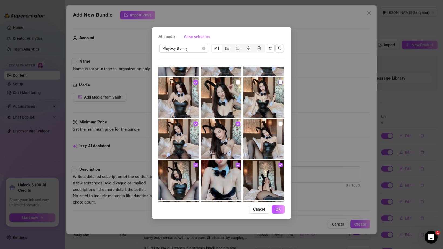
click at [280, 82] on input "checkbox" at bounding box center [281, 82] width 4 height 4
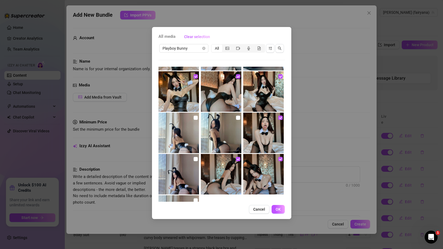
scroll to position [492, 0]
click at [194, 117] on input "checkbox" at bounding box center [196, 117] width 4 height 4
click at [196, 160] on input "checkbox" at bounding box center [196, 159] width 4 height 4
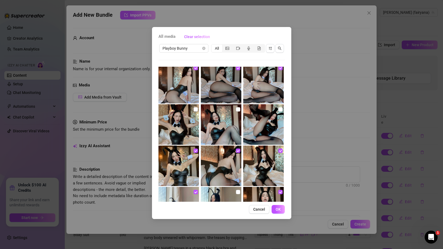
scroll to position [414, 0]
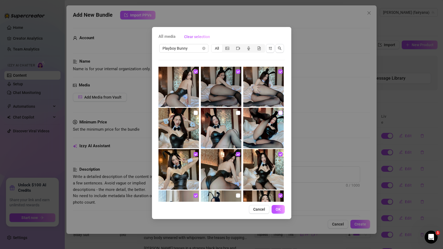
click at [280, 113] on input "checkbox" at bounding box center [281, 113] width 4 height 4
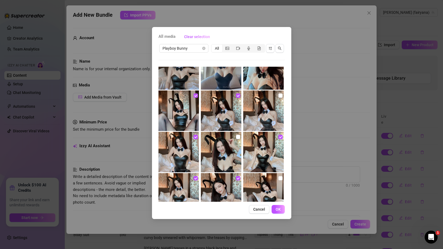
scroll to position [169, 0]
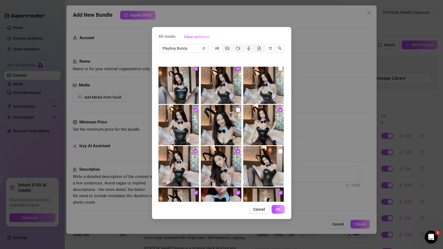
click at [239, 111] on input "checkbox" at bounding box center [238, 110] width 4 height 4
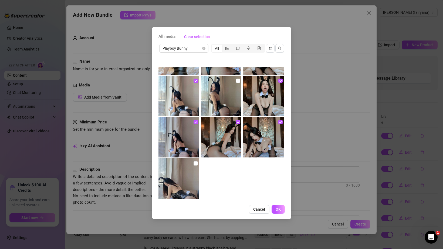
scroll to position [535, 0]
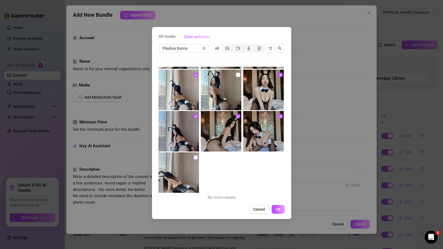
click at [194, 160] on label at bounding box center [196, 158] width 4 height 6
click at [194, 160] on input "checkbox" at bounding box center [196, 157] width 4 height 4
click at [237, 75] on input "checkbox" at bounding box center [238, 75] width 4 height 4
click at [274, 210] on button "OK" at bounding box center [278, 209] width 13 height 9
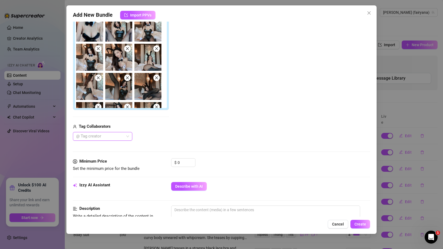
scroll to position [142, 0]
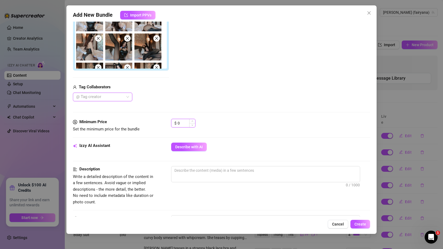
click at [186, 122] on input "0" at bounding box center [187, 123] width 18 height 8
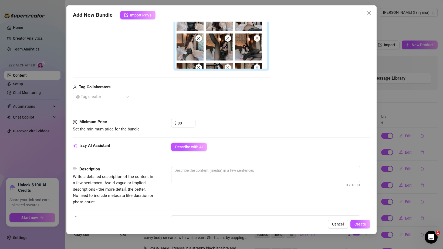
click at [247, 122] on div "$ 80" at bounding box center [270, 126] width 199 height 14
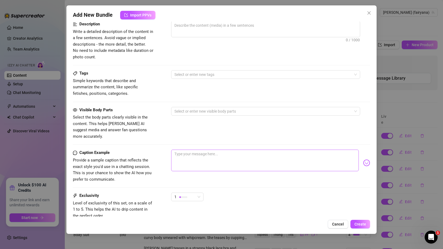
scroll to position [305, 0]
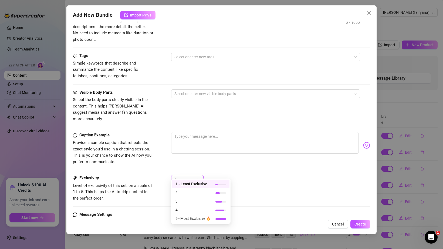
click at [189, 175] on div "1" at bounding box center [185, 179] width 21 height 8
click at [190, 205] on div "3" at bounding box center [200, 201] width 57 height 9
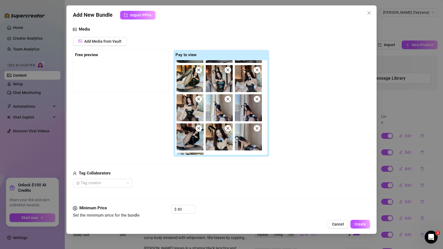
scroll to position [288, 0]
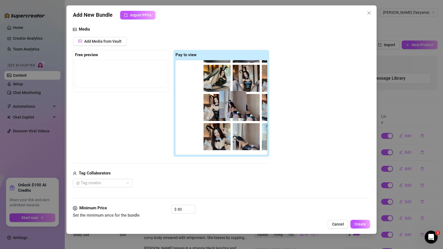
drag, startPoint x: 247, startPoint y: 112, endPoint x: 238, endPoint y: 111, distance: 9.4
click at [238, 111] on div at bounding box center [223, 107] width 94 height 95
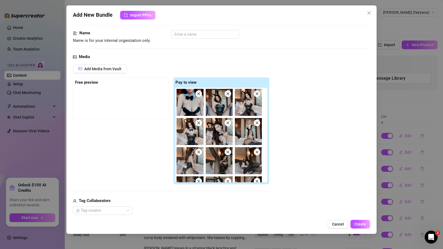
scroll to position [25, 0]
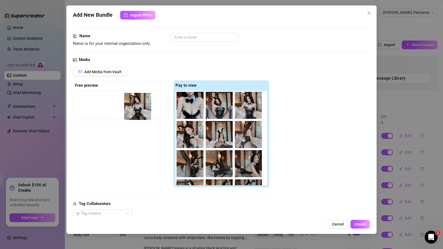
drag, startPoint x: 247, startPoint y: 111, endPoint x: 135, endPoint y: 112, distance: 112.7
click at [135, 112] on div "Free preview Pay to view" at bounding box center [171, 134] width 197 height 108
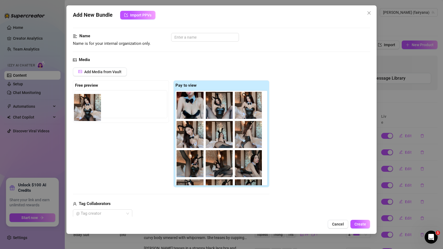
drag, startPoint x: 250, startPoint y: 106, endPoint x: 86, endPoint y: 108, distance: 163.5
click at [87, 108] on div "Free preview Pay to view" at bounding box center [171, 134] width 197 height 108
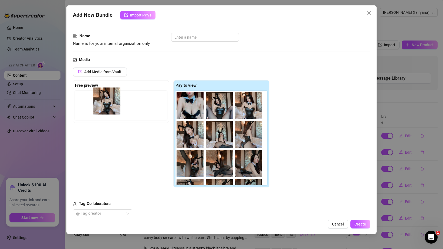
drag, startPoint x: 246, startPoint y: 107, endPoint x: 102, endPoint y: 103, distance: 144.4
click at [102, 103] on div "Free preview Pay to view" at bounding box center [171, 134] width 197 height 108
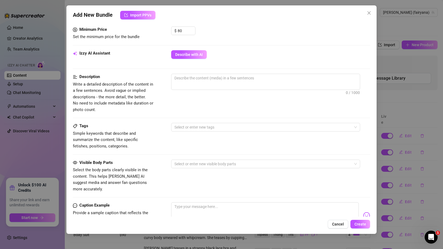
scroll to position [231, 0]
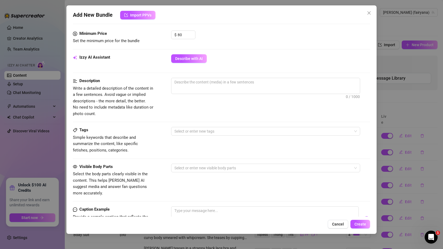
click at [192, 53] on div "Minimum Price Set the minimum price for the bundle $ 80" at bounding box center [222, 43] width 298 height 24
click at [192, 57] on span "Describe with AI" at bounding box center [189, 58] width 28 height 4
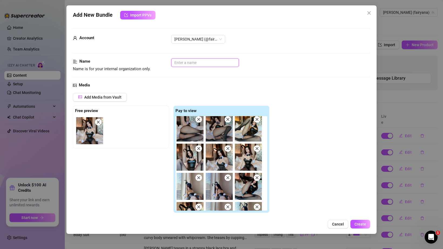
click at [221, 61] on input "text" at bounding box center [205, 62] width 68 height 9
click at [288, 92] on div "Media Add Media from Vault Free preview Pay to view Tag Collaborators @ Tag cre…" at bounding box center [222, 171] width 298 height 179
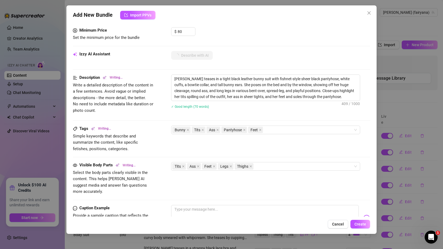
scroll to position [228, 0]
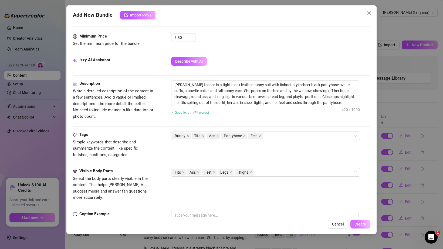
click at [356, 228] on button "Create" at bounding box center [361, 224] width 20 height 9
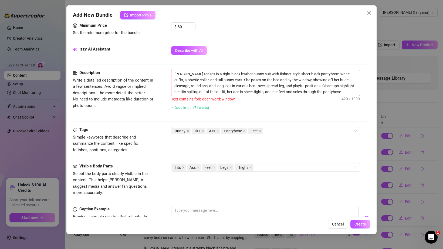
scroll to position [233, 0]
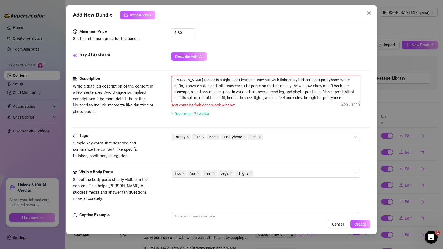
click at [277, 86] on textarea "Ana teases in a tight black leather bunny suit with fishnet-style sheer black p…" at bounding box center [266, 89] width 189 height 26
click at [283, 86] on textarea "Ana teases in a tight black leather bunny suit with fishnet-style sheer black p…" at bounding box center [266, 89] width 189 height 26
click at [280, 87] on textarea "Ana teases in a tight black leather bunny suit with fishnet-style sheer black p…" at bounding box center [266, 89] width 189 height 26
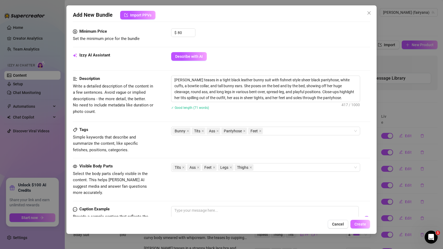
click at [360, 225] on span "Create" at bounding box center [361, 224] width 12 height 4
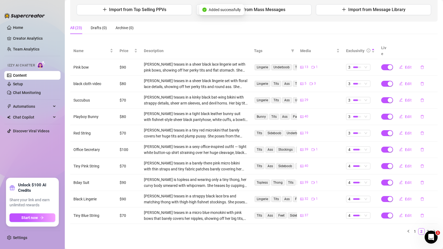
scroll to position [0, 0]
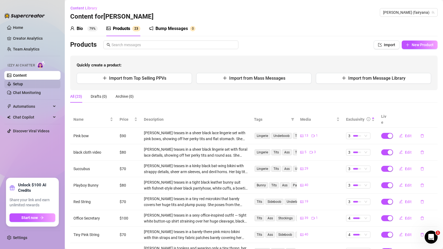
click at [23, 82] on link "Setup" at bounding box center [18, 84] width 10 height 4
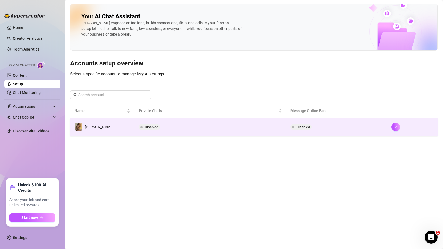
click at [229, 135] on td "Disabled" at bounding box center [211, 127] width 152 height 18
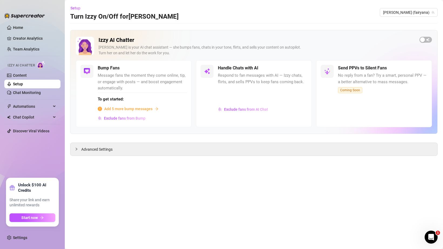
click at [253, 86] on div at bounding box center [262, 95] width 89 height 18
click at [423, 36] on div "Izzy AI Chatter Izzy is your AI chat assistant — she bumps fans, chats in your …" at bounding box center [254, 82] width 368 height 104
click at [423, 39] on div "button" at bounding box center [422, 39] width 5 height 5
click at [291, 52] on div "Izzy is your AI chat assistant — she bumps fans, chats in your tone, flirts, an…" at bounding box center [257, 50] width 317 height 11
click at [297, 63] on div "Handle Chats with AI Respond to fan messages with AI — Izzy chats, flirts, and …" at bounding box center [254, 93] width 116 height 67
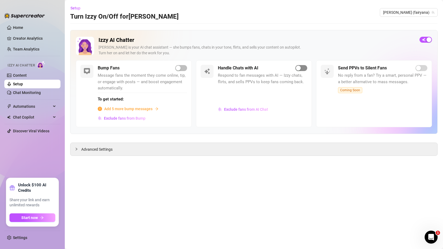
click at [299, 68] on div "button" at bounding box center [298, 68] width 5 height 5
click at [298, 69] on div "button" at bounding box center [298, 68] width 5 height 5
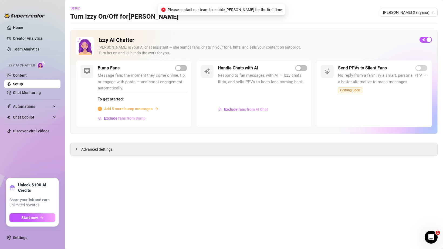
click at [205, 10] on span "Please contact our team to enable Izzy for the first time" at bounding box center [225, 10] width 114 height 6
click at [212, 13] on div "Please contact our team to enable Izzy for the first time" at bounding box center [221, 9] width 127 height 11
click at [332, 145] on div "Advanced Settings" at bounding box center [254, 149] width 367 height 13
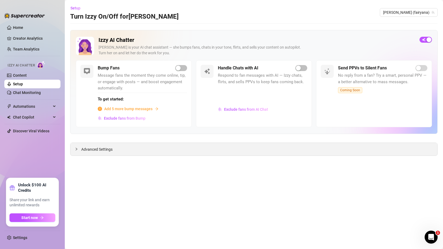
click at [322, 148] on div "Advanced Settings" at bounding box center [254, 149] width 367 height 13
click at [100, 149] on span "Advanced Settings" at bounding box center [96, 149] width 31 height 6
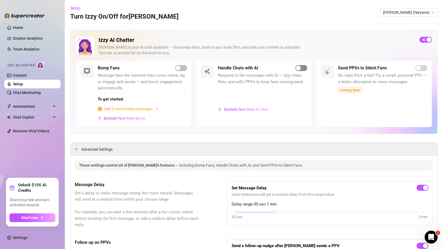
click at [300, 70] on div "button" at bounding box center [298, 68] width 5 height 5
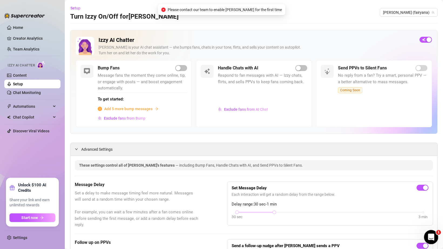
click at [429, 237] on icon "Open Intercom Messenger" at bounding box center [430, 236] width 9 height 9
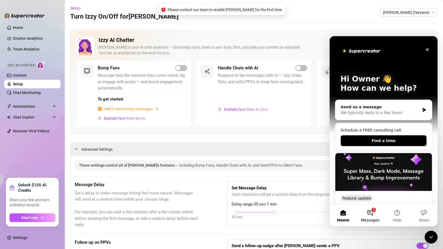
click at [370, 213] on button "1 Messages" at bounding box center [370, 216] width 27 height 22
click at [375, 114] on div "We typically reply in a few hours" at bounding box center [380, 113] width 79 height 6
click at [374, 110] on div "Send us a message" at bounding box center [380, 107] width 79 height 6
drag, startPoint x: 422, startPoint y: 104, endPoint x: 422, endPoint y: 114, distance: 9.7
click at [422, 104] on div "Send us a message We typically reply in a few hours" at bounding box center [384, 110] width 97 height 20
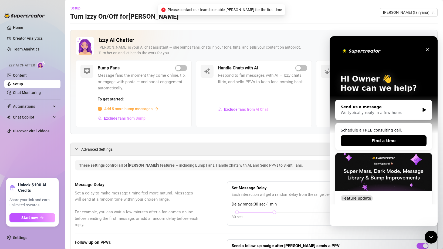
click at [422, 114] on div "Send us a message We typically reply in a few hours" at bounding box center [384, 110] width 97 height 20
click at [428, 53] on div "Close" at bounding box center [428, 50] width 10 height 10
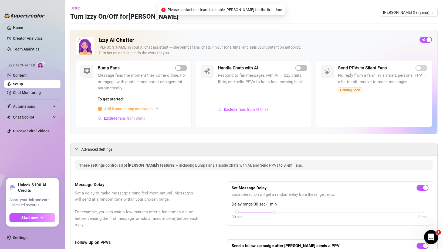
click at [430, 237] on icon "Open Intercom Messenger" at bounding box center [430, 236] width 9 height 9
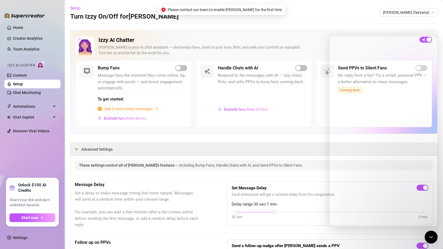
click at [358, 17] on div "Setup Turn Izzy On/Off for ana ana (fairyana)" at bounding box center [254, 12] width 368 height 17
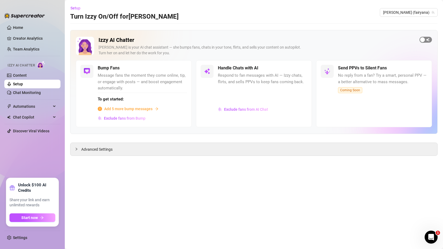
click at [427, 41] on span "button" at bounding box center [426, 40] width 12 height 6
click at [300, 66] on div "button" at bounding box center [298, 68] width 5 height 5
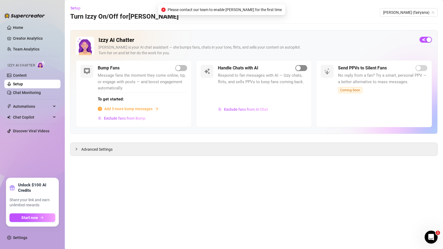
click at [299, 68] on div "button" at bounding box center [298, 68] width 5 height 5
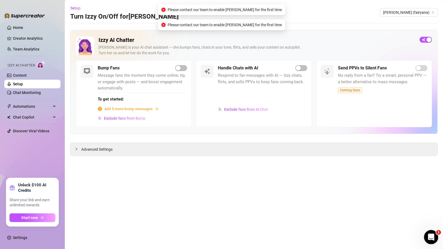
click at [428, 236] on icon "Open Intercom Messenger" at bounding box center [430, 236] width 9 height 9
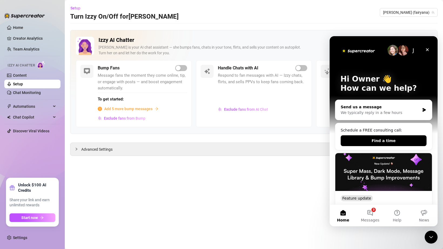
click at [382, 117] on div "Send us a message We typically reply in a few hours" at bounding box center [384, 110] width 97 height 20
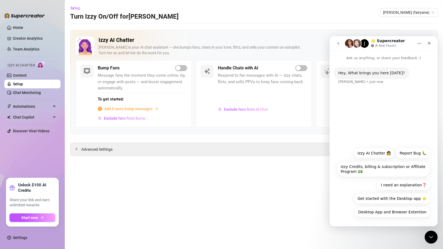
click at [380, 151] on button "Izzy AI Chatter 👩" at bounding box center [375, 153] width 42 height 11
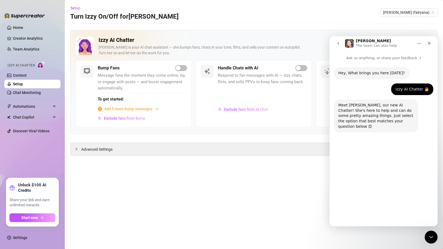
click at [390, 215] on button "Enabling Izzy" at bounding box center [386, 212] width 33 height 11
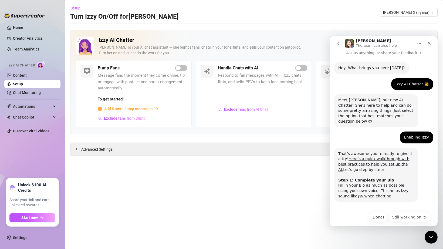
scroll to position [5, 0]
click at [364, 158] on link "Here’s a quick walkthrough with best practices to help you set up the AI." at bounding box center [374, 163] width 71 height 15
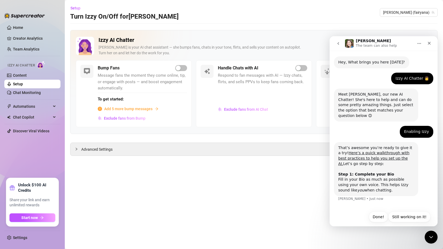
click at [379, 212] on button "Done!" at bounding box center [378, 217] width 19 height 11
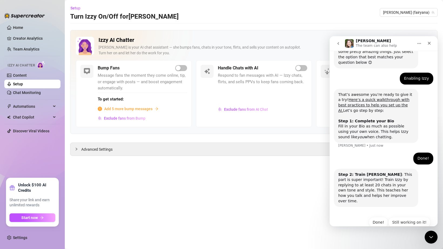
scroll to position [64, 0]
click at [375, 217] on button "Done!" at bounding box center [378, 222] width 19 height 11
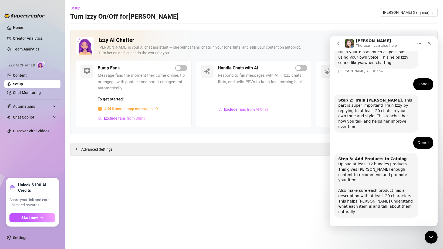
scroll to position [139, 0]
click at [377, 224] on div "Still working on it! Done! Still working on it!" at bounding box center [384, 233] width 108 height 19
click at [377, 227] on button "Done!" at bounding box center [378, 232] width 19 height 11
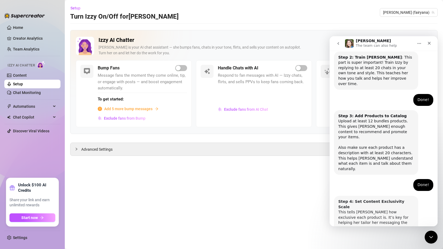
scroll to position [192, 0]
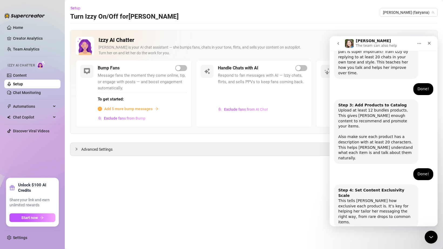
click at [376, 238] on button "Done!" at bounding box center [378, 243] width 19 height 11
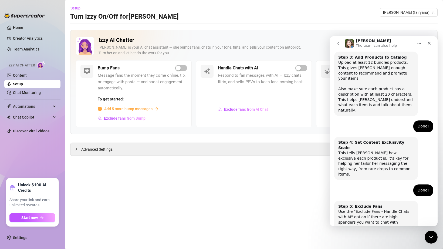
scroll to position [240, 0]
click at [383, 243] on button "Done!" at bounding box center [378, 248] width 19 height 11
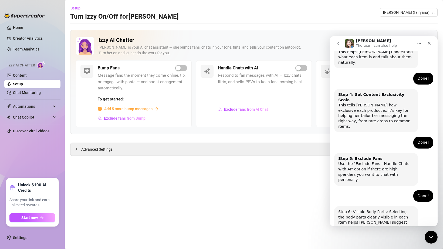
scroll to position [288, 0]
drag, startPoint x: 363, startPoint y: 175, endPoint x: 376, endPoint y: 180, distance: 14.0
click at [375, 209] on div "Step 6: Visible Body Parts: Selecting the body parts clearly visible in each it…" at bounding box center [377, 222] width 76 height 26
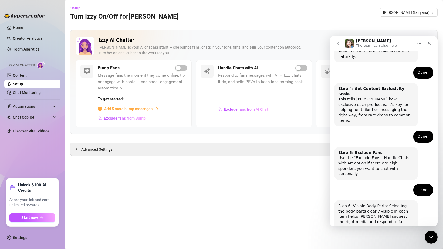
click at [376, 203] on div "Step 6: Visible Body Parts: Selecting the body parts clearly visible in each it…" at bounding box center [377, 216] width 76 height 26
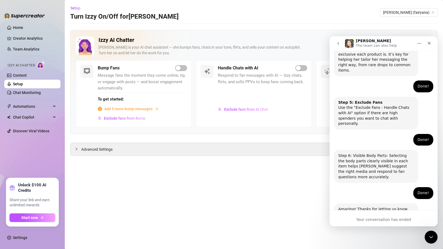
scroll to position [344, 0]
click at [312, 168] on main "Setup Turn Izzy On/Off for ana ana (fairyana) Izzy AI Chatter Izzy is your AI c…" at bounding box center [254, 124] width 379 height 249
click at [427, 43] on div "Close" at bounding box center [430, 43] width 10 height 10
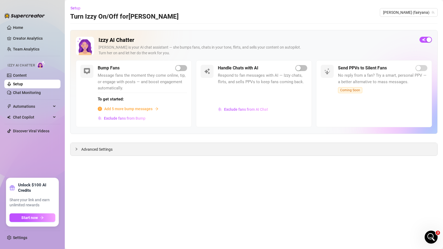
scroll to position [339, 0]
click at [429, 238] on icon "Open Intercom Messenger" at bounding box center [430, 236] width 9 height 9
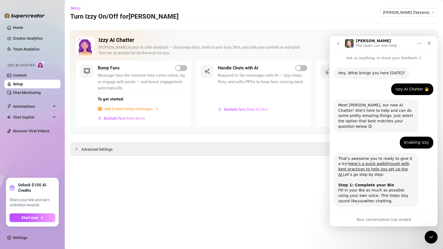
click at [339, 45] on icon "go back" at bounding box center [338, 43] width 4 height 4
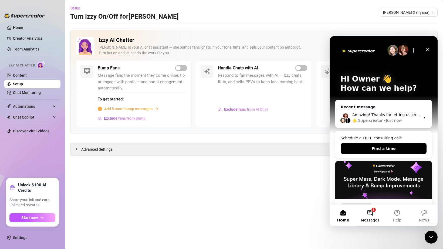
click at [373, 211] on button "3 Messages" at bounding box center [370, 216] width 27 height 22
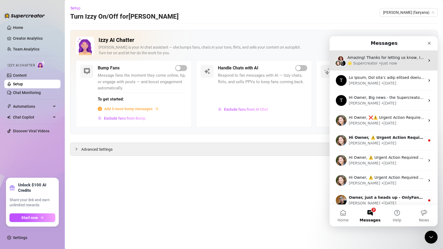
click at [371, 63] on div "🌟 Supercreator" at bounding box center [363, 64] width 30 height 6
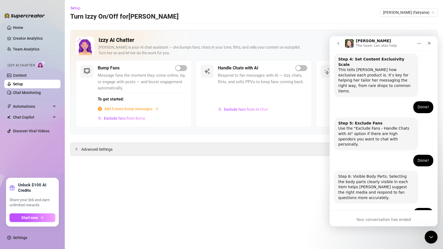
scroll to position [339, 0]
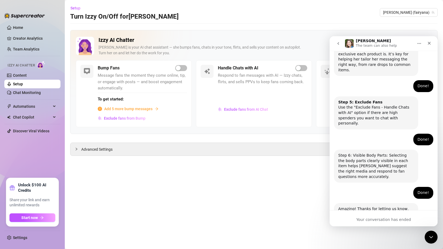
click at [338, 43] on icon "go back" at bounding box center [339, 43] width 2 height 3
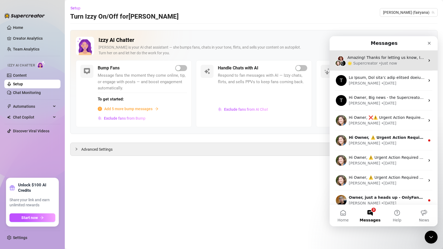
click at [361, 61] on div "🌟 Supercreator" at bounding box center [363, 64] width 30 height 6
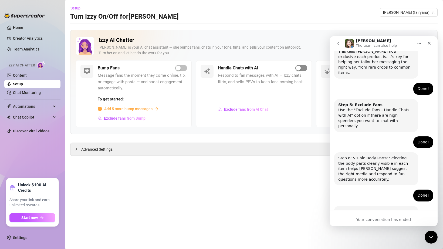
scroll to position [339, 0]
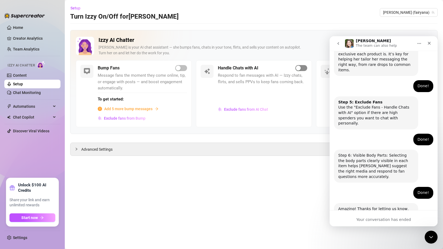
click at [300, 69] on div "button" at bounding box center [298, 68] width 5 height 5
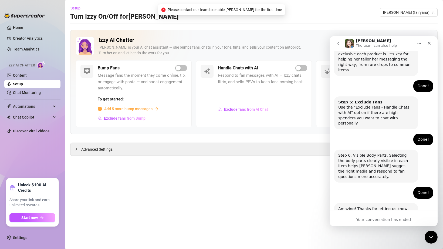
click at [311, 43] on h2 "Izzy AI Chatter" at bounding box center [257, 40] width 317 height 7
click at [244, 103] on div at bounding box center [262, 95] width 89 height 18
click at [244, 106] on button "Exclude fans from AI Chat" at bounding box center [243, 109] width 51 height 9
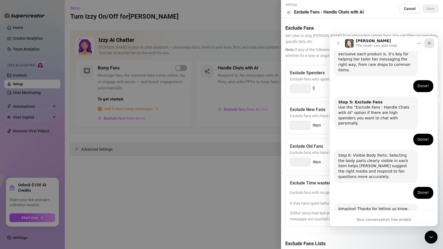
drag, startPoint x: 428, startPoint y: 43, endPoint x: 756, endPoint y: 79, distance: 330.3
click at [428, 43] on icon "Close" at bounding box center [430, 43] width 4 height 4
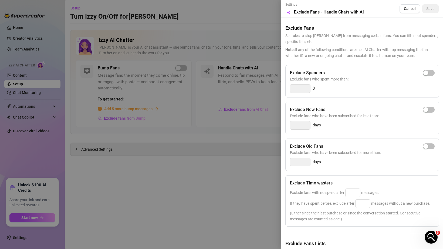
scroll to position [29, 0]
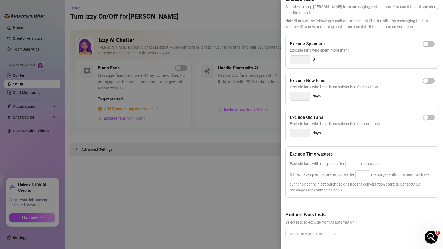
click at [344, 93] on div "days" at bounding box center [362, 96] width 145 height 9
click at [327, 231] on div at bounding box center [310, 234] width 46 height 8
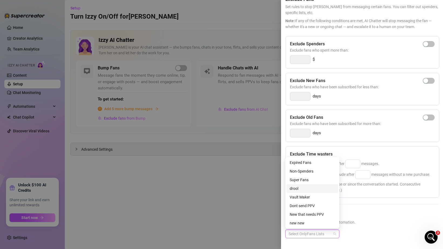
click at [306, 187] on div "drool" at bounding box center [312, 189] width 45 height 6
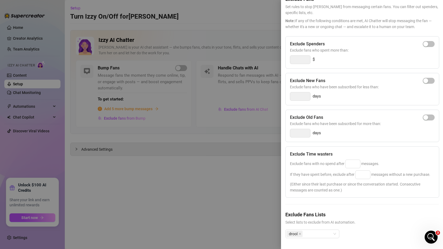
click at [356, 217] on h5 "Exclude Fans Lists" at bounding box center [362, 214] width 153 height 7
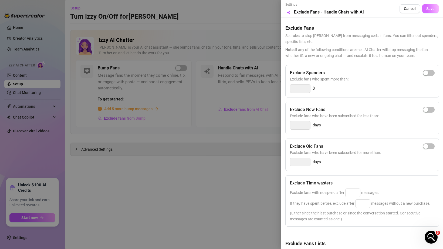
click at [428, 9] on span "Save" at bounding box center [431, 8] width 8 height 4
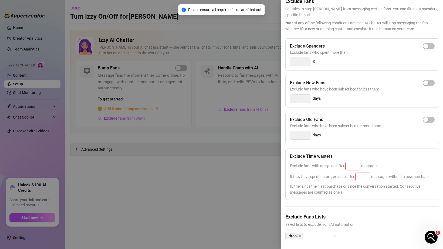
scroll to position [29, 0]
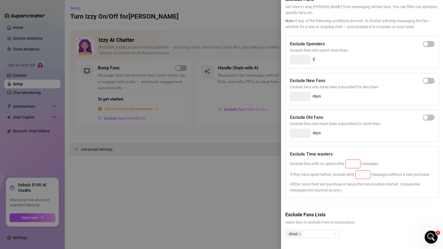
click at [352, 162] on input at bounding box center [353, 164] width 15 height 8
click at [376, 146] on div "Exclude Spenders Exclude fans who spent more than: $ Exclude New Fans Exclude f…" at bounding box center [362, 141] width 153 height 211
click at [351, 164] on input at bounding box center [353, 164] width 15 height 8
click at [352, 160] on div at bounding box center [353, 164] width 15 height 9
click at [329, 165] on span "Exclude fans with no spend after messages." at bounding box center [334, 164] width 89 height 4
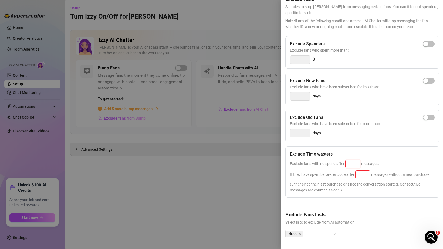
click at [353, 163] on input at bounding box center [353, 164] width 15 height 8
click at [352, 163] on input "10" at bounding box center [353, 164] width 15 height 8
click at [324, 169] on div "Exclude Time wasters Exclude fans with no spend after 25 messages. If they have…" at bounding box center [363, 171] width 154 height 51
drag, startPoint x: 313, startPoint y: 175, endPoint x: 345, endPoint y: 176, distance: 31.9
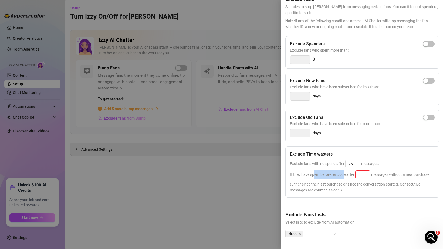
click at [345, 176] on span "If they have spent before, exclude after messages without a new purchase." at bounding box center [360, 174] width 141 height 4
click at [358, 177] on input at bounding box center [363, 175] width 15 height 8
click at [352, 162] on input "25" at bounding box center [353, 164] width 15 height 8
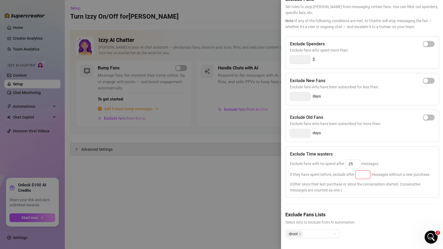
click at [393, 171] on div "If they have spent before, exclude after messages without a new purchase." at bounding box center [362, 175] width 145 height 9
click at [362, 174] on input at bounding box center [363, 175] width 15 height 8
click at [353, 160] on input "25" at bounding box center [353, 164] width 15 height 8
type input "25"
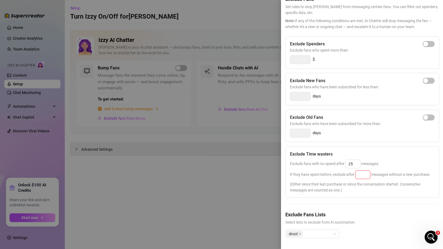
click at [354, 158] on div "Exclude Time wasters Exclude fans with no spend after 25 messages. If they have…" at bounding box center [363, 171] width 154 height 51
click at [359, 175] on input at bounding box center [363, 175] width 15 height 8
type input "50"
click at [403, 159] on div "Exclude Time wasters Exclude fans with no spend after 25 messages. If they have…" at bounding box center [363, 171] width 154 height 51
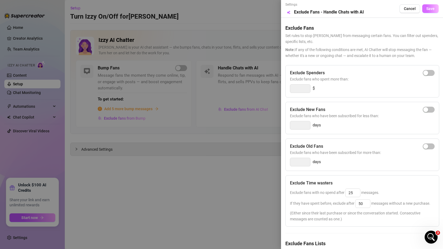
click at [432, 11] on button "Save" at bounding box center [431, 8] width 16 height 9
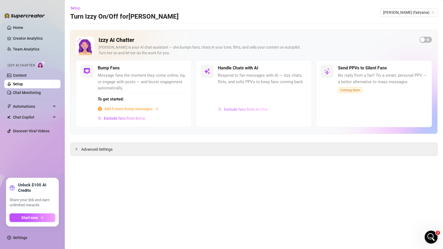
click at [236, 109] on span "Exclude fans from AI Chat" at bounding box center [246, 109] width 44 height 4
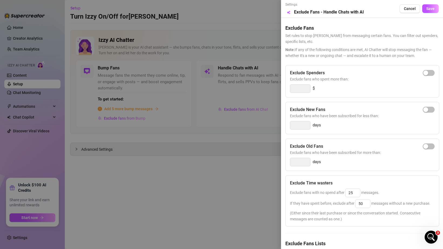
click at [427, 79] on span "Exclude fans who spent more than:" at bounding box center [362, 79] width 145 height 6
click at [427, 74] on div "button" at bounding box center [426, 73] width 5 height 5
click at [296, 88] on input "300" at bounding box center [301, 89] width 20 height 8
click at [296, 89] on input "300" at bounding box center [301, 89] width 20 height 8
type input "5"
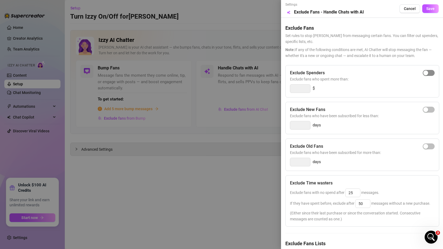
click at [431, 71] on span "button" at bounding box center [429, 73] width 12 height 6
type input "300"
click at [336, 110] on div "Exclude New Fans" at bounding box center [362, 109] width 145 height 6
click at [378, 109] on div "Exclude New Fans" at bounding box center [362, 109] width 145 height 6
click at [431, 12] on button "Save" at bounding box center [431, 8] width 16 height 9
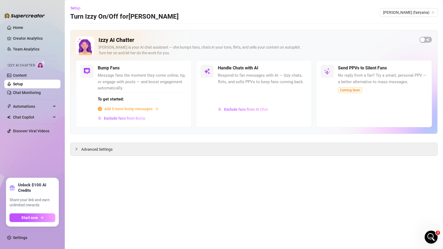
click at [354, 76] on span "No reply from a fan? Try a smart, personal PPV — a better alternative to mass m…" at bounding box center [382, 78] width 89 height 13
click at [363, 77] on span "No reply from a fan? Try a smart, personal PPV — a better alternative to mass m…" at bounding box center [382, 78] width 89 height 13
click at [419, 39] on div "Izzy AI Chatter Izzy is your AI chat assistant — she bumps fans, chats in your …" at bounding box center [254, 49] width 356 height 24
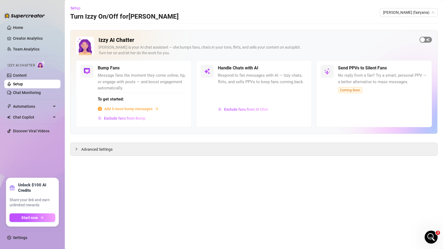
click at [426, 39] on span "button" at bounding box center [426, 40] width 12 height 6
click at [414, 72] on span "No reply from a fan? Try a smart, personal PPV — a better alternative to mass m…" at bounding box center [382, 78] width 89 height 13
click at [304, 70] on span "button" at bounding box center [302, 68] width 12 height 6
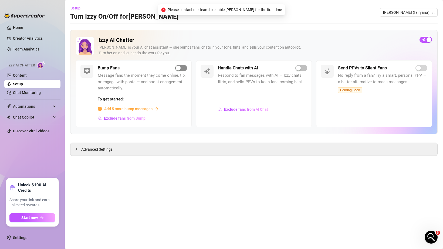
click at [177, 69] on div "button" at bounding box center [178, 68] width 5 height 5
click at [127, 111] on span "Add 5 more bump messages" at bounding box center [128, 109] width 48 height 6
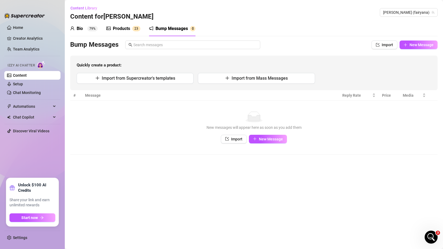
click at [359, 53] on div "Bump Messages Import New Message Quickly create a product: Import from Supercre…" at bounding box center [254, 66] width 368 height 50
click at [390, 34] on div "Bio 79% Products 2 3 Bump Messages 0" at bounding box center [254, 28] width 368 height 15
click at [412, 45] on span "New Message" at bounding box center [422, 45] width 24 height 4
type textarea "Type your message here..."
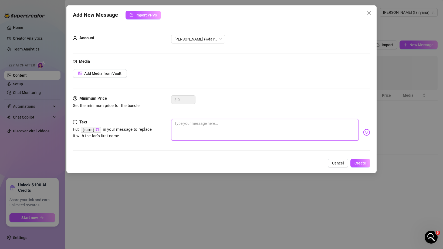
click at [309, 129] on textarea at bounding box center [265, 130] width 188 height 22
click at [278, 81] on div "Media Add Media from Vault" at bounding box center [222, 76] width 298 height 37
click at [337, 168] on div "Add New Message Import PPVs Account ana (@fairyana) Media Add Media from Vault …" at bounding box center [221, 89] width 311 height 168
click at [339, 164] on span "Cancel" at bounding box center [338, 163] width 12 height 4
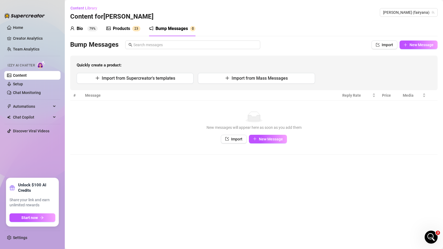
click at [183, 26] on div "Bump Messages" at bounding box center [172, 28] width 32 height 6
click at [81, 28] on div "Bio" at bounding box center [80, 28] width 6 height 6
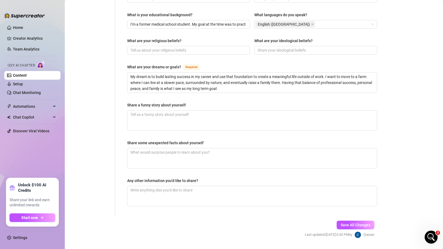
scroll to position [292, 0]
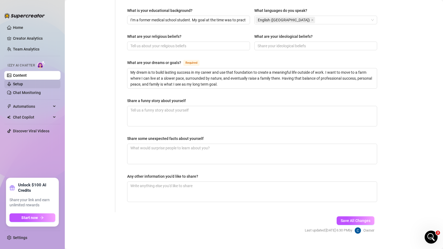
click at [23, 86] on link "Setup" at bounding box center [18, 84] width 10 height 4
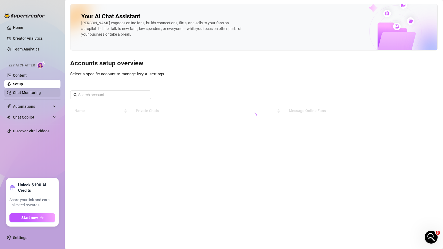
click at [32, 92] on link "Chat Monitoring" at bounding box center [27, 93] width 28 height 4
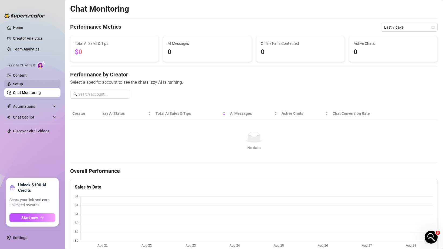
click at [23, 85] on link "Setup" at bounding box center [18, 84] width 10 height 4
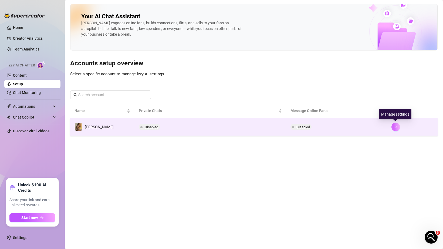
click at [396, 129] on button "button" at bounding box center [396, 127] width 9 height 9
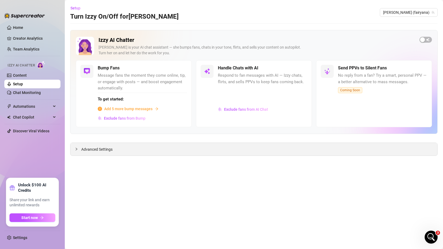
click at [115, 152] on div "Advanced Settings" at bounding box center [254, 149] width 367 height 13
click at [84, 153] on div "Advanced Settings" at bounding box center [254, 149] width 367 height 13
click at [74, 147] on div "Advanced Settings" at bounding box center [254, 149] width 367 height 13
click at [75, 147] on div at bounding box center [78, 149] width 6 height 6
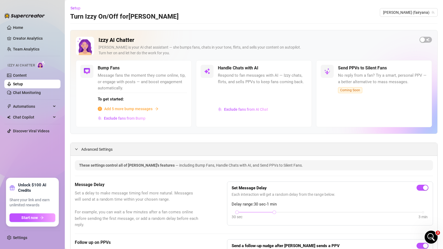
click at [80, 147] on div at bounding box center [78, 149] width 6 height 6
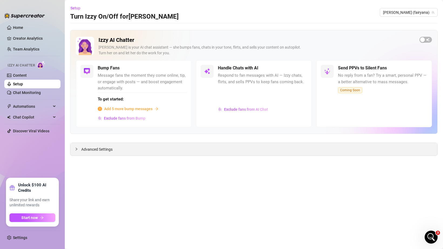
click at [84, 147] on span "Advanced Settings" at bounding box center [96, 149] width 31 height 6
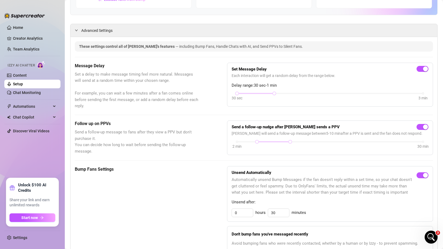
scroll to position [126, 0]
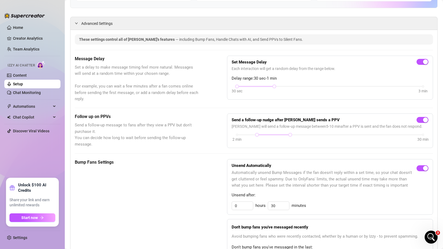
click at [259, 120] on strong "Send a follow-up nudge after Izzy sends a PPV" at bounding box center [286, 120] width 108 height 5
click at [259, 136] on div at bounding box center [257, 134] width 3 height 3
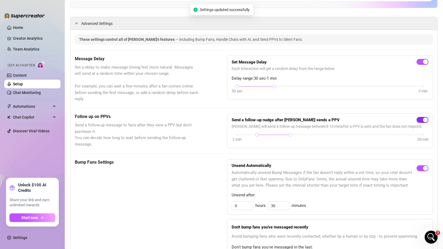
click at [426, 119] on div "button" at bounding box center [425, 120] width 5 height 5
click at [421, 121] on div "button" at bounding box center [420, 120] width 5 height 5
drag, startPoint x: 256, startPoint y: 136, endPoint x: 322, endPoint y: 133, distance: 66.3
click at [322, 133] on div at bounding box center [323, 134] width 3 height 3
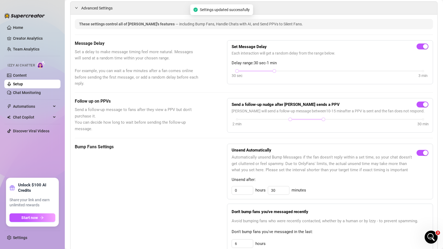
scroll to position [148, 0]
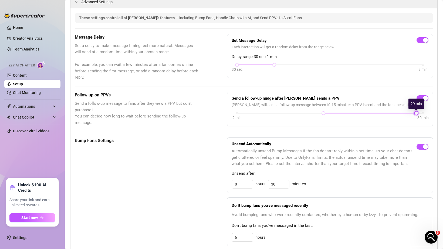
drag, startPoint x: 290, startPoint y: 114, endPoint x: 429, endPoint y: 114, distance: 138.9
click at [418, 112] on div at bounding box center [416, 113] width 3 height 3
drag, startPoint x: 322, startPoint y: 112, endPoint x: 356, endPoint y: 115, distance: 34.1
click at [357, 115] on div at bounding box center [357, 113] width 3 height 3
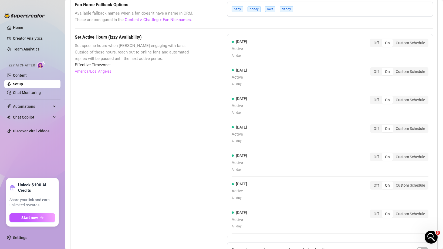
scroll to position [503, 0]
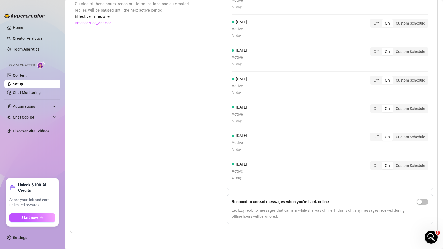
click at [243, 211] on span "Let Izzy reply to messages that came in while she was offline. If this is off, …" at bounding box center [323, 214] width 183 height 12
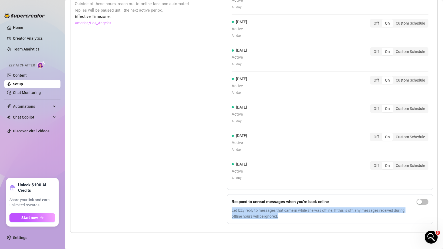
click at [243, 211] on span "Let Izzy reply to messages that came in while she was offline. If this is off, …" at bounding box center [323, 214] width 183 height 12
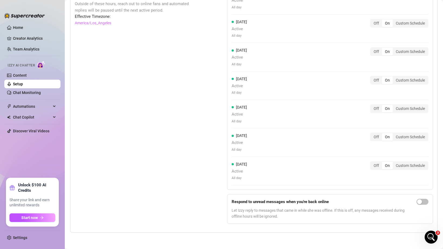
click at [251, 211] on span "Let Izzy reply to messages that came in while she was offline. If this is off, …" at bounding box center [323, 214] width 183 height 12
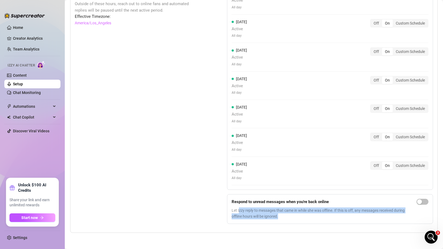
drag, startPoint x: 240, startPoint y: 211, endPoint x: 308, endPoint y: 215, distance: 68.3
click at [308, 215] on span "Let Izzy reply to messages that came in while she was offline. If this is off, …" at bounding box center [323, 214] width 183 height 12
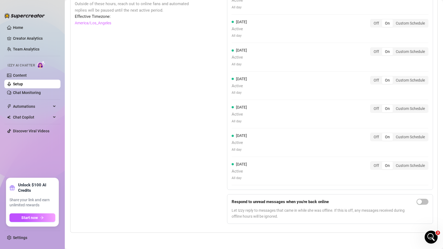
click at [311, 212] on span "Let Izzy reply to messages that came in while she was offline. If this is off, …" at bounding box center [323, 214] width 183 height 12
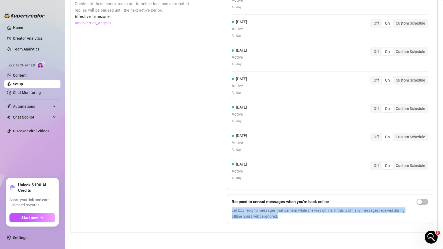
click at [311, 212] on span "Let Izzy reply to messages that came in while she was offline. If this is off, …" at bounding box center [323, 214] width 183 height 12
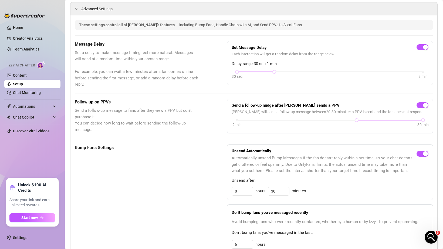
scroll to position [0, 0]
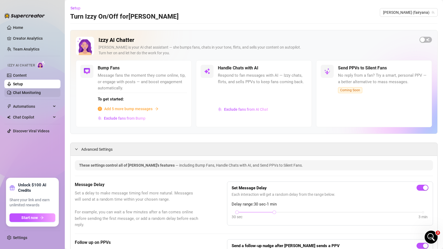
click at [32, 95] on link "Chat Monitoring" at bounding box center [27, 93] width 28 height 4
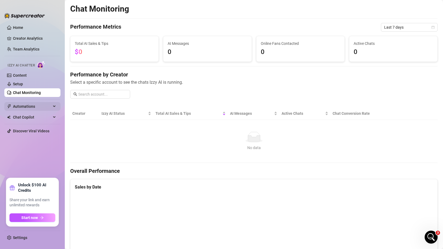
click at [32, 109] on span "Automations" at bounding box center [32, 106] width 38 height 9
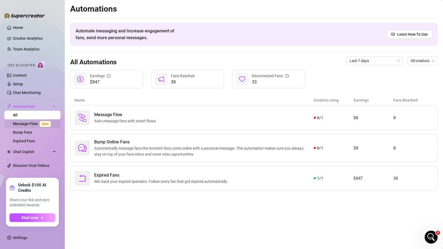
click at [34, 126] on link "Message Flow Beta" at bounding box center [33, 124] width 40 height 4
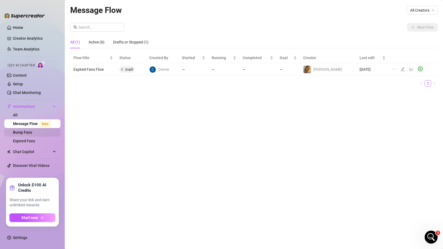
click at [32, 135] on link "Bump Fans" at bounding box center [22, 132] width 19 height 4
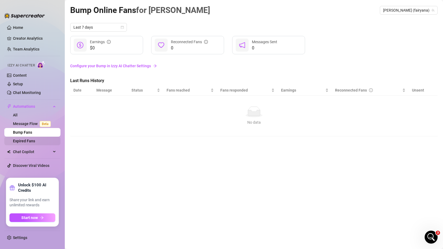
click at [35, 143] on link "Expired Fans" at bounding box center [24, 141] width 22 height 4
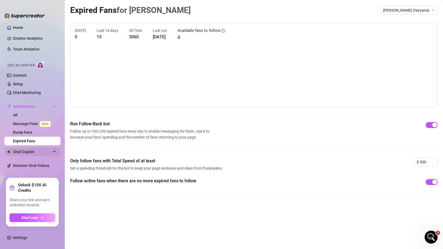
click at [39, 151] on span "Chat Copilot" at bounding box center [32, 152] width 38 height 9
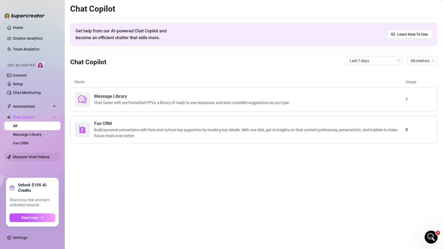
click at [37, 159] on link "Discover Viral Videos" at bounding box center [31, 157] width 36 height 4
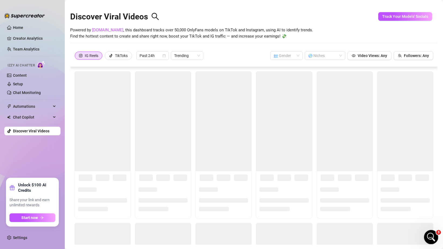
click at [425, 238] on div "Open Intercom Messenger" at bounding box center [431, 237] width 18 height 18
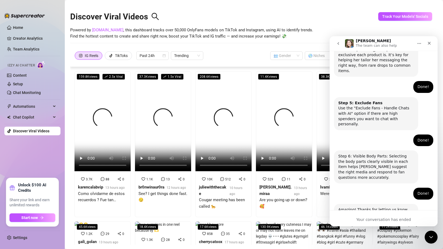
scroll to position [339, 0]
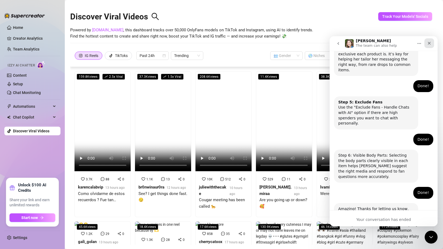
click at [426, 44] on div "Close" at bounding box center [430, 43] width 10 height 10
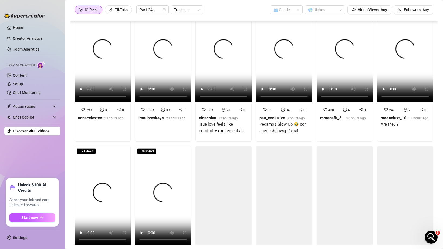
scroll to position [0, 0]
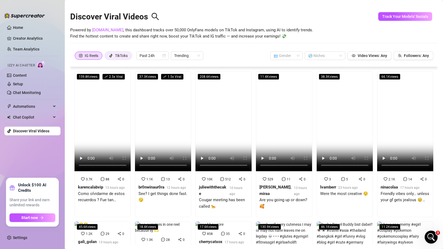
click at [118, 57] on div "TikToks" at bounding box center [121, 56] width 13 height 8
click at [106, 57] on input "TikToks" at bounding box center [106, 57] width 0 height 0
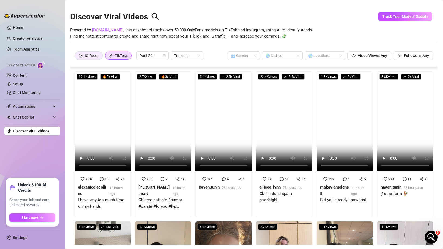
click at [95, 56] on div "IG Reels" at bounding box center [92, 56] width 14 height 8
click at [76, 57] on input "IG Reels" at bounding box center [76, 57] width 0 height 0
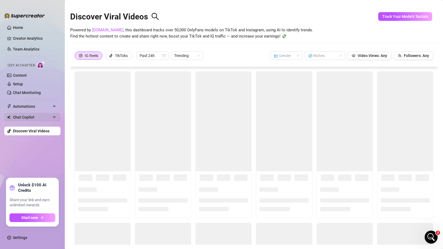
click at [40, 119] on span "Chat Copilot" at bounding box center [32, 117] width 38 height 9
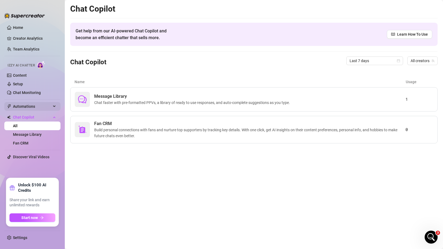
click at [41, 108] on span "Automations" at bounding box center [32, 106] width 38 height 9
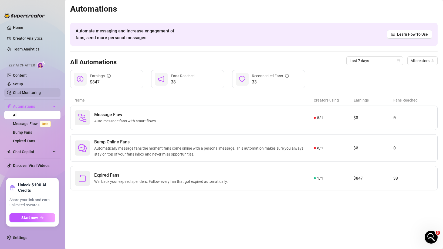
click at [39, 95] on link "Chat Monitoring" at bounding box center [27, 93] width 28 height 4
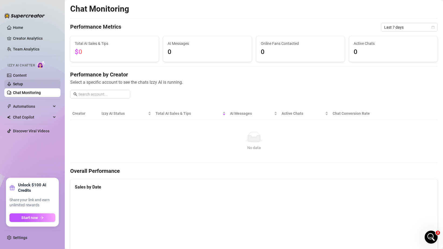
click at [23, 86] on link "Setup" at bounding box center [18, 84] width 10 height 4
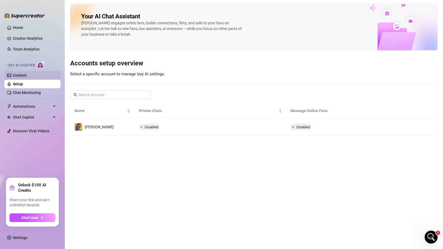
click at [27, 78] on link "Content" at bounding box center [20, 75] width 14 height 4
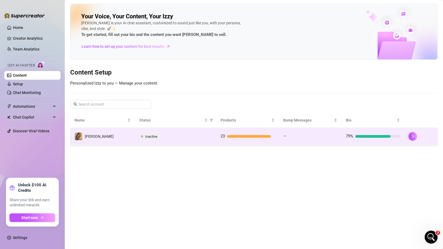
click at [389, 136] on div at bounding box center [373, 136] width 35 height 3
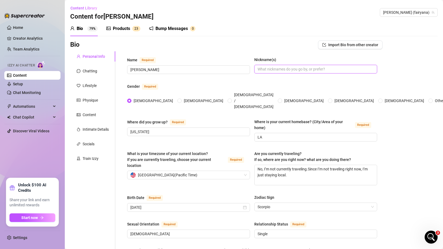
click at [336, 70] on input "Nickname(s)" at bounding box center [315, 69] width 115 height 6
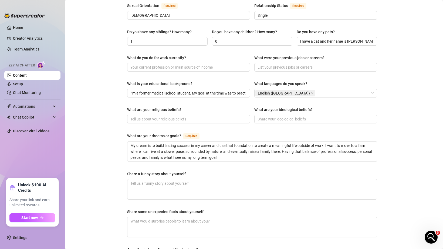
scroll to position [292, 0]
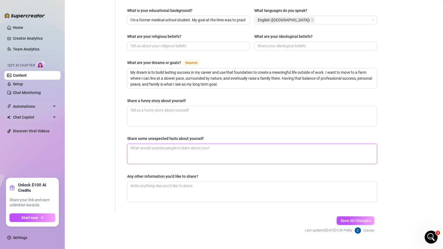
click at [243, 144] on textarea "Share some unexpected facts about yourself" at bounding box center [253, 154] width 250 height 20
click at [178, 106] on textarea "Share a funny story about yourself" at bounding box center [253, 116] width 250 height 20
click at [175, 182] on textarea "Any other information you'd like to share?" at bounding box center [253, 192] width 250 height 20
click at [14, 25] on link "Home" at bounding box center [18, 27] width 10 height 4
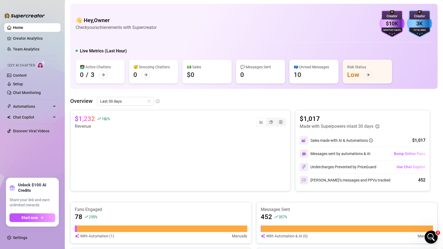
click at [25, 68] on div "Izzy AI Chatter" at bounding box center [32, 65] width 49 height 8
click at [23, 75] on link "Content" at bounding box center [20, 75] width 14 height 4
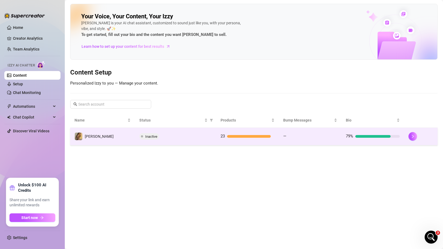
click at [172, 143] on td "Inactive" at bounding box center [175, 137] width 81 height 18
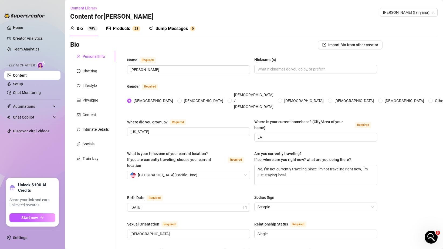
click at [131, 33] on div "Products 2 3" at bounding box center [123, 28] width 34 height 15
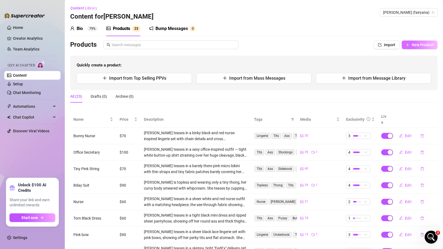
click at [413, 47] on span "New Product" at bounding box center [423, 45] width 22 height 4
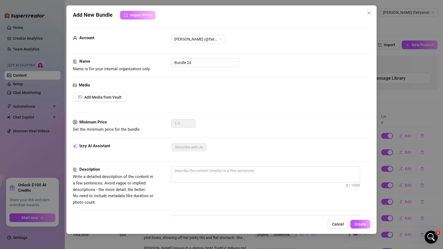
click at [129, 14] on button "Import PPVs" at bounding box center [137, 15] width 35 height 9
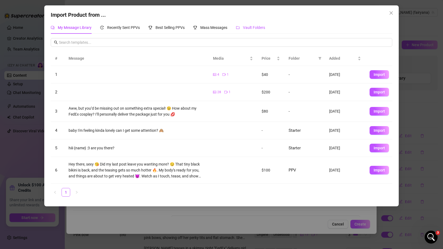
click at [246, 25] on div "Vault Folders" at bounding box center [250, 28] width 29 height 6
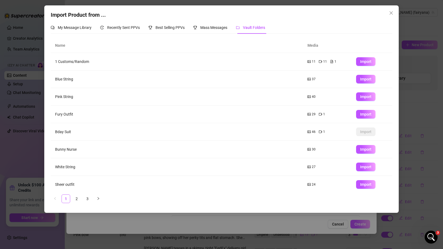
click at [373, 105] on td "Import" at bounding box center [372, 97] width 41 height 18
click at [369, 112] on button "Import" at bounding box center [365, 114] width 19 height 9
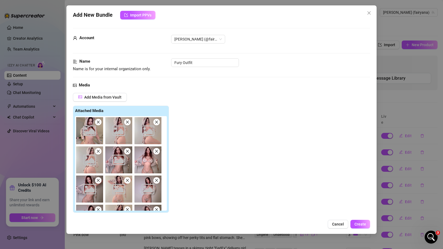
type textarea "Type your message here..."
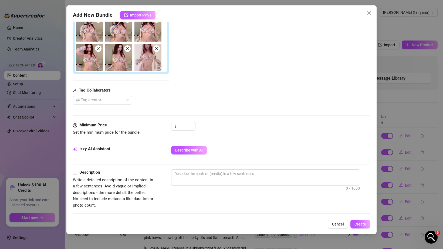
scroll to position [195, 0]
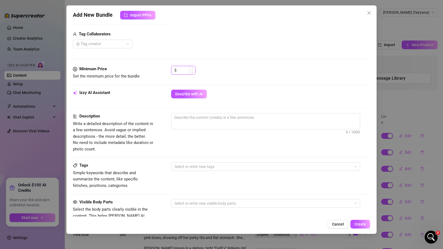
click at [186, 68] on input at bounding box center [187, 70] width 18 height 8
type input "70"
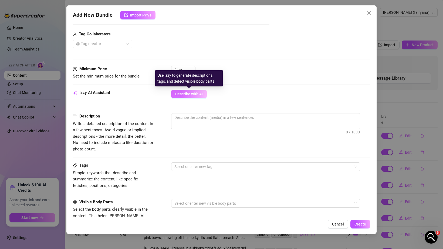
click at [197, 92] on button "Describe with AI" at bounding box center [189, 94] width 36 height 9
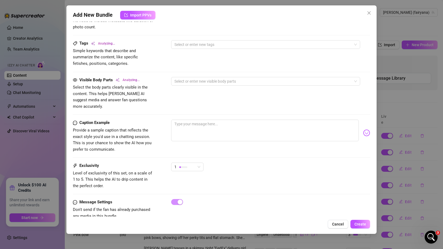
scroll to position [324, 0]
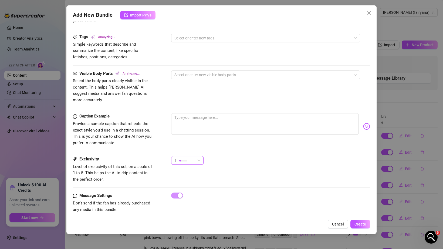
click at [193, 156] on div "1" at bounding box center [185, 160] width 21 height 8
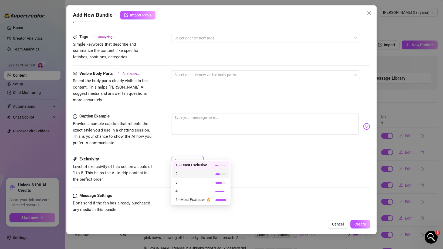
click at [192, 173] on span "2" at bounding box center [193, 174] width 35 height 6
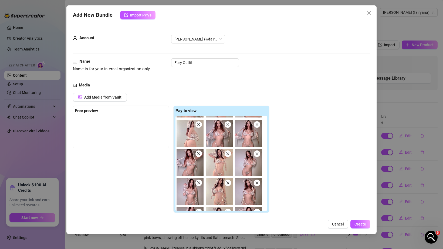
scroll to position [0, 0]
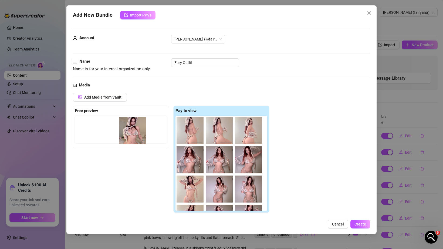
drag, startPoint x: 191, startPoint y: 133, endPoint x: 112, endPoint y: 133, distance: 78.6
click at [113, 133] on div "Free preview Pay to view" at bounding box center [171, 160] width 197 height 108
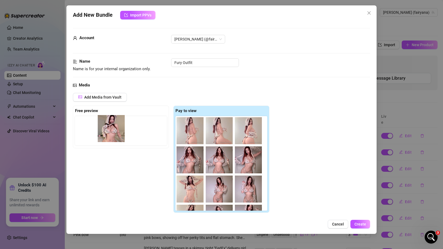
drag, startPoint x: 187, startPoint y: 132, endPoint x: 95, endPoint y: 130, distance: 92.7
click at [95, 130] on div "Free preview Pay to view" at bounding box center [171, 160] width 197 height 108
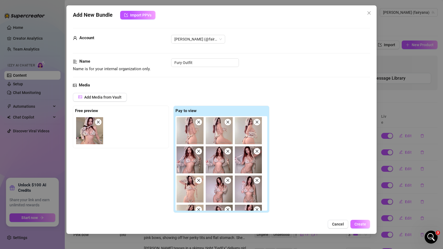
click at [358, 225] on span "Create" at bounding box center [361, 224] width 12 height 4
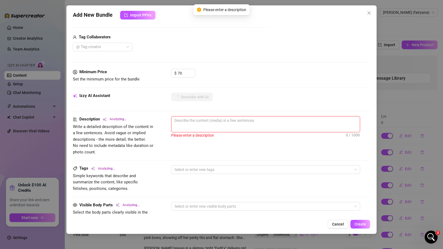
scroll to position [274, 0]
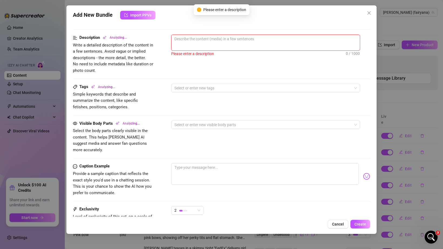
type textarea "[PERSON_NAME]"
type textarea "[PERSON_NAME] teases"
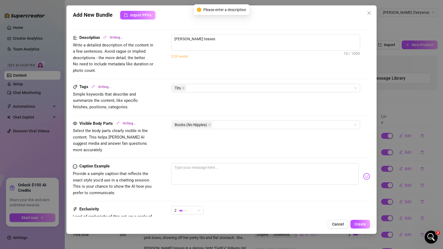
type textarea "[PERSON_NAME] teases in"
type textarea "[PERSON_NAME] teases in a"
type textarea "Ana teases in a skimpy"
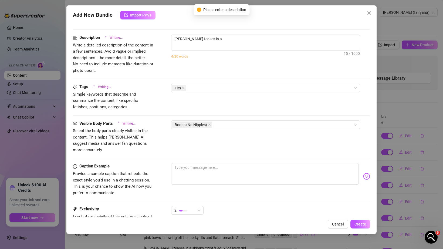
type textarea "Ana teases in a skimpy"
type textarea "Ana teases in a skimpy leopard-print"
type textarea "Ana teases in a skimpy leopard-print fuzzy"
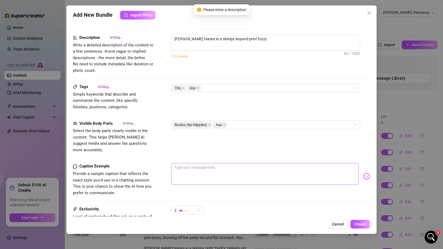
type textarea "Ana teases in a skimpy leopard-print fuzzy bikini"
type textarea "Ana teases in a skimpy leopard-print fuzzy bikini with"
type textarea "Ana teases in a skimpy leopard-print fuzzy bikini with matching"
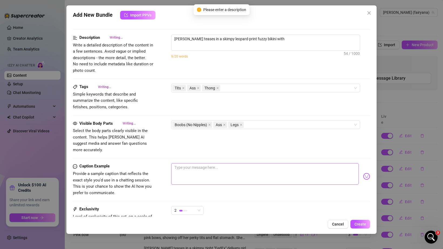
type textarea "Ana teases in a skimpy leopard-print fuzzy bikini with matching"
type textarea "Ana teases in a skimpy leopard-print fuzzy bikini with matching paw"
type textarea "Ana teases in a skimpy leopard-print fuzzy bikini with matching paw gloves"
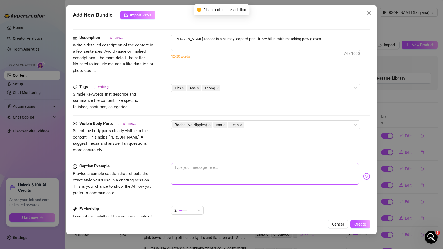
type textarea "Ana teases in a skimpy leopard-print fuzzy bikini with matching paw gloves and"
type textarea "Ana teases in a skimpy leopard-print fuzzy bikini with matching paw gloves and a"
type textarea "Ana teases in a skimpy leopard-print fuzzy bikini with matching paw gloves and …"
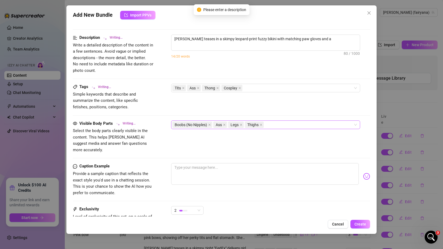
type textarea "Ana teases in a skimpy leopard-print fuzzy bikini with matching paw gloves and …"
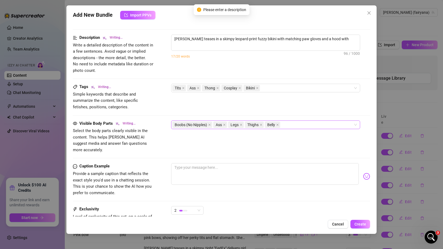
type textarea "Ana teases in a skimpy leopard-print fuzzy bikini with matching paw gloves and …"
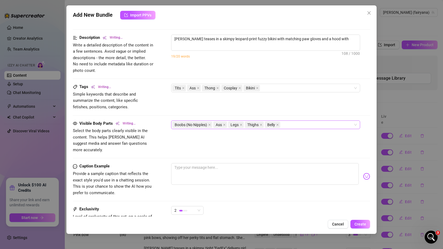
type textarea "Ana teases in a skimpy leopard-print fuzzy bikini with matching paw gloves and …"
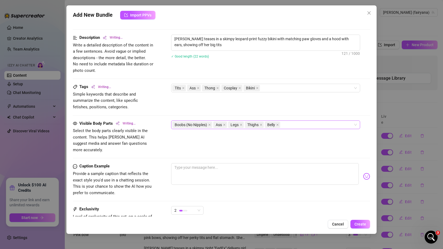
type textarea "Ana teases in a skimpy leopard-print fuzzy bikini with matching paw gloves and …"
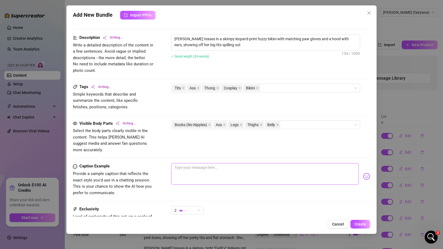
type textarea "Ana teases in a skimpy leopard-print fuzzy bikini with matching paw gloves and …"
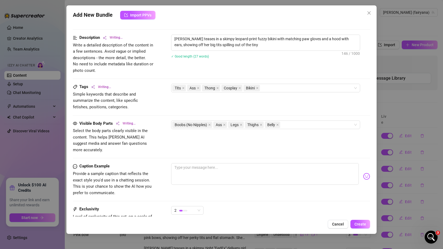
type textarea "Ana teases in a skimpy leopard-print fuzzy bikini with matching paw gloves and …"
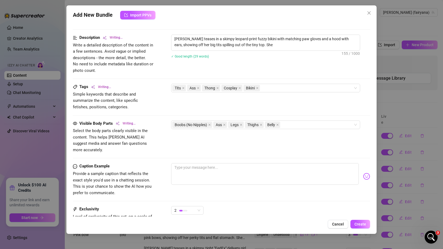
type textarea "Ana teases in a skimpy leopard-print fuzzy bikini with matching paw gloves and …"
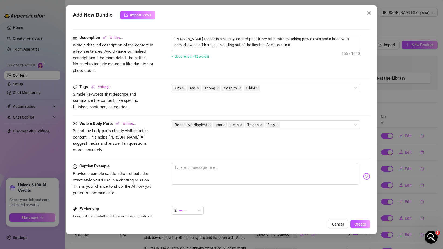
type textarea "Ana teases in a skimpy leopard-print fuzzy bikini with matching paw gloves and …"
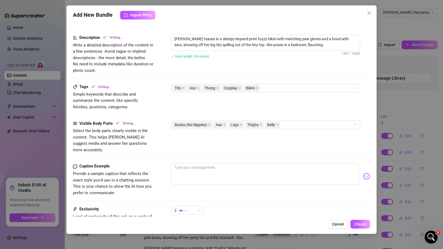
type textarea "Ana teases in a skimpy leopard-print fuzzy bikini with matching paw gloves and …"
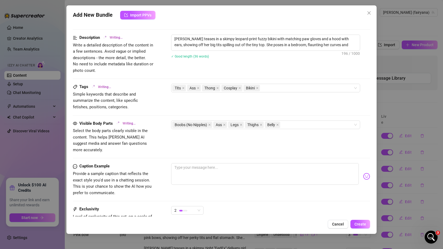
type textarea "Ana teases in a skimpy leopard-print fuzzy bikini with matching paw gloves and …"
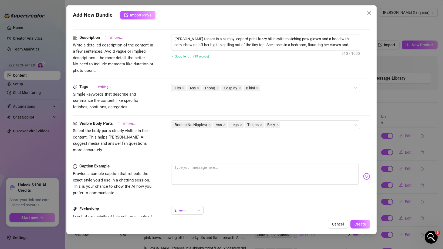
type textarea "Ana teases in a skimpy leopard-print fuzzy bikini with matching paw gloves and …"
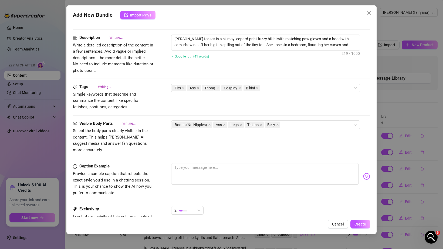
type textarea "Ana teases in a skimpy leopard-print fuzzy bikini with matching paw gloves and …"
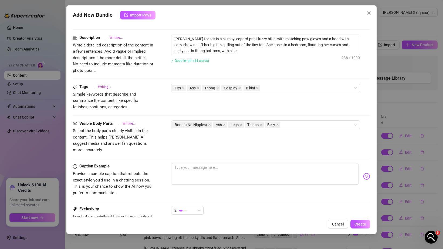
type textarea "Ana teases in a skimpy leopard-print fuzzy bikini with matching paw gloves and …"
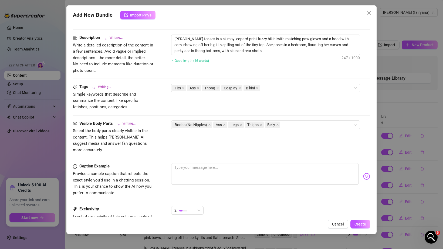
type textarea "Ana teases in a skimpy leopard-print fuzzy bikini with matching paw gloves and …"
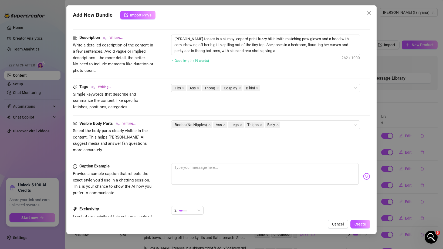
type textarea "Ana teases in a skimpy leopard-print fuzzy bikini with matching paw gloves and …"
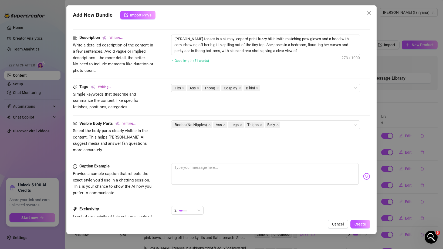
type textarea "Ana teases in a skimpy leopard-print fuzzy bikini with matching paw gloves and …"
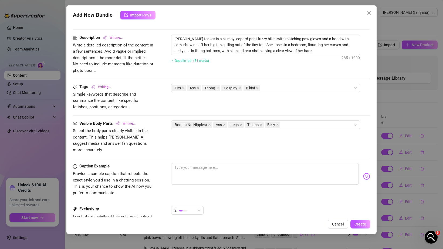
type textarea "Ana teases in a skimpy leopard-print fuzzy bikini with matching paw gloves and …"
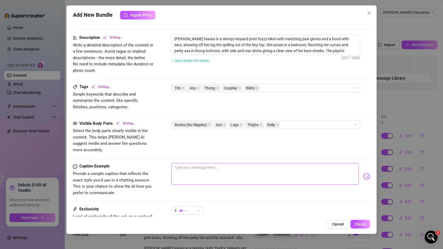
type textarea "Ana teases in a skimpy leopard-print fuzzy bikini with matching paw gloves and …"
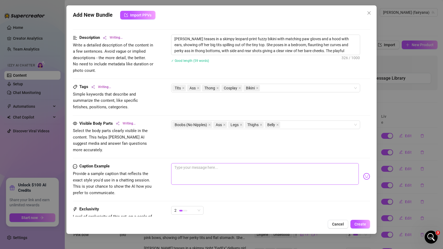
type textarea "Ana teases in a skimpy leopard-print fuzzy bikini with matching paw gloves and …"
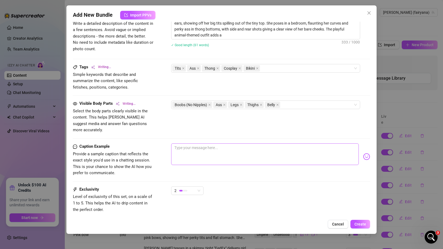
type textarea "Ana teases in a skimpy leopard-print fuzzy bikini with matching paw gloves and …"
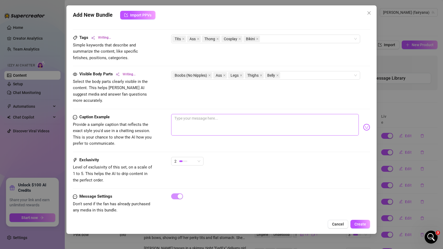
type textarea "Ana teases in a skimpy leopard-print fuzzy bikini with matching paw gloves and …"
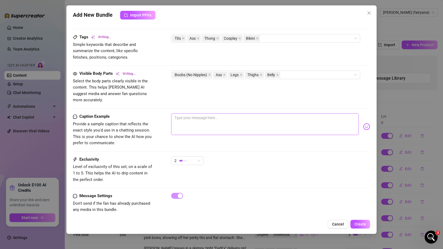
type textarea "Ana teases in a skimpy leopard-print fuzzy bikini with matching paw gloves and …"
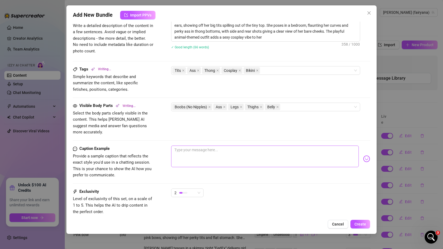
type textarea "Ana teases in a skimpy leopard-print fuzzy bikini with matching paw gloves and …"
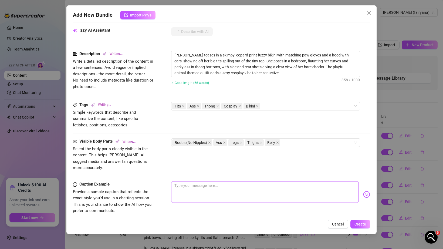
type textarea "Ana teases in a skimpy leopard-print fuzzy bikini with matching paw gloves and …"
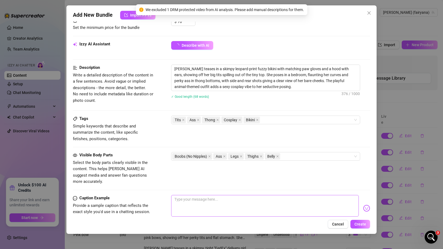
scroll to position [242, 0]
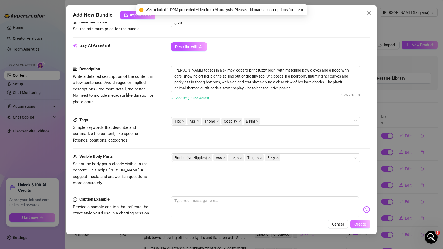
click at [361, 227] on button "Create" at bounding box center [361, 224] width 20 height 9
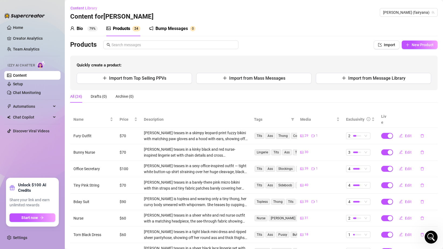
click at [85, 29] on div "Bio 79%" at bounding box center [84, 28] width 28 height 6
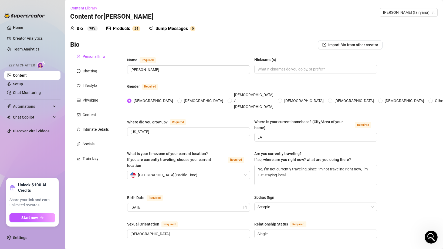
click at [118, 28] on div "Products" at bounding box center [121, 28] width 17 height 6
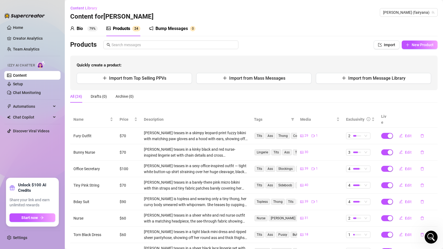
click at [159, 28] on div "Bump Messages" at bounding box center [172, 28] width 32 height 6
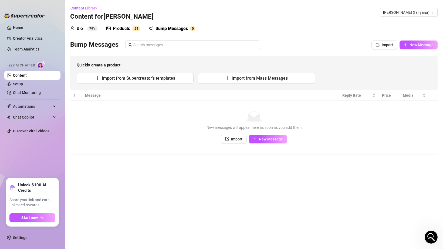
click at [123, 28] on div "Products" at bounding box center [121, 28] width 17 height 6
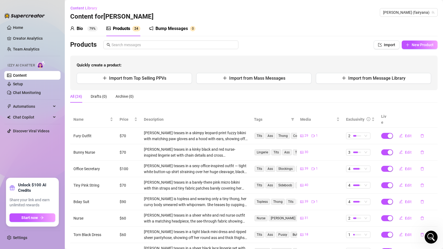
click at [91, 29] on sup "79%" at bounding box center [92, 28] width 11 height 5
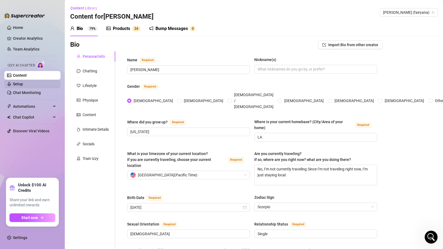
click at [23, 84] on link "Setup" at bounding box center [18, 84] width 10 height 4
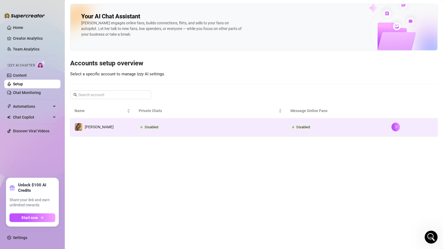
click at [151, 131] on td "Disabled" at bounding box center [211, 127] width 152 height 18
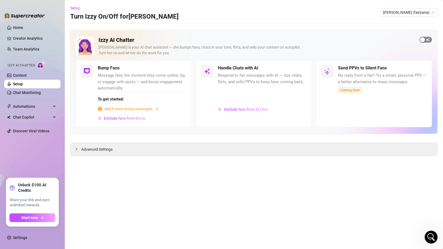
click at [425, 40] on div "button" at bounding box center [422, 39] width 5 height 5
click at [297, 70] on div "button" at bounding box center [298, 68] width 5 height 5
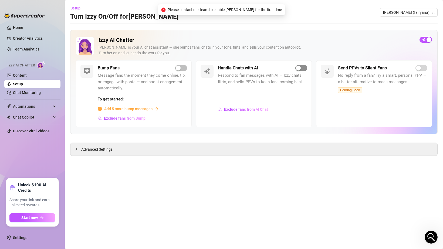
click at [297, 70] on div "button" at bounding box center [298, 68] width 5 height 5
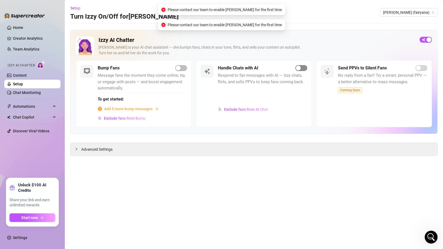
click at [297, 70] on div "button" at bounding box center [298, 68] width 5 height 5
click at [179, 69] on div "button" at bounding box center [178, 68] width 5 height 5
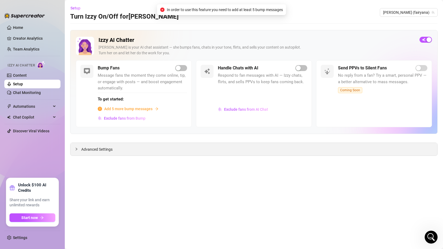
click at [139, 150] on div "Advanced Settings" at bounding box center [254, 149] width 367 height 13
